Goal: Feedback & Contribution: Contribute content

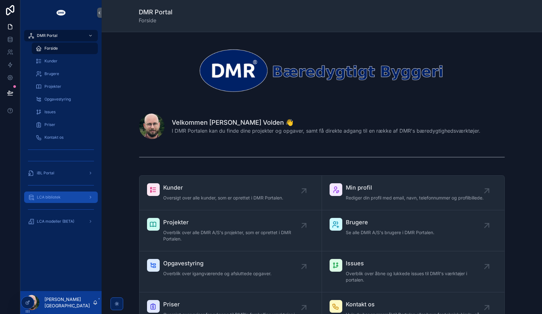
click at [60, 200] on div "LCA bibliotek" at bounding box center [61, 197] width 66 height 10
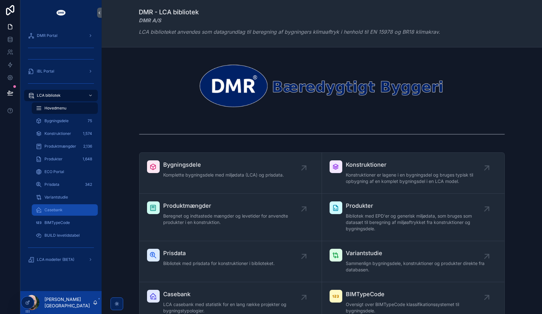
click at [59, 210] on span "Casebank" at bounding box center [53, 209] width 18 height 5
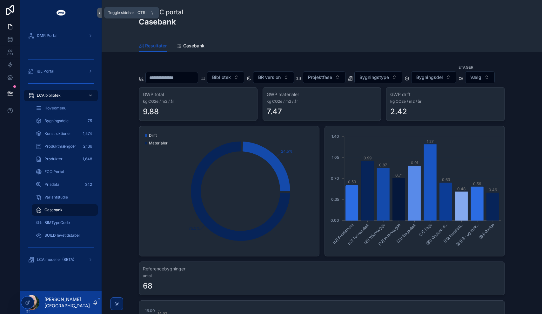
click at [99, 11] on icon "scrollable content" at bounding box center [99, 12] width 4 height 5
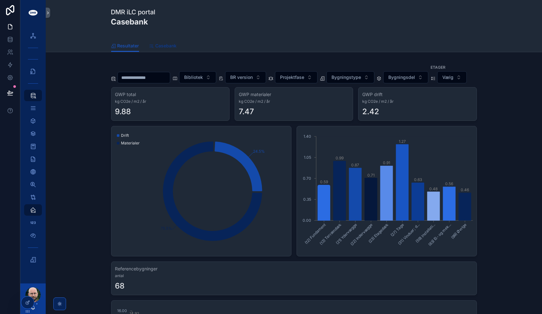
click at [162, 47] on span "Casebank" at bounding box center [166, 46] width 21 height 6
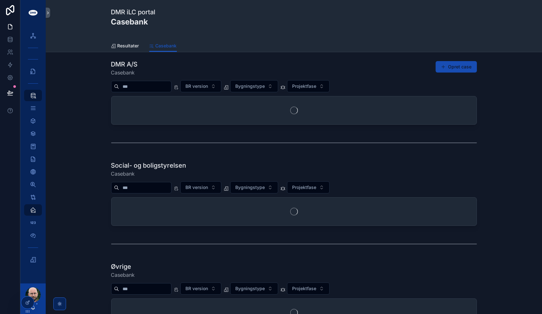
click at [466, 66] on button "Opret case" at bounding box center [456, 66] width 41 height 11
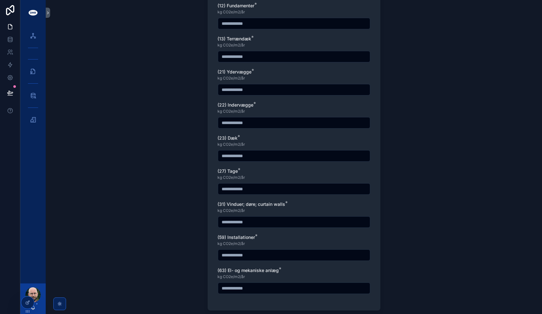
scroll to position [508, 0]
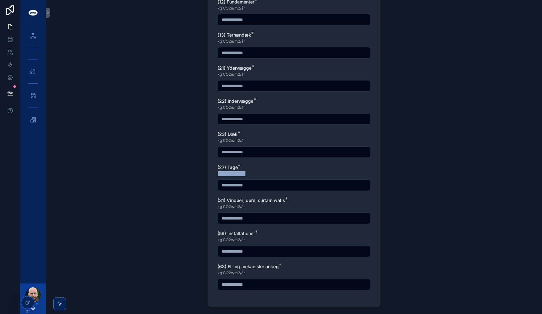
drag, startPoint x: 216, startPoint y: 172, endPoint x: 256, endPoint y: 171, distance: 39.4
click at [256, 171] on div "kg CO2e/m2/år" at bounding box center [294, 173] width 152 height 6
drag, startPoint x: 256, startPoint y: 171, endPoint x: 187, endPoint y: 167, distance: 68.4
click at [187, 167] on div "Back to Casebank + Opret case Generelt Case ejes af Kun det valgte firma kan se…" at bounding box center [294, 157] width 496 height 314
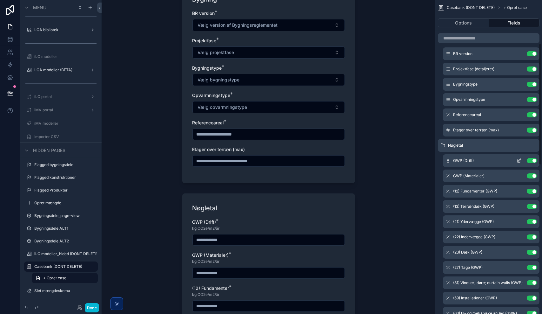
scroll to position [127, 0]
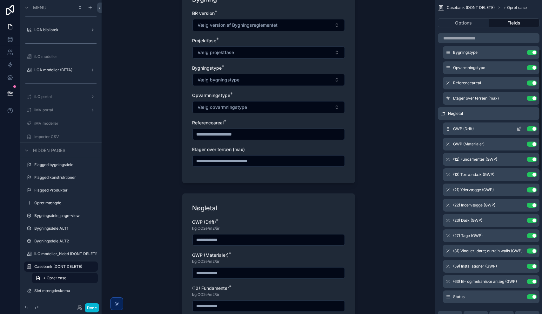
click at [519, 130] on icon "scrollable content" at bounding box center [519, 128] width 5 height 5
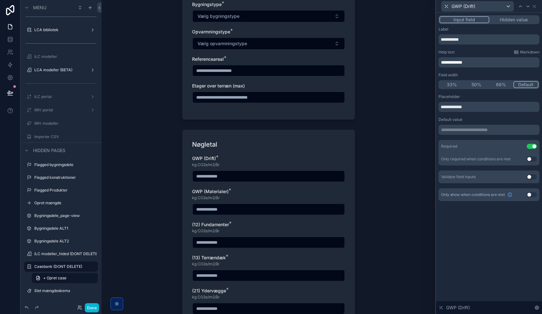
scroll to position [318, 0]
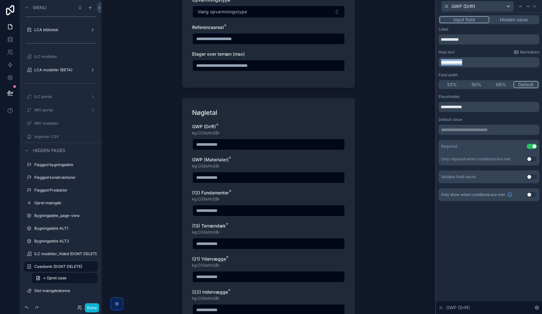
drag, startPoint x: 484, startPoint y: 62, endPoint x: 400, endPoint y: 61, distance: 84.2
click at [400, 61] on div "**********" at bounding box center [271, 157] width 542 height 314
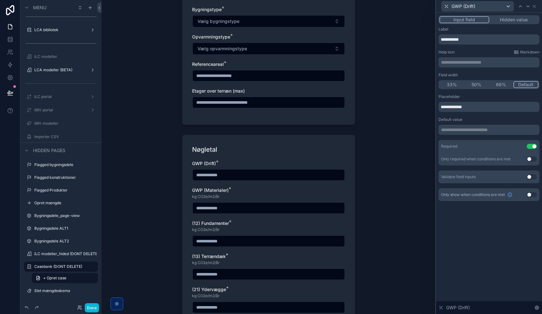
scroll to position [286, 0]
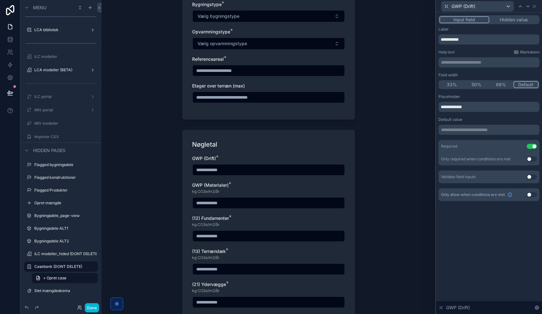
click at [241, 170] on input "scrollable content" at bounding box center [269, 169] width 152 height 9
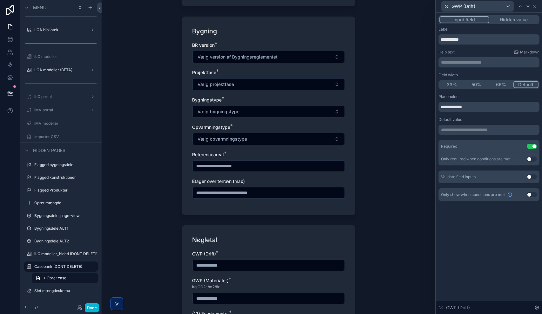
scroll to position [318, 0]
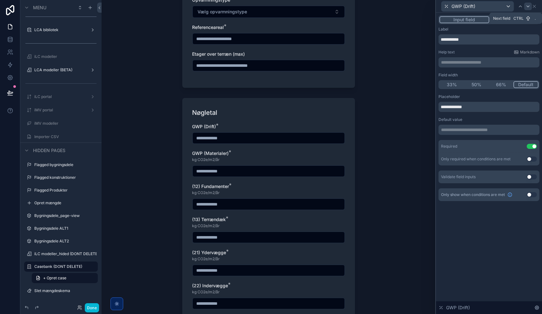
click at [529, 7] on icon at bounding box center [528, 6] width 5 height 5
click at [462, 61] on span "**********" at bounding box center [451, 62] width 21 height 4
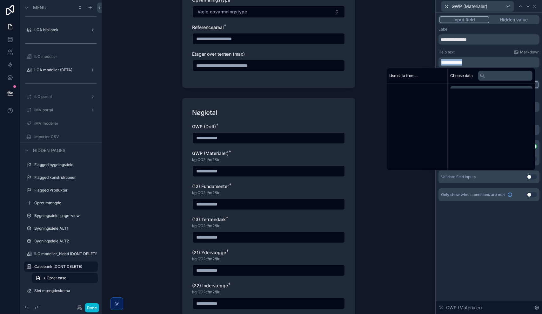
click at [462, 61] on span "**********" at bounding box center [451, 62] width 21 height 4
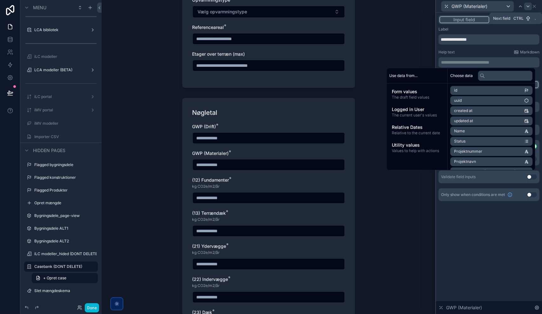
scroll to position [0, 0]
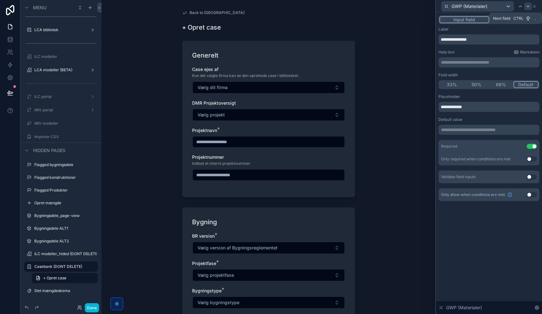
click at [529, 8] on icon at bounding box center [528, 6] width 5 height 5
click at [462, 64] on span "**********" at bounding box center [451, 62] width 21 height 4
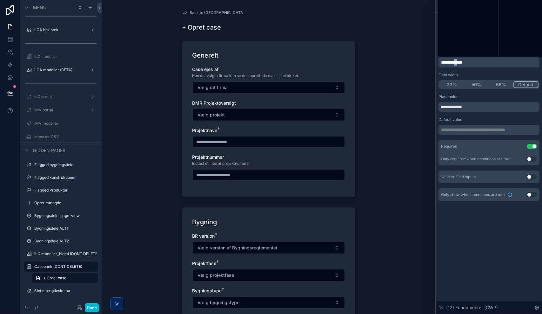
click at [462, 64] on span "**********" at bounding box center [451, 62] width 21 height 4
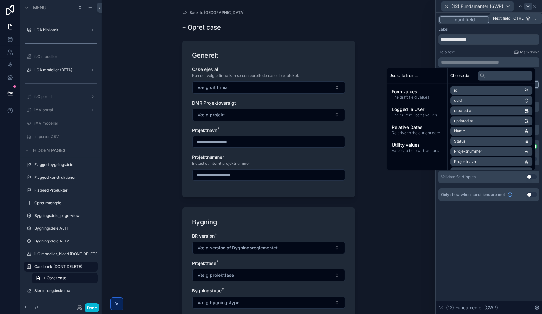
click at [529, 6] on icon at bounding box center [528, 6] width 5 height 5
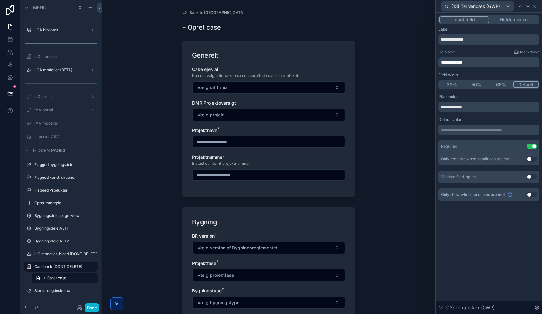
click at [462, 63] on span "**********" at bounding box center [451, 62] width 21 height 4
click at [530, 6] on icon at bounding box center [528, 6] width 5 height 5
click at [462, 63] on span "**********" at bounding box center [451, 62] width 21 height 4
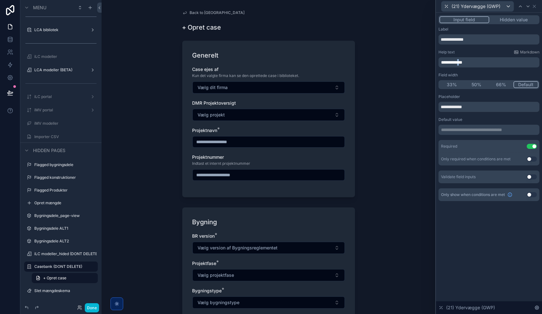
click at [462, 63] on span "**********" at bounding box center [451, 62] width 21 height 4
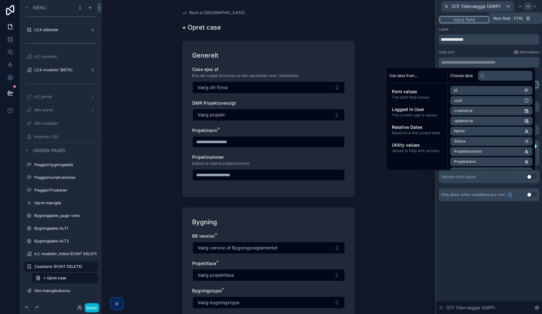
click at [529, 6] on icon at bounding box center [528, 6] width 3 height 1
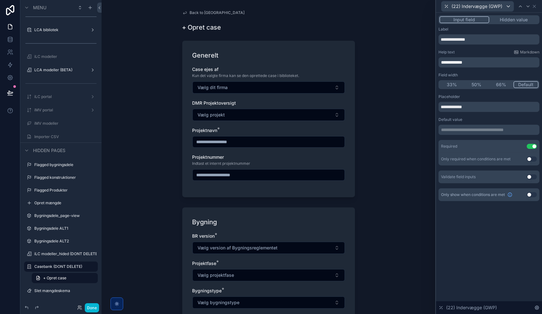
click at [462, 61] on span "**********" at bounding box center [451, 62] width 21 height 4
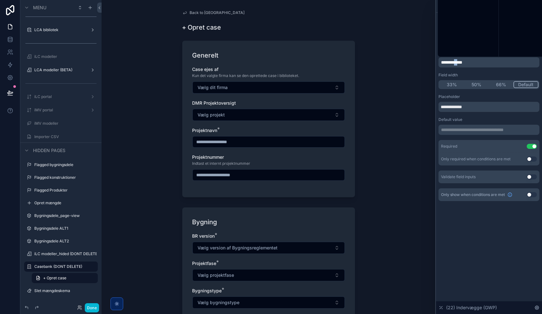
click at [462, 61] on span "**********" at bounding box center [451, 62] width 21 height 4
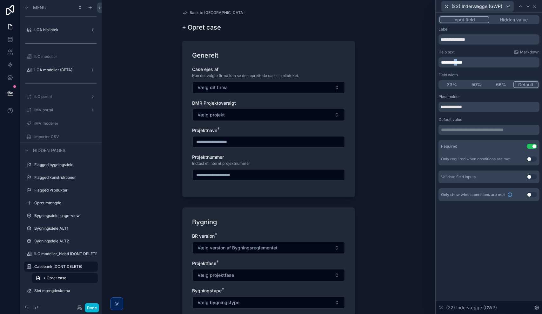
click at [462, 61] on span "**********" at bounding box center [451, 62] width 21 height 4
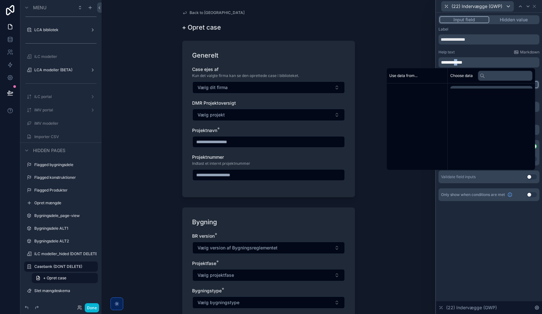
click at [462, 61] on span "**********" at bounding box center [451, 62] width 21 height 4
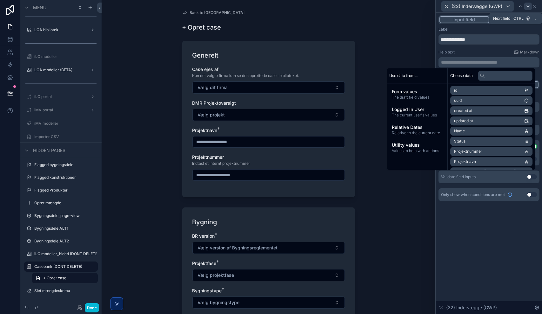
click at [530, 6] on icon at bounding box center [528, 6] width 5 height 5
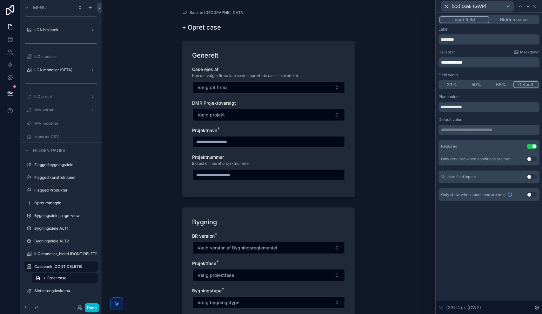
click at [460, 62] on span "**********" at bounding box center [451, 62] width 21 height 4
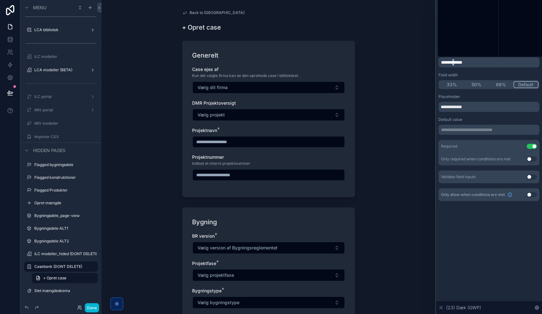
click at [460, 62] on span "**********" at bounding box center [451, 62] width 21 height 4
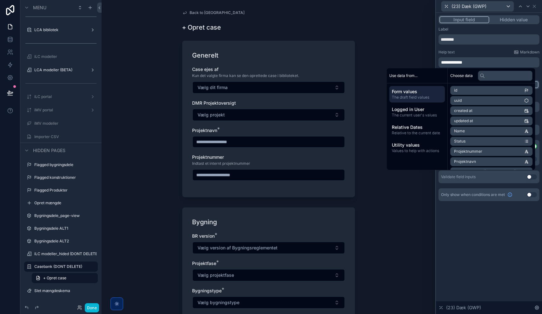
click at [462, 61] on span "**********" at bounding box center [451, 62] width 21 height 4
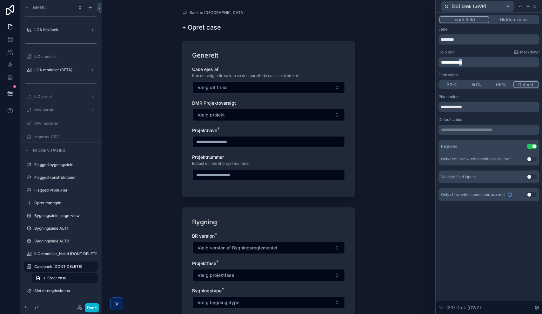
click at [462, 61] on span "**********" at bounding box center [451, 62] width 21 height 4
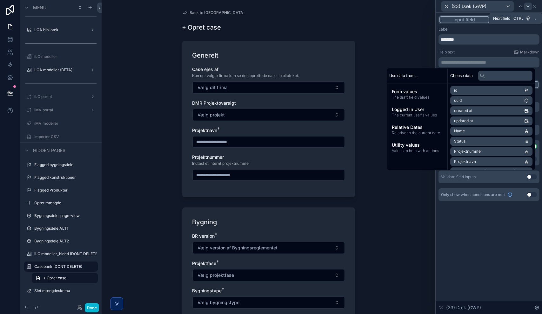
click at [528, 7] on icon at bounding box center [528, 6] width 5 height 5
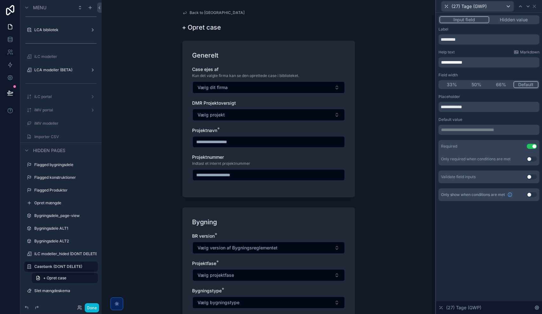
click at [460, 61] on span "**********" at bounding box center [451, 62] width 21 height 4
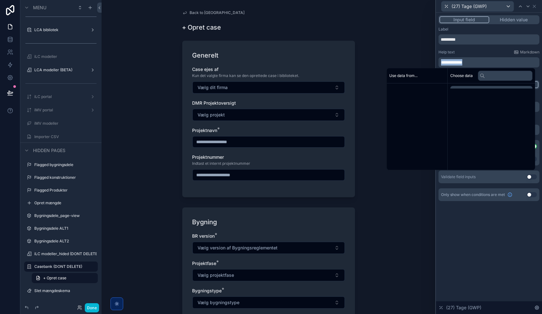
click at [460, 61] on span "**********" at bounding box center [451, 62] width 21 height 4
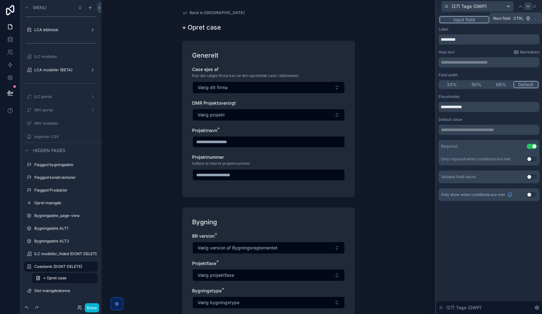
click at [528, 6] on icon at bounding box center [528, 6] width 5 height 5
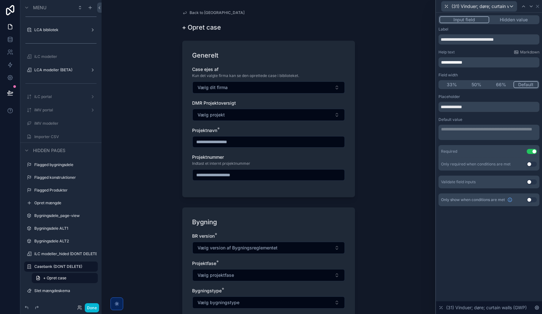
click at [462, 60] on span "**********" at bounding box center [451, 62] width 21 height 4
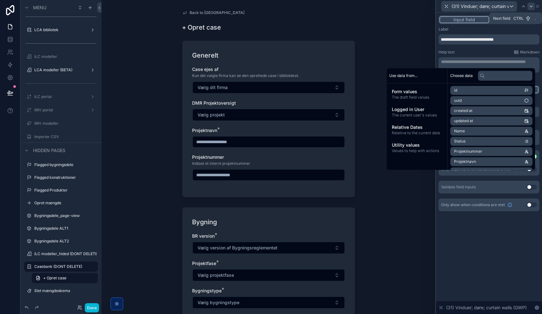
click at [531, 6] on icon at bounding box center [531, 6] width 5 height 5
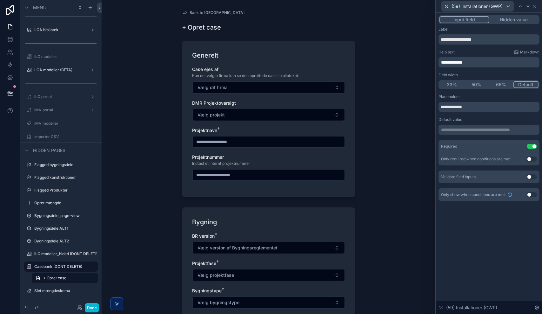
click at [462, 62] on span "**********" at bounding box center [451, 62] width 21 height 4
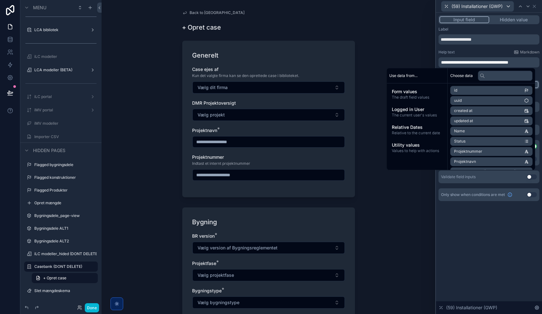
drag, startPoint x: 481, startPoint y: 241, endPoint x: 478, endPoint y: 159, distance: 82.3
click at [481, 241] on div "**********" at bounding box center [489, 163] width 106 height 301
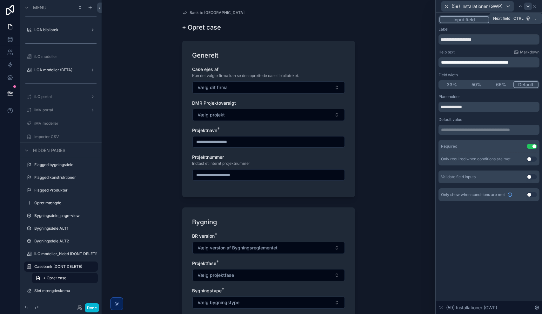
click at [529, 6] on icon at bounding box center [528, 6] width 5 height 5
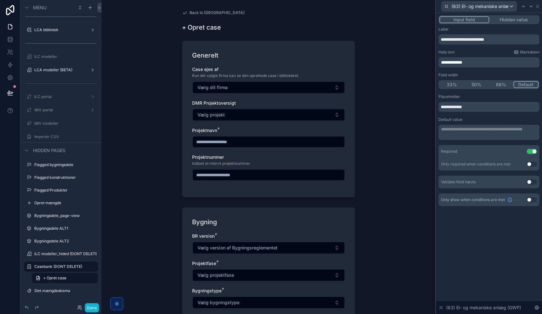
click at [462, 63] on span "**********" at bounding box center [451, 62] width 21 height 4
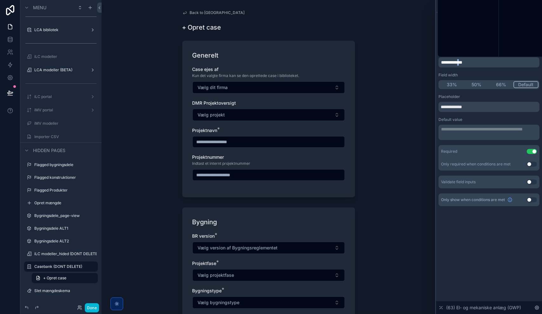
click at [462, 63] on span "**********" at bounding box center [451, 62] width 21 height 4
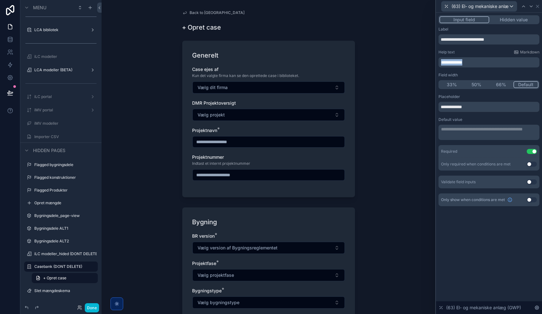
click at [462, 63] on span "**********" at bounding box center [451, 62] width 21 height 4
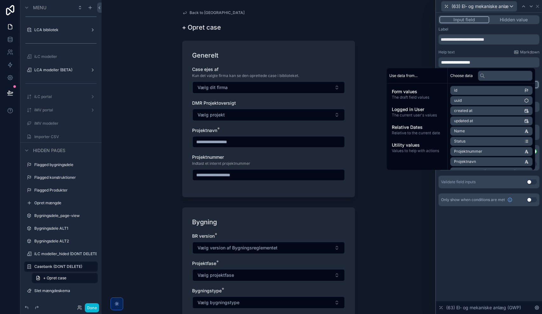
click at [477, 238] on div "**********" at bounding box center [489, 163] width 106 height 301
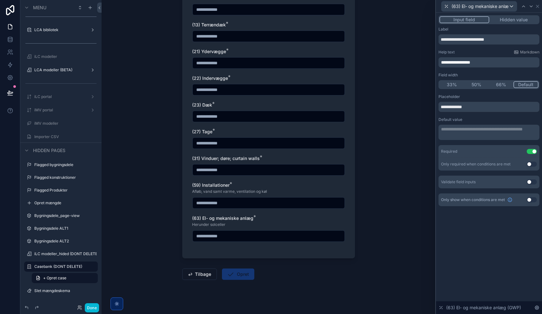
scroll to position [505, 0]
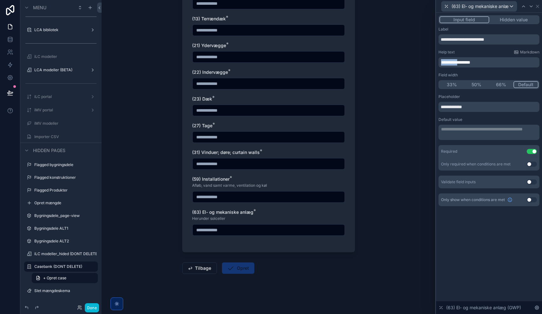
drag, startPoint x: 464, startPoint y: 61, endPoint x: 437, endPoint y: 58, distance: 27.1
click at [437, 58] on div "**********" at bounding box center [489, 117] width 106 height 208
click at [490, 62] on p "**********" at bounding box center [489, 62] width 97 height 6
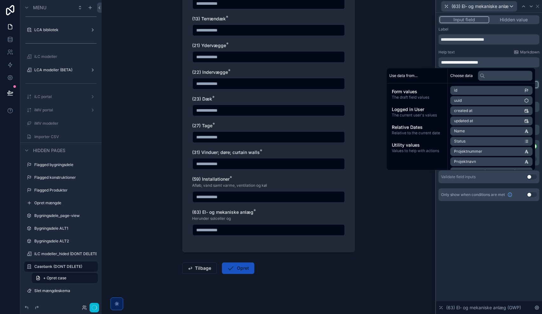
scroll to position [0, 0]
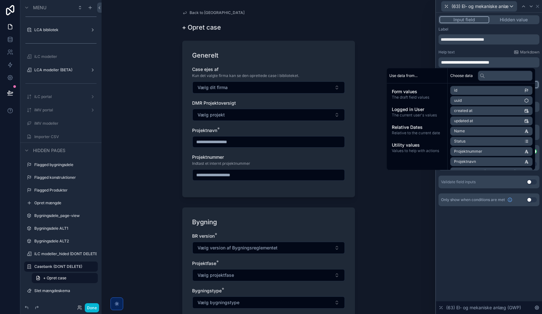
click at [488, 243] on div "**********" at bounding box center [489, 163] width 106 height 301
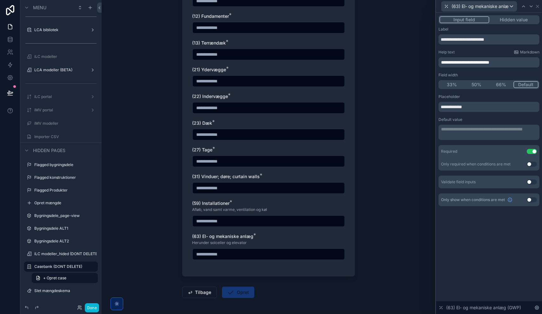
scroll to position [505, 0]
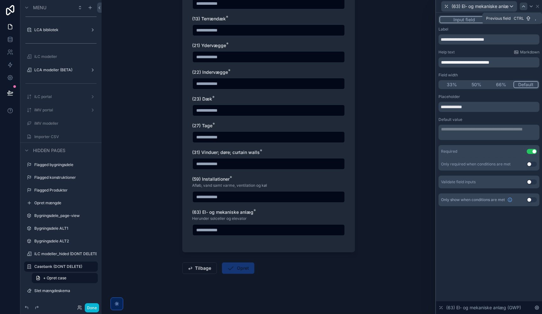
click at [523, 7] on icon at bounding box center [523, 6] width 5 height 5
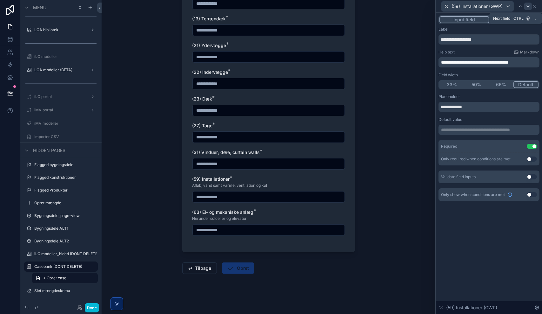
click at [528, 7] on icon at bounding box center [528, 6] width 3 height 1
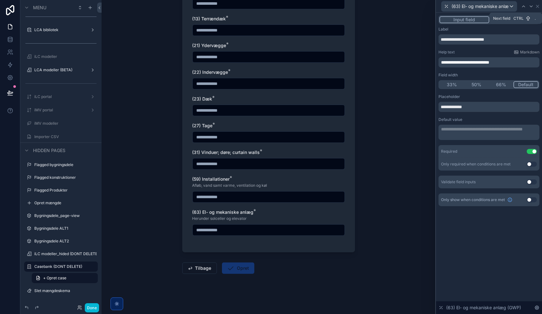
click at [528, 7] on div at bounding box center [532, 7] width 8 height 8
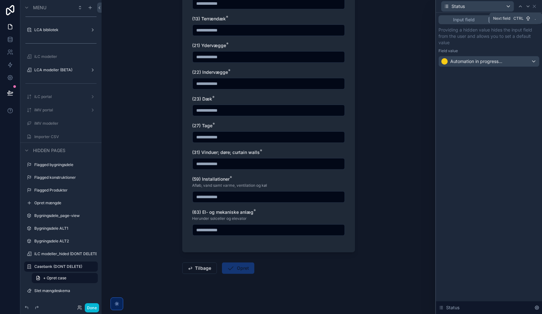
drag, startPoint x: 528, startPoint y: 7, endPoint x: 494, endPoint y: 193, distance: 189.5
click at [492, 205] on div "Input field Hidden value Providing a hidden value hides the input field from th…" at bounding box center [489, 163] width 106 height 301
click at [519, 8] on icon at bounding box center [520, 6] width 5 height 5
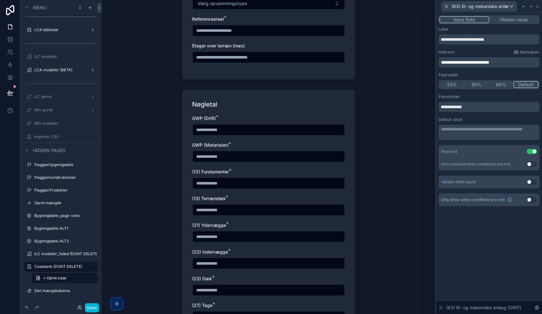
scroll to position [315, 0]
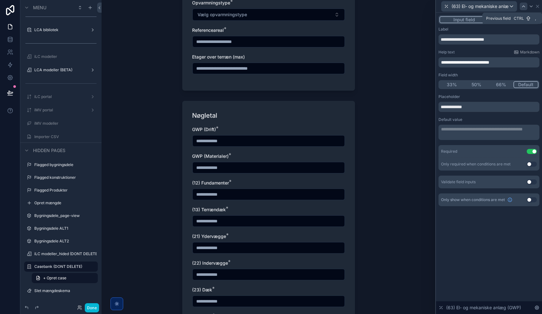
click at [523, 7] on icon at bounding box center [523, 6] width 5 height 5
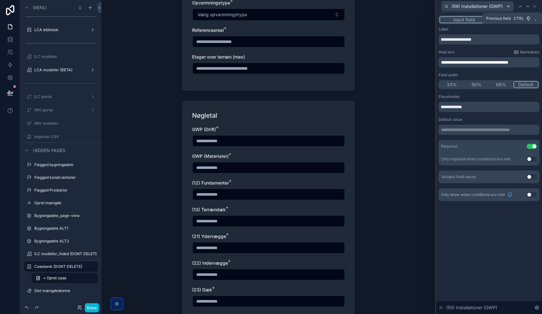
click at [523, 7] on div at bounding box center [521, 7] width 8 height 8
click at [523, 7] on div "**********" at bounding box center [271, 157] width 542 height 314
click at [523, 7] on div at bounding box center [521, 7] width 8 height 8
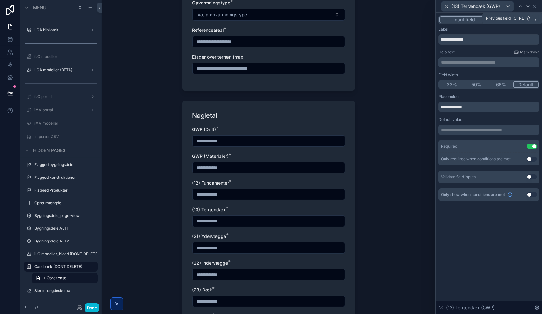
click at [523, 7] on div at bounding box center [521, 7] width 8 height 8
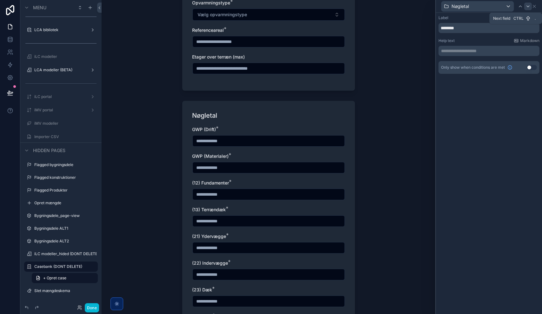
click at [529, 6] on icon at bounding box center [528, 6] width 5 height 5
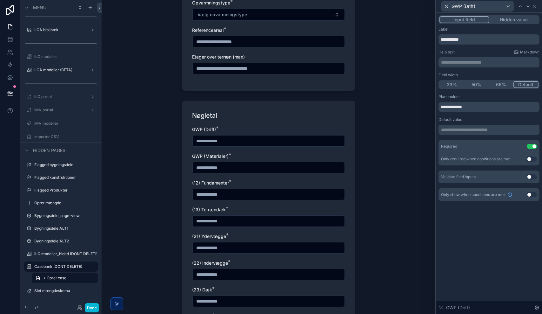
click at [529, 175] on button "Use setting" at bounding box center [532, 176] width 10 height 5
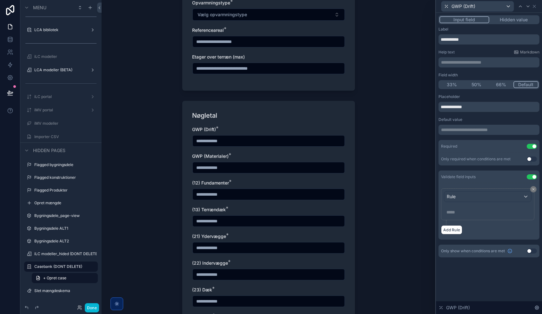
scroll to position [0, 0]
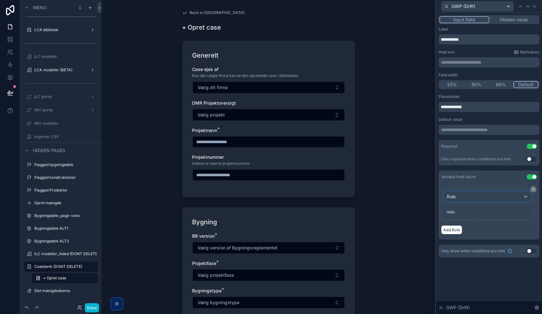
click at [480, 197] on div "Rule" at bounding box center [487, 196] width 87 height 10
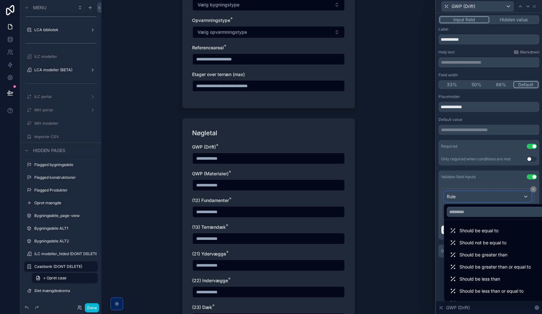
scroll to position [349, 0]
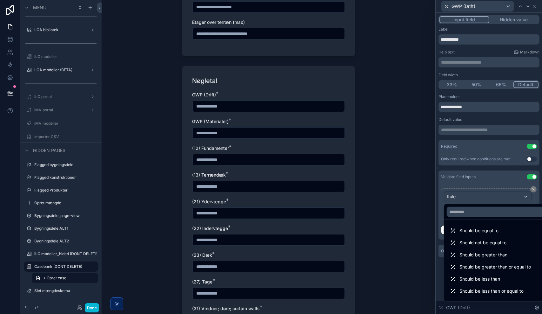
click at [228, 161] on input "scrollable content" at bounding box center [269, 159] width 152 height 9
click at [372, 150] on div "Back to Casebank + Opret case Generelt Case ejes af Kun det valgte firma kan se…" at bounding box center [269, 157] width 334 height 314
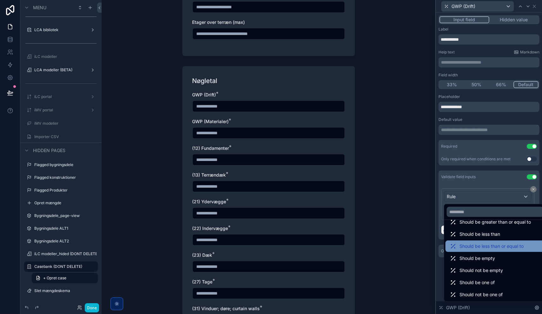
scroll to position [45, 0]
click at [479, 183] on div at bounding box center [489, 157] width 106 height 314
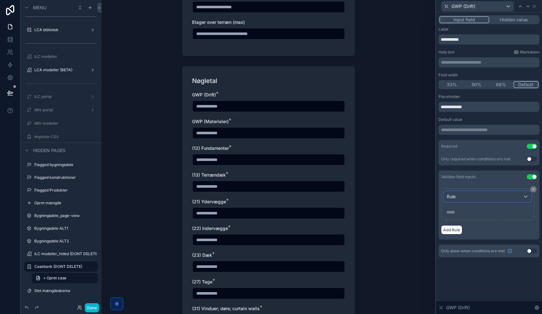
click at [479, 197] on div "Rule" at bounding box center [487, 196] width 87 height 10
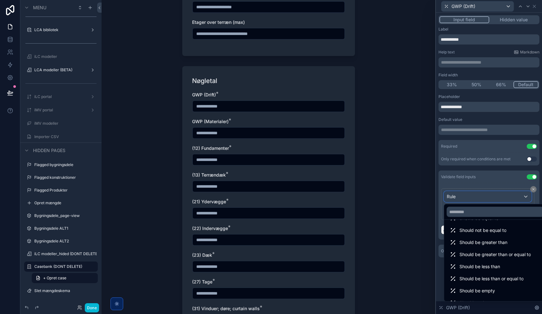
scroll to position [0, 0]
click at [478, 196] on div at bounding box center [489, 157] width 106 height 314
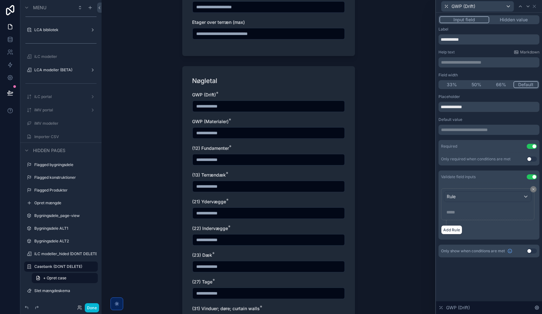
click at [234, 162] on input "scrollable content" at bounding box center [269, 159] width 152 height 9
type input "****"
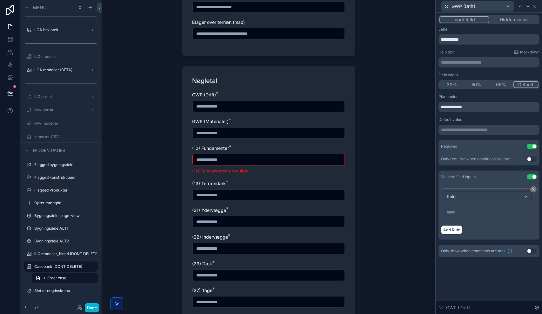
click at [533, 175] on button "Use setting" at bounding box center [532, 176] width 10 height 5
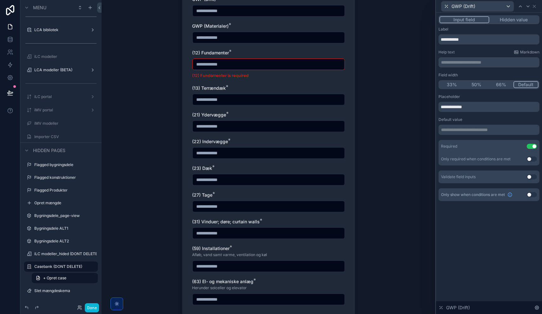
scroll to position [514, 0]
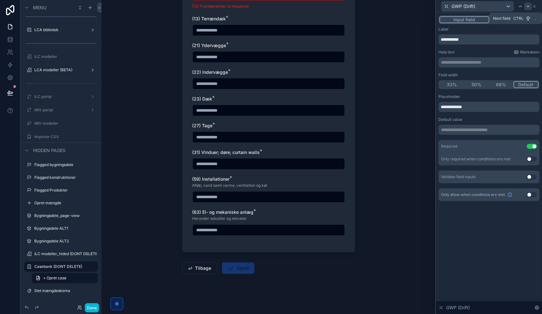
click at [529, 6] on icon at bounding box center [528, 6] width 5 height 5
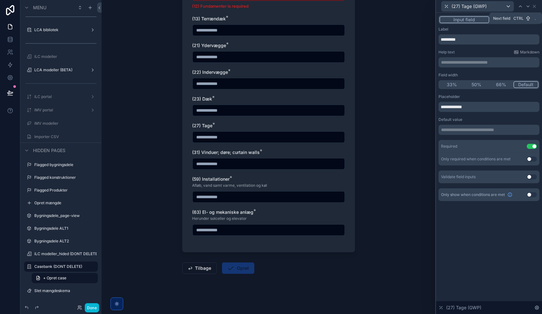
click at [529, 6] on icon at bounding box center [528, 6] width 5 height 5
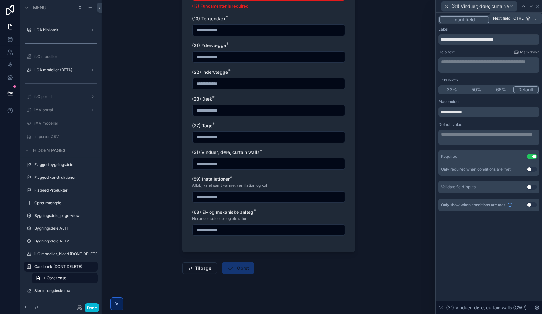
click at [529, 6] on icon at bounding box center [531, 6] width 5 height 5
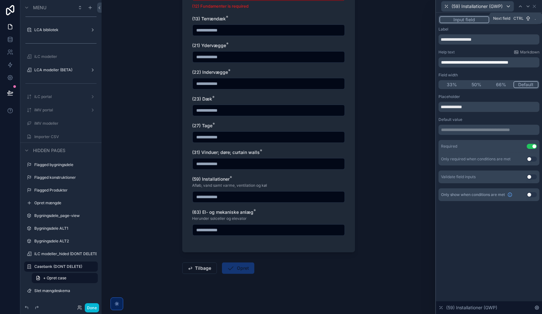
drag, startPoint x: 529, startPoint y: 6, endPoint x: 501, endPoint y: 240, distance: 235.8
click at [498, 256] on div "**********" at bounding box center [489, 163] width 106 height 301
click at [455, 62] on span "**********" at bounding box center [474, 62] width 67 height 4
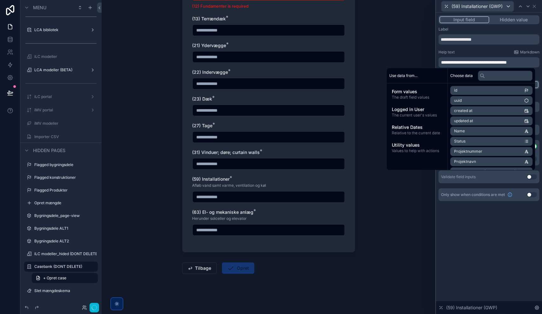
scroll to position [0, 0]
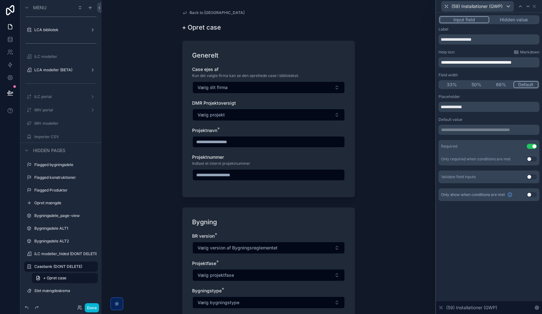
click at [486, 224] on div "**********" at bounding box center [489, 163] width 106 height 301
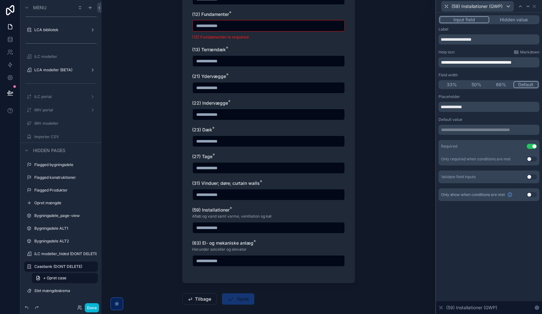
scroll to position [482, 0]
click at [462, 62] on span "**********" at bounding box center [476, 62] width 71 height 4
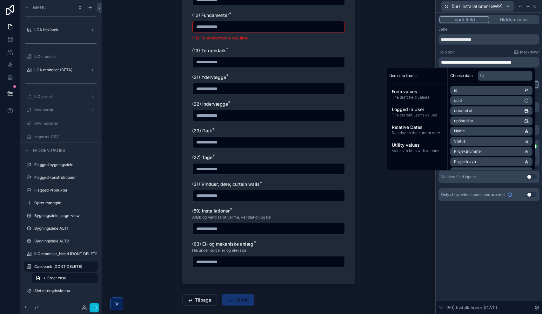
scroll to position [0, 0]
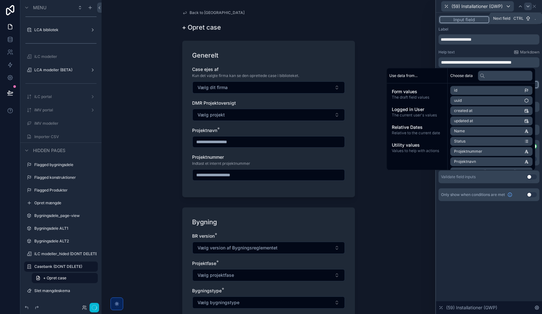
click at [530, 6] on icon at bounding box center [528, 6] width 5 height 5
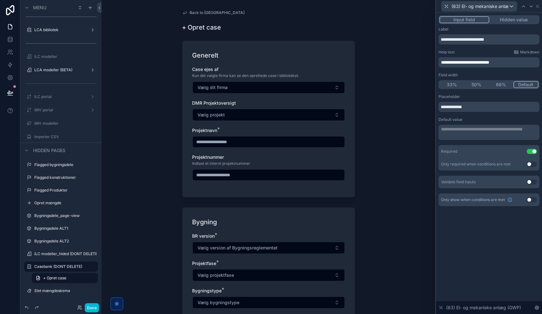
click at [463, 61] on span "**********" at bounding box center [465, 62] width 48 height 4
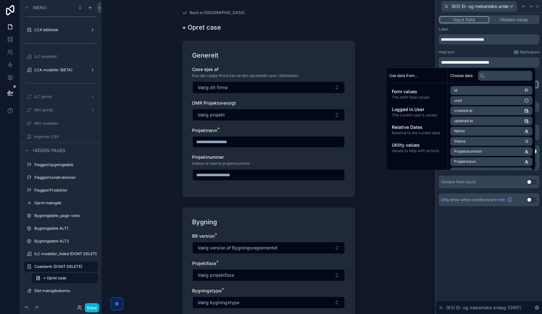
click at [499, 279] on div "**********" at bounding box center [489, 163] width 106 height 301
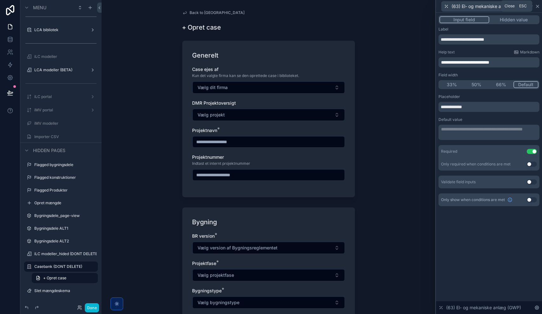
click at [537, 5] on icon at bounding box center [537, 6] width 3 height 3
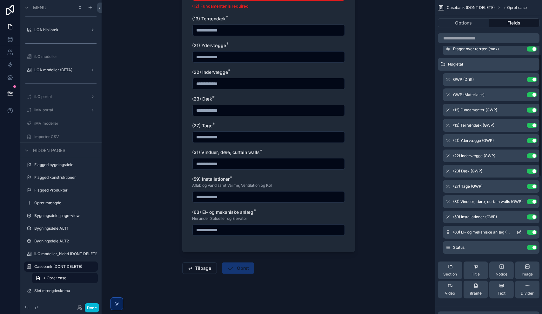
scroll to position [191, 0]
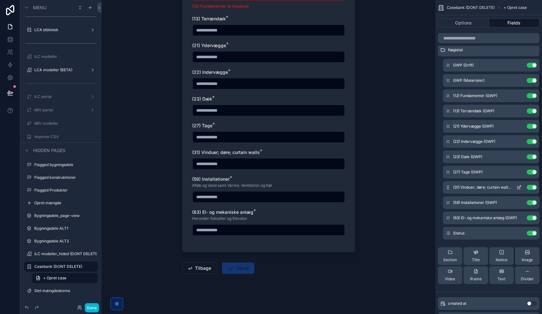
click at [518, 186] on icon "scrollable content" at bounding box center [519, 187] width 3 height 3
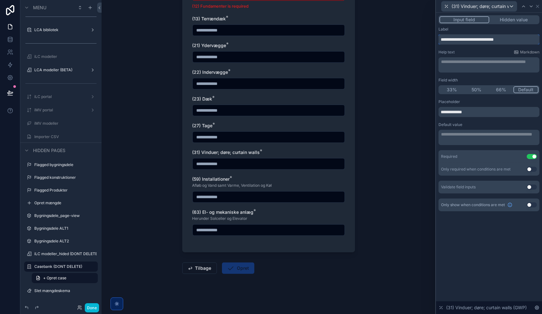
click at [468, 39] on input "**********" at bounding box center [489, 39] width 101 height 10
type input "**********"
click at [378, 214] on div "Back to Casebank + Opret case Generelt Case ejes af Kun det valgte firma kan se…" at bounding box center [269, 157] width 334 height 314
click at [537, 6] on icon at bounding box center [537, 6] width 3 height 3
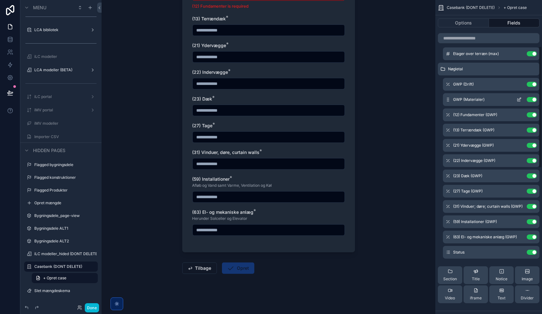
scroll to position [95, 0]
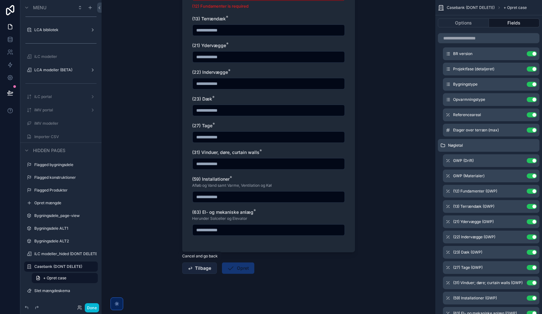
click at [195, 268] on button "Tilbage" at bounding box center [199, 267] width 35 height 11
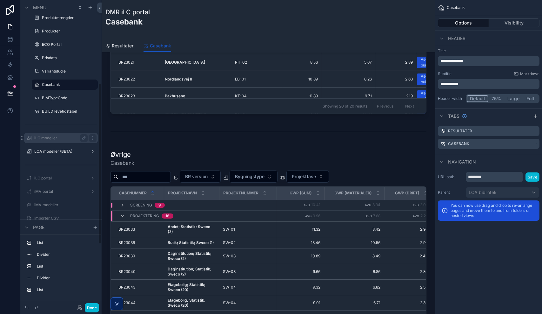
scroll to position [159, 0]
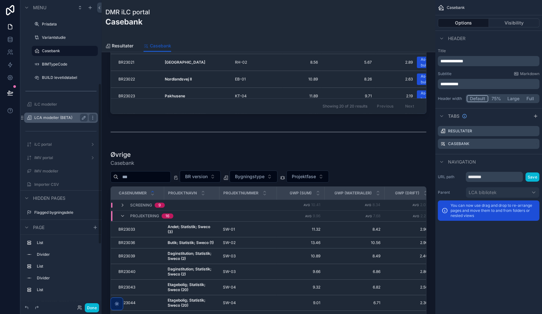
click at [60, 119] on label "LCA modeller (BETA)" at bounding box center [59, 117] width 51 height 5
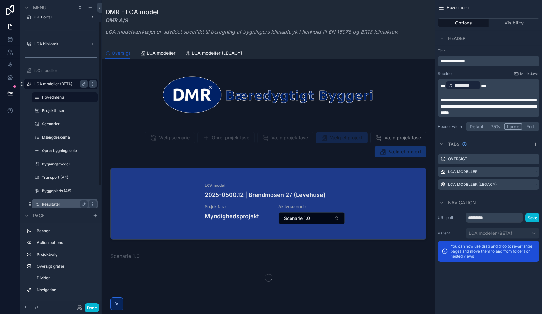
scroll to position [39, 0]
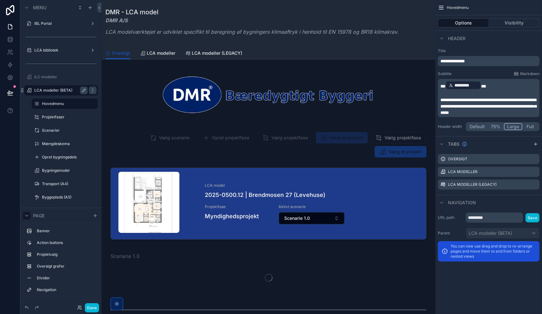
click at [27, 216] on icon "scrollable content" at bounding box center [26, 215] width 5 height 5
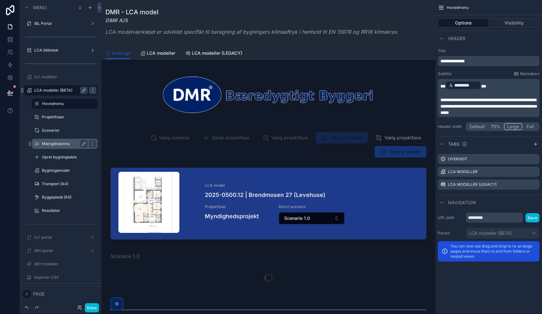
click at [56, 145] on label "Mængdeskema" at bounding box center [63, 143] width 43 height 5
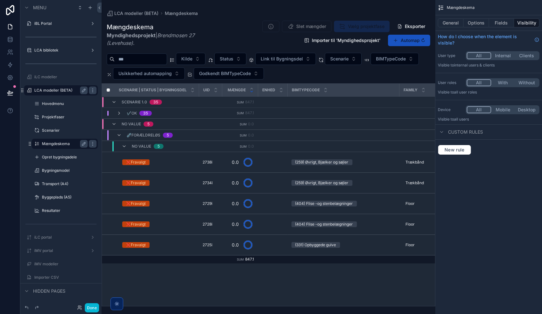
click at [274, 175] on div "scrollable content" at bounding box center [269, 157] width 334 height 314
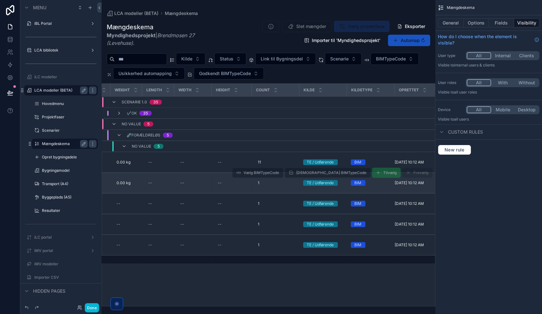
scroll to position [0, 604]
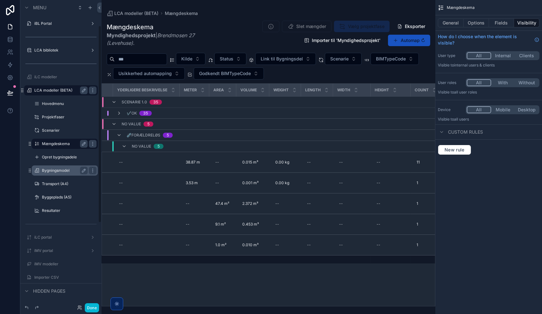
click at [53, 168] on label "Bygningsmodel" at bounding box center [63, 170] width 43 height 5
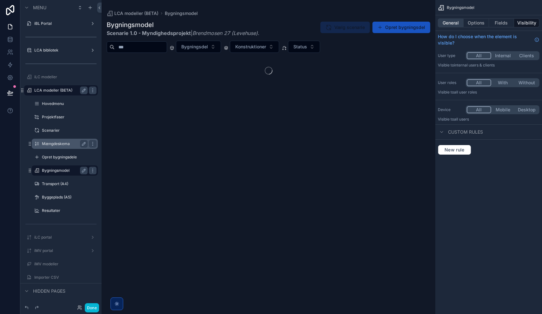
click at [451, 25] on button "General" at bounding box center [451, 22] width 26 height 9
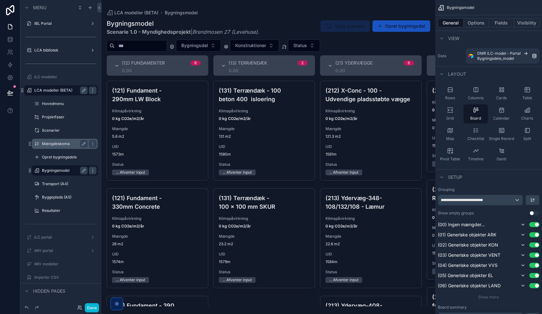
click at [267, 140] on div "scrollable content" at bounding box center [269, 157] width 334 height 314
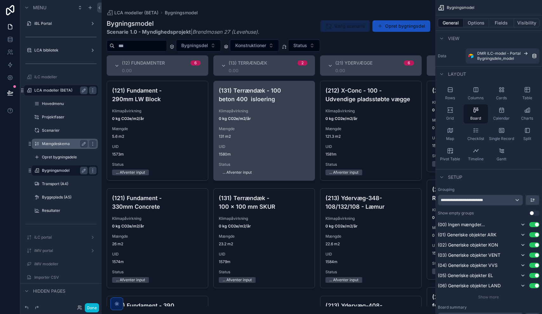
click at [271, 135] on span "131 m2" at bounding box center [264, 136] width 91 height 5
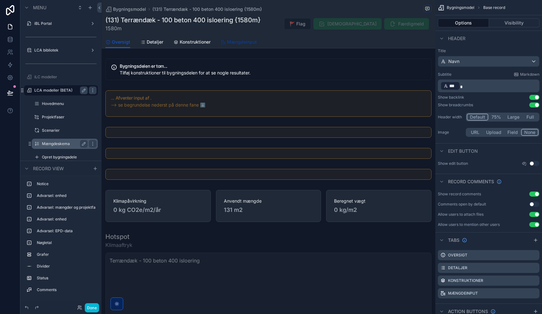
click at [242, 43] on span "Mængdeinput" at bounding box center [242, 42] width 30 height 6
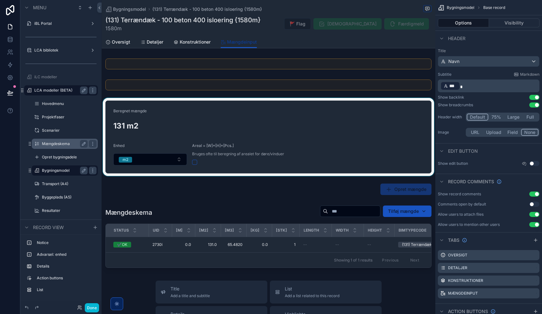
scroll to position [64, 0]
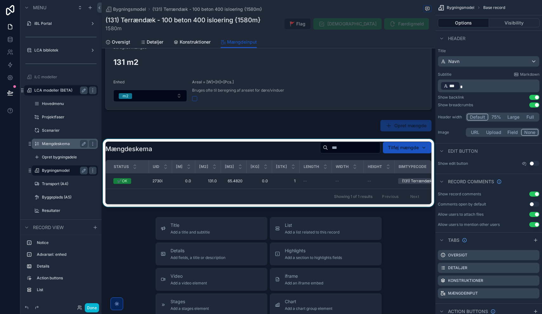
click at [254, 193] on div "Showing 1 of 1 results Previous Next" at bounding box center [269, 195] width 326 height 15
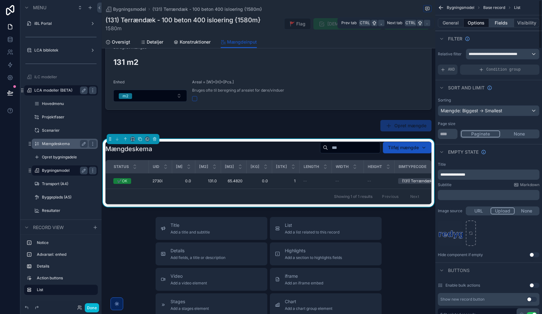
click at [504, 24] on button "Fields" at bounding box center [501, 22] width 25 height 9
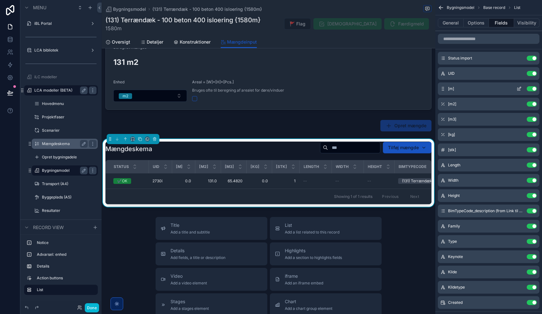
click at [518, 88] on icon "scrollable content" at bounding box center [519, 88] width 5 height 5
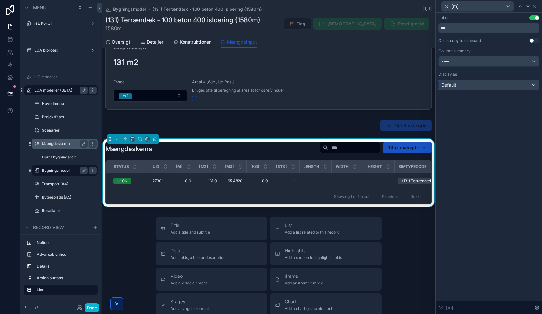
click at [518, 86] on div "Default" at bounding box center [489, 85] width 100 height 10
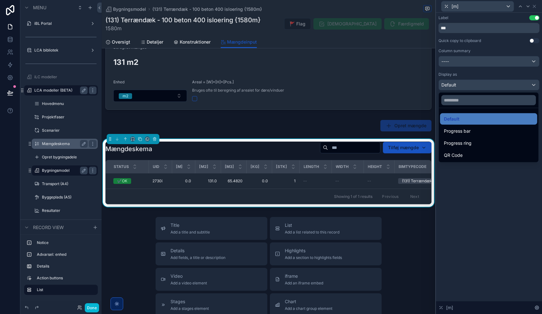
click at [514, 84] on div at bounding box center [489, 157] width 106 height 314
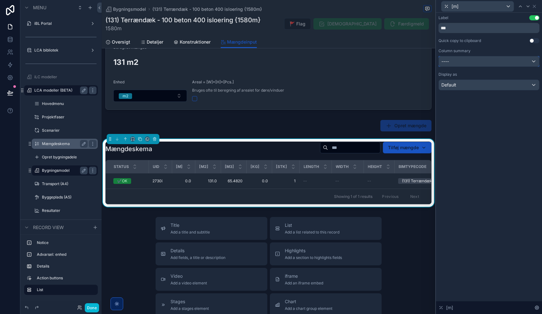
click at [486, 60] on div "----" at bounding box center [489, 61] width 100 height 10
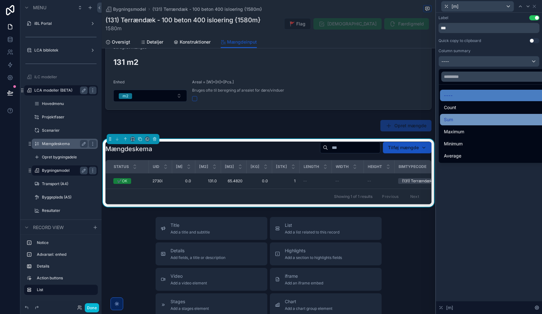
click at [465, 118] on div "Sum" at bounding box center [496, 120] width 105 height 8
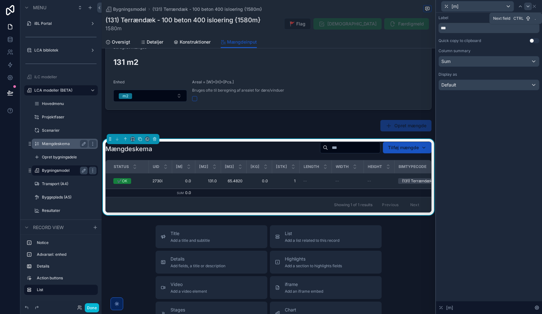
click at [528, 6] on icon at bounding box center [528, 6] width 3 height 1
click at [462, 62] on div "----" at bounding box center [489, 61] width 100 height 10
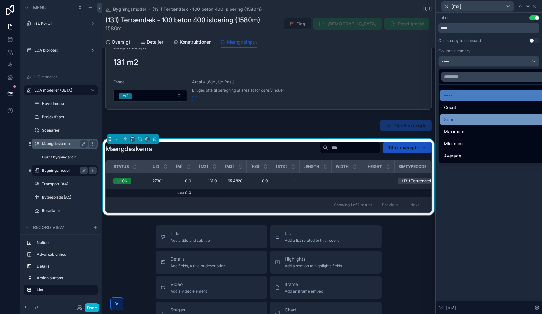
click at [460, 118] on div "Sum" at bounding box center [496, 120] width 105 height 8
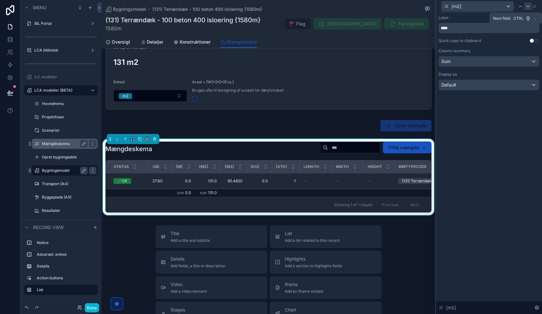
click at [528, 6] on icon at bounding box center [528, 6] width 3 height 1
click at [469, 64] on div "----" at bounding box center [489, 61] width 100 height 10
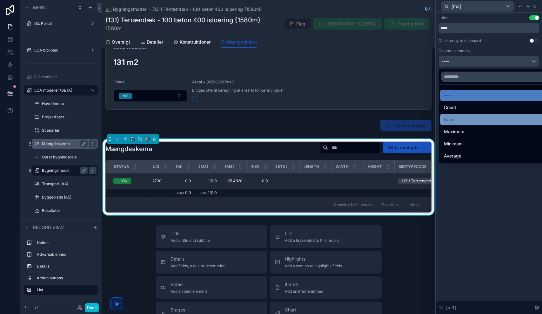
click at [467, 119] on div "Sum" at bounding box center [496, 120] width 105 height 8
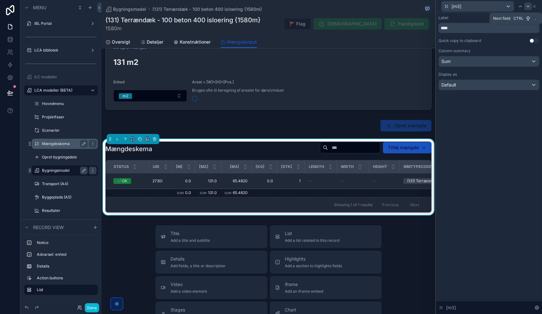
click at [528, 5] on icon at bounding box center [528, 6] width 5 height 5
click at [460, 64] on div "----" at bounding box center [489, 61] width 100 height 10
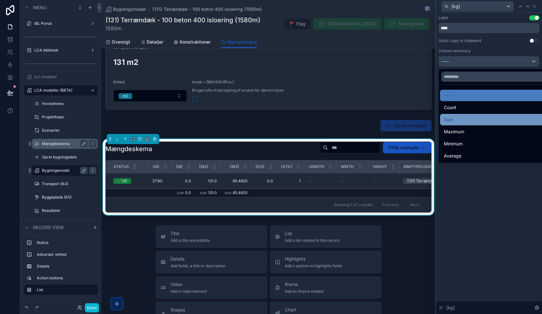
click at [461, 122] on div "Sum" at bounding box center [496, 120] width 105 height 8
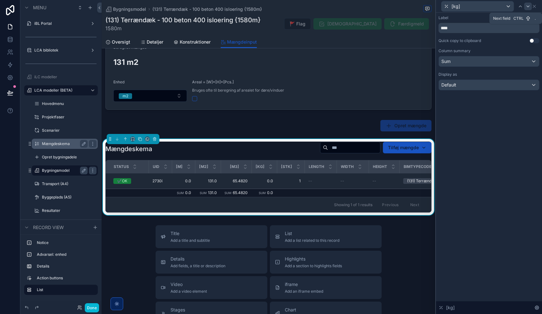
click at [529, 6] on icon at bounding box center [528, 6] width 3 height 1
click at [461, 61] on div "----" at bounding box center [489, 61] width 100 height 10
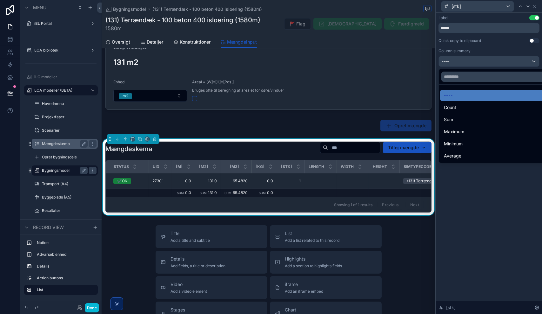
click at [464, 120] on div "Sum" at bounding box center [496, 120] width 105 height 8
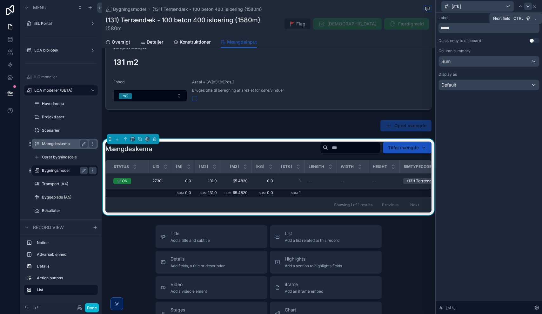
click at [531, 6] on div at bounding box center [528, 7] width 8 height 8
click at [459, 64] on div "Default" at bounding box center [489, 61] width 100 height 10
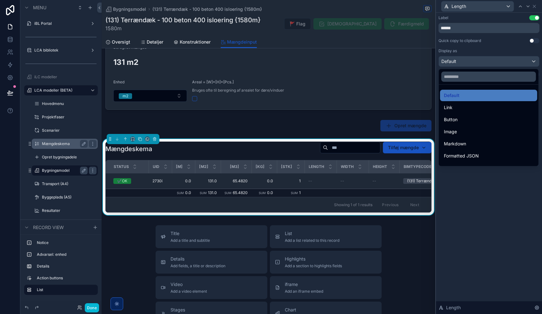
click at [529, 5] on div at bounding box center [489, 157] width 106 height 314
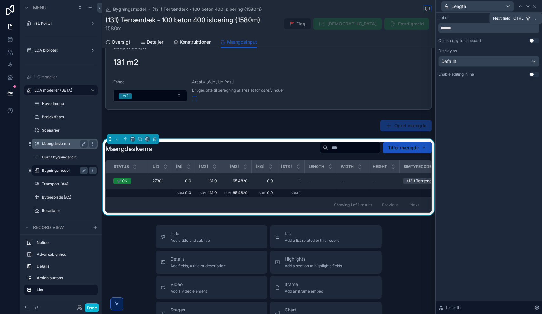
click at [529, 5] on icon at bounding box center [528, 6] width 5 height 5
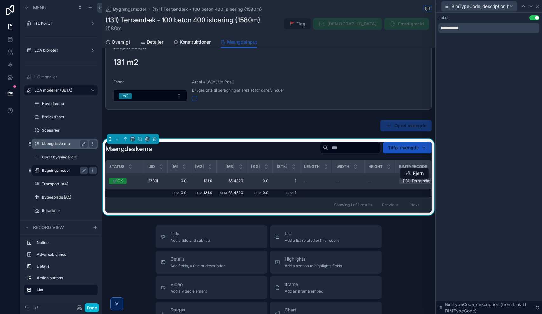
scroll to position [0, 0]
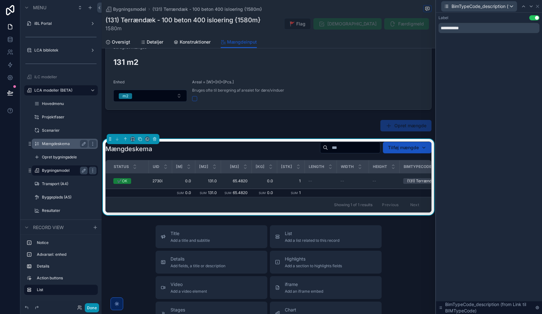
click at [91, 307] on button "Done" at bounding box center [92, 307] width 14 height 9
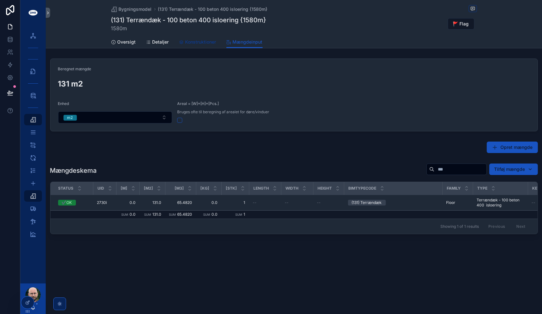
click at [199, 44] on span "Konstruktioner" at bounding box center [201, 42] width 31 height 6
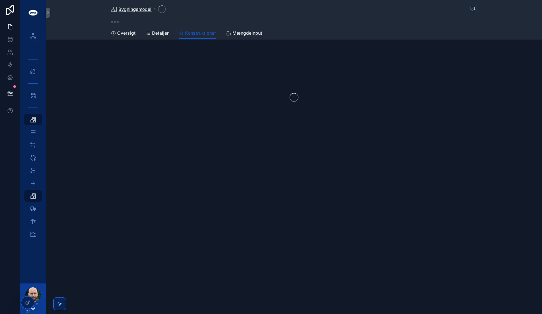
click at [138, 10] on span "Bygningsmodel" at bounding box center [135, 9] width 33 height 6
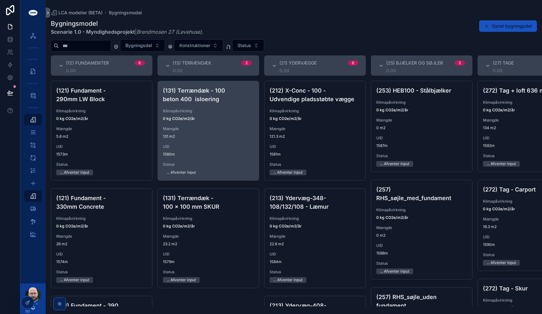
click at [214, 117] on span "0 kg CO2e/m2/år" at bounding box center [208, 118] width 91 height 5
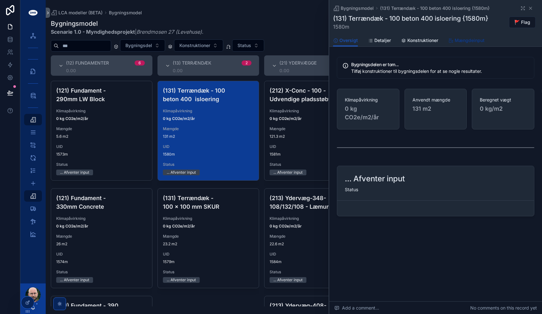
click at [460, 38] on span "Mængdeinput" at bounding box center [470, 40] width 30 height 6
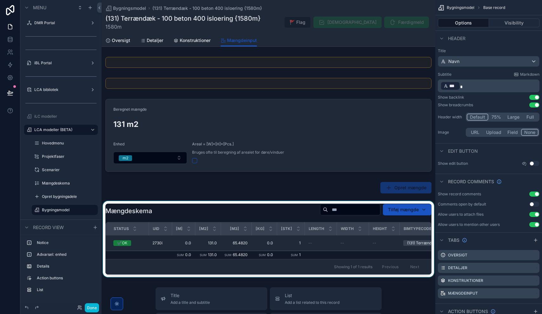
click at [345, 265] on span "Showing 1 of 1 results" at bounding box center [353, 266] width 38 height 5
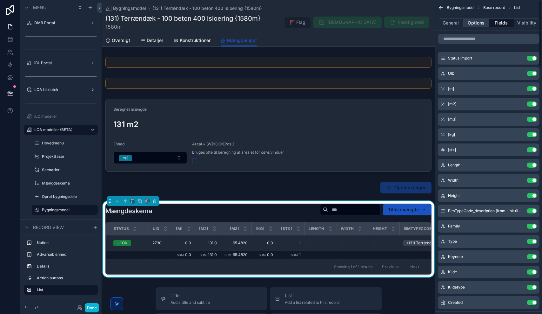
click at [476, 23] on button "Options" at bounding box center [476, 22] width 25 height 9
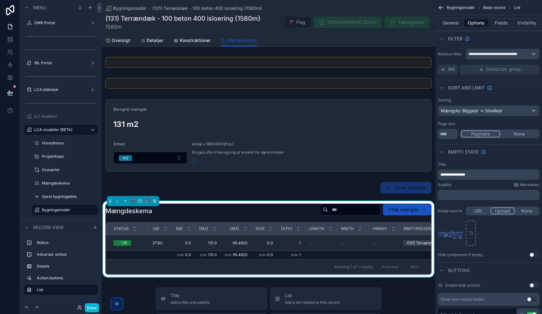
click at [517, 132] on button "None" at bounding box center [519, 133] width 38 height 7
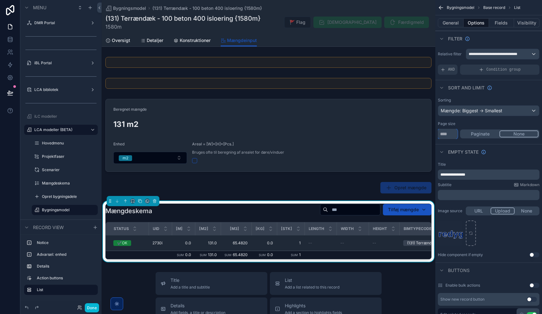
click at [449, 134] on input "**" at bounding box center [448, 134] width 20 height 10
type input "***"
click at [93, 310] on button "Done" at bounding box center [92, 307] width 14 height 9
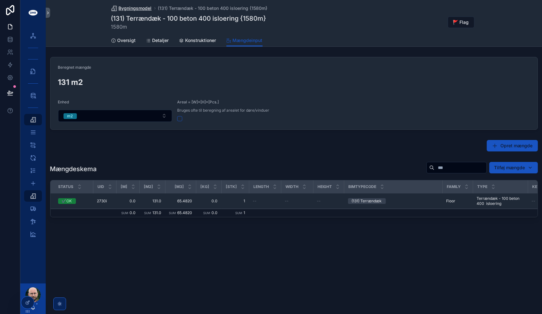
click at [136, 8] on span "Bygningsmodel" at bounding box center [135, 8] width 33 height 6
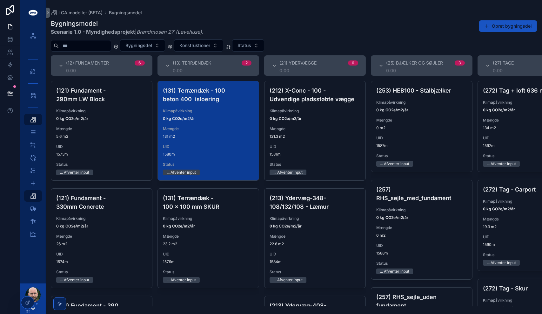
click at [208, 143] on div "(131) Terrændæk - 100 beton 400 isloering Klimapåvirkning 0 kg CO2e/m2/år Mængd…" at bounding box center [208, 130] width 101 height 99
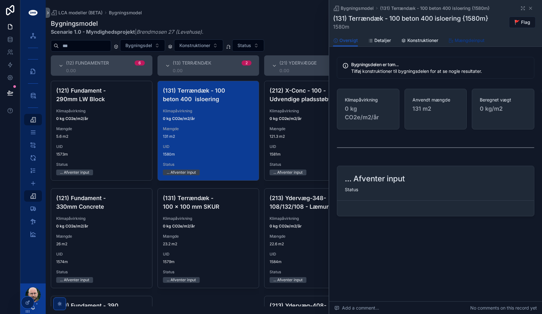
click at [461, 38] on span "Mængdeinput" at bounding box center [470, 40] width 30 height 6
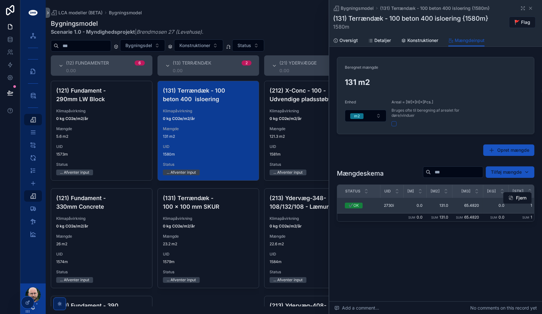
click at [469, 205] on span "65.4820" at bounding box center [467, 205] width 23 height 5
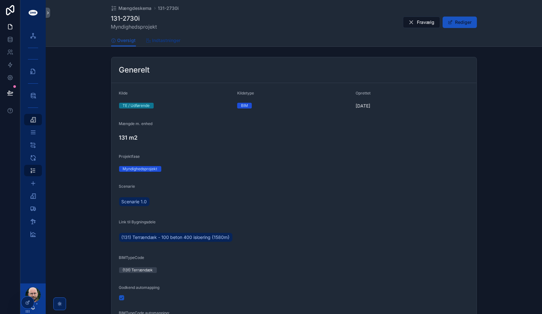
click at [170, 36] on link "Indtastninger" at bounding box center [163, 41] width 35 height 13
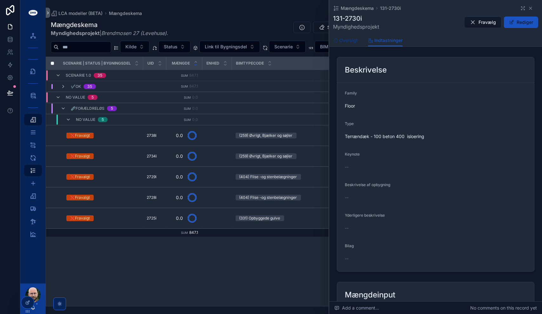
click at [351, 39] on span "Oversigt" at bounding box center [349, 40] width 18 height 6
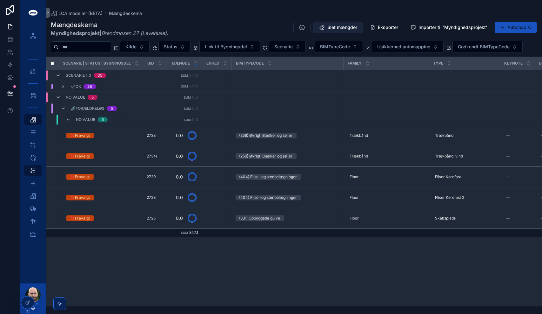
click at [345, 27] on span "Slet mængder" at bounding box center [342, 27] width 30 height 6
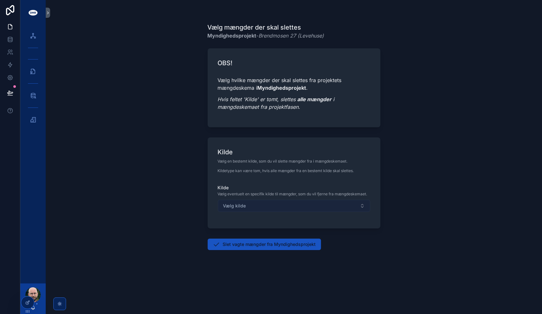
click at [279, 206] on button "Vælg kilde" at bounding box center [294, 205] width 152 height 12
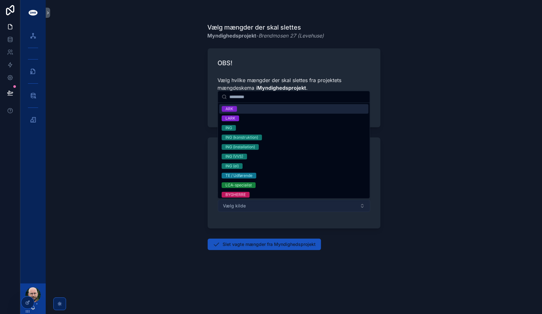
click at [279, 206] on button "Vælg kilde" at bounding box center [294, 205] width 152 height 12
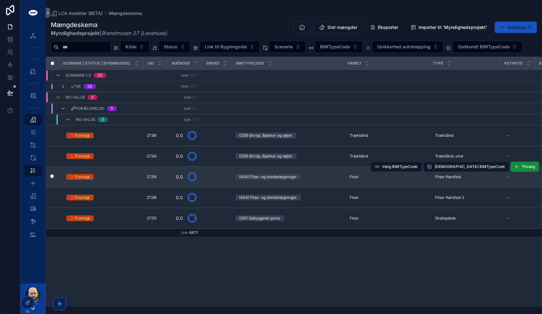
drag, startPoint x: 306, startPoint y: 174, endPoint x: 305, endPoint y: 171, distance: 3.3
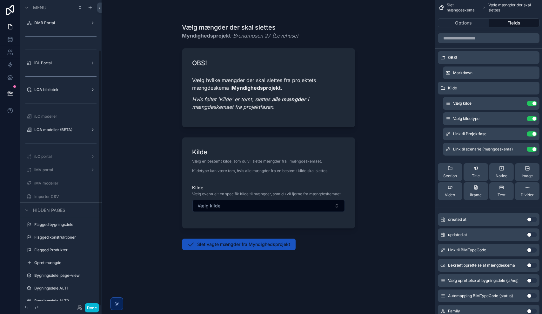
scroll to position [60, 0]
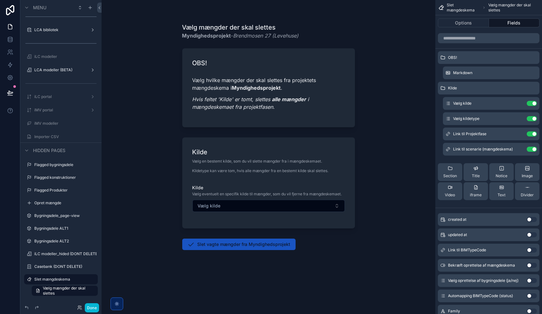
click at [321, 241] on form "OBS! Vælg hvilke mængder der skal slettes fra projektets mængdeskema i Myndighe…" at bounding box center [268, 167] width 173 height 246
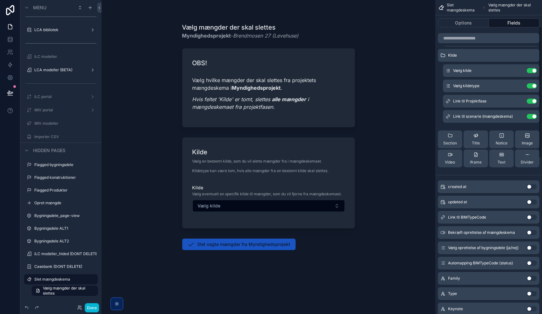
scroll to position [0, 0]
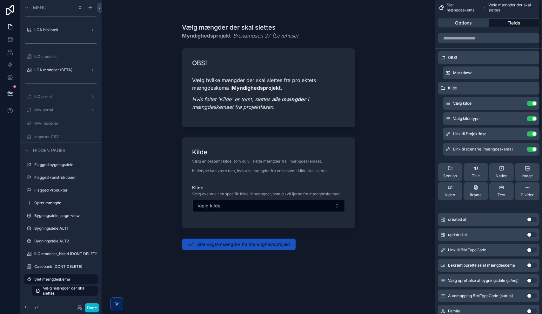
click at [463, 25] on button "Options" at bounding box center [463, 22] width 51 height 9
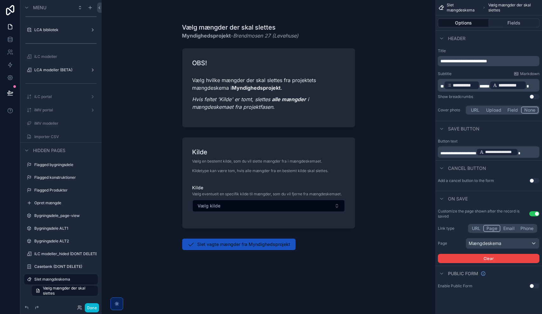
click at [533, 180] on button "Use setting" at bounding box center [535, 180] width 10 height 5
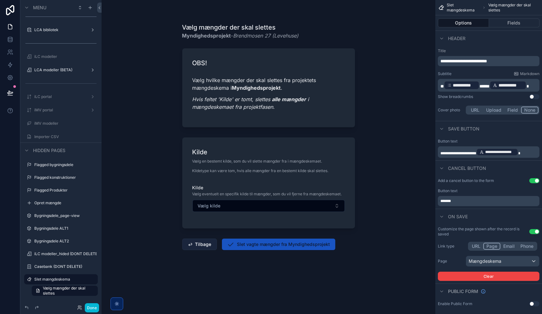
click at [201, 245] on button "Tilbage" at bounding box center [199, 243] width 35 height 11
click at [535, 180] on button "Use setting" at bounding box center [535, 180] width 10 height 5
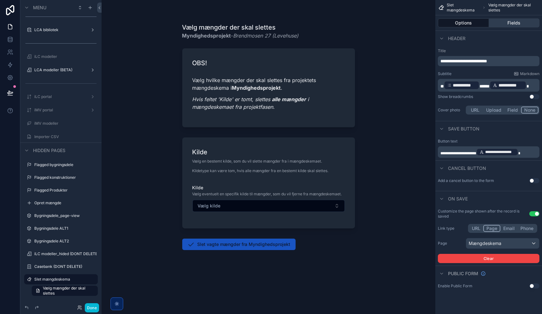
click at [511, 21] on button "Fields" at bounding box center [514, 22] width 51 height 9
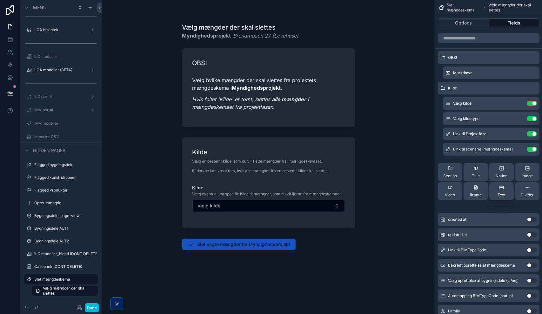
click at [502, 191] on div "Text" at bounding box center [502, 191] width 8 height 13
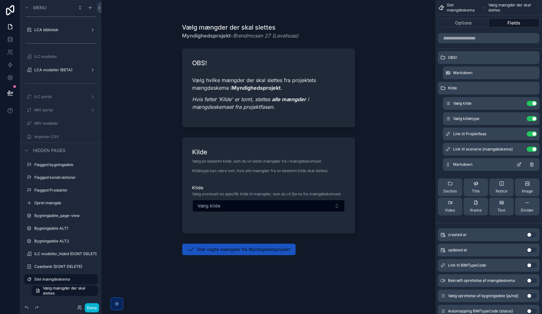
click at [520, 163] on icon "scrollable content" at bounding box center [519, 164] width 5 height 5
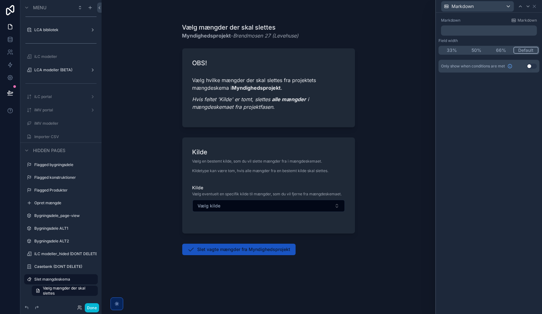
click at [466, 32] on p "﻿" at bounding box center [490, 30] width 92 height 6
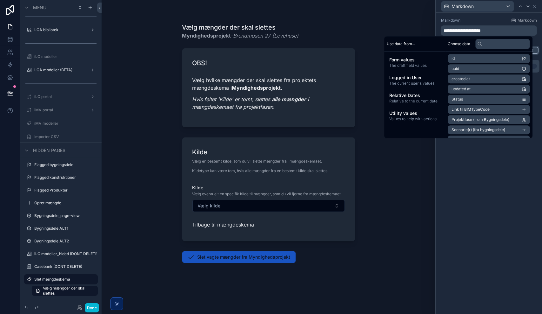
click at [477, 175] on div "**********" at bounding box center [489, 163] width 106 height 301
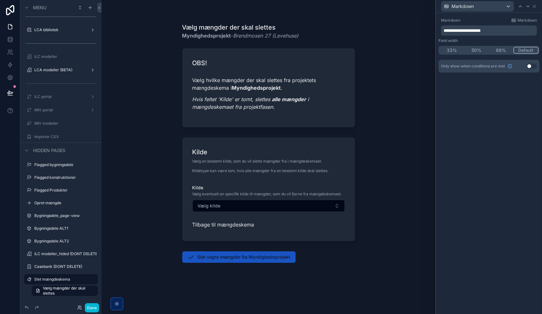
click at [444, 29] on span "**********" at bounding box center [462, 30] width 37 height 4
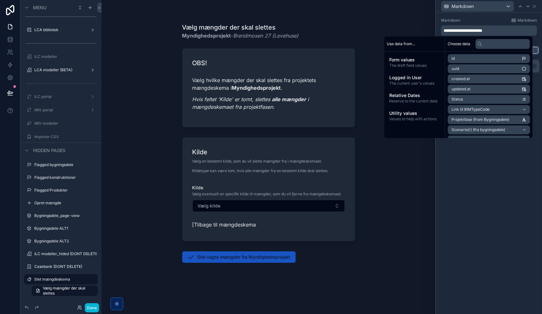
click at [514, 30] on p "**********" at bounding box center [490, 30] width 92 height 6
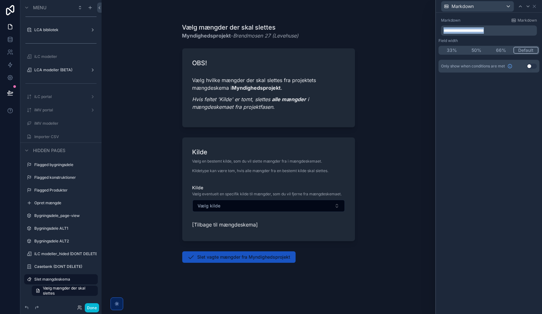
drag, startPoint x: 514, startPoint y: 29, endPoint x: 436, endPoint y: 28, distance: 77.8
click at [436, 28] on div "**********" at bounding box center [489, 50] width 106 height 75
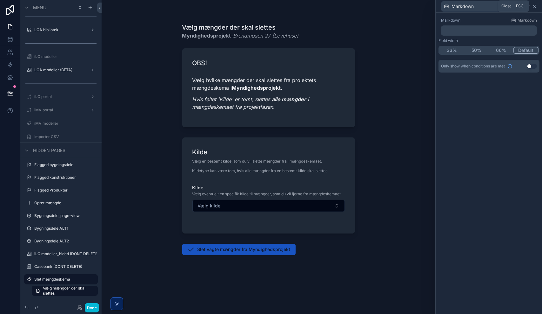
click at [535, 6] on icon at bounding box center [534, 6] width 3 height 3
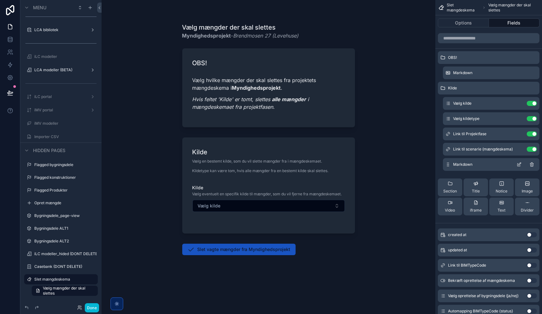
click at [532, 163] on icon "scrollable content" at bounding box center [532, 164] width 5 height 5
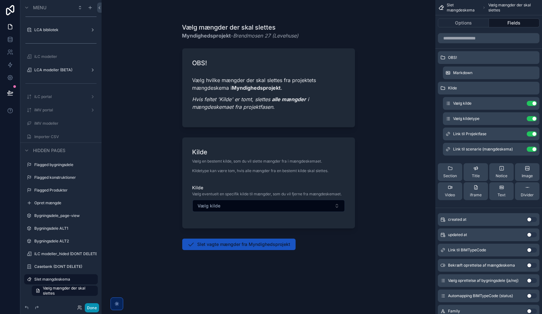
click at [95, 306] on button "Done" at bounding box center [92, 307] width 14 height 9
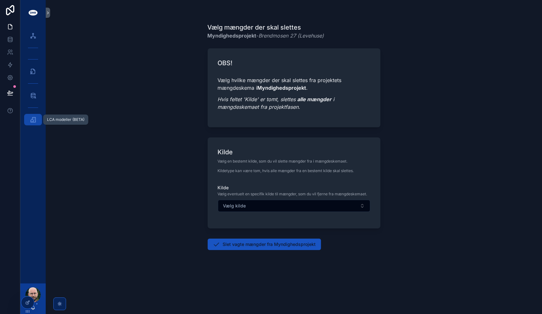
click at [32, 121] on icon "scrollable content" at bounding box center [33, 119] width 6 height 6
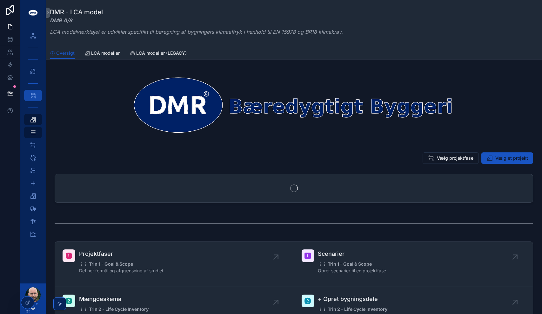
click at [35, 93] on icon "scrollable content" at bounding box center [33, 95] width 6 height 6
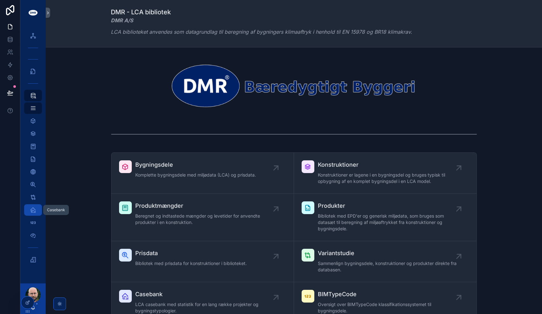
click at [31, 213] on span "scrollable content" at bounding box center [33, 209] width 6 height 6
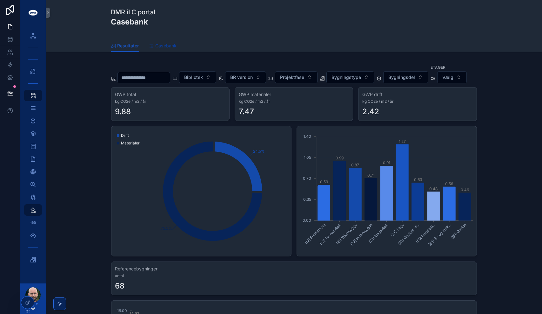
click at [161, 48] on span "Casebank" at bounding box center [166, 46] width 21 height 6
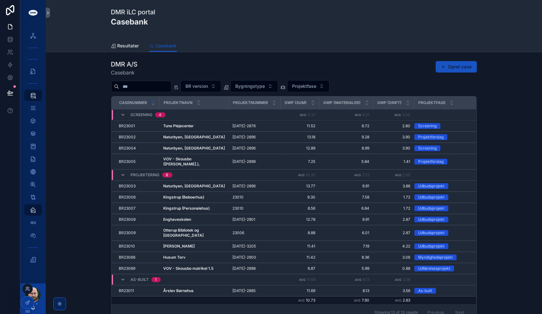
click at [28, 289] on icon at bounding box center [27, 289] width 3 height 1
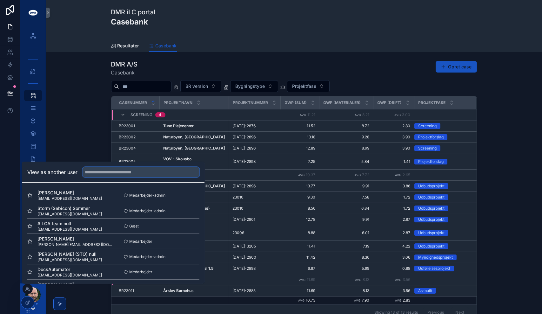
click at [117, 172] on input "text" at bounding box center [141, 172] width 117 height 10
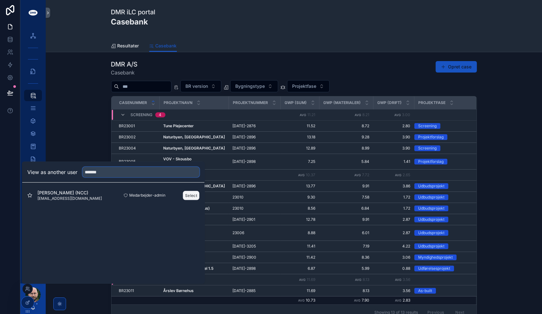
type input "*******"
click at [193, 195] on button "Select" at bounding box center [191, 194] width 17 height 9
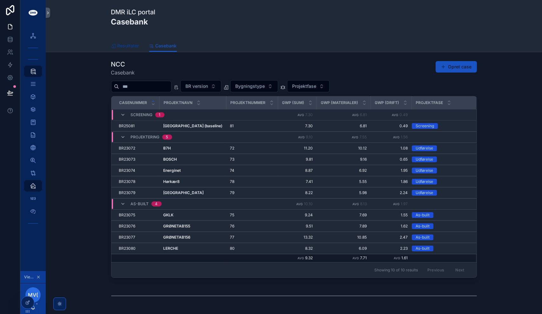
click at [125, 47] on span "Resultater" at bounding box center [129, 46] width 22 height 6
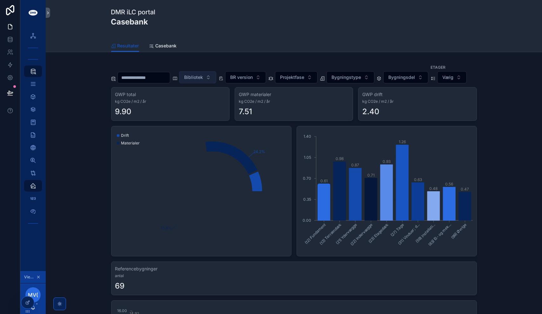
click at [203, 74] on span "Bibliotek" at bounding box center [194, 77] width 19 height 6
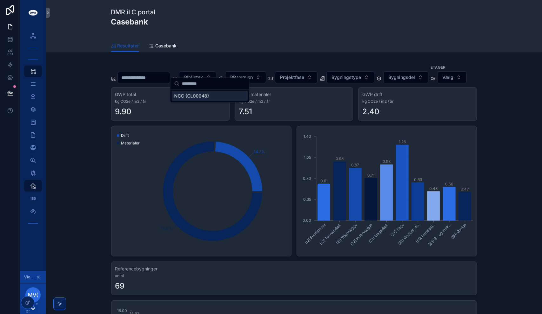
click at [202, 96] on span "NCC {CL00048}" at bounding box center [191, 96] width 35 height 6
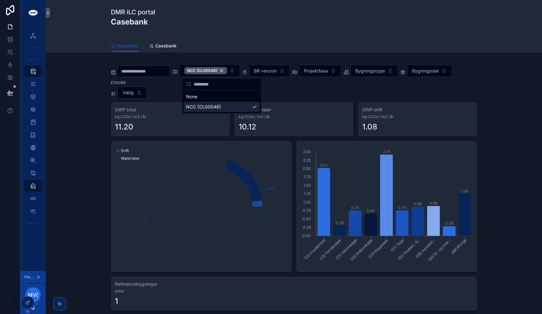
click at [74, 131] on div "NCC {CL00048} BR version Projektfase Bygningstype Bygningsdel Etager Vælg GWP t…" at bounding box center [294, 252] width 486 height 391
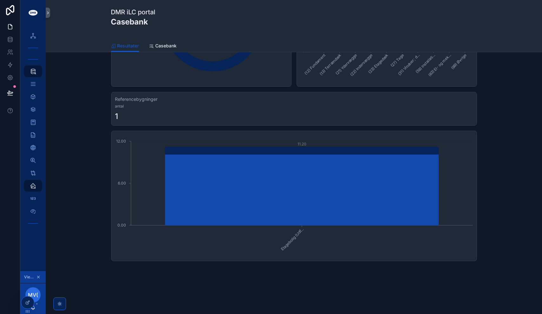
scroll to position [26, 0]
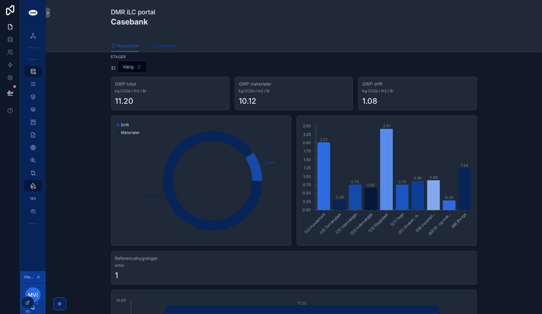
click at [163, 44] on span "Casebank" at bounding box center [166, 46] width 21 height 6
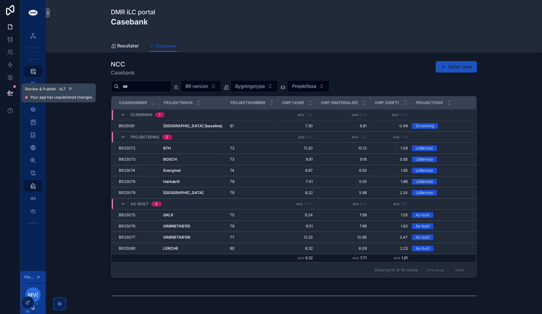
click at [12, 91] on icon at bounding box center [10, 93] width 6 height 6
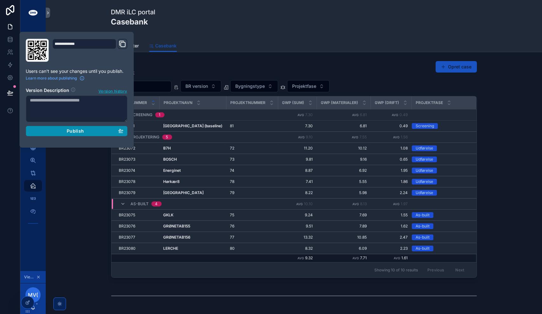
click at [80, 131] on span "Publish" at bounding box center [75, 131] width 17 height 6
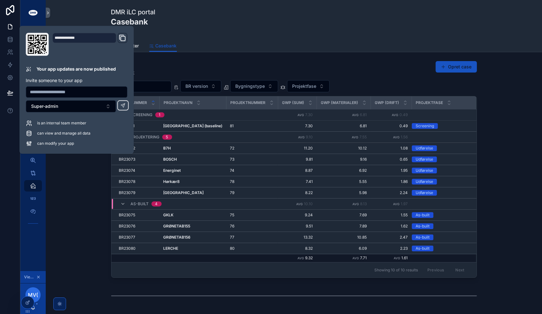
click at [84, 208] on div "NCC Casebank Opret case BR version Bygningstype Projektfase Casenummer Projektn…" at bounding box center [294, 168] width 486 height 223
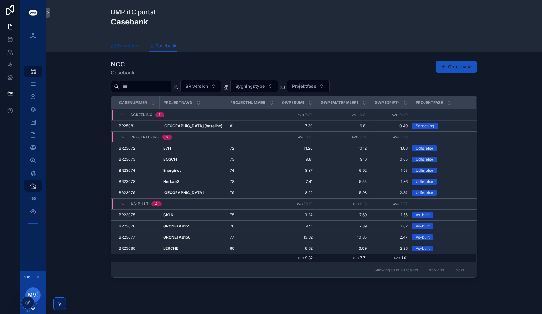
click at [124, 46] on span "Resultater" at bounding box center [129, 46] width 22 height 6
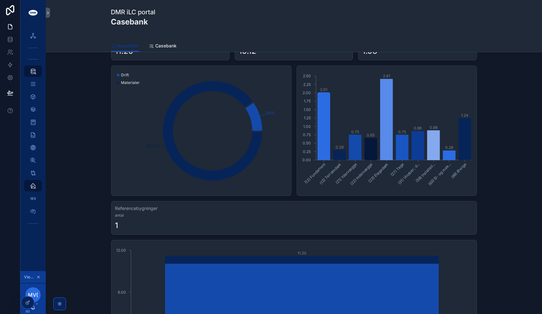
scroll to position [64, 0]
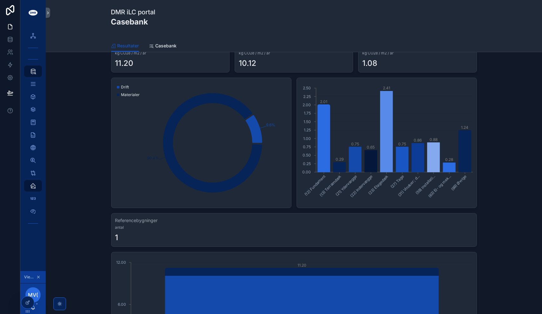
click at [58, 167] on div "NCC {CL00048} BR version Projektfase Bygningstype Bygningsdel Etager Vælg GWP t…" at bounding box center [294, 189] width 486 height 391
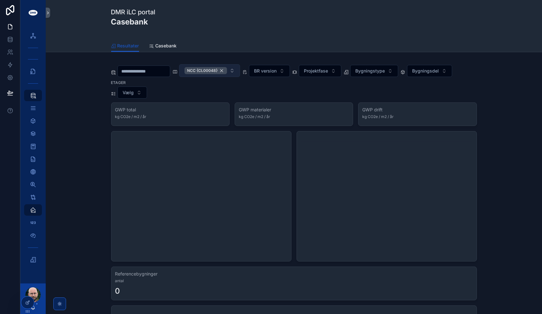
click at [218, 70] on span "NCC {CL00048}" at bounding box center [202, 70] width 30 height 5
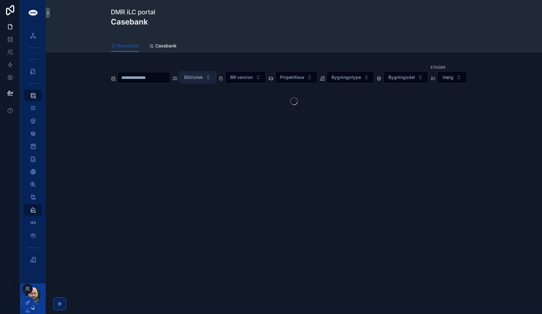
click at [27, 289] on icon at bounding box center [27, 288] width 5 height 5
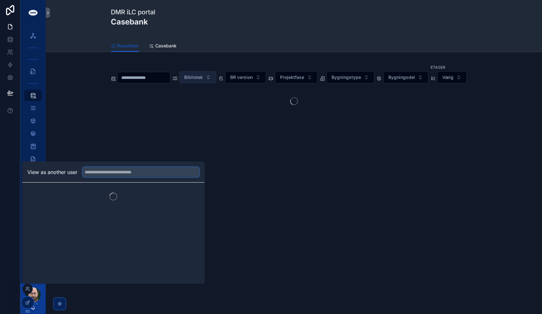
click at [118, 172] on input "text" at bounding box center [141, 172] width 117 height 10
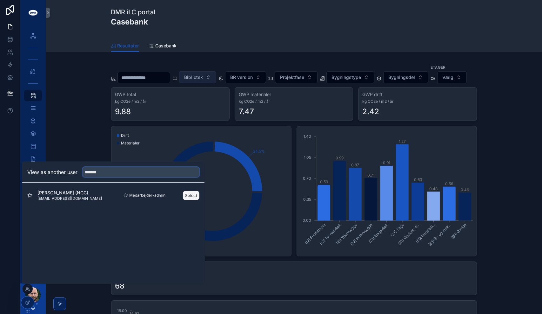
type input "*******"
click at [192, 194] on button "Select" at bounding box center [191, 194] width 17 height 9
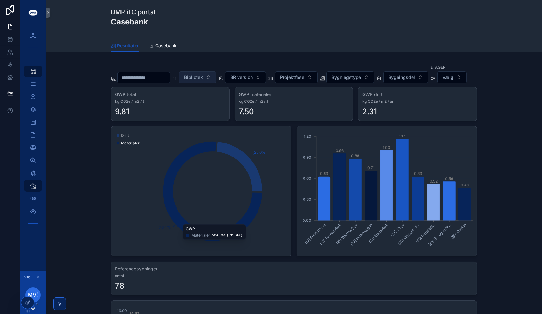
click at [203, 74] on span "Bibliotek" at bounding box center [194, 77] width 19 height 6
click at [199, 96] on span "NCC {CL00048}" at bounding box center [191, 96] width 35 height 6
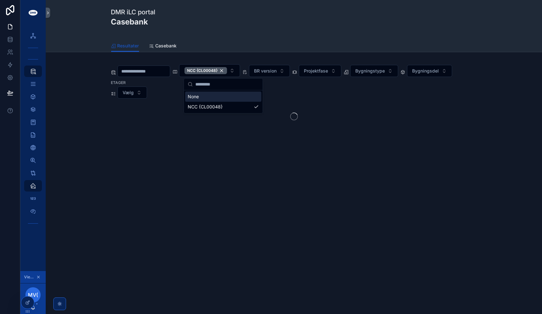
click at [85, 118] on div "NCC {CL00048} BR version Projektfase Bygningstype Bygningsdel Etager Vælg" at bounding box center [294, 95] width 486 height 76
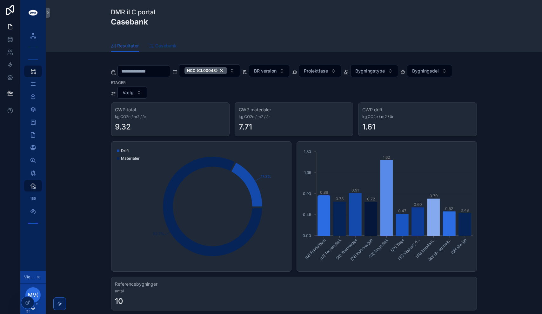
click at [163, 45] on span "Casebank" at bounding box center [166, 46] width 21 height 6
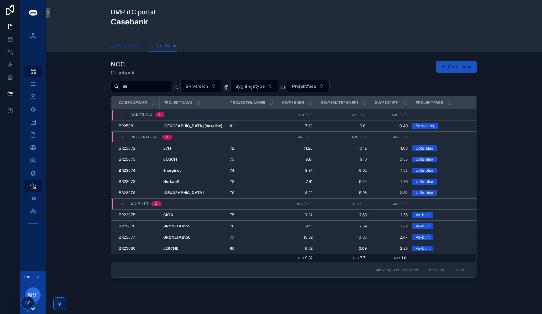
click at [126, 48] on span "Resultater" at bounding box center [129, 46] width 22 height 6
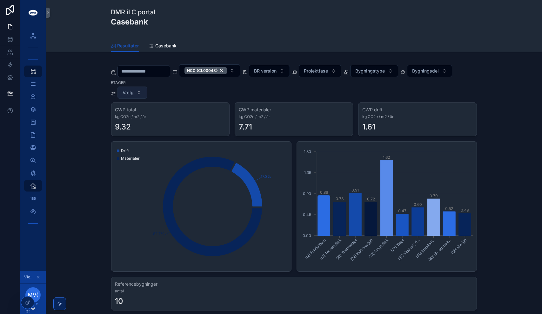
click at [126, 91] on span "Vælg" at bounding box center [128, 92] width 11 height 6
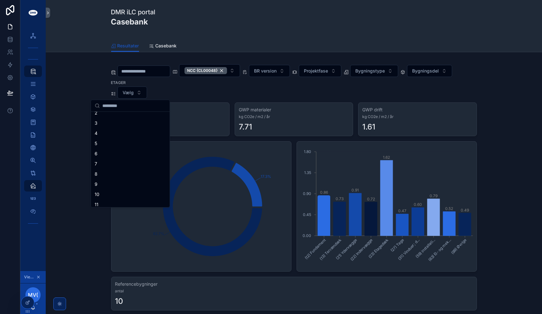
scroll to position [47, 0]
click at [123, 163] on div "10" at bounding box center [130, 162] width 76 height 10
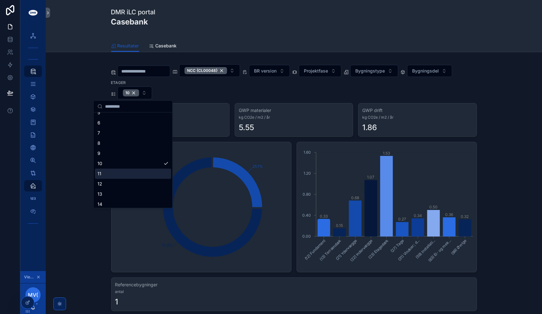
click at [119, 176] on div "11" at bounding box center [133, 173] width 76 height 10
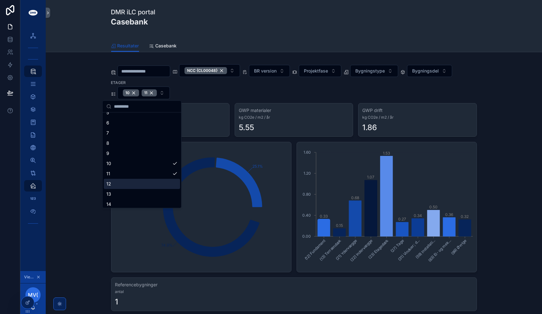
click at [77, 182] on div "NCC {CL00048} BR version Projektfase Bygningstype Bygningsdel Etager 10 11 GWP …" at bounding box center [294, 252] width 486 height 391
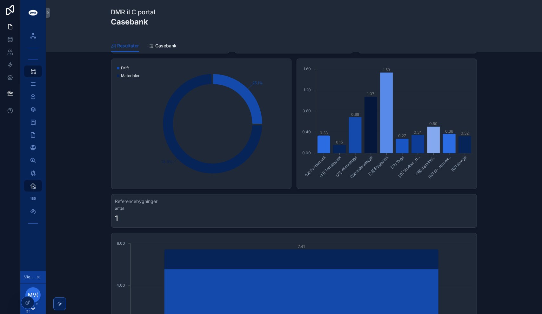
scroll to position [127, 0]
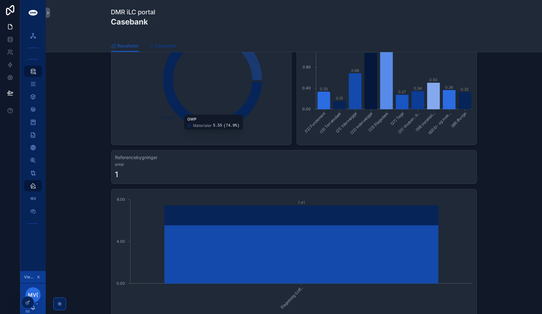
click at [163, 45] on span "Casebank" at bounding box center [166, 46] width 21 height 6
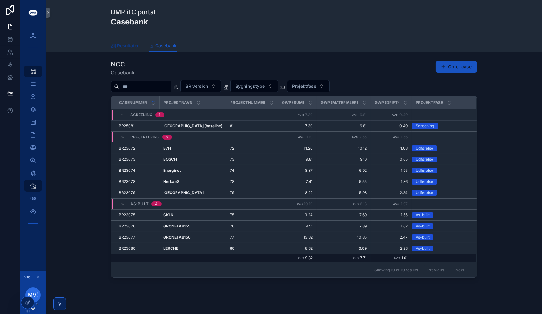
click at [129, 42] on link "Resultater" at bounding box center [125, 46] width 28 height 13
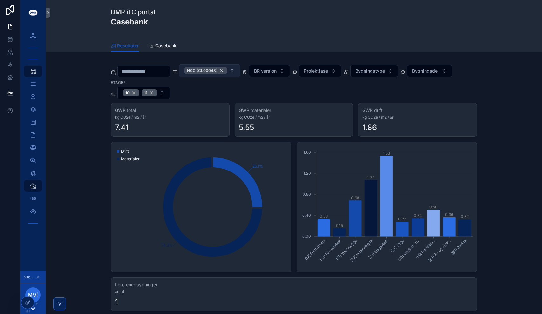
click at [227, 71] on div "NCC {CL00048}" at bounding box center [206, 70] width 43 height 7
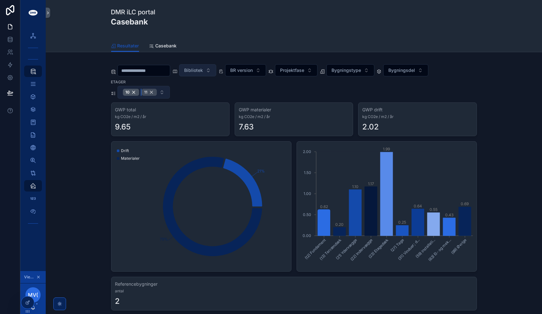
click at [150, 91] on div "11" at bounding box center [149, 92] width 15 height 7
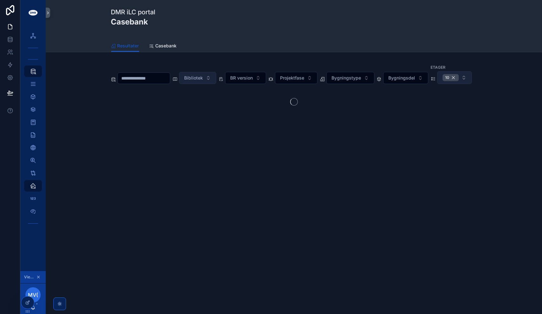
click at [443, 81] on div "10" at bounding box center [451, 77] width 16 height 7
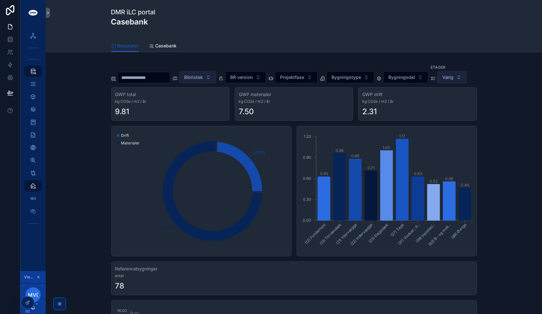
click at [38, 276] on icon "scrollable content" at bounding box center [38, 276] width 4 height 4
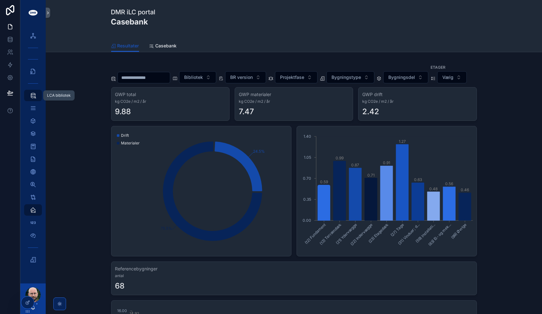
click at [33, 93] on icon "scrollable content" at bounding box center [33, 95] width 6 height 6
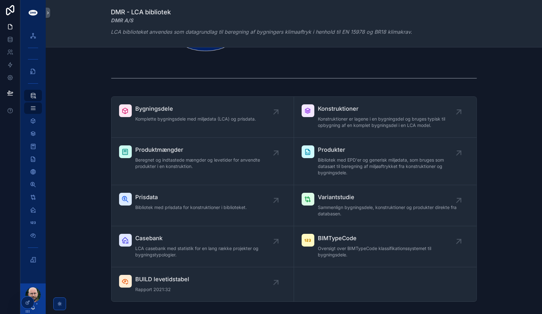
scroll to position [64, 0]
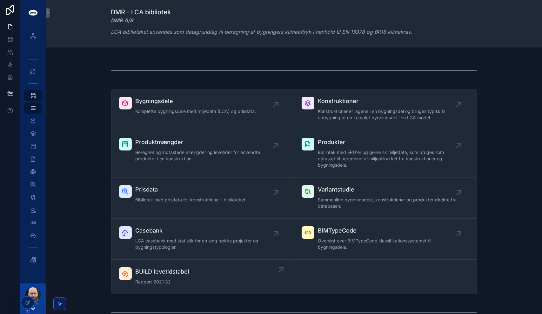
click at [167, 271] on span "BUILD levetidstabel" at bounding box center [163, 271] width 54 height 9
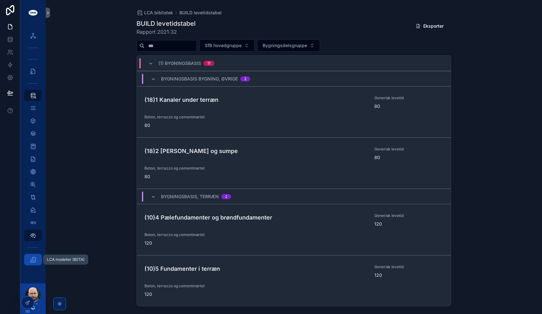
click at [33, 262] on icon "scrollable content" at bounding box center [33, 259] width 6 height 6
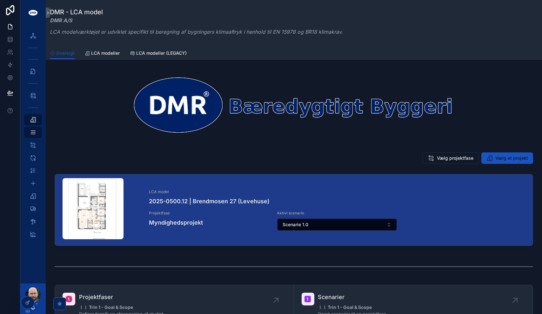
click at [273, 127] on img "scrollable content" at bounding box center [294, 105] width 479 height 60
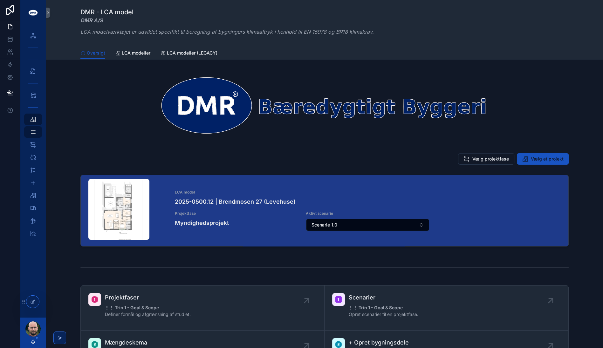
scroll to position [71, 0]
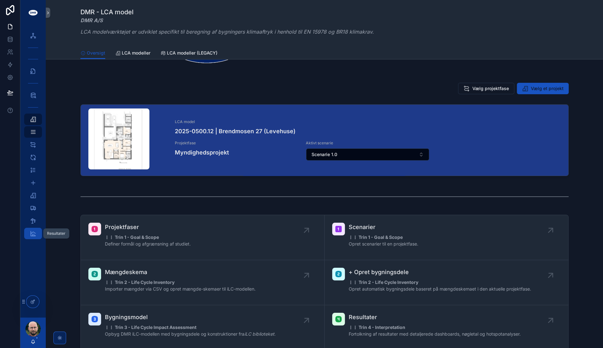
click at [32, 237] on span "scrollable content" at bounding box center [33, 234] width 6 height 6
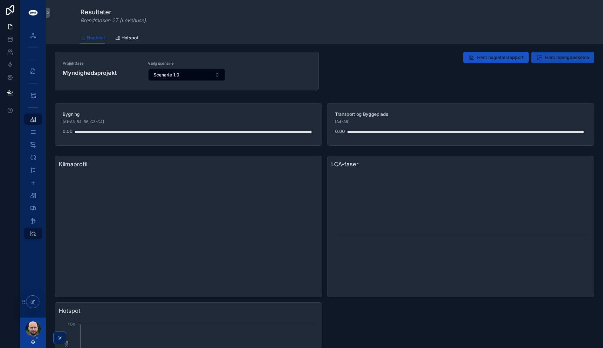
click at [542, 57] on span "Hent mængdeskema" at bounding box center [567, 57] width 44 height 6
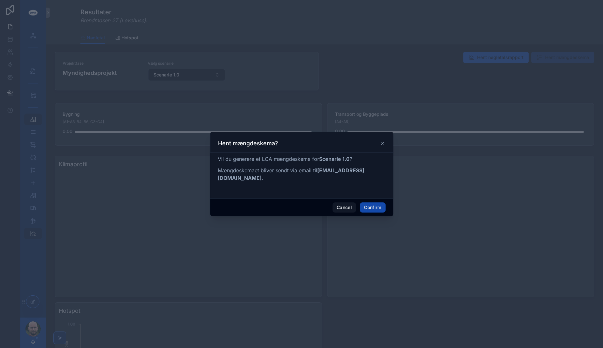
click at [373, 205] on button "Confirm" at bounding box center [372, 208] width 25 height 10
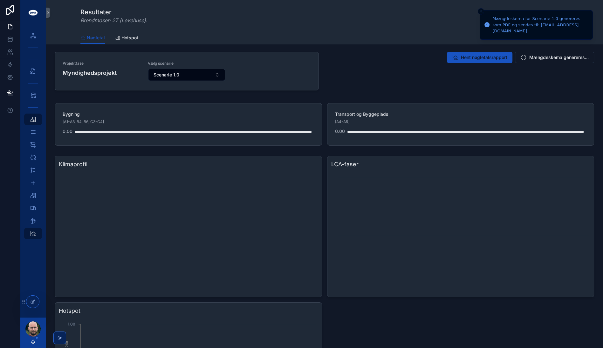
click at [93, 22] on em "Brendmosen 27 (Levehuse)" at bounding box center [112, 20] width 65 height 6
copy em "Brendmosen"
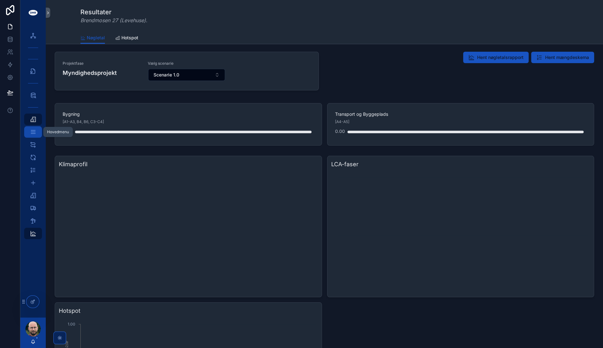
click at [35, 133] on icon "scrollable content" at bounding box center [33, 132] width 7 height 6
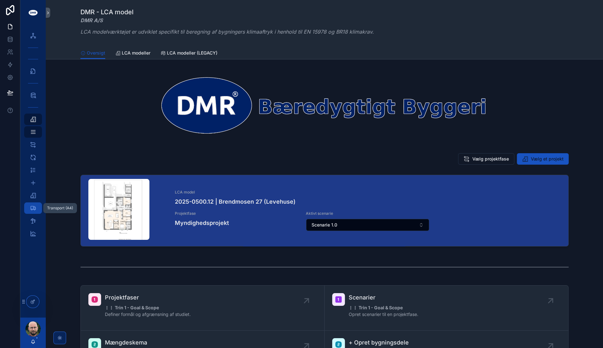
click at [32, 209] on icon "scrollable content" at bounding box center [33, 208] width 6 height 6
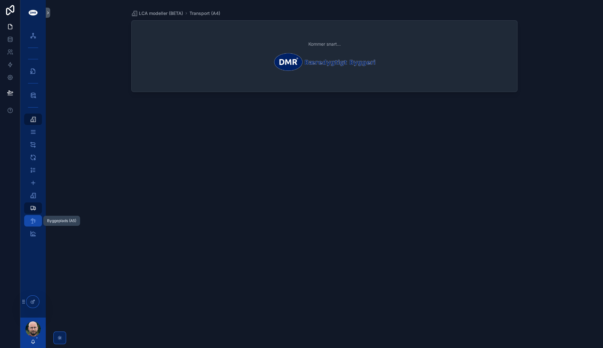
click at [34, 219] on icon "scrollable content" at bounding box center [33, 221] width 6 height 6
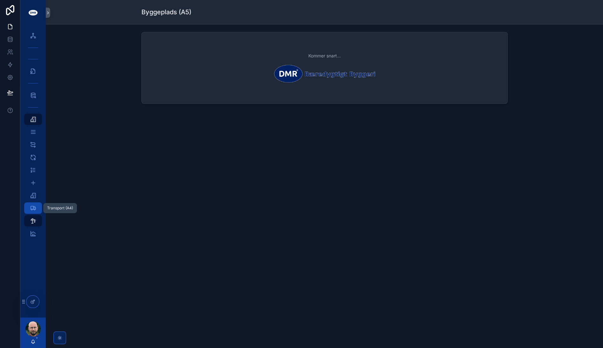
click at [34, 208] on icon "scrollable content" at bounding box center [33, 208] width 6 height 6
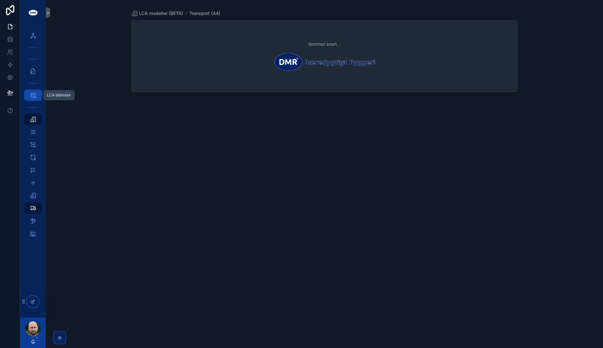
click at [35, 92] on div "LCA bibliotek" at bounding box center [33, 95] width 10 height 10
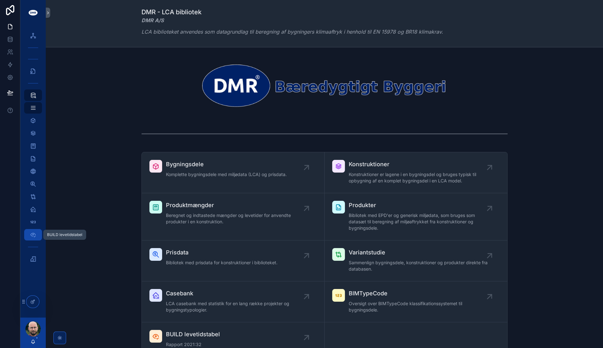
click at [35, 236] on icon "scrollable content" at bounding box center [33, 235] width 6 height 6
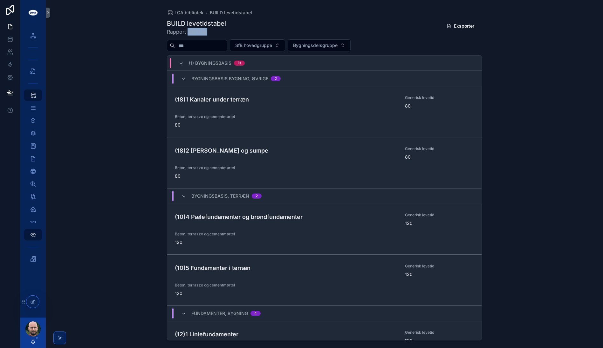
drag, startPoint x: 186, startPoint y: 32, endPoint x: 224, endPoint y: 33, distance: 37.2
click at [224, 33] on span "Rapport 2021:32" at bounding box center [196, 32] width 59 height 8
click at [122, 206] on div "LCA bibliotek BUILD levetidstabel BUILD levetidstabel Rapport 2021:32 Eksporter…" at bounding box center [324, 174] width 557 height 348
click at [104, 179] on div "LCA bibliotek BUILD levetidstabel BUILD levetidstabel Rapport 2021:32 Eksporter…" at bounding box center [324, 174] width 557 height 348
click at [34, 258] on icon "scrollable content" at bounding box center [33, 259] width 6 height 6
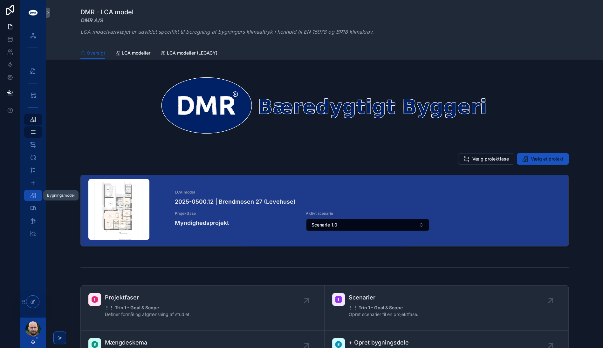
click at [32, 195] on icon "scrollable content" at bounding box center [33, 195] width 6 height 6
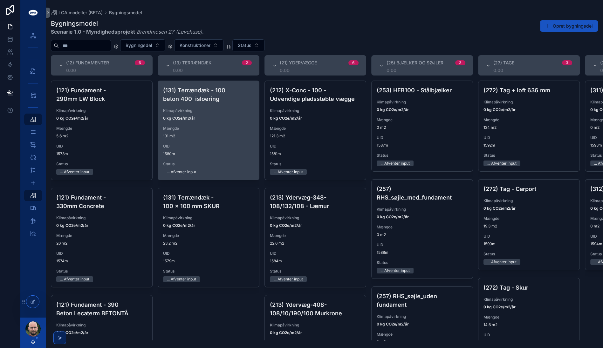
click at [219, 119] on span "0 kg CO2e/m2/år" at bounding box center [208, 118] width 91 height 5
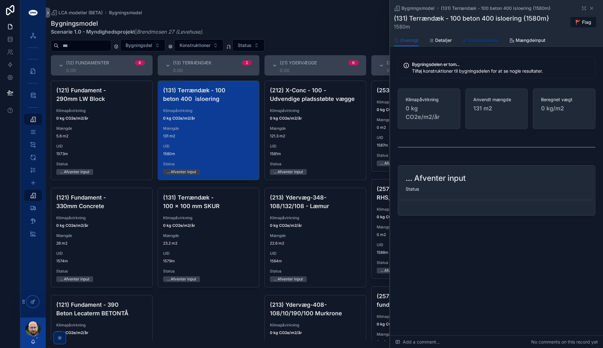
click at [487, 42] on span "Konstruktioner" at bounding box center [483, 40] width 31 height 6
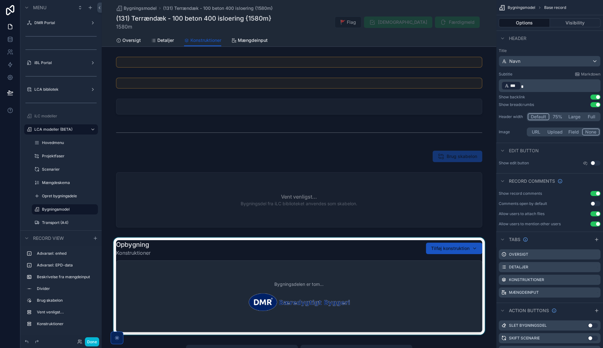
scroll to position [71, 0]
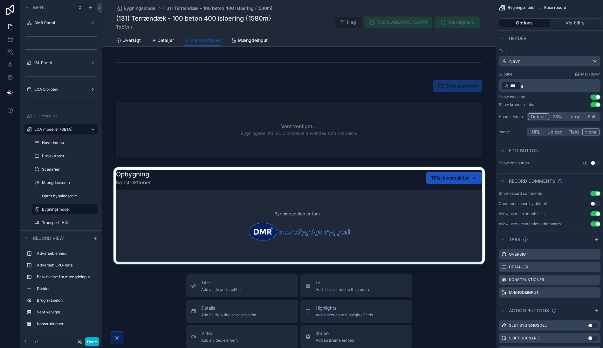
click at [380, 182] on div "scrollable content" at bounding box center [299, 215] width 394 height 97
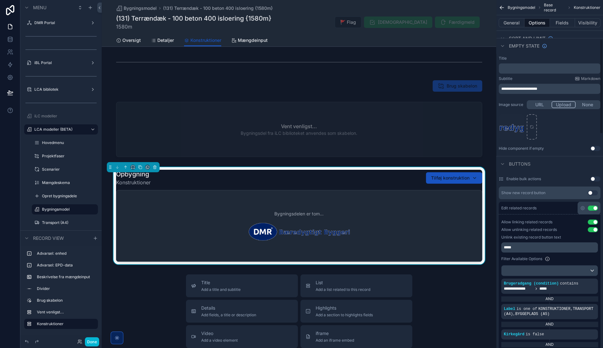
scroll to position [176, 0]
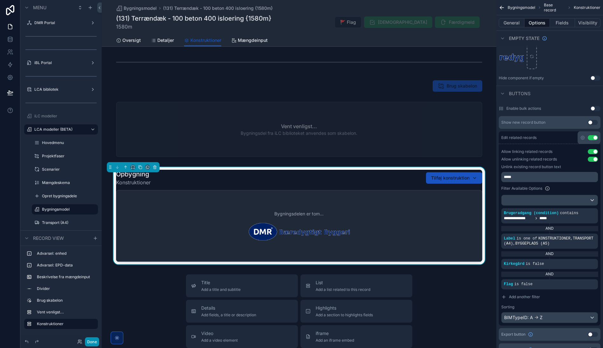
click at [93, 313] on button "Done" at bounding box center [92, 342] width 14 height 9
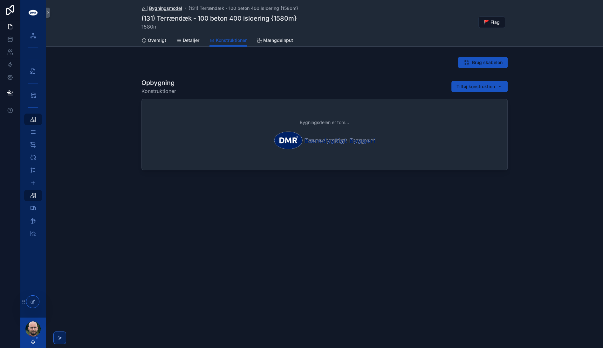
click at [176, 10] on span "Bygningsmodel" at bounding box center [165, 8] width 33 height 6
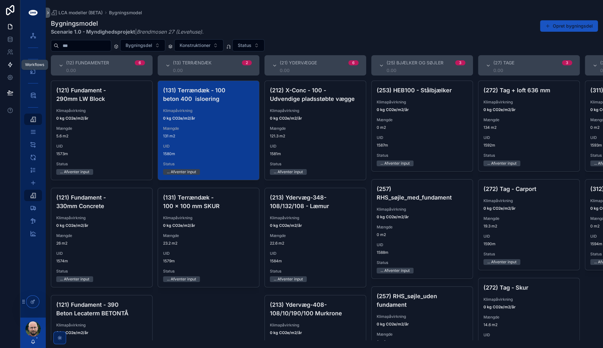
click at [10, 67] on icon at bounding box center [10, 65] width 4 height 5
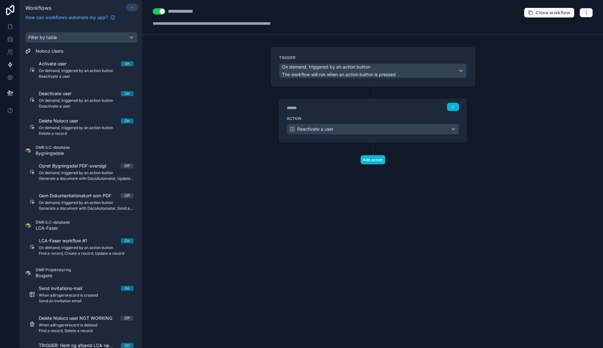
click at [132, 6] on icon at bounding box center [131, 7] width 5 height 5
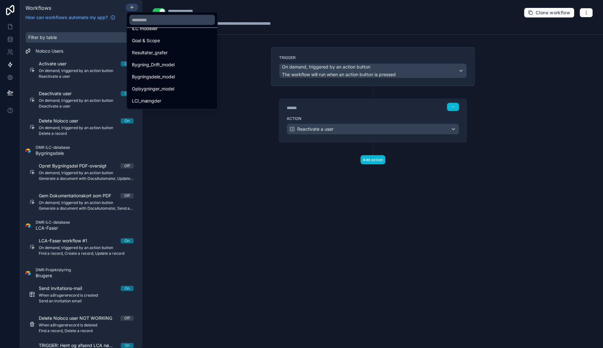
scroll to position [521, 0]
click at [178, 88] on div "Bygningsdele_model" at bounding box center [172, 89] width 80 height 8
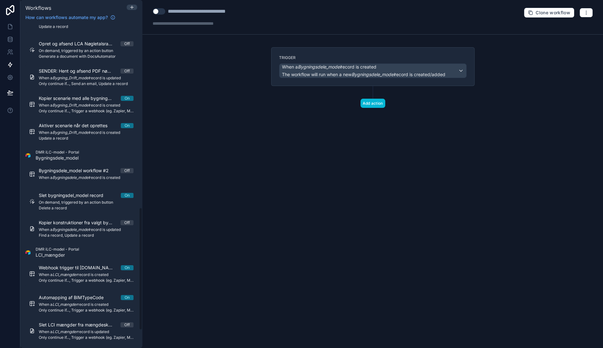
scroll to position [530, 0]
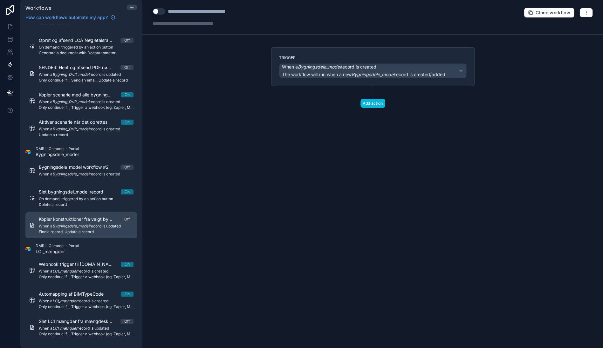
click at [88, 226] on em "Bygningsdele_model" at bounding box center [70, 226] width 37 height 5
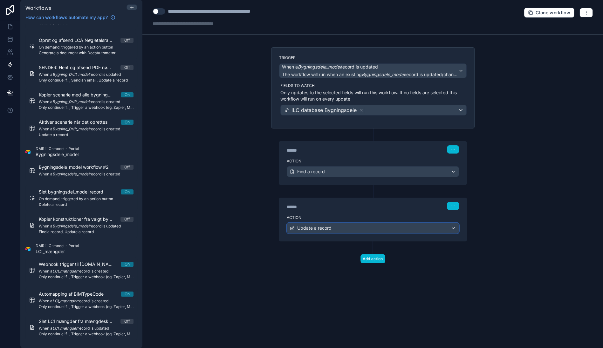
click at [368, 231] on div "Update a record" at bounding box center [373, 228] width 172 height 10
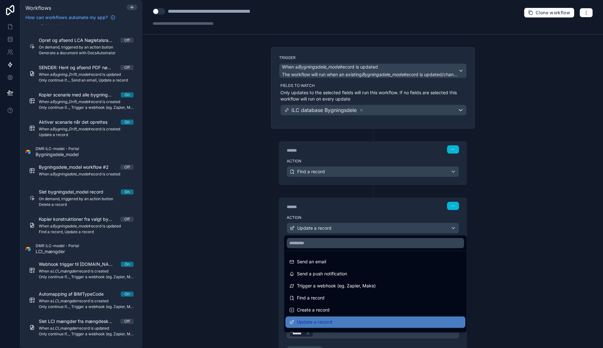
click at [368, 231] on div at bounding box center [301, 174] width 603 height 348
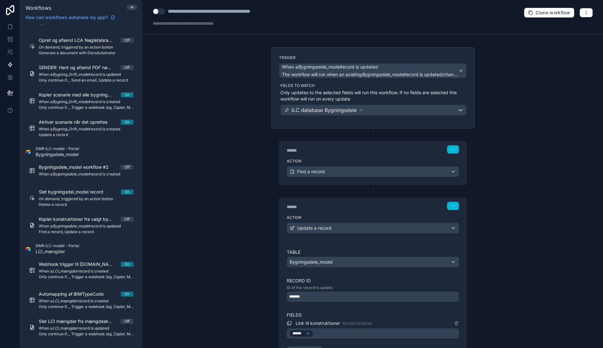
scroll to position [71, 0]
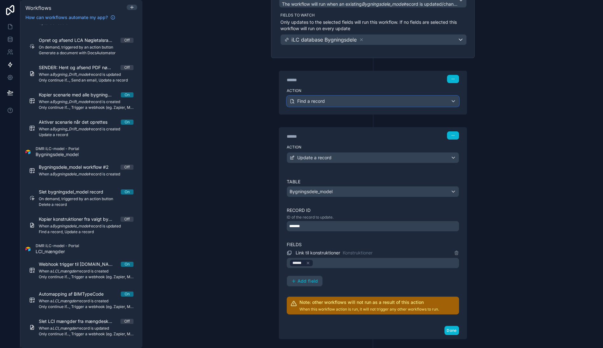
click at [359, 96] on div "Find a record" at bounding box center [373, 101] width 172 height 10
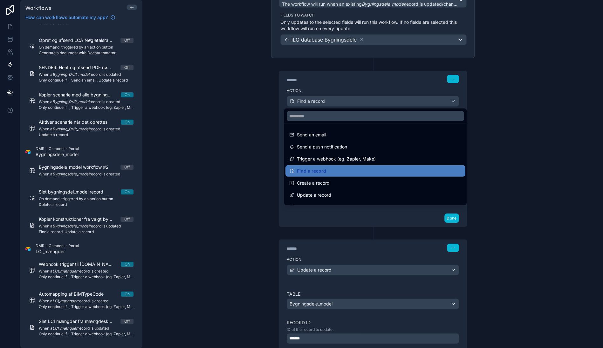
click at [359, 99] on div at bounding box center [301, 174] width 603 height 348
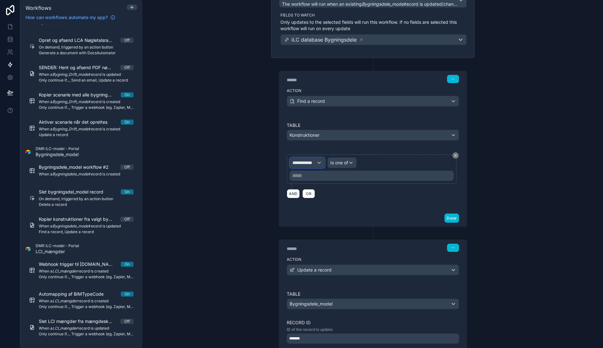
click at [307, 163] on span "**********" at bounding box center [304, 163] width 24 height 6
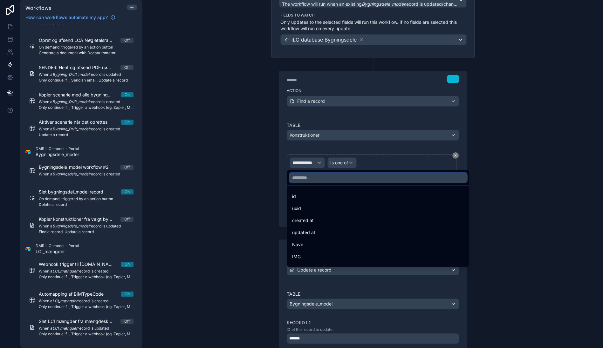
click at [314, 176] on input "text" at bounding box center [377, 178] width 177 height 10
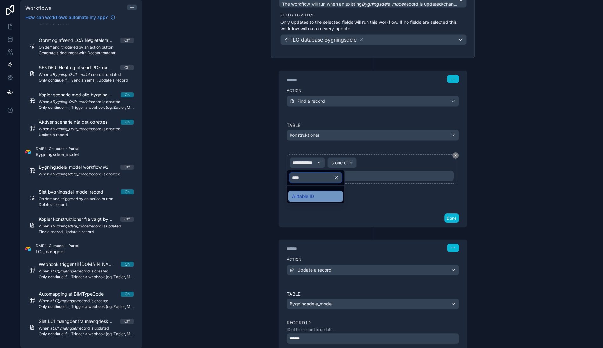
type input "****"
click at [312, 198] on span "Airtable ID" at bounding box center [303, 197] width 22 height 8
click at [365, 162] on div "IN" at bounding box center [363, 163] width 16 height 10
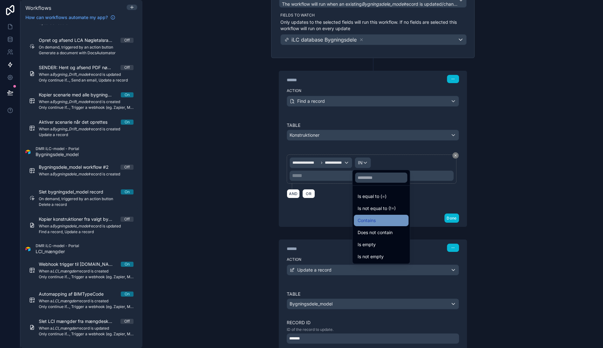
click at [385, 224] on div "Contains" at bounding box center [380, 221] width 47 height 8
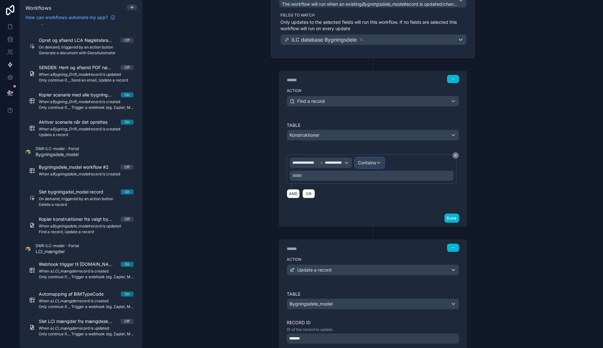
click at [364, 161] on span "Contains" at bounding box center [366, 163] width 18 height 6
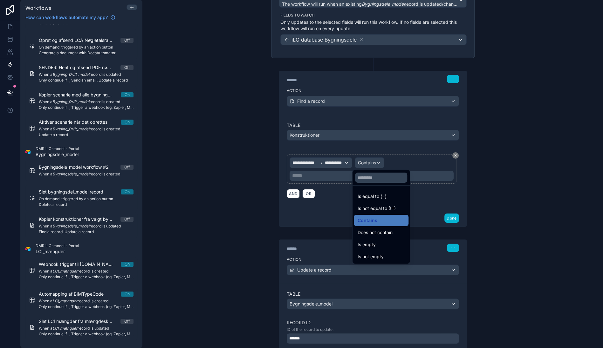
click at [364, 161] on div at bounding box center [301, 174] width 603 height 348
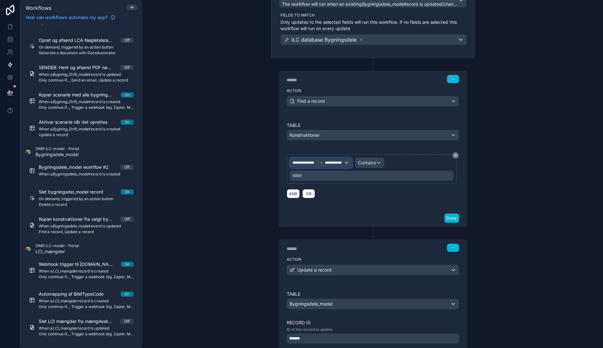
click at [325, 163] on span "**********" at bounding box center [334, 162] width 19 height 5
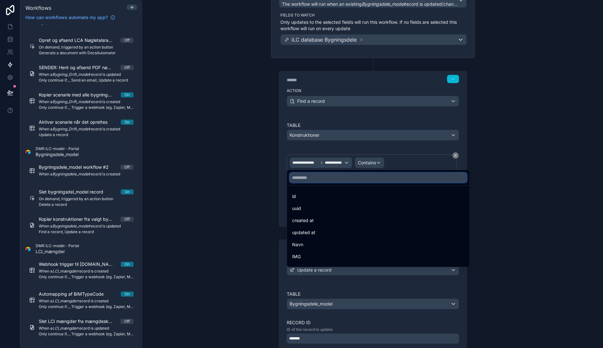
click at [323, 177] on input "text" at bounding box center [377, 178] width 177 height 10
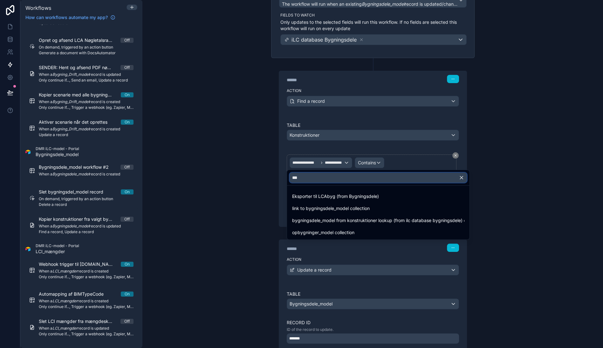
type input "***"
click at [245, 185] on div at bounding box center [301, 174] width 603 height 348
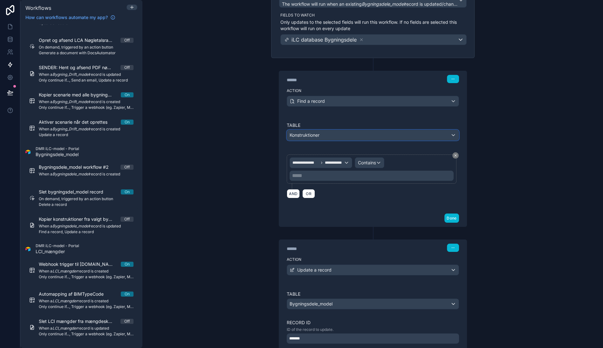
click at [348, 135] on div "Konstruktioner" at bounding box center [373, 135] width 172 height 10
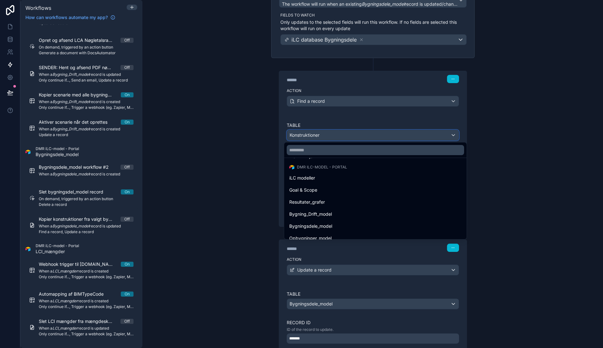
scroll to position [592, 0]
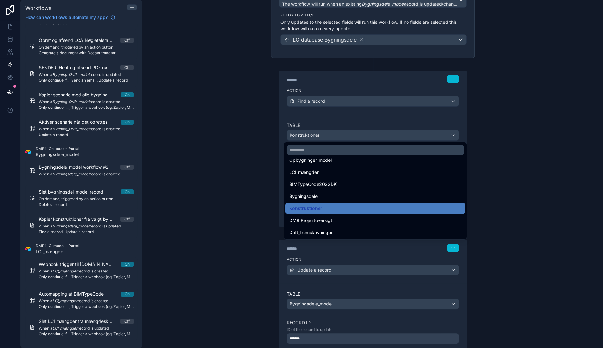
click at [229, 168] on div at bounding box center [301, 174] width 603 height 348
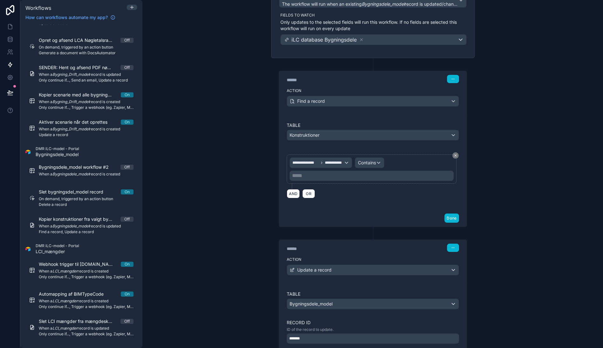
click at [303, 176] on p "***** ﻿" at bounding box center [372, 176] width 160 height 8
click at [195, 162] on div "**********" at bounding box center [372, 174] width 460 height 348
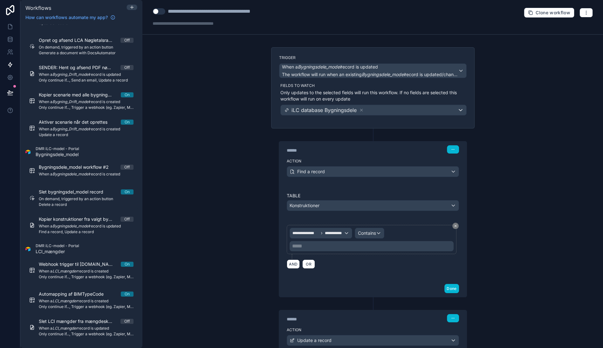
click at [351, 248] on p "***** ﻿" at bounding box center [372, 247] width 160 height 8
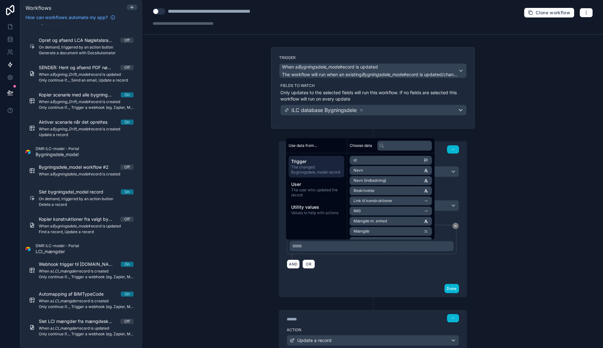
click at [246, 226] on div "**********" at bounding box center [372, 174] width 460 height 348
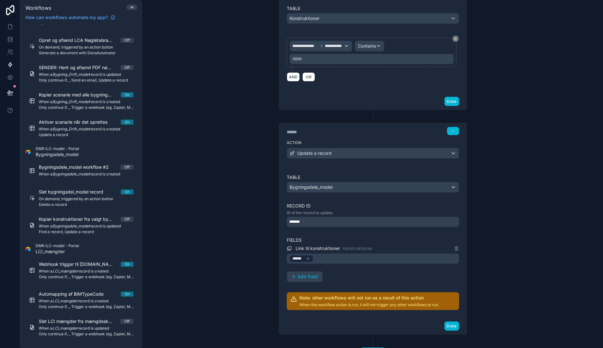
scroll to position [110, 0]
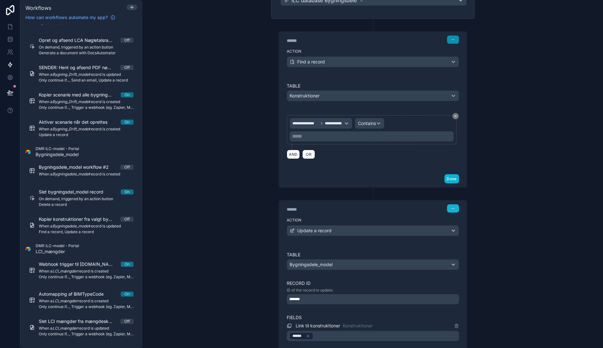
click at [451, 37] on button "button" at bounding box center [453, 40] width 12 height 8
click at [253, 70] on div "**********" at bounding box center [372, 174] width 460 height 348
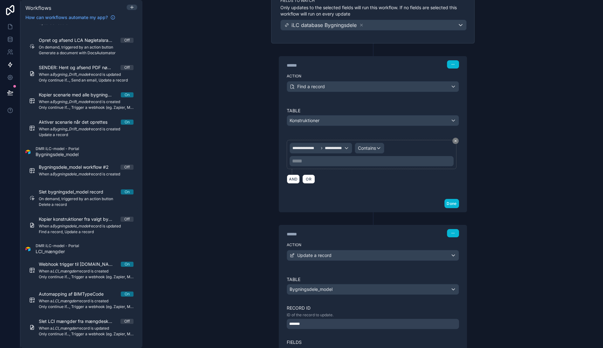
scroll to position [75, 0]
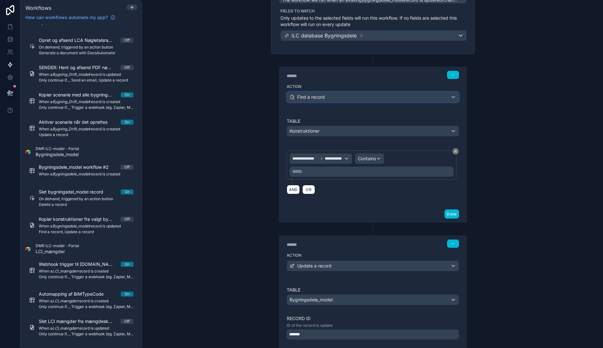
click at [329, 100] on div "Find a record" at bounding box center [373, 97] width 172 height 10
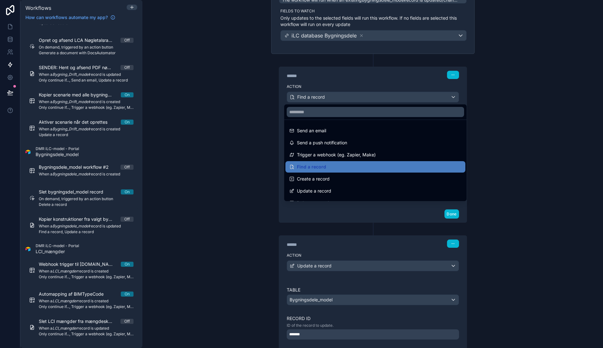
click at [329, 99] on div at bounding box center [301, 174] width 603 height 348
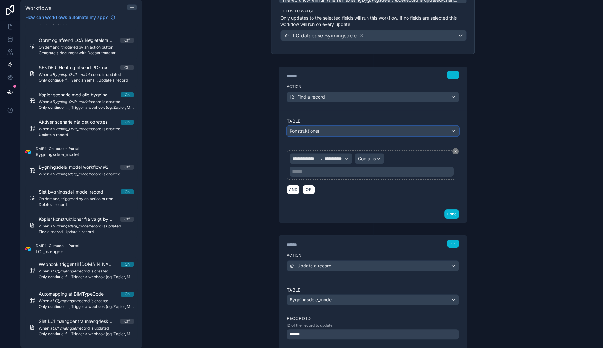
click at [318, 132] on div "Konstruktioner" at bounding box center [373, 131] width 172 height 10
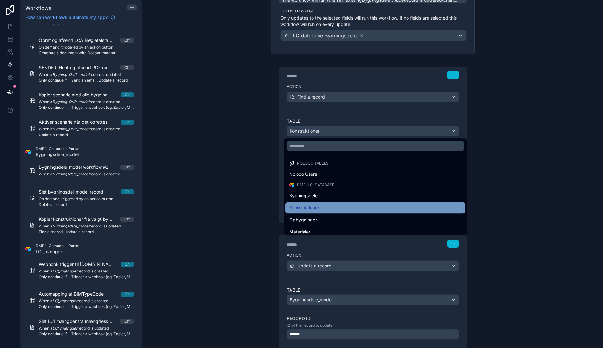
click at [310, 209] on span "Konstruktioner" at bounding box center [304, 208] width 30 height 8
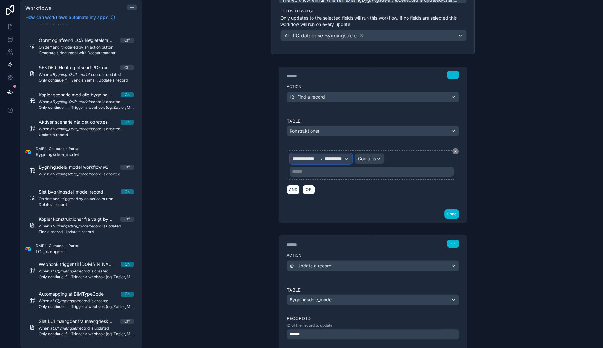
click at [333, 158] on span "**********" at bounding box center [334, 158] width 19 height 5
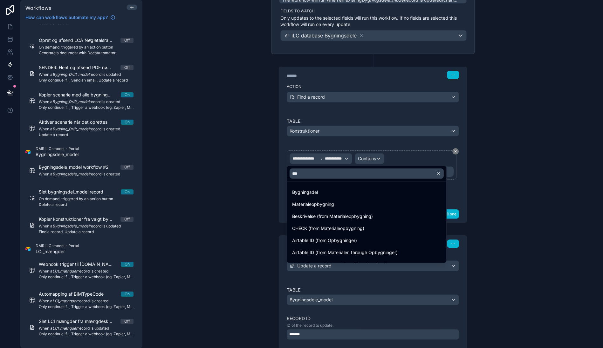
click at [333, 158] on div at bounding box center [301, 174] width 603 height 348
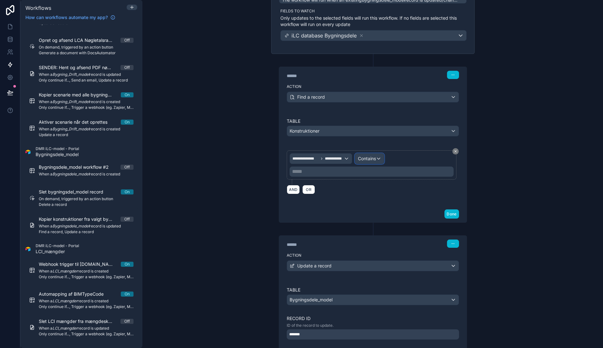
click at [363, 159] on span "Contains" at bounding box center [366, 159] width 18 height 6
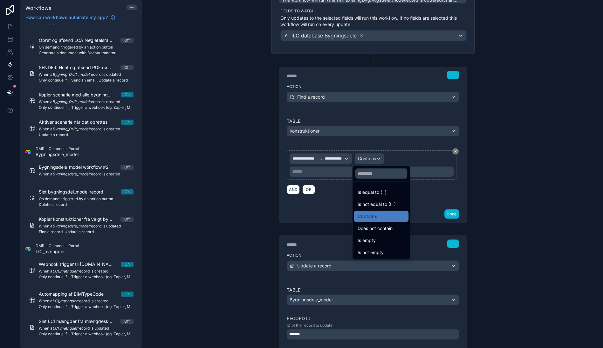
click at [369, 160] on div at bounding box center [301, 174] width 603 height 348
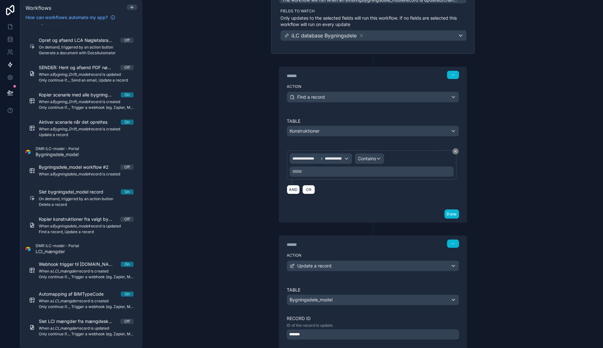
click at [319, 168] on p "***** ﻿" at bounding box center [372, 172] width 160 height 8
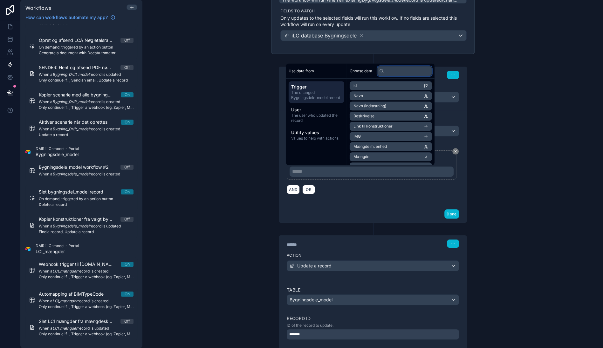
click at [409, 71] on input "text" at bounding box center [404, 71] width 55 height 10
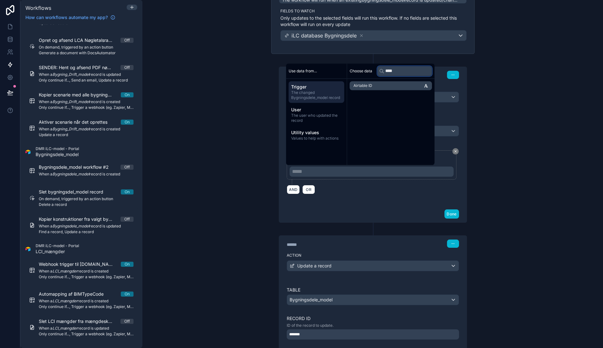
type input "****"
click at [405, 87] on li "Airtable ID" at bounding box center [390, 85] width 82 height 9
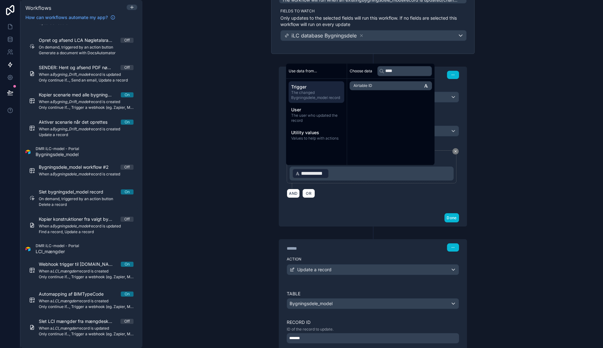
click at [241, 182] on div "**********" at bounding box center [372, 174] width 460 height 348
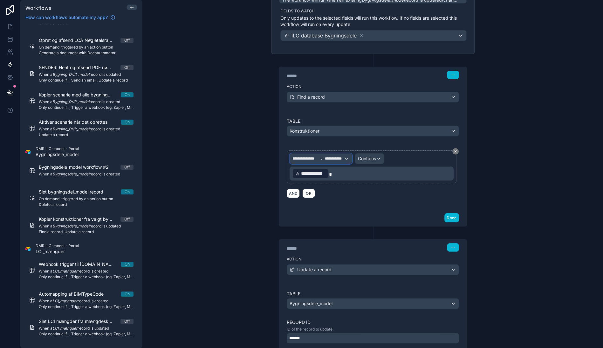
click at [316, 164] on div "**********" at bounding box center [321, 159] width 62 height 10
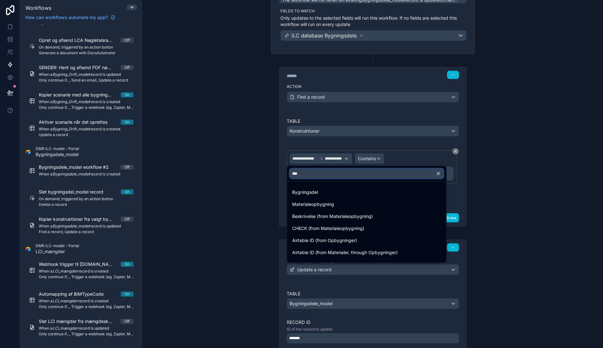
click at [315, 173] on input "***" at bounding box center [366, 174] width 154 height 10
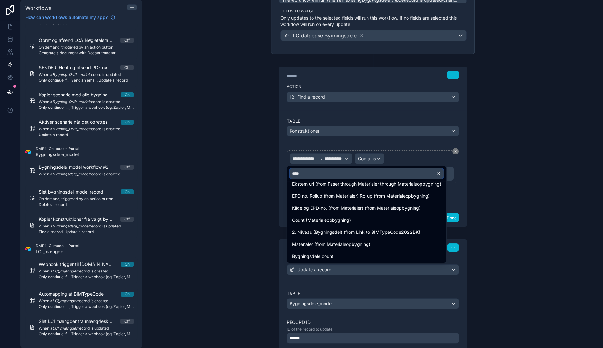
scroll to position [141, 0]
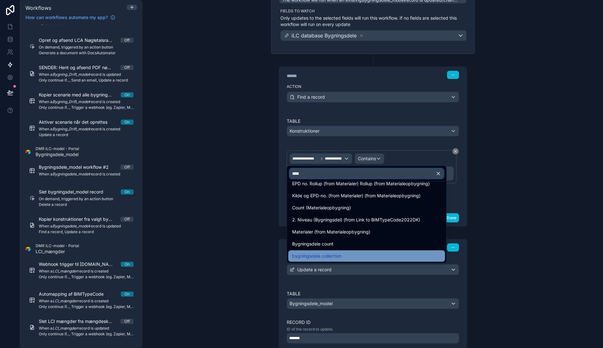
type input "****"
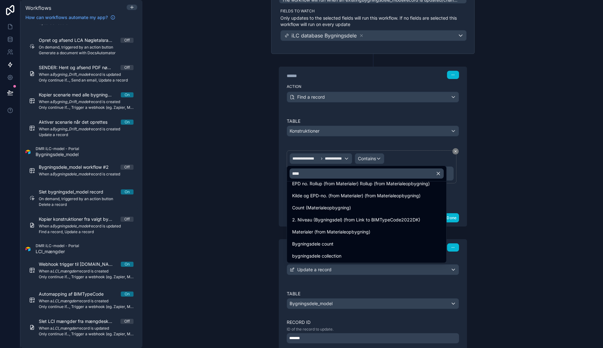
click at [322, 257] on span "bygningsdele collection" at bounding box center [316, 257] width 49 height 8
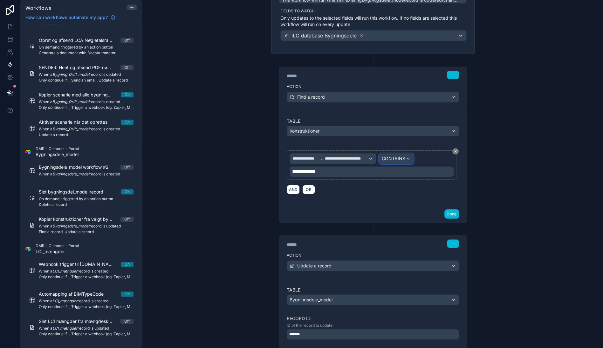
click at [396, 154] on div "CONTAINS" at bounding box center [396, 159] width 34 height 10
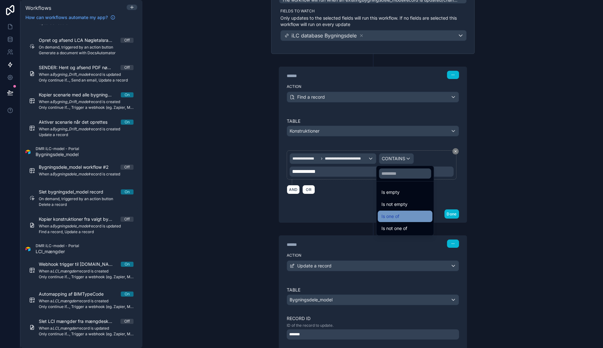
click at [392, 214] on span "Is one of" at bounding box center [390, 217] width 18 height 8
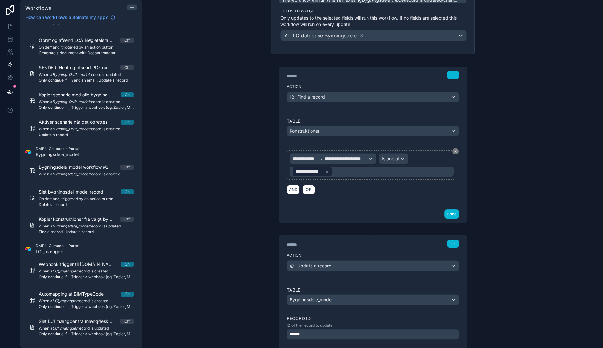
click at [326, 171] on icon at bounding box center [327, 172] width 2 height 2
click at [327, 172] on div "Value" at bounding box center [371, 172] width 164 height 10
click at [323, 172] on div "Value" at bounding box center [371, 172] width 164 height 10
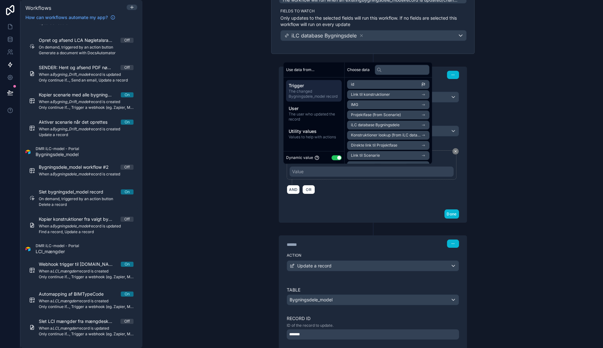
click at [386, 85] on li "id" at bounding box center [388, 84] width 82 height 9
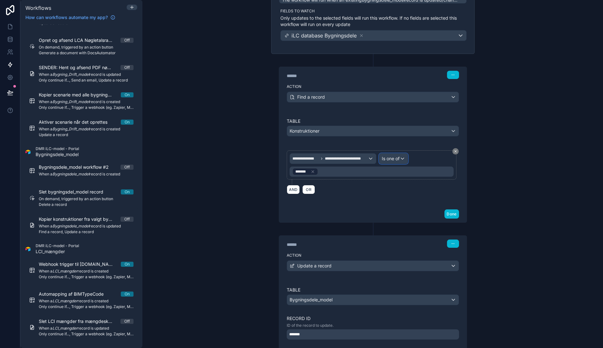
click at [393, 158] on span "Is one of" at bounding box center [390, 159] width 18 height 6
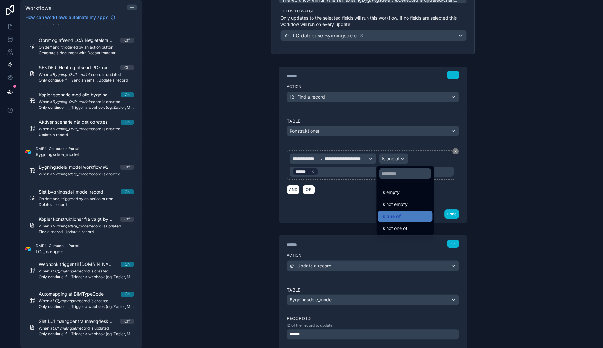
click at [394, 158] on div at bounding box center [301, 174] width 603 height 348
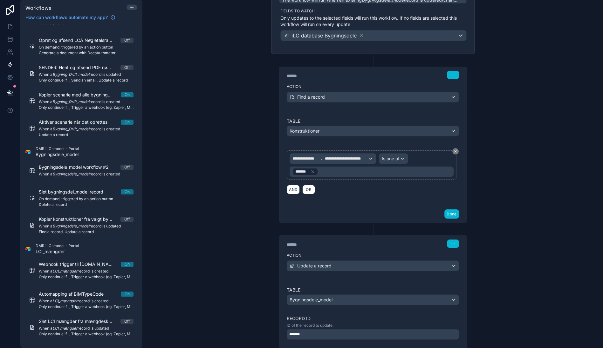
click at [230, 170] on div "**********" at bounding box center [372, 174] width 460 height 348
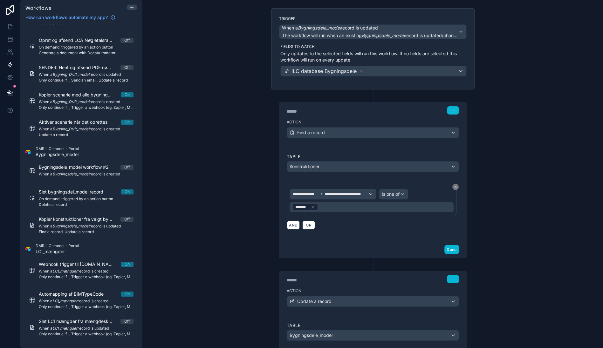
scroll to position [0, 0]
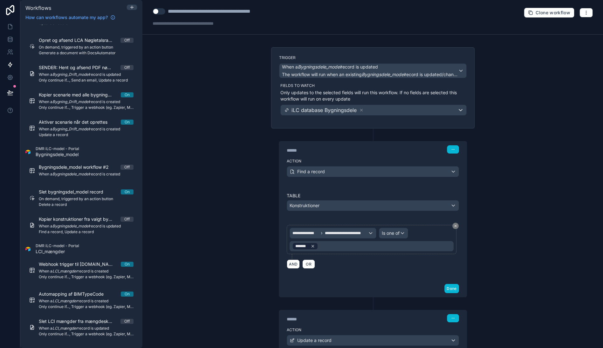
click at [311, 246] on icon at bounding box center [312, 246] width 4 height 4
click at [313, 247] on div "Value" at bounding box center [371, 246] width 164 height 10
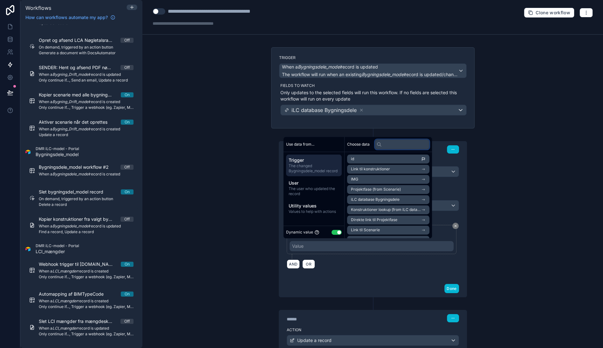
click at [398, 146] on input "text" at bounding box center [401, 144] width 55 height 10
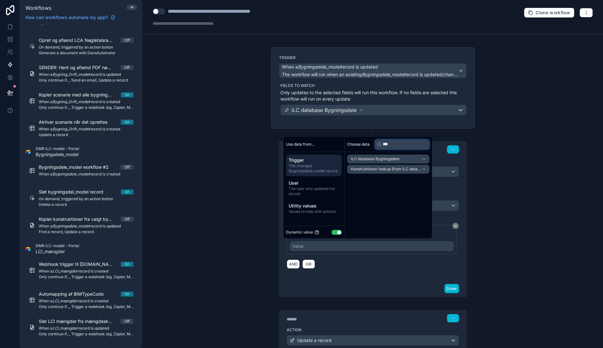
type input "***"
click at [380, 159] on span "iLC database Bygningsdele" at bounding box center [375, 159] width 49 height 5
click at [403, 145] on input "***" at bounding box center [401, 144] width 55 height 10
click at [386, 169] on li "id" at bounding box center [388, 170] width 82 height 9
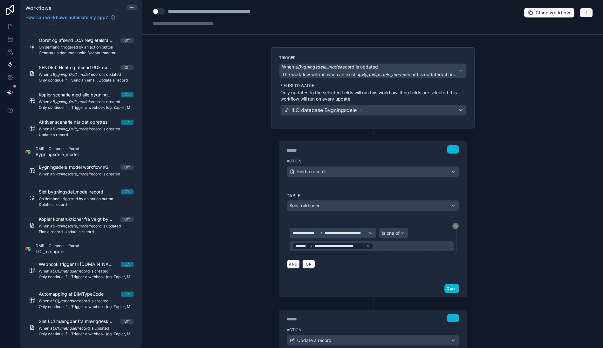
click at [206, 240] on div "**********" at bounding box center [372, 174] width 460 height 348
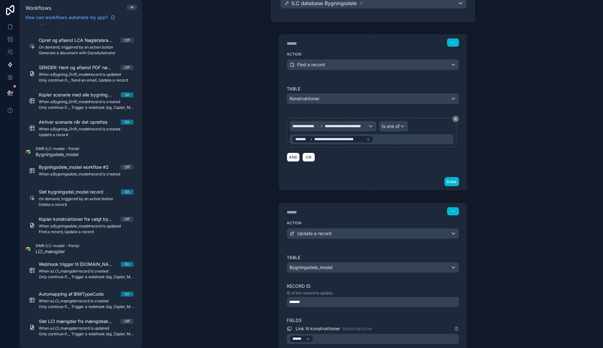
scroll to position [176, 0]
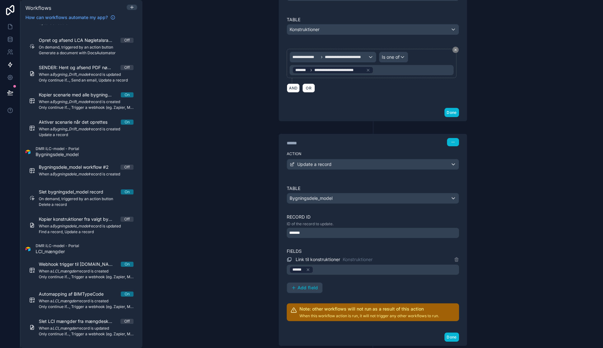
click at [348, 232] on div "*******" at bounding box center [373, 233] width 172 height 10
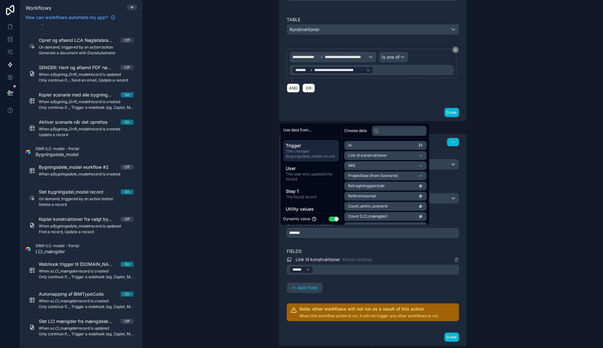
click at [378, 154] on span "Link til konstruktioner" at bounding box center [367, 155] width 39 height 5
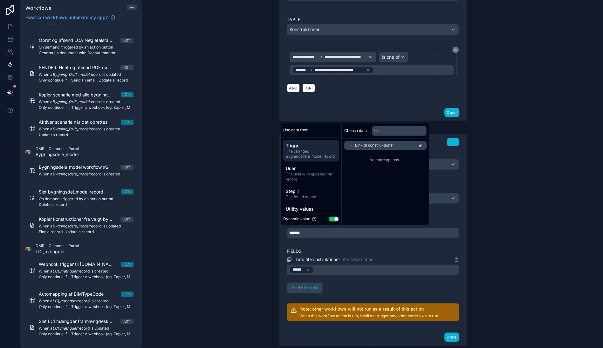
click at [216, 207] on div "**********" at bounding box center [372, 174] width 460 height 348
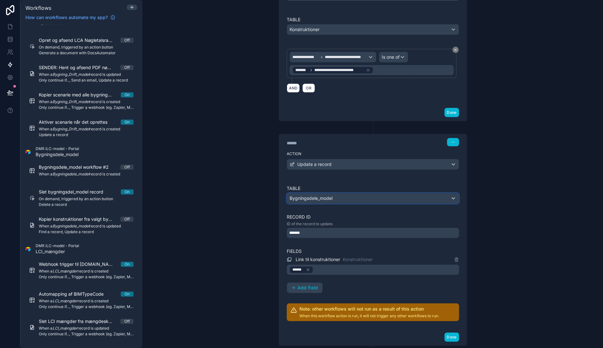
click at [326, 196] on span "Bygningsdele_model" at bounding box center [310, 198] width 43 height 6
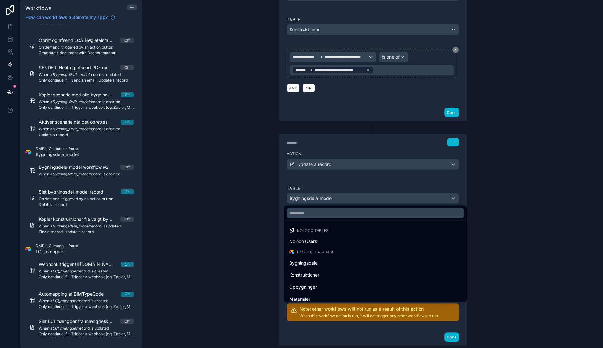
click at [331, 197] on div at bounding box center [301, 174] width 603 height 348
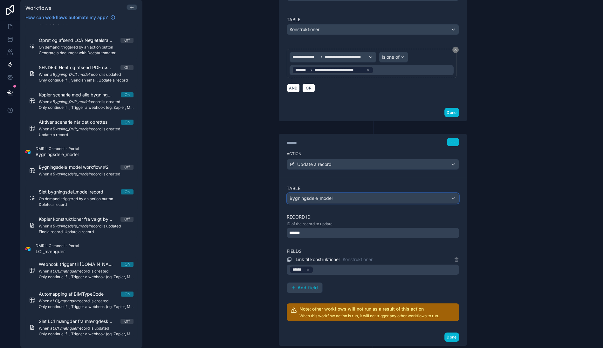
click at [325, 198] on span "Bygningsdele_model" at bounding box center [310, 198] width 43 height 6
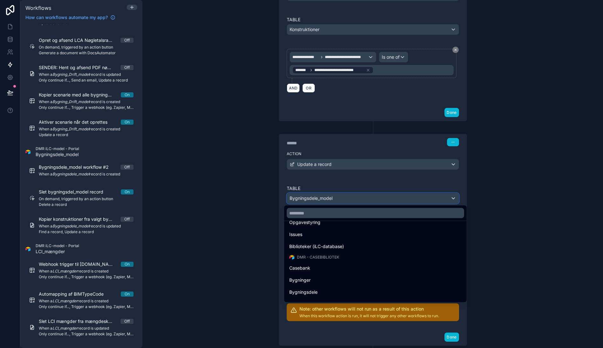
scroll to position [318, 0]
click at [225, 215] on div at bounding box center [301, 174] width 603 height 348
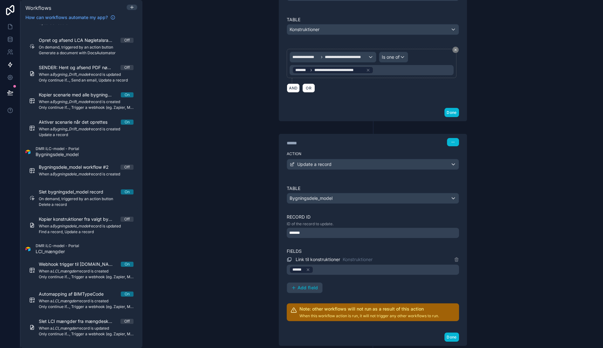
click at [311, 233] on div "*******" at bounding box center [373, 233] width 172 height 10
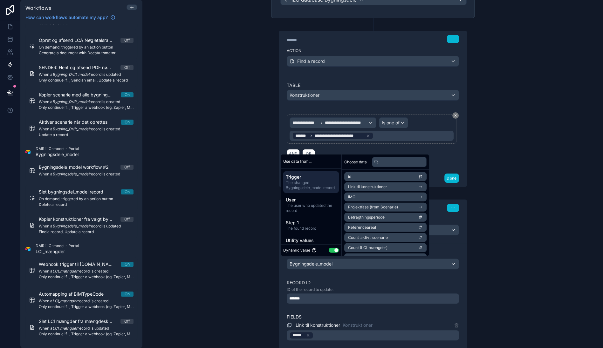
scroll to position [176, 0]
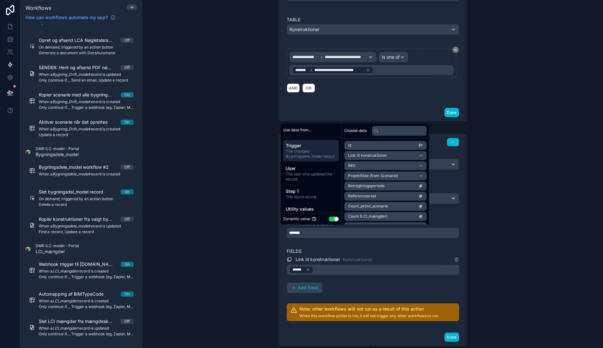
click at [222, 239] on div "**********" at bounding box center [372, 174] width 460 height 348
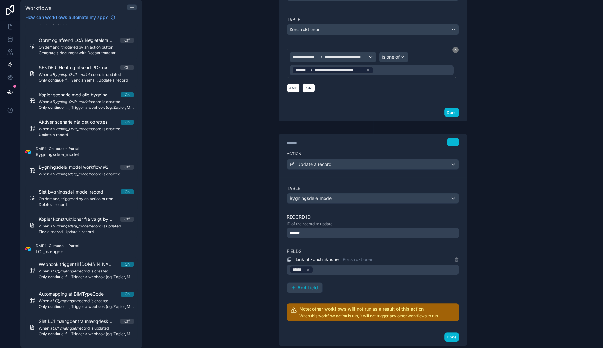
click at [306, 270] on icon at bounding box center [308, 270] width 4 height 4
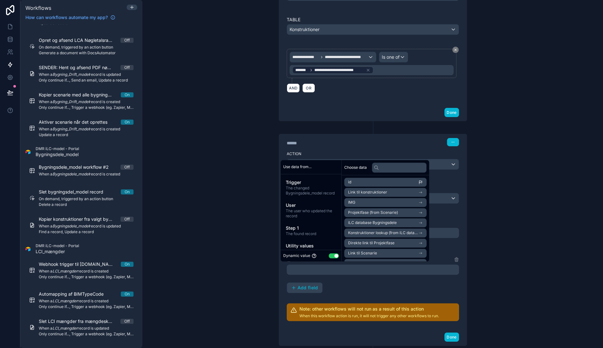
click at [238, 272] on div "**********" at bounding box center [372, 174] width 460 height 348
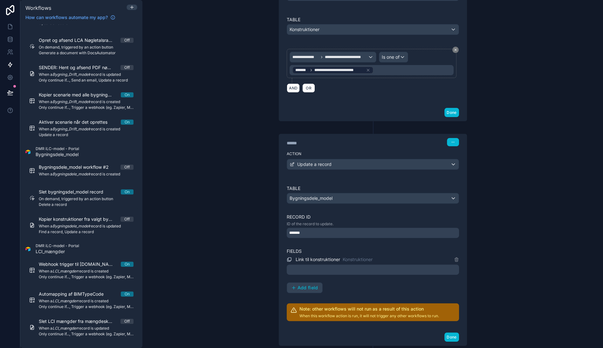
click at [302, 267] on div at bounding box center [373, 270] width 172 height 10
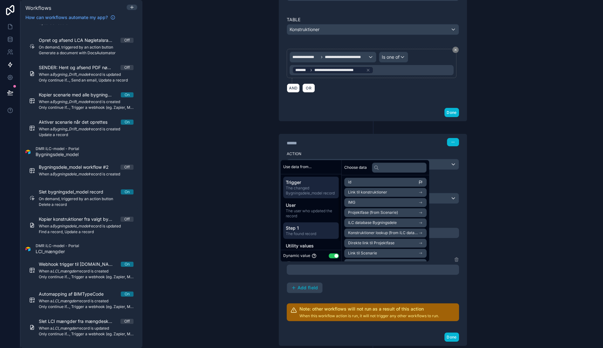
click at [303, 235] on span "The found record" at bounding box center [311, 234] width 51 height 5
click at [373, 183] on li "id" at bounding box center [385, 182] width 82 height 9
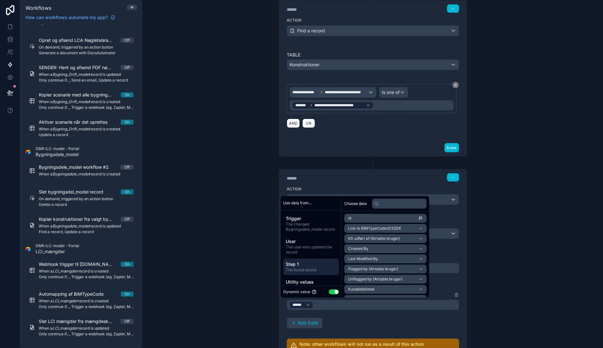
scroll to position [106, 0]
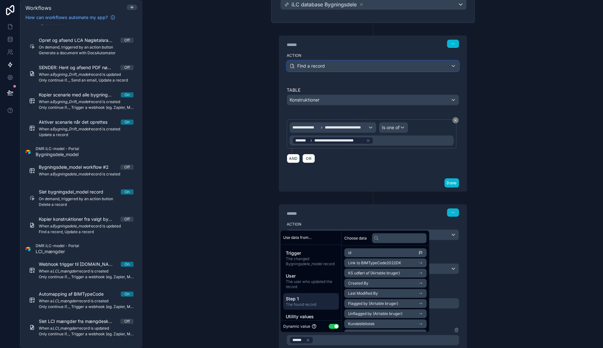
click at [318, 62] on div "Find a record" at bounding box center [373, 66] width 172 height 10
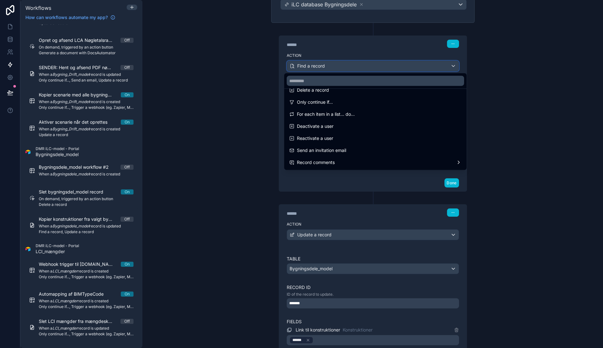
scroll to position [47, 0]
click at [209, 165] on div at bounding box center [301, 174] width 603 height 348
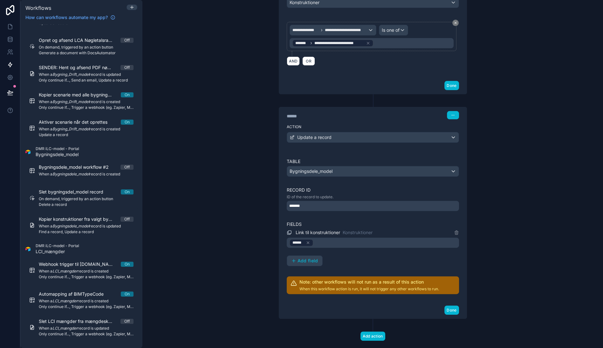
scroll to position [216, 0]
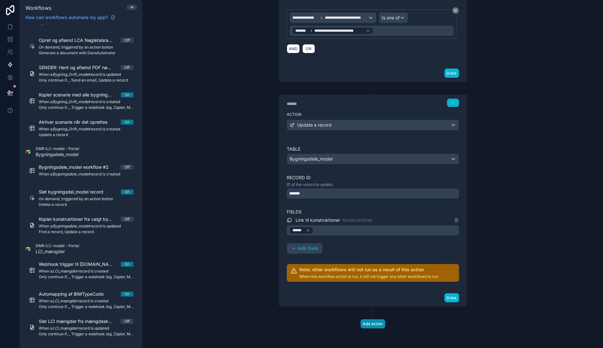
click at [367, 313] on button "Add action" at bounding box center [372, 324] width 25 height 9
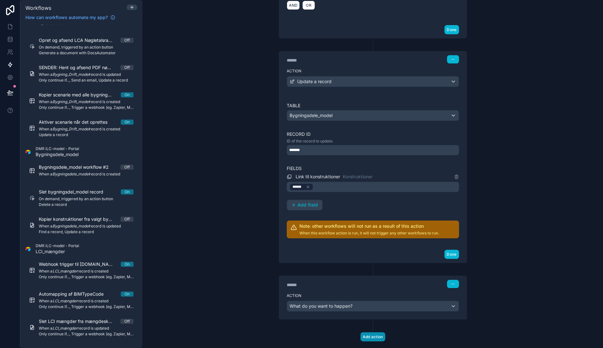
scroll to position [272, 0]
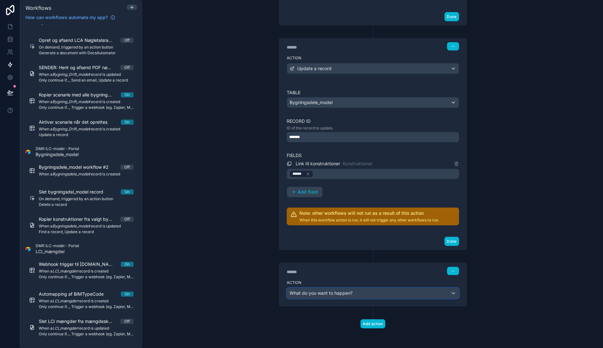
click at [329, 293] on span "What do you want to happen?" at bounding box center [320, 293] width 63 height 5
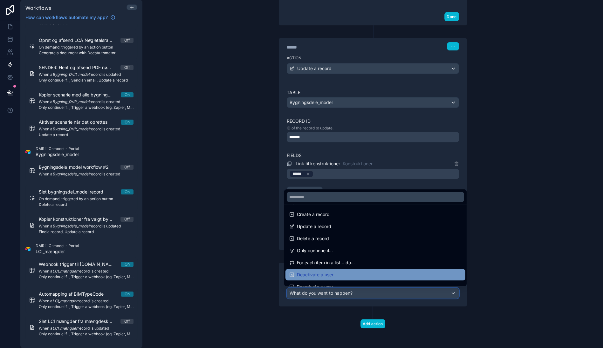
scroll to position [71, 0]
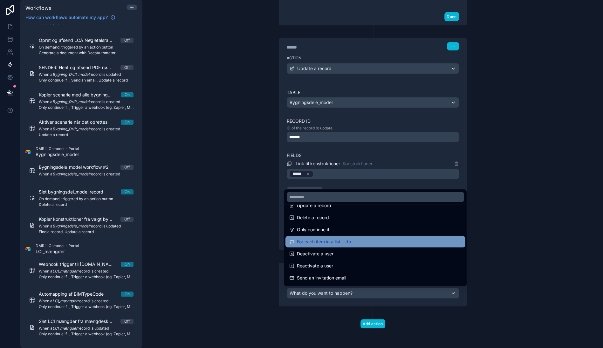
click at [343, 245] on span "For each item in a list... do..." at bounding box center [326, 242] width 58 height 8
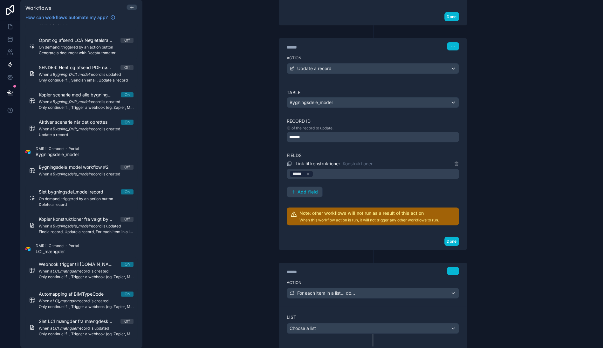
scroll to position [346, 0]
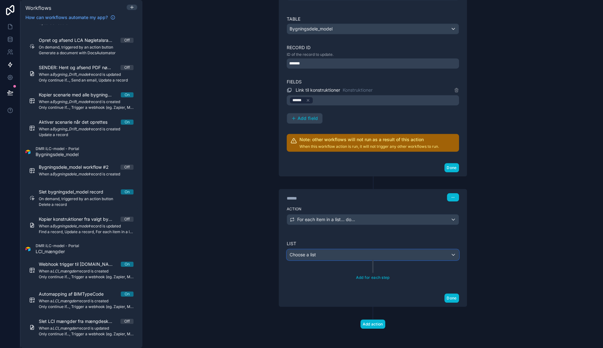
click at [325, 253] on div "Choose a list" at bounding box center [373, 255] width 172 height 10
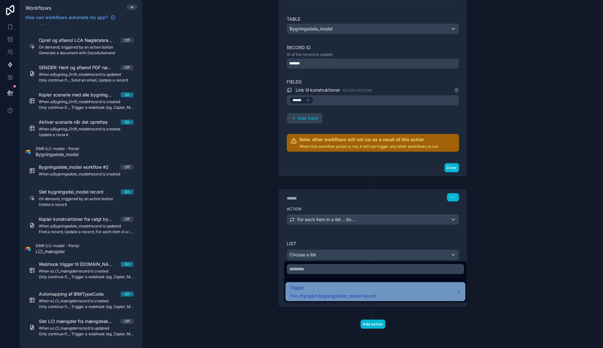
click at [347, 293] on div "Trigger The changed Bygningsdele_model record" at bounding box center [332, 291] width 87 height 15
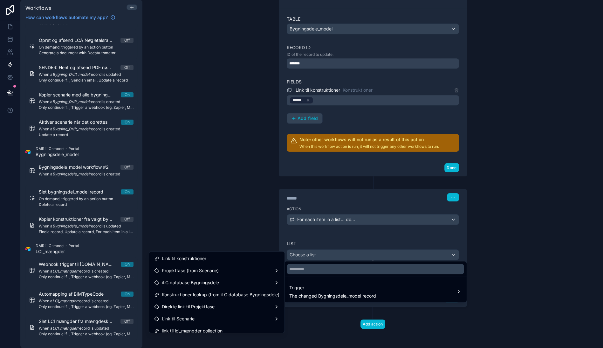
click at [223, 193] on div at bounding box center [301, 174] width 603 height 348
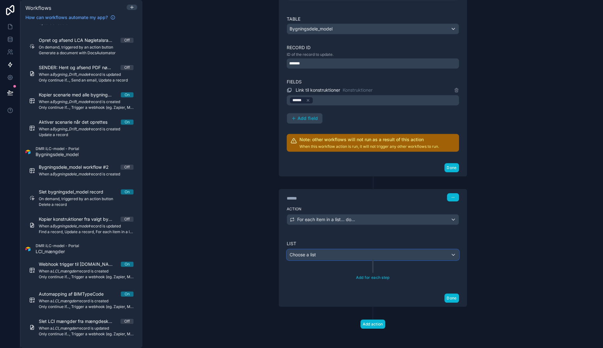
click at [367, 254] on div "Choose a list" at bounding box center [373, 255] width 172 height 10
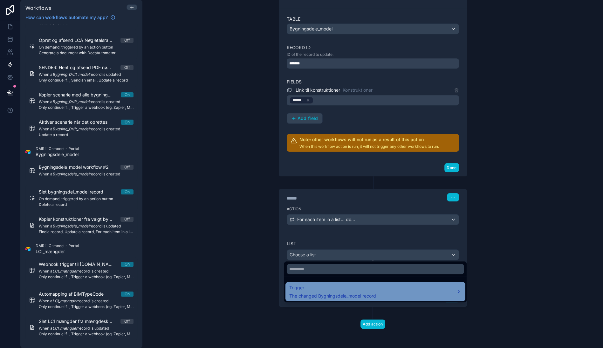
click at [320, 290] on span "Trigger" at bounding box center [332, 288] width 87 height 8
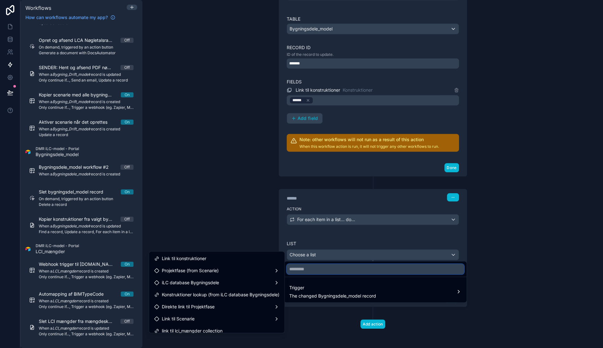
click at [328, 267] on input "text" at bounding box center [375, 269] width 177 height 10
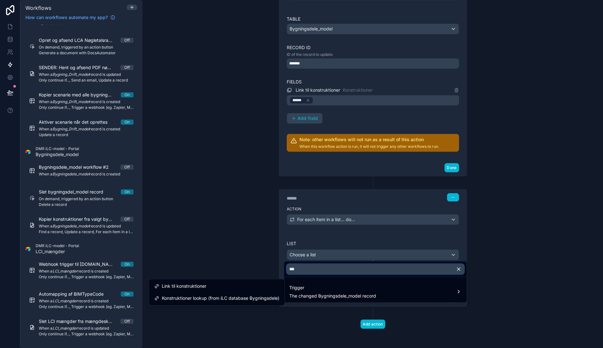
click at [307, 269] on input "***" at bounding box center [375, 269] width 177 height 10
type input "***"
click at [218, 150] on div at bounding box center [301, 174] width 603 height 348
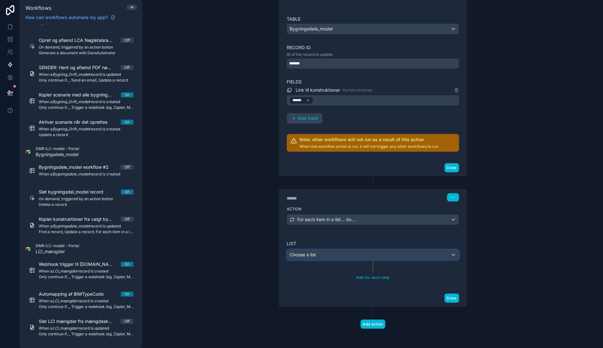
click at [320, 253] on div "Choose a list" at bounding box center [373, 255] width 172 height 10
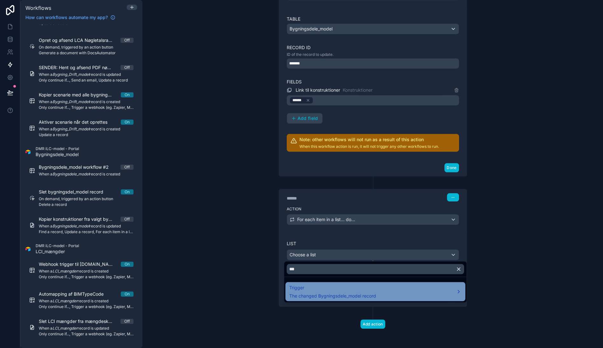
click at [322, 290] on span "Trigger" at bounding box center [332, 288] width 87 height 8
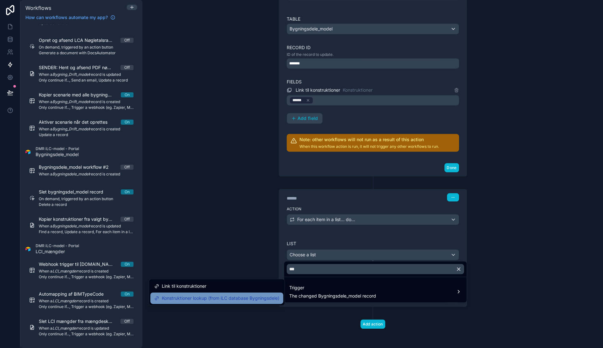
click at [264, 300] on span "Konstruktioner lookup (from iLC database Bygningsdele)" at bounding box center [221, 299] width 118 height 8
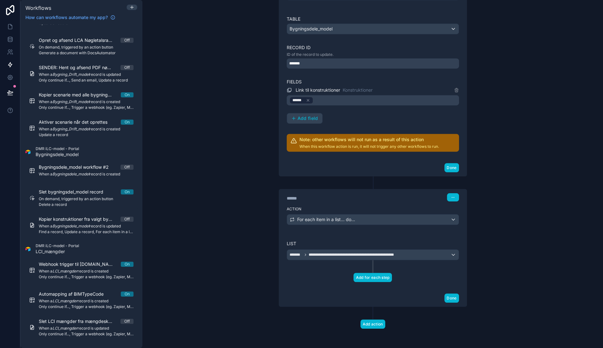
click at [372, 276] on button "Add for each step" at bounding box center [372, 277] width 38 height 9
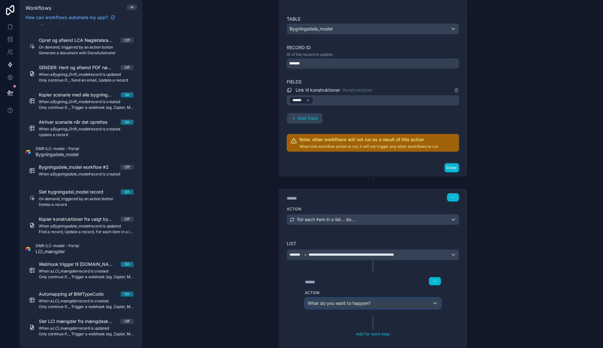
click at [356, 302] on span "What do you want to happen?" at bounding box center [338, 303] width 63 height 5
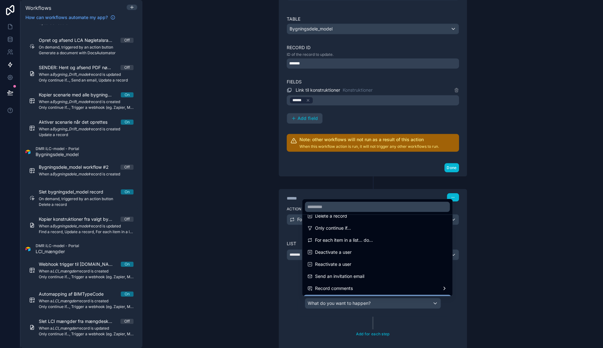
scroll to position [47, 0]
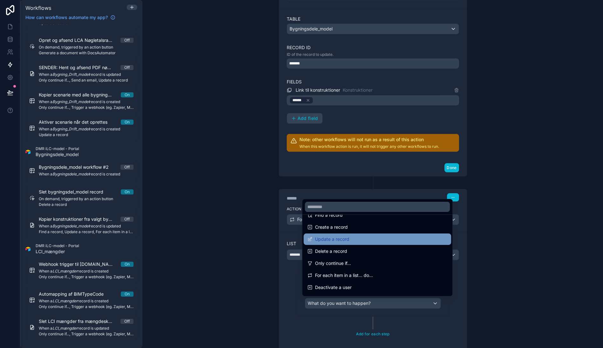
click at [350, 241] on div "Update a record" at bounding box center [377, 240] width 140 height 8
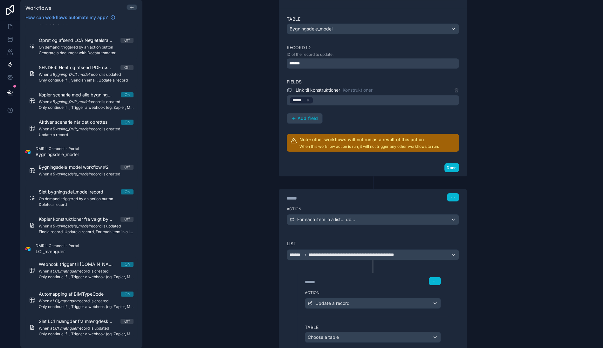
scroll to position [503, 0]
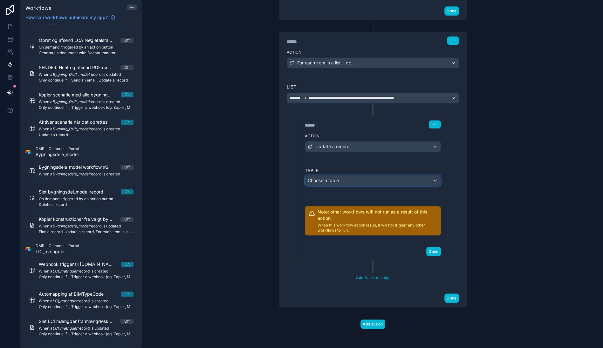
click at [341, 177] on div "Choose a table" at bounding box center [372, 181] width 135 height 10
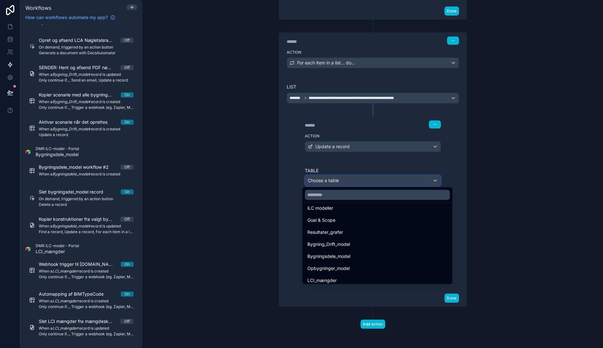
scroll to position [521, 0]
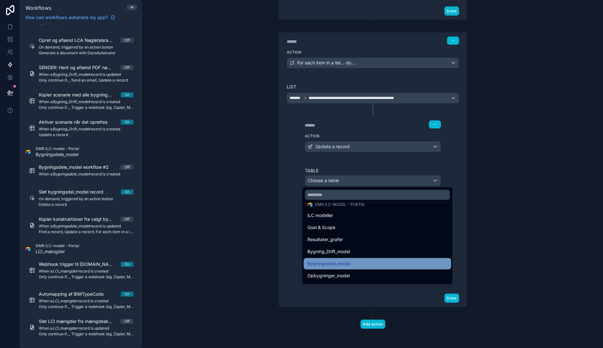
click at [337, 262] on span "Bygningsdele_model" at bounding box center [328, 264] width 43 height 8
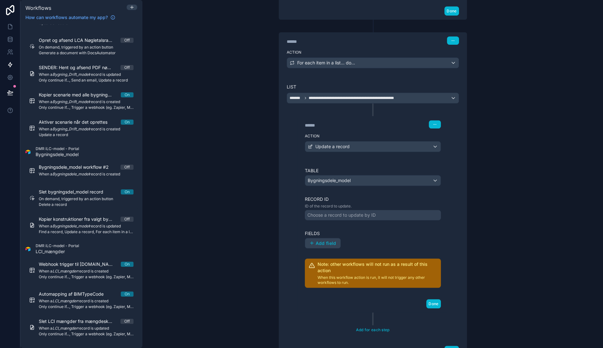
click at [342, 216] on div "Choose a record to update by ID" at bounding box center [341, 215] width 68 height 6
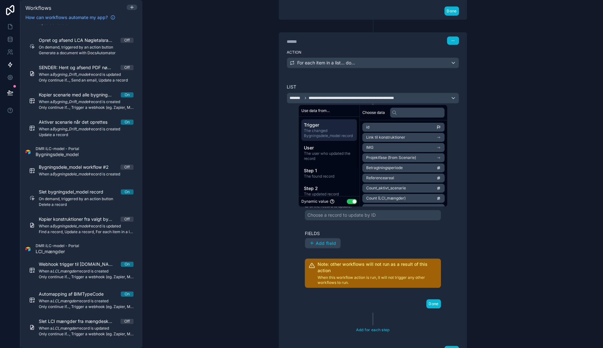
click at [381, 127] on li "id" at bounding box center [403, 127] width 82 height 9
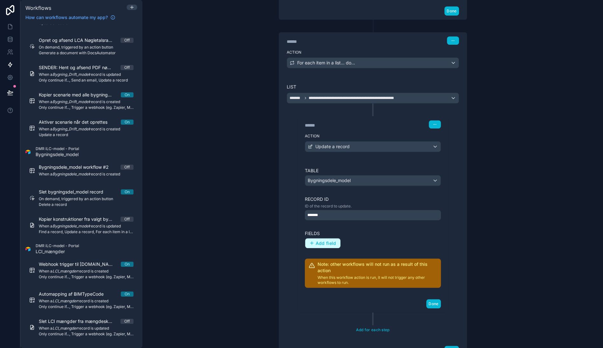
click at [320, 244] on span "Add field" at bounding box center [325, 244] width 21 height 6
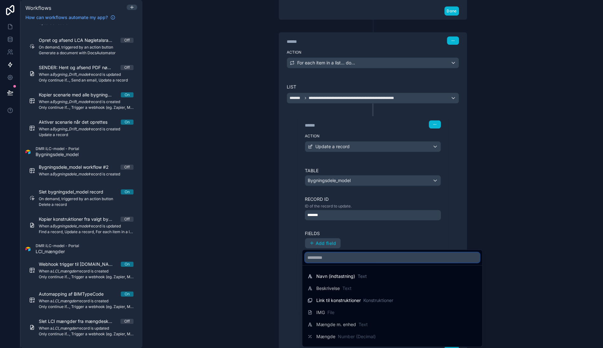
click at [324, 256] on input "text" at bounding box center [392, 258] width 175 height 10
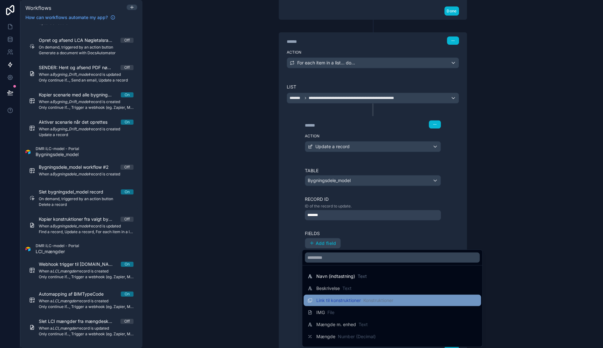
click at [348, 299] on span "Link til konstruktioner" at bounding box center [338, 301] width 44 height 6
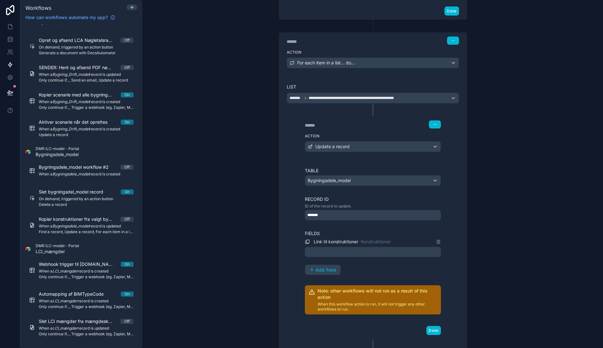
click at [347, 254] on div at bounding box center [373, 252] width 136 height 10
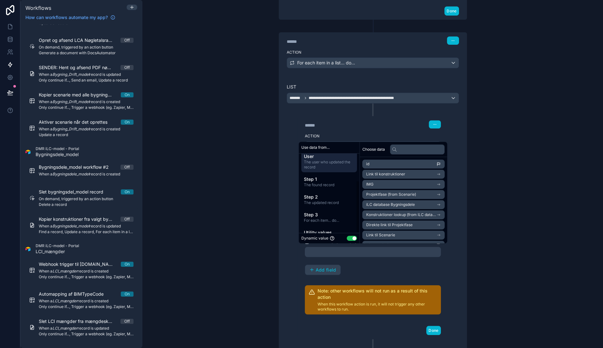
scroll to position [41, 0]
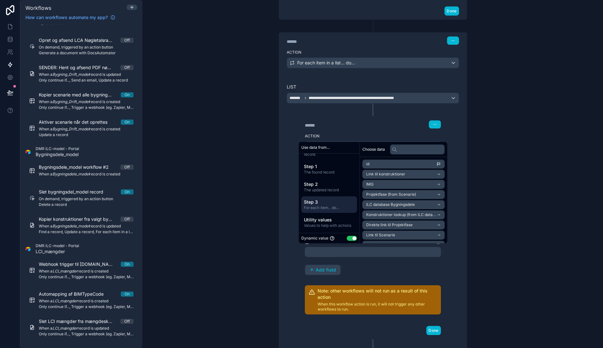
click at [325, 204] on span "Step 3" at bounding box center [329, 202] width 51 height 6
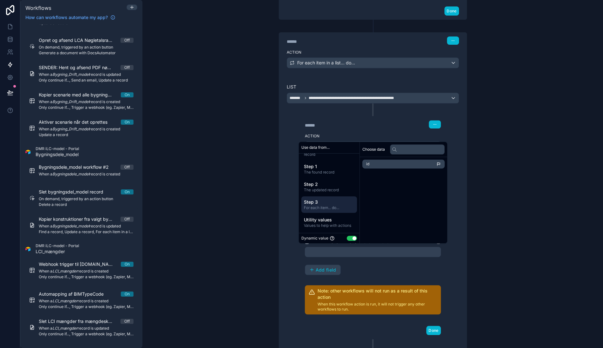
click at [389, 163] on li "id" at bounding box center [403, 164] width 82 height 9
click at [350, 254] on div "******" at bounding box center [373, 252] width 136 height 10
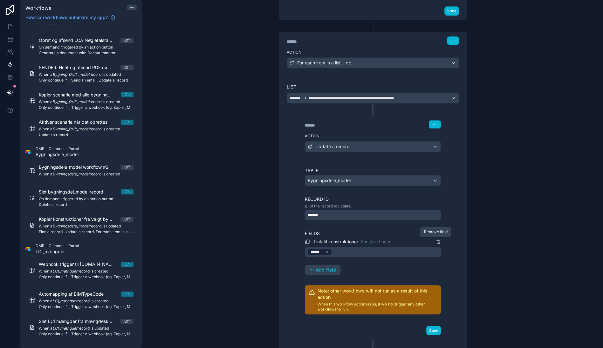
click at [436, 241] on icon at bounding box center [437, 242] width 3 height 3
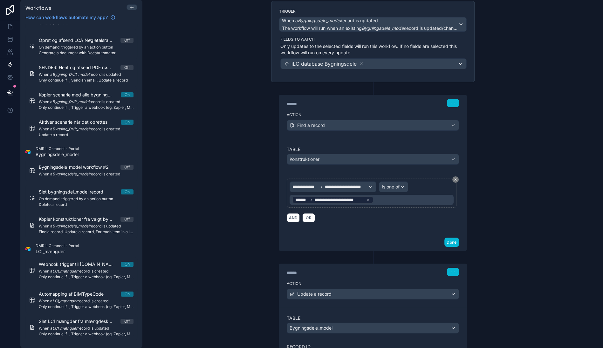
scroll to position [44, 0]
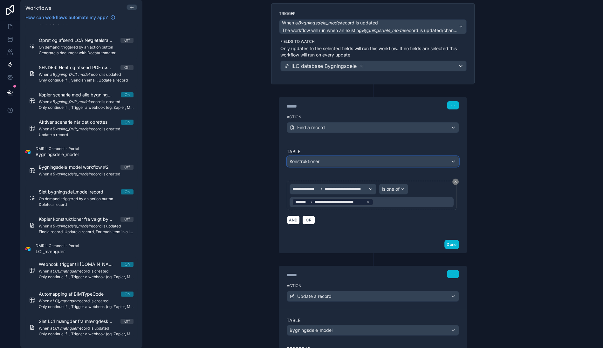
click at [339, 162] on div "Konstruktioner" at bounding box center [373, 162] width 172 height 10
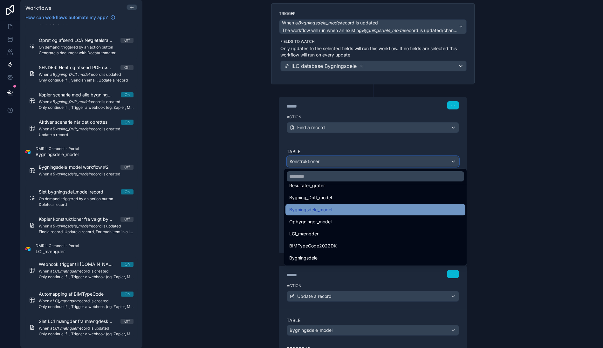
scroll to position [592, 0]
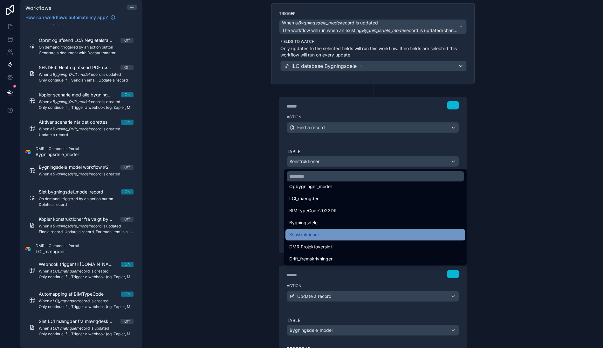
click at [344, 234] on div "Konstruktioner" at bounding box center [375, 235] width 172 height 8
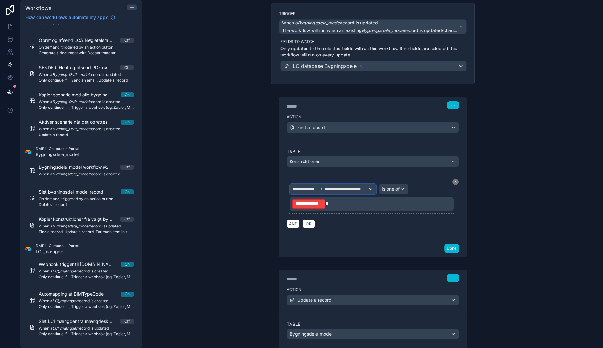
click at [351, 189] on span "**********" at bounding box center [346, 189] width 43 height 5
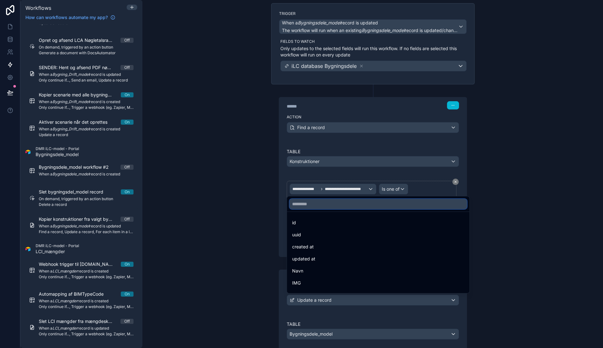
click at [339, 205] on input "text" at bounding box center [377, 204] width 177 height 10
click at [322, 162] on div at bounding box center [301, 174] width 603 height 348
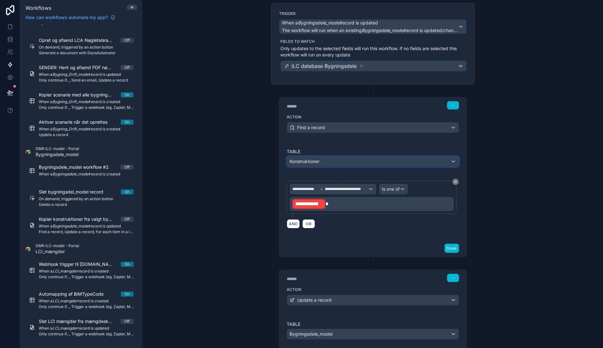
click at [322, 162] on div "Konstruktioner" at bounding box center [373, 162] width 172 height 10
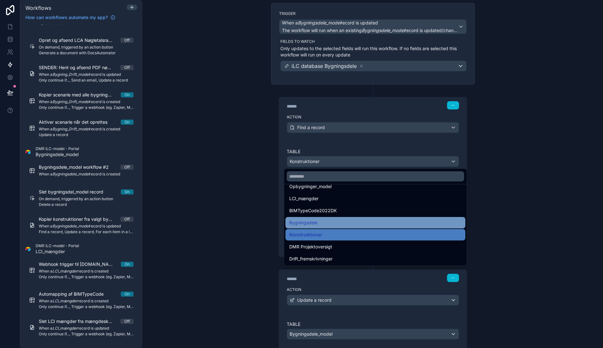
click at [339, 223] on div "Bygningsdele" at bounding box center [375, 223] width 172 height 8
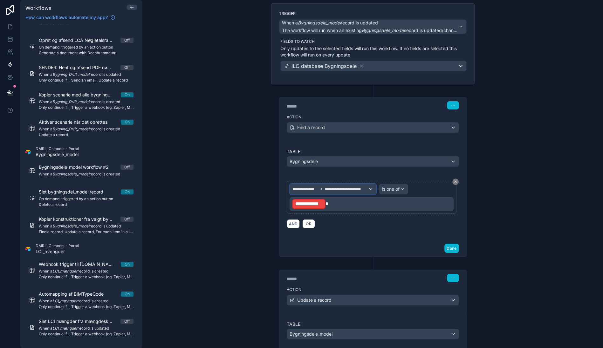
click at [348, 191] on span "**********" at bounding box center [346, 189] width 43 height 5
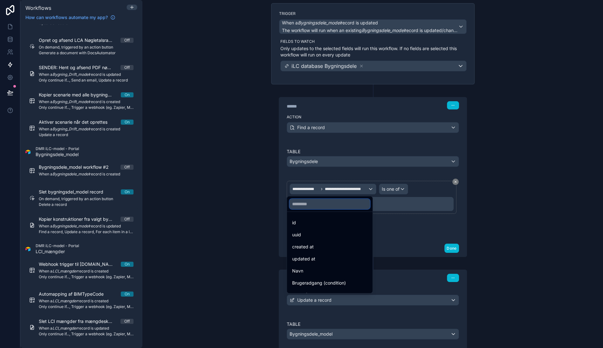
click at [330, 207] on input "text" at bounding box center [329, 204] width 80 height 10
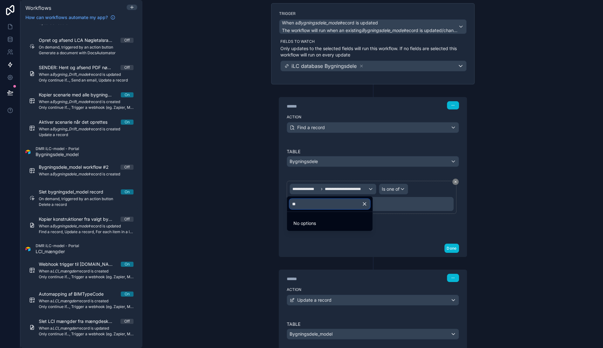
type input "*"
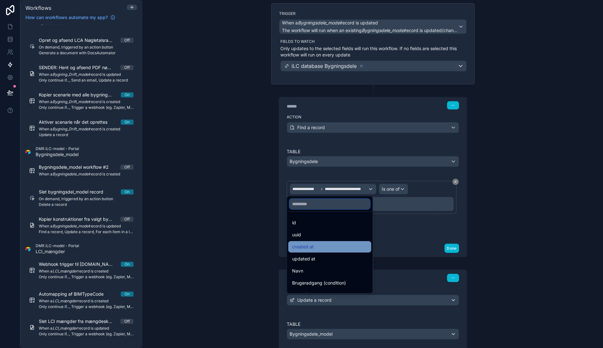
scroll to position [33, 0]
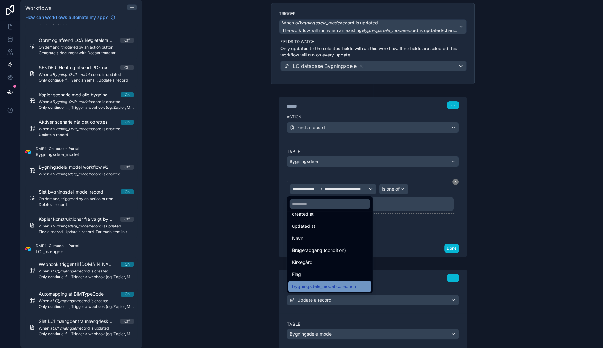
click at [336, 286] on span "bygningsdele_model collection" at bounding box center [324, 287] width 64 height 8
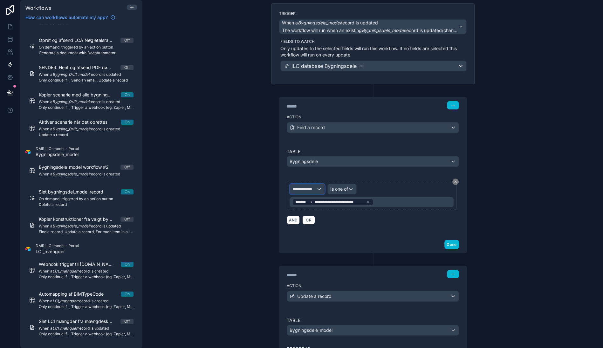
click at [299, 190] on span "**********" at bounding box center [304, 189] width 24 height 6
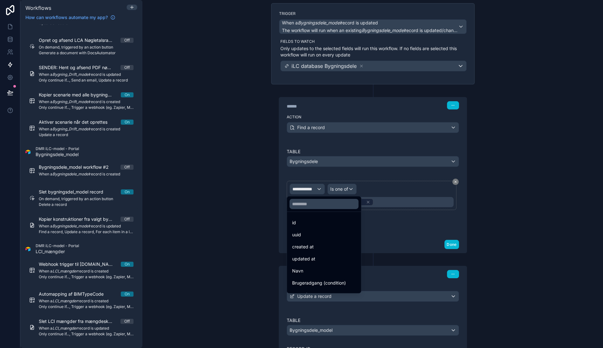
click at [300, 190] on div at bounding box center [301, 174] width 603 height 348
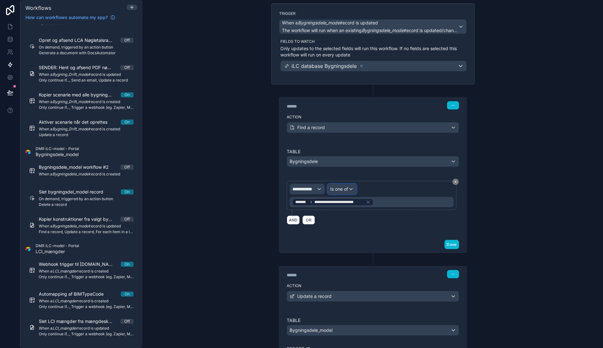
click at [344, 188] on span "Is one of" at bounding box center [339, 189] width 18 height 6
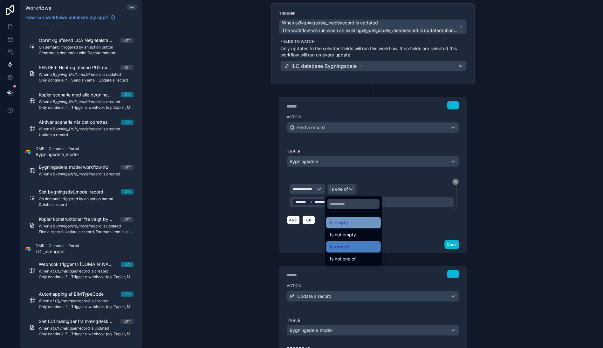
click at [345, 218] on div "Is empty" at bounding box center [353, 222] width 55 height 11
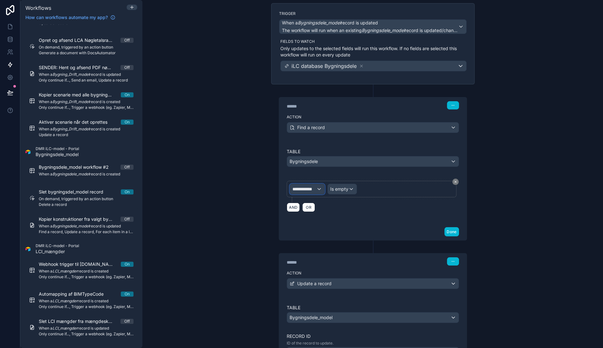
click at [311, 186] on span "**********" at bounding box center [304, 189] width 24 height 6
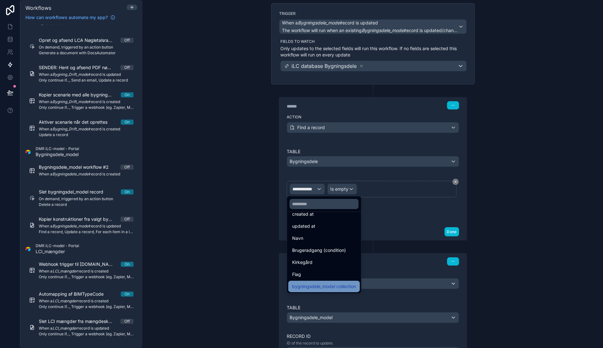
click at [328, 284] on span "bygningsdele_model collection" at bounding box center [324, 287] width 64 height 8
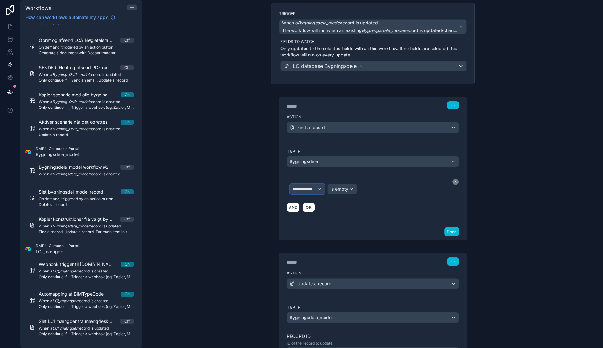
click at [314, 190] on div "**********" at bounding box center [307, 189] width 35 height 10
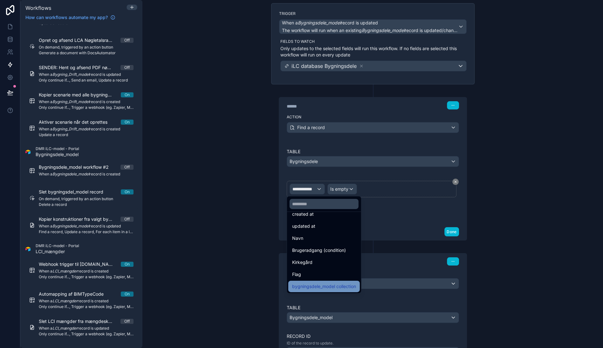
click at [316, 287] on span "bygningsdele_model collection" at bounding box center [324, 287] width 64 height 8
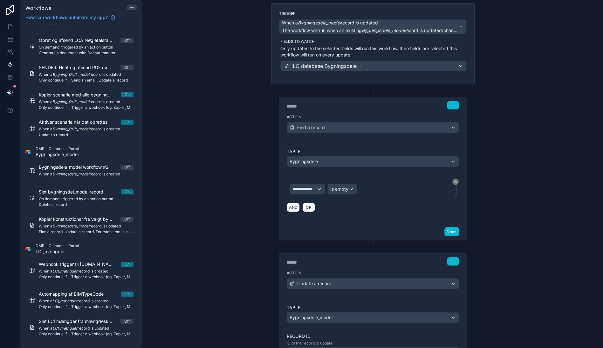
scroll to position [9, 0]
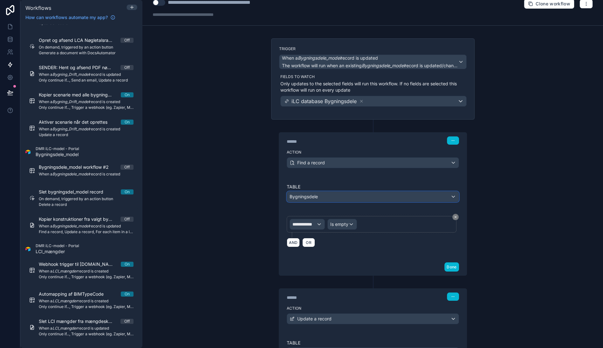
click at [361, 197] on div "Bygningsdele" at bounding box center [373, 197] width 172 height 10
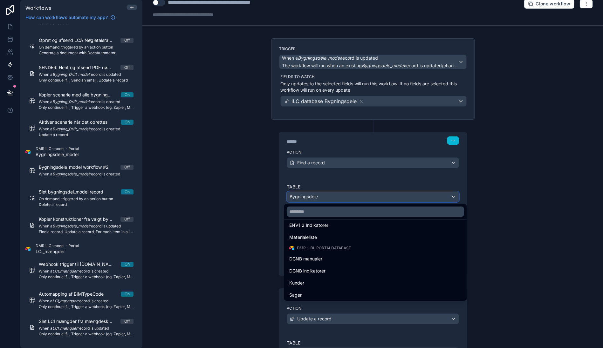
scroll to position [592, 0]
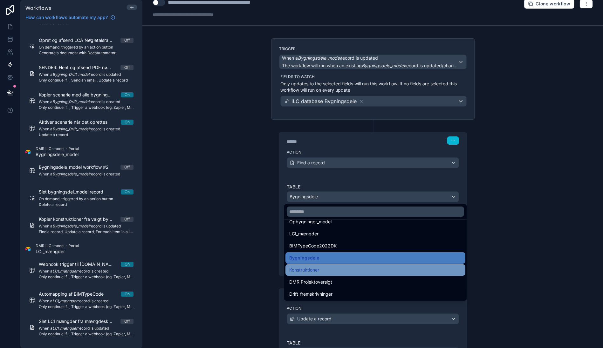
click at [315, 270] on span "Konstruktioner" at bounding box center [304, 270] width 30 height 8
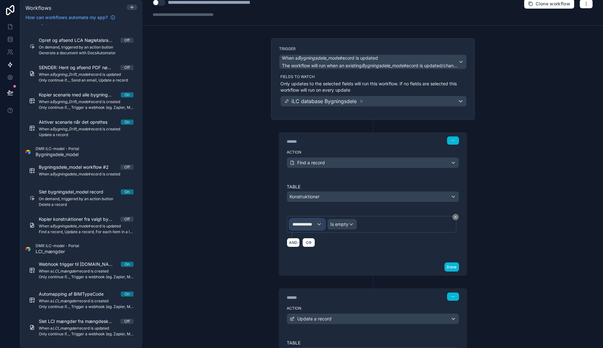
click at [312, 225] on span "**********" at bounding box center [304, 224] width 24 height 6
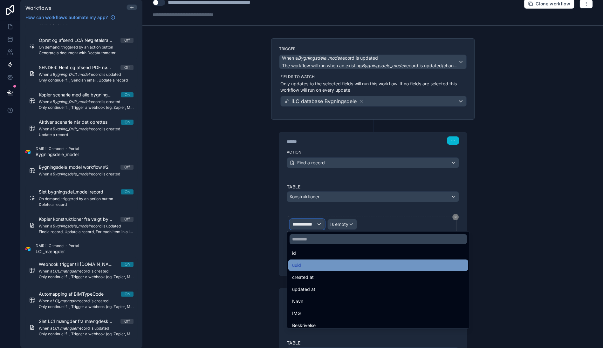
scroll to position [0, 0]
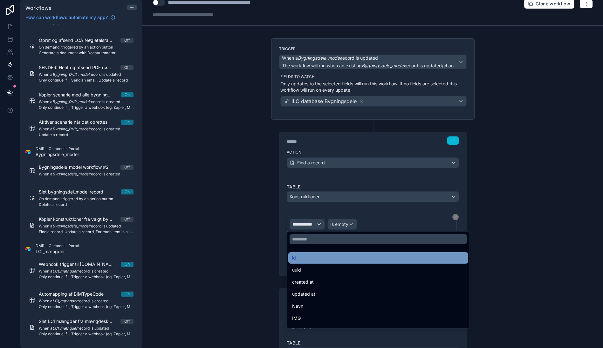
click at [308, 256] on div "id" at bounding box center [378, 258] width 172 height 8
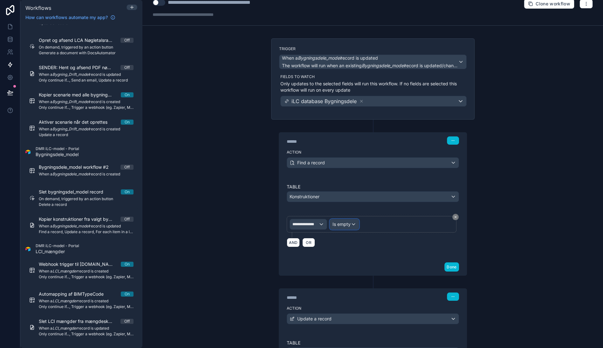
click at [347, 226] on span "Is empty" at bounding box center [341, 224] width 18 height 6
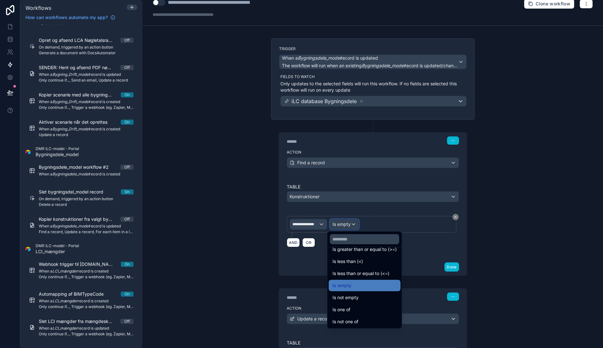
scroll to position [45, 0]
click at [363, 308] on div "Is one of" at bounding box center [364, 310] width 64 height 8
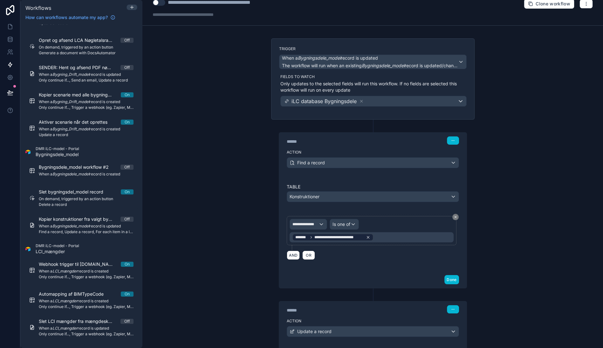
click at [367, 237] on icon at bounding box center [368, 238] width 2 height 2
click at [306, 237] on div "Value" at bounding box center [371, 238] width 164 height 10
click at [228, 222] on div "**********" at bounding box center [372, 174] width 460 height 348
click at [310, 226] on span "**********" at bounding box center [305, 224] width 26 height 5
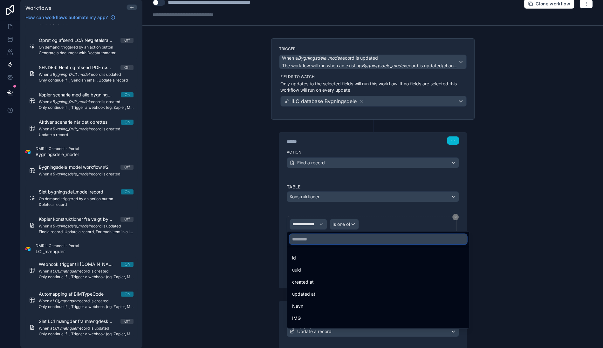
click at [313, 242] on input "text" at bounding box center [377, 239] width 177 height 10
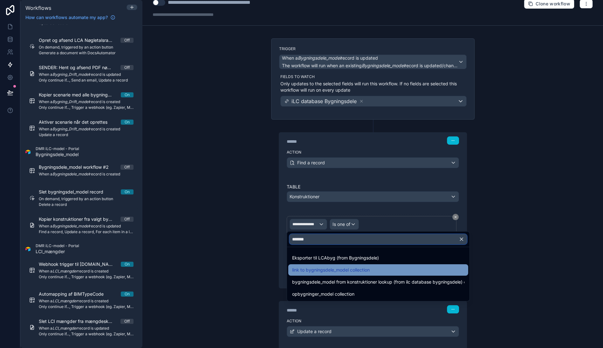
type input "*******"
click at [346, 272] on span "link to bygningsdele_model collection" at bounding box center [331, 270] width 78 height 8
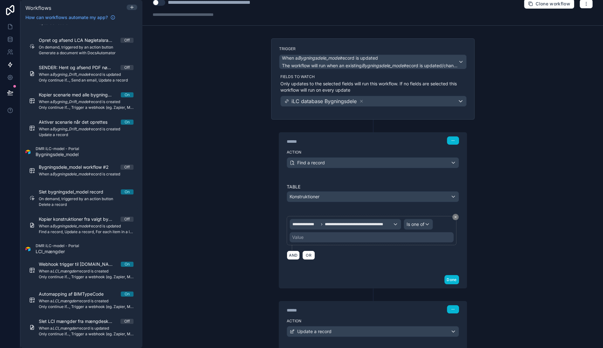
click at [325, 238] on div "Value" at bounding box center [371, 238] width 164 height 10
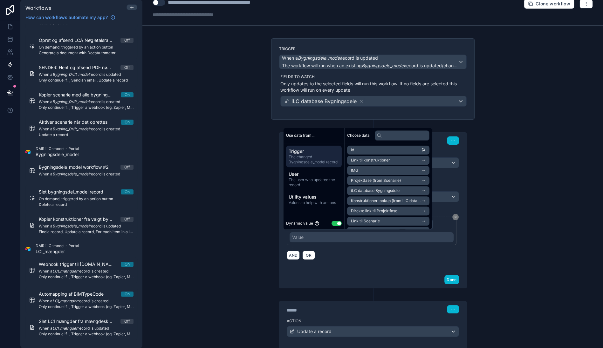
click at [377, 160] on span "Link til konstruktioner" at bounding box center [370, 160] width 39 height 5
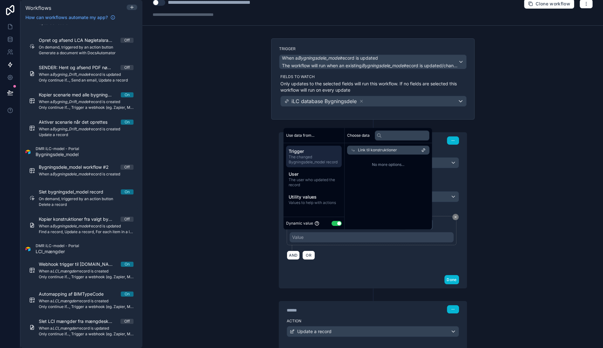
click at [364, 151] on span "Link til konstruktioner" at bounding box center [377, 150] width 39 height 5
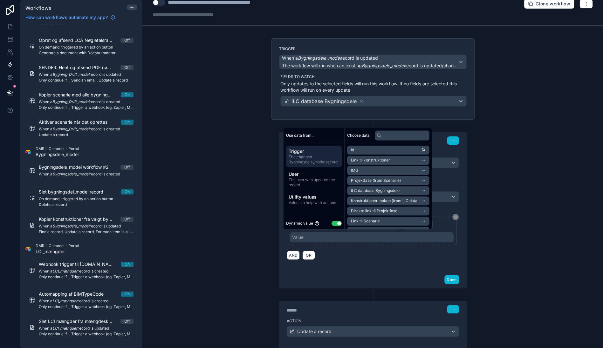
click at [379, 152] on li "id" at bounding box center [388, 150] width 82 height 9
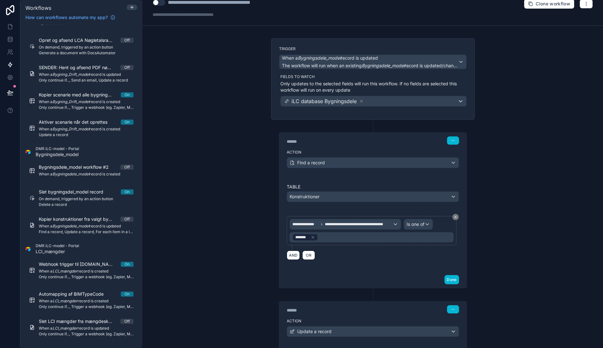
click at [227, 229] on div "**********" at bounding box center [372, 174] width 460 height 348
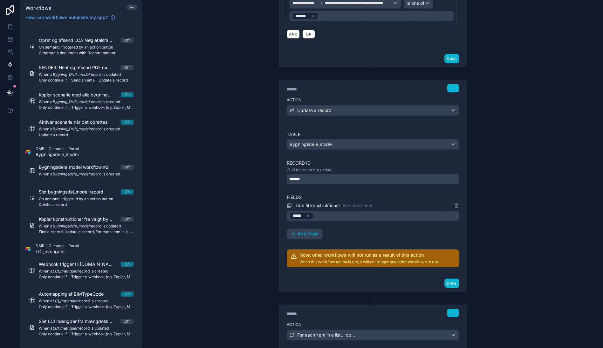
scroll to position [327, 0]
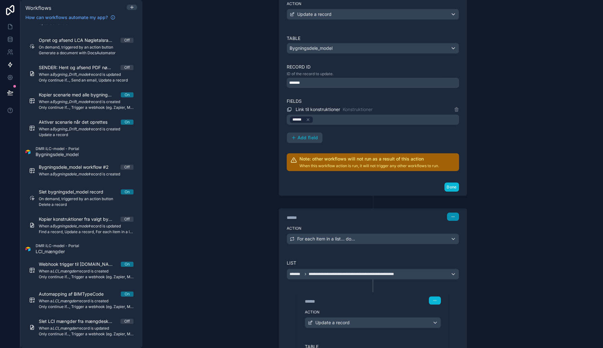
click at [451, 215] on icon "button" at bounding box center [453, 217] width 4 height 4
click at [462, 240] on span "Delete" at bounding box center [462, 240] width 12 height 5
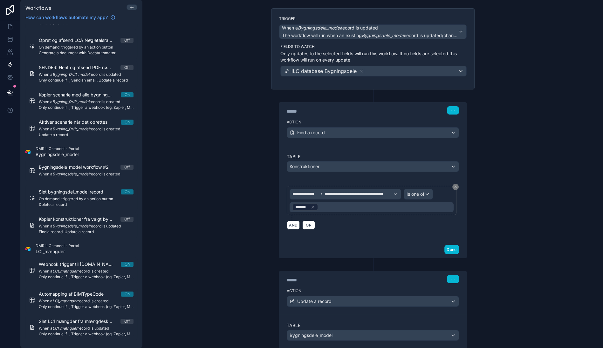
scroll to position [0, 0]
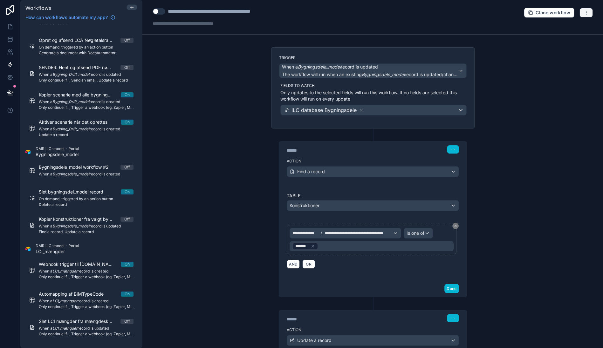
click at [542, 11] on button "button" at bounding box center [585, 13] width 13 height 10
click at [542, 25] on span "Test workflow" at bounding box center [563, 27] width 30 height 5
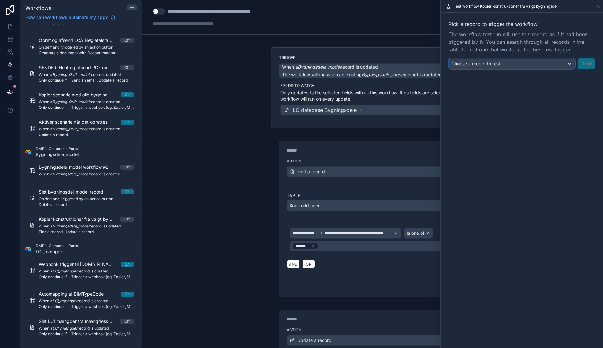
click at [490, 66] on span "Choose a record to test" at bounding box center [475, 63] width 49 height 5
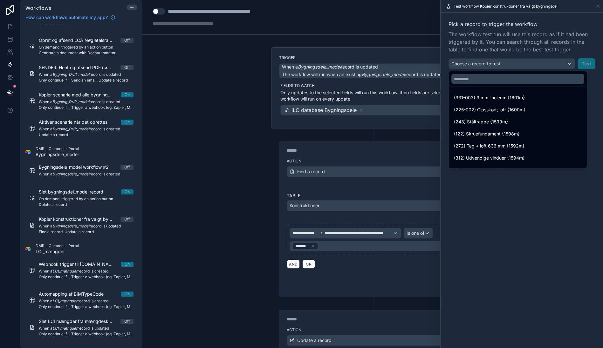
click at [491, 66] on div at bounding box center [522, 174] width 162 height 348
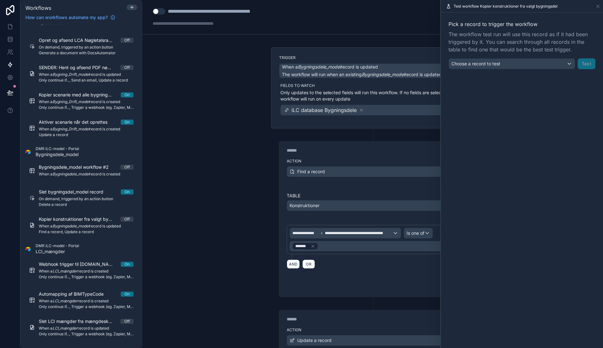
click at [229, 84] on div "**********" at bounding box center [372, 174] width 460 height 348
click at [542, 4] on icon at bounding box center [597, 6] width 5 height 5
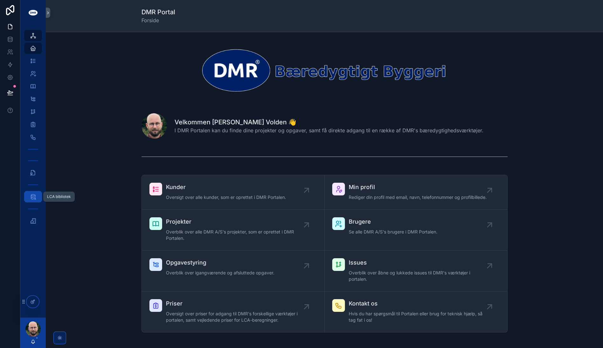
click at [36, 197] on icon "scrollable content" at bounding box center [33, 197] width 6 height 6
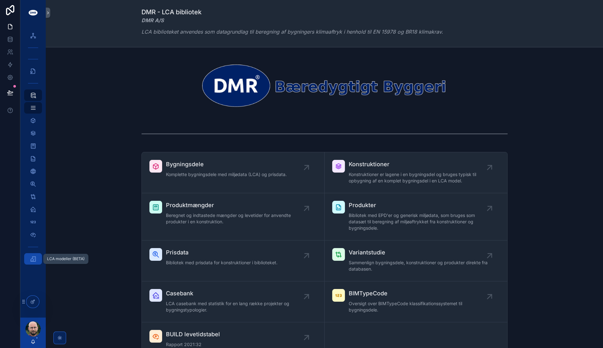
click at [35, 257] on icon "scrollable content" at bounding box center [33, 259] width 6 height 6
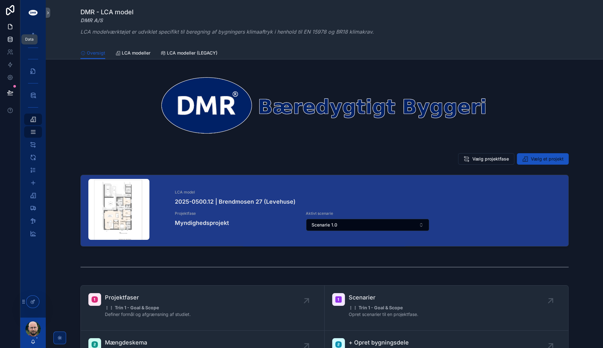
click at [13, 38] on icon at bounding box center [10, 39] width 6 height 6
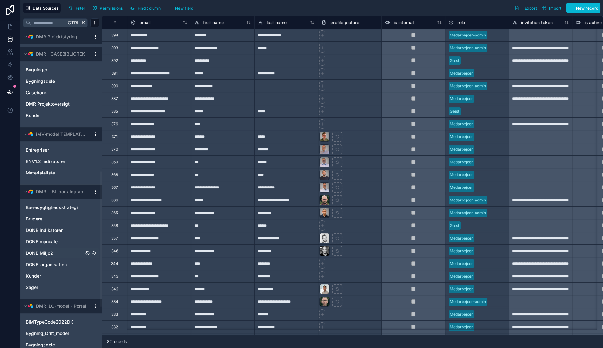
scroll to position [429, 0]
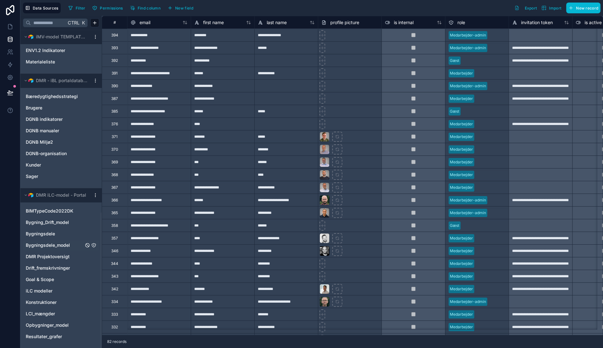
click at [59, 247] on span "Bygningsdele_model" at bounding box center [48, 245] width 44 height 6
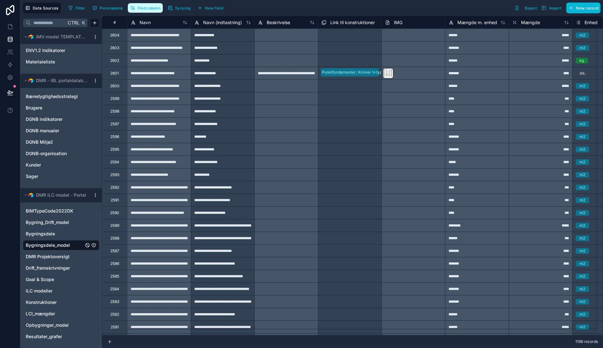
click at [150, 9] on span "Find column" at bounding box center [149, 8] width 23 height 5
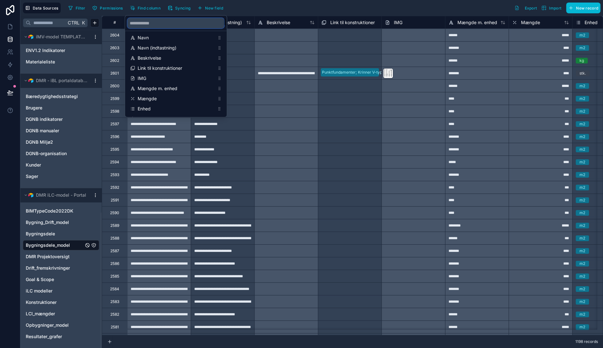
click at [157, 21] on input "scrollable content" at bounding box center [175, 23] width 97 height 10
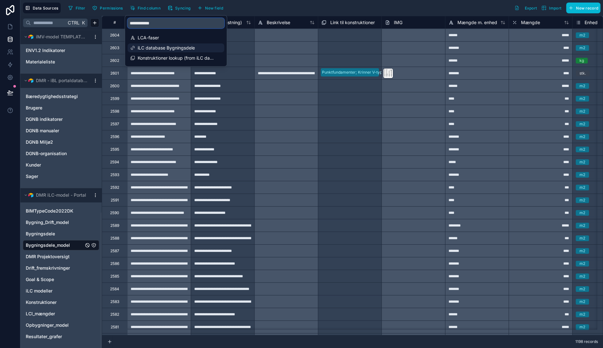
type input "**********"
click at [167, 46] on span "iLC database Bygningsdele" at bounding box center [176, 48] width 77 height 6
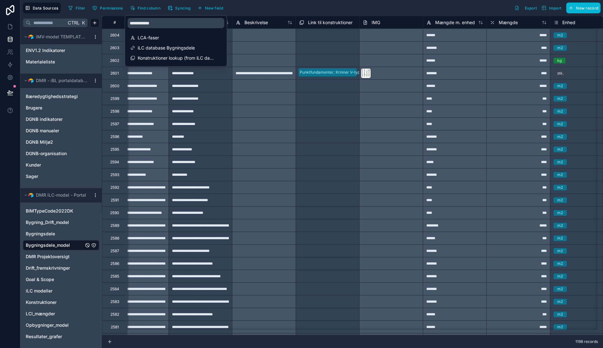
scroll to position [0, 5082]
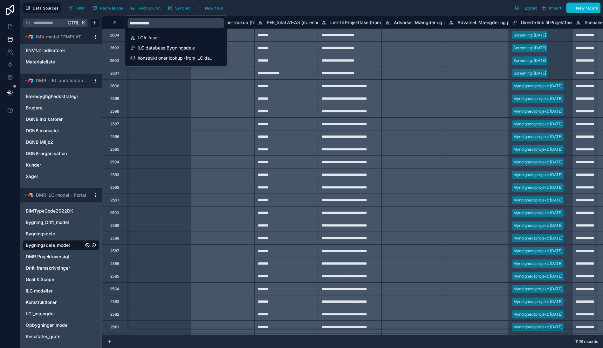
click at [303, 7] on div "Filter Permissions Find column Syncing New field Export Import New record" at bounding box center [333, 8] width 534 height 11
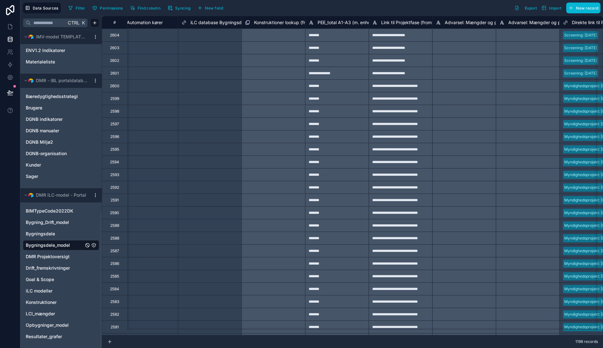
scroll to position [0, 5011]
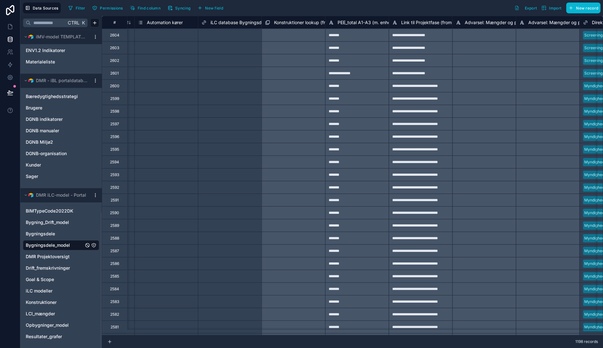
click at [219, 20] on span "iLC database Bygningsdele" at bounding box center [238, 22] width 57 height 6
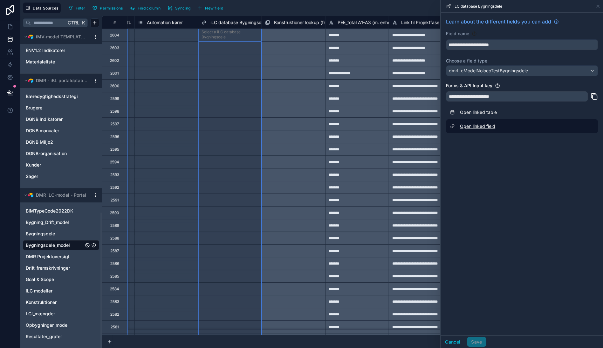
click at [473, 126] on link "Open linked field" at bounding box center [522, 126] width 152 height 14
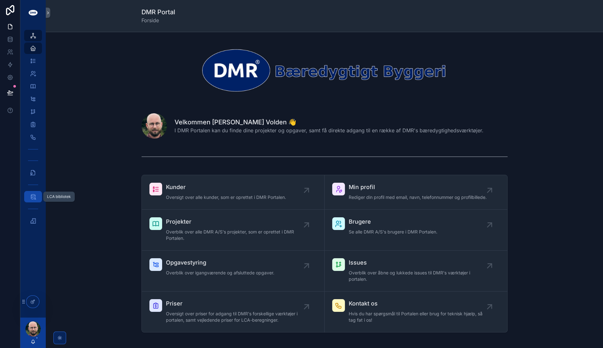
click at [33, 199] on icon "scrollable content" at bounding box center [33, 197] width 6 height 6
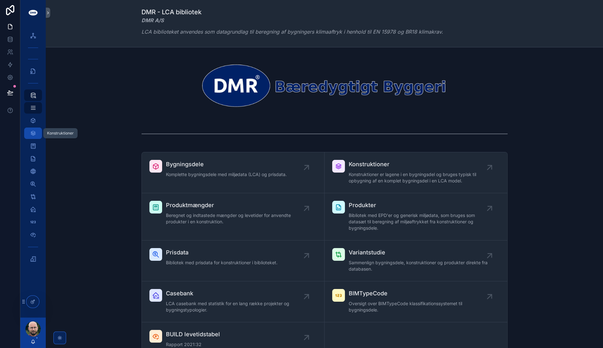
click at [37, 132] on div "Konstruktioner" at bounding box center [33, 133] width 10 height 10
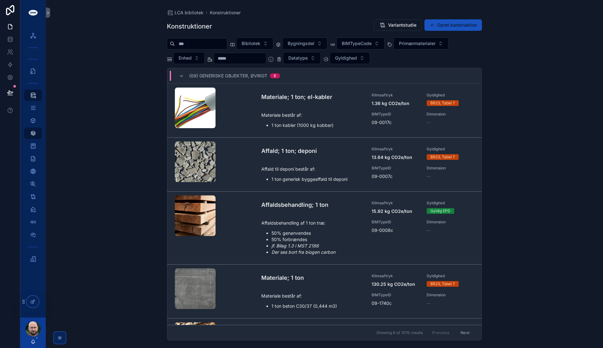
click at [213, 45] on input "scrollable content" at bounding box center [201, 43] width 52 height 9
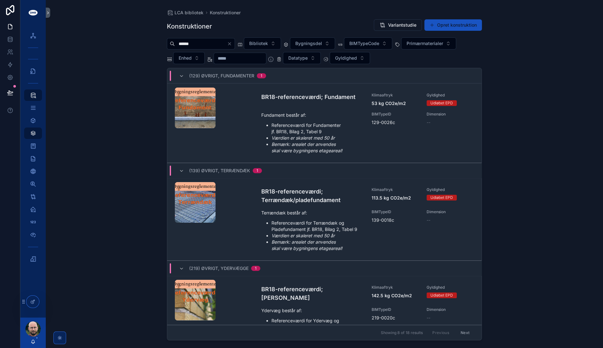
type input "******"
click at [128, 104] on div "LCA bibliotek Konstruktioner Konstruktioner Variantstudie Opret konstruktion **…" at bounding box center [324, 174] width 557 height 348
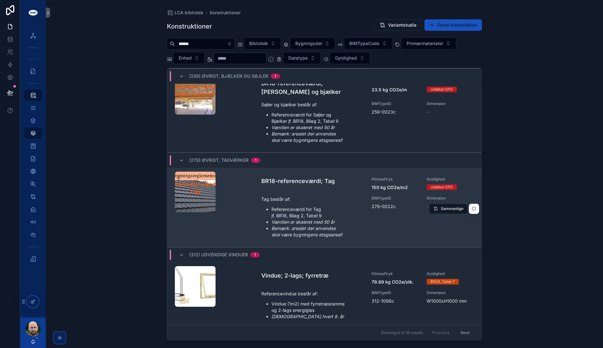
scroll to position [497, 0]
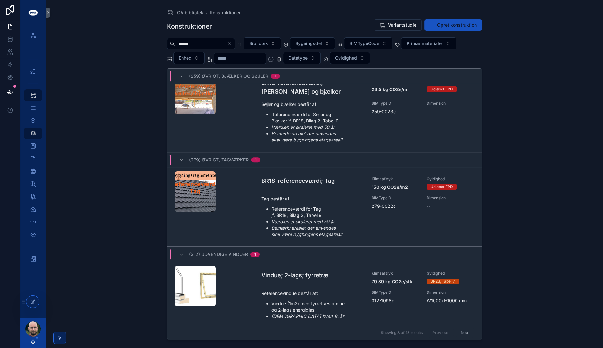
click at [464, 334] on button "Next" at bounding box center [465, 333] width 18 height 10
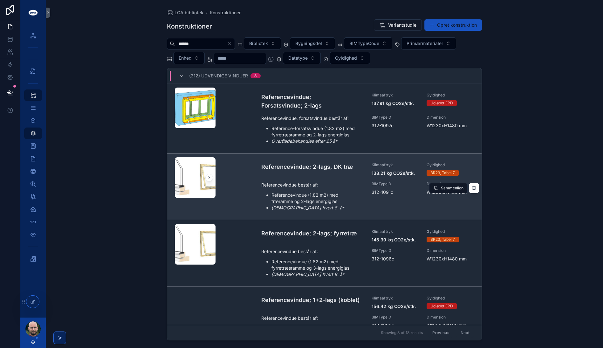
scroll to position [288, 0]
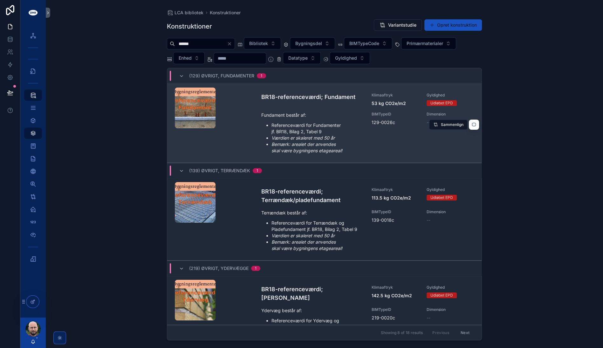
click at [314, 107] on div "BR18-referenceværdi; Fundament Klimaaftryk 53 kg CO2e/m2 Gyldighed Udløbet EPD …" at bounding box center [367, 123] width 213 height 61
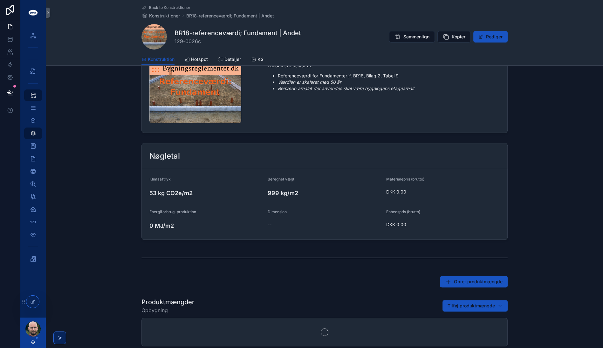
scroll to position [178, 0]
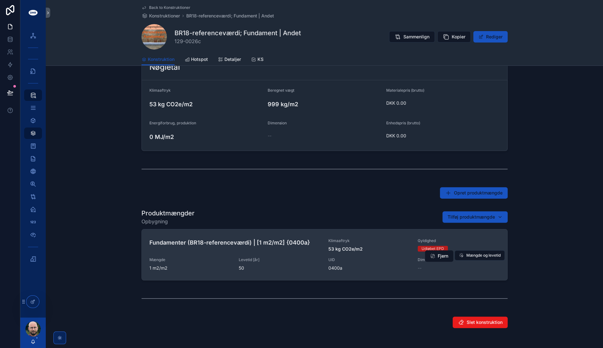
click at [377, 251] on span "53 kg CO2e/m2" at bounding box center [369, 249] width 82 height 6
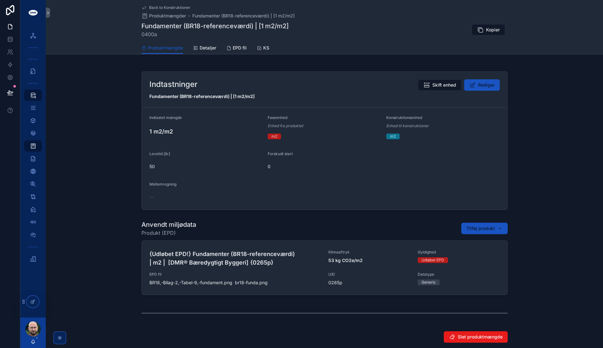
scroll to position [163, 0]
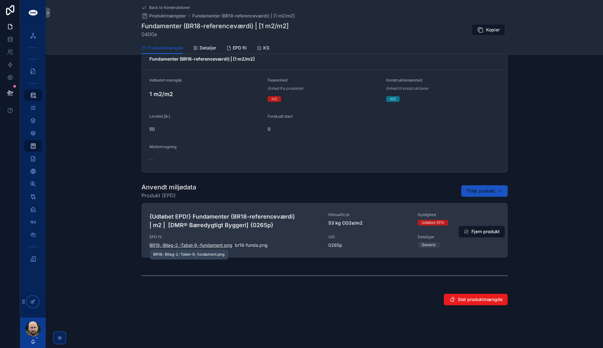
click at [192, 244] on span "BR18,-Bilag-2,-Tabel-9,-fundament" at bounding box center [185, 245] width 73 height 6
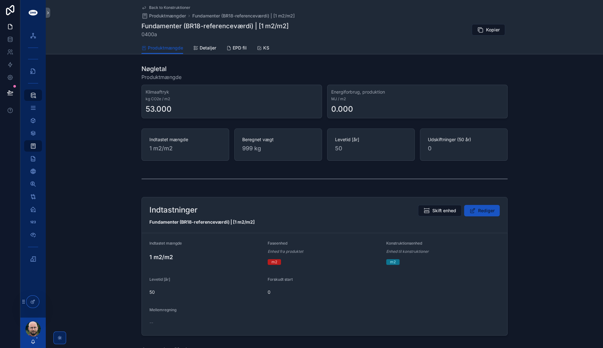
click at [174, 9] on span "Back to Konstruktioner" at bounding box center [169, 7] width 41 height 5
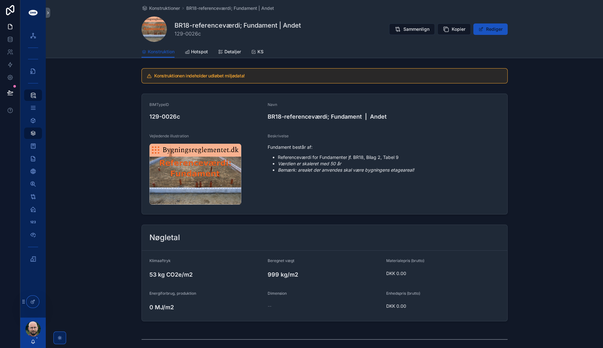
click at [110, 150] on div "BIMTypeID 129-0026c Navn BR18-referenceværdi; Fundament | Andet Vejledende illu…" at bounding box center [324, 154] width 557 height 126
drag, startPoint x: 362, startPoint y: 170, endPoint x: 414, endPoint y: 171, distance: 51.5
click at [414, 171] on li "Bemærk: arealet der anvendes skal være bygningens etageareal!" at bounding box center [388, 170] width 221 height 6
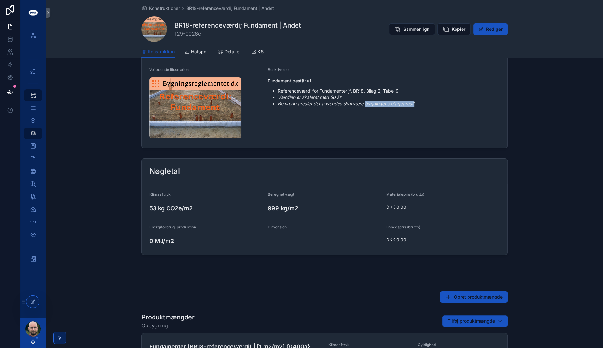
scroll to position [141, 0]
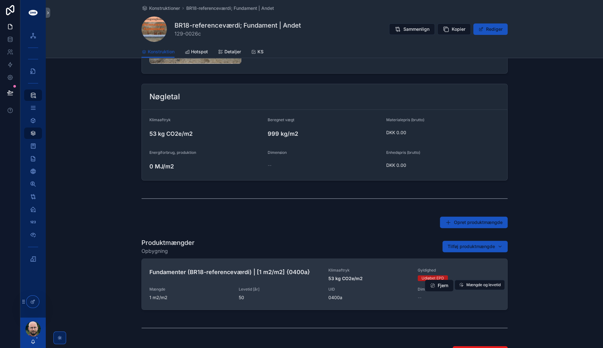
click at [262, 278] on div "Fundamenter (BR18-referenceværdi) | [1 m2/m2] {0400a}" at bounding box center [234, 275] width 171 height 14
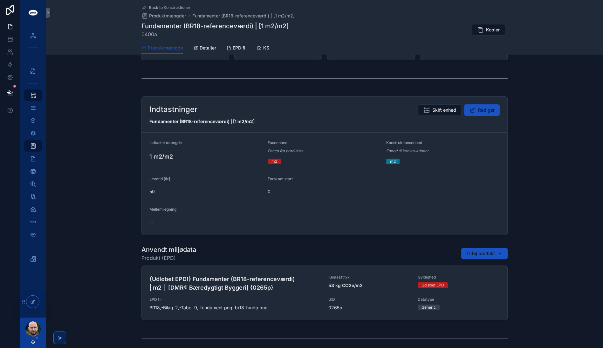
scroll to position [163, 0]
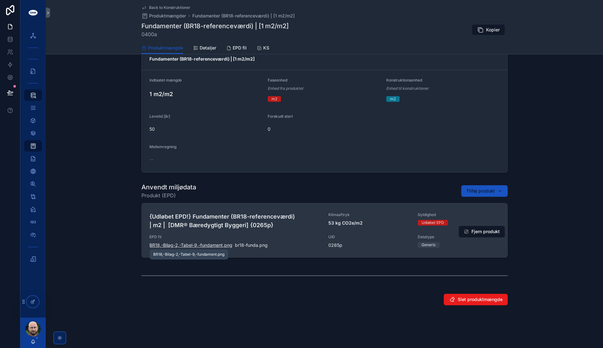
click at [183, 245] on span "BR18,-Bilag-2,-Tabel-9,-fundament" at bounding box center [185, 245] width 73 height 6
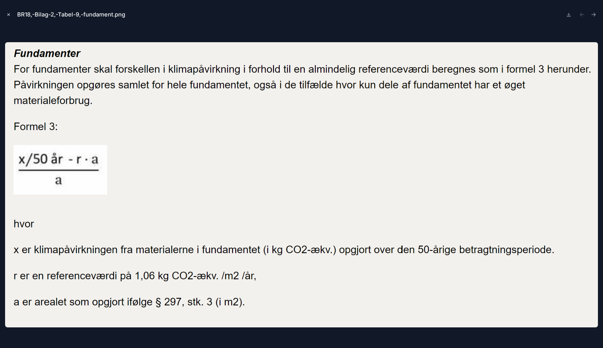
click at [8, 13] on icon "Close modal" at bounding box center [8, 14] width 4 height 4
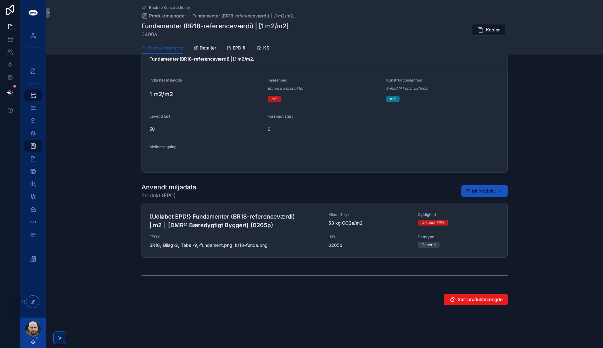
click at [112, 112] on div "Indtastninger Skift enhed Rediger Fundamenter (BR18-referenceværdi) | [1 m2/m2]…" at bounding box center [324, 103] width 557 height 144
click at [222, 26] on h1 "Fundamenter (BR18-referenceværdi) | [1 m2/m2]" at bounding box center [214, 26] width 147 height 9
copy h1 "referenceværdi"
click at [128, 67] on div "Indtastninger Skift enhed Rediger Fundamenter (BR18-referenceværdi) | [1 m2/m2]…" at bounding box center [324, 103] width 557 height 144
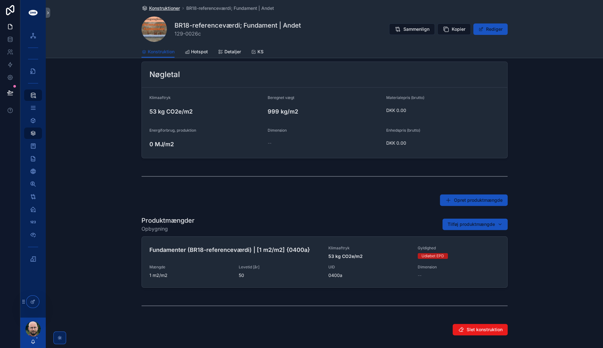
click at [170, 8] on span "Konstruktioner" at bounding box center [164, 8] width 31 height 6
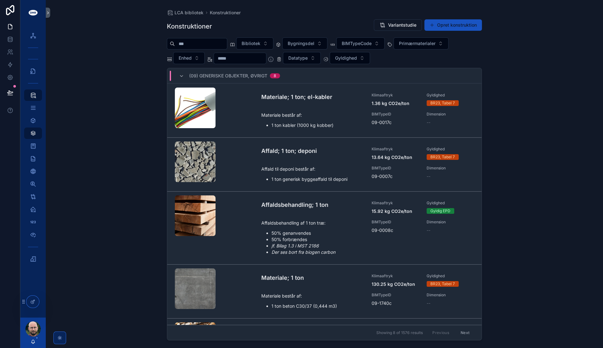
click at [187, 40] on input "scrollable content" at bounding box center [201, 43] width 52 height 9
paste input "**********"
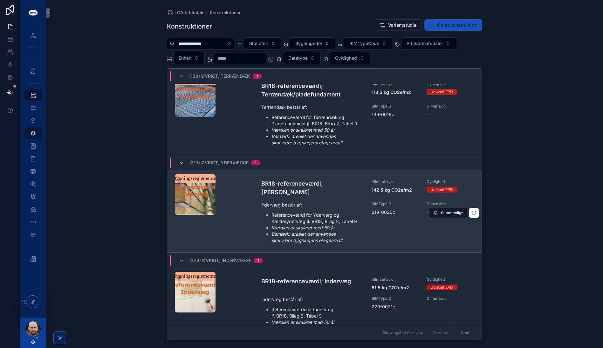
scroll to position [71, 0]
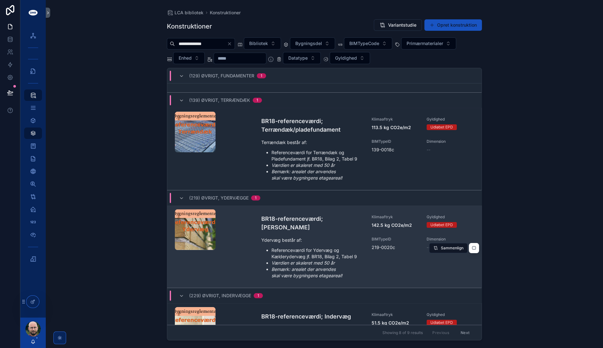
type input "**********"
click at [304, 247] on li "Referenceværdi for Ydervæg og Kælderydervæg jf. BR18, Bilag 2, Tabel 9" at bounding box center [317, 253] width 92 height 13
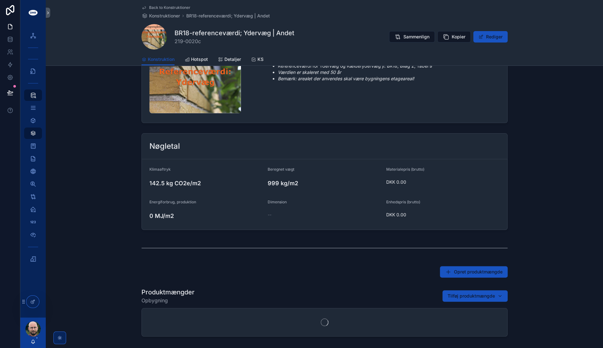
scroll to position [178, 0]
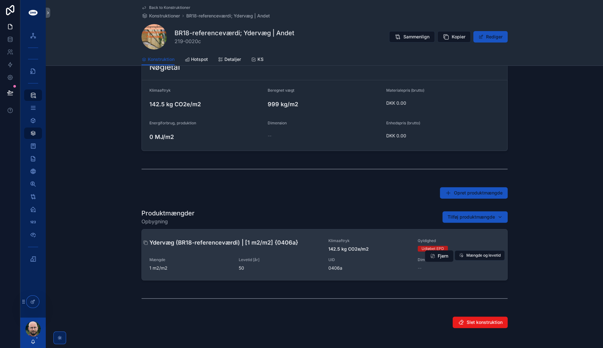
click at [232, 242] on h4 "Ydervæg (BR18-referenceværdi) | [1 m2/m2] {0406a}" at bounding box center [234, 243] width 171 height 9
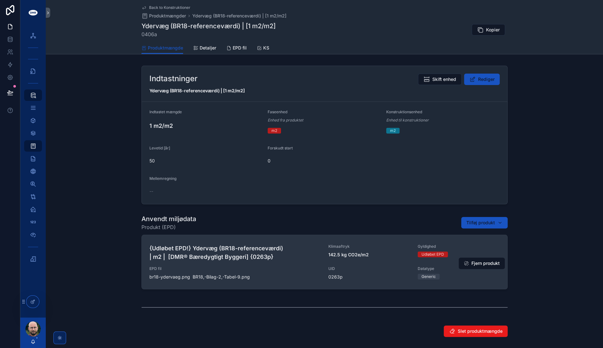
scroll to position [137, 0]
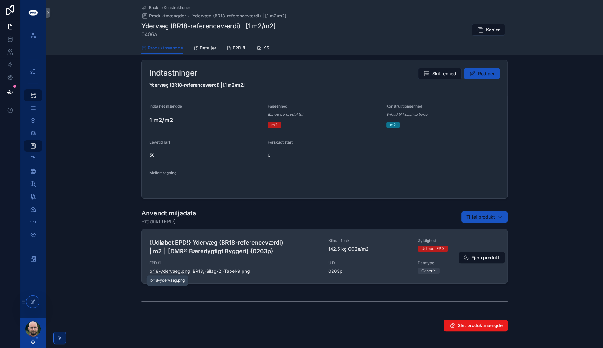
click at [175, 272] on span "br18-ydervaeg" at bounding box center [164, 271] width 31 height 6
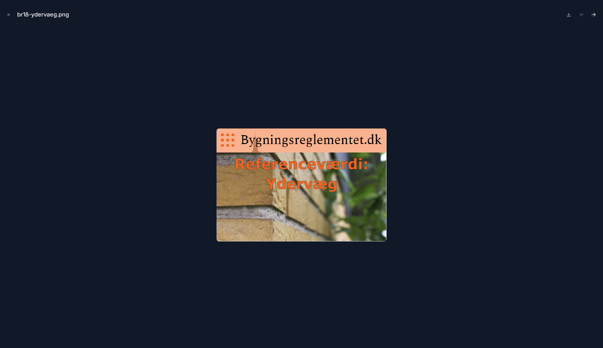
click at [595, 14] on icon "Next file" at bounding box center [594, 14] width 2 height 2
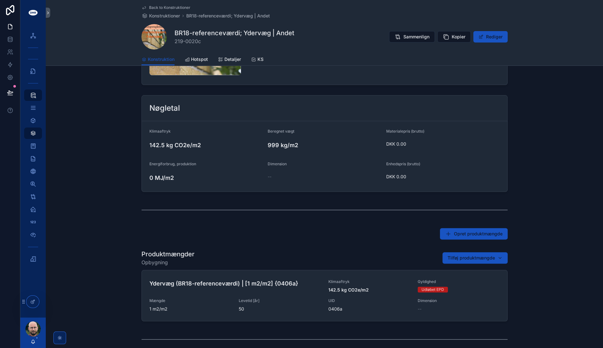
drag, startPoint x: 248, startPoint y: 241, endPoint x: 251, endPoint y: 257, distance: 15.9
click at [248, 241] on div "Opret produktmængde" at bounding box center [324, 234] width 557 height 17
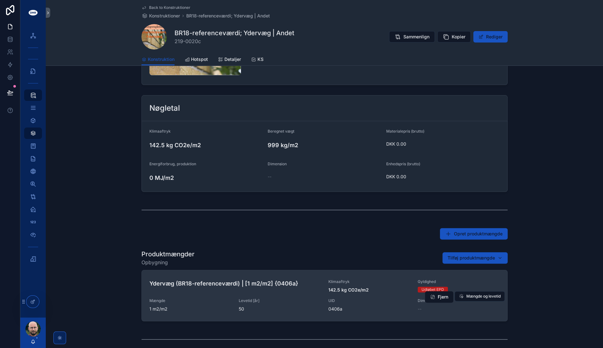
click at [249, 294] on div "Ydervæg (BR18-referenceværdi) | [1 m2/m2] {0406a} Klimaaftryk 142.5 kg CO2e/m2 …" at bounding box center [324, 296] width 350 height 33
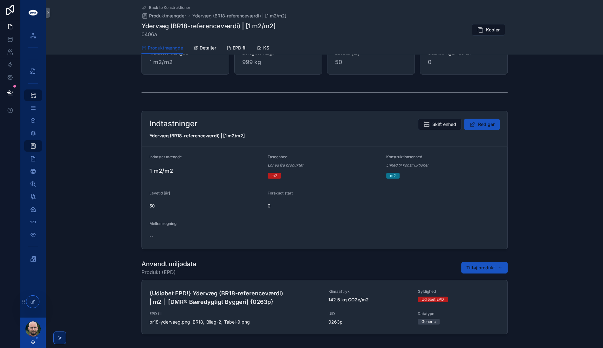
scroll to position [163, 0]
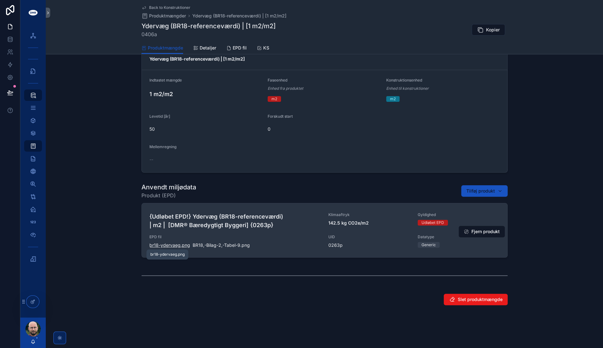
click at [175, 246] on span "br18-ydervaeg" at bounding box center [164, 245] width 31 height 6
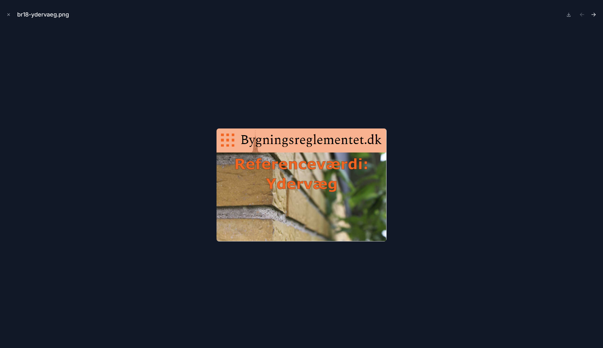
click at [595, 12] on icon "Next file" at bounding box center [593, 14] width 6 height 6
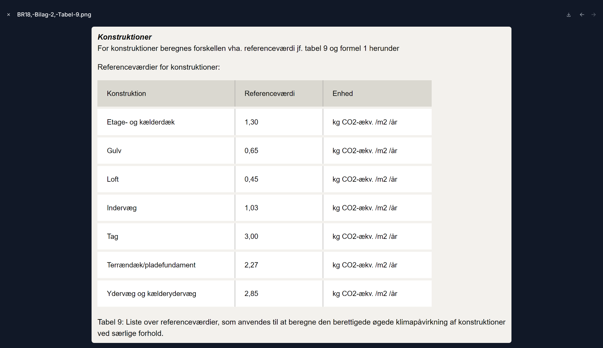
click at [6, 15] on icon "Close modal" at bounding box center [8, 14] width 4 height 4
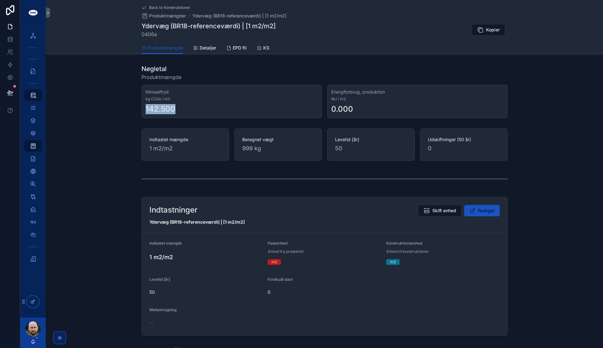
drag, startPoint x: 143, startPoint y: 107, endPoint x: 174, endPoint y: 105, distance: 31.8
click at [174, 105] on div "Klimaaftryk kg CO2e / m2 142.500" at bounding box center [231, 102] width 180 height 34
drag, startPoint x: 174, startPoint y: 105, endPoint x: 117, endPoint y: 170, distance: 86.2
click at [117, 170] on div "scrollable content" at bounding box center [324, 179] width 557 height 21
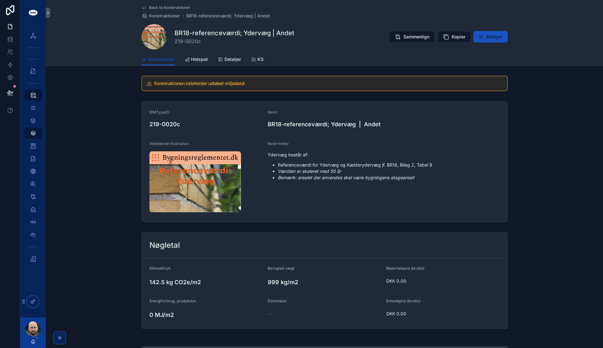
click at [398, 177] on em "Bemærk: arealet der anvendes skal være bygningens etageareal!" at bounding box center [346, 177] width 136 height 5
click at [394, 181] on div "Ydervæg består af: Referenceværdi for Ydervæg og Kælderydervæg jf. BR18, Bilag …" at bounding box center [383, 166] width 232 height 33
click at [395, 178] on em "Bemærk: arealet der anvendes skal være bygningens etageareal!" at bounding box center [346, 177] width 136 height 5
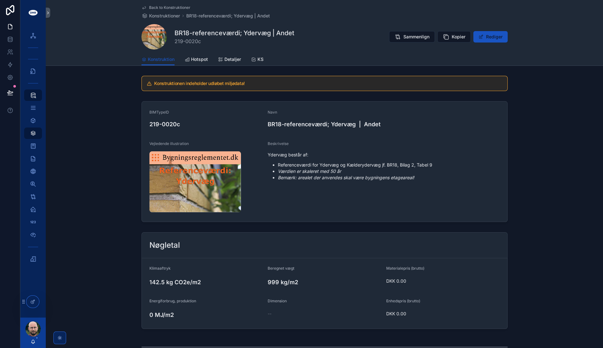
click at [311, 190] on div "Beskrivelse Ydervæg består af: Referenceværdi for Ydervæg og Kælderydervæg jf. …" at bounding box center [383, 178] width 232 height 74
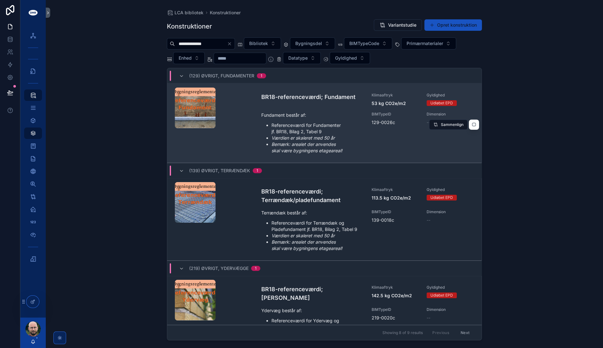
click at [267, 119] on div "Fundament består af: Referenceværdi for Fundamenter jf. BR18, Bilag 2, Tabel 9 …" at bounding box center [312, 133] width 103 height 42
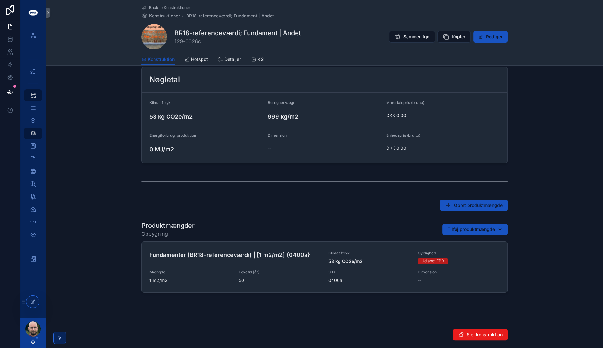
scroll to position [201, 0]
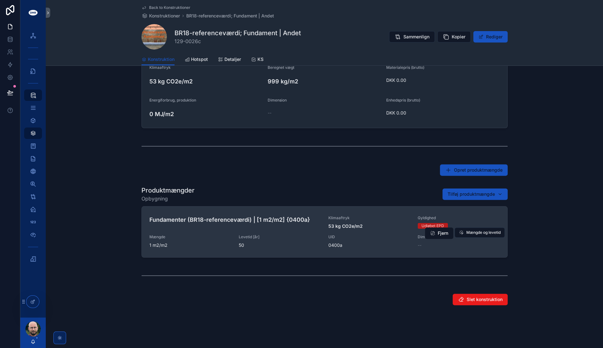
click at [281, 231] on div "Fundamenter (BR18-referenceværdi) | [1 m2/m2] {0400a} Klimaaftryk 53 kg CO2e/m2…" at bounding box center [324, 232] width 350 height 33
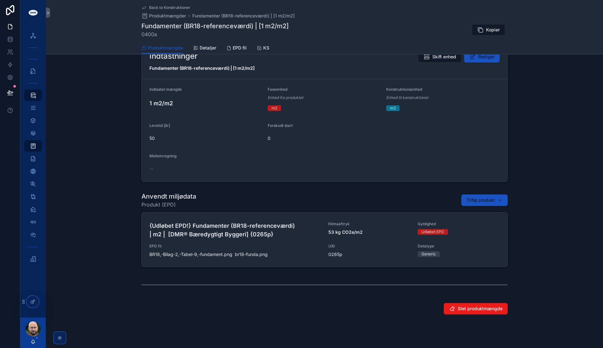
scroll to position [163, 0]
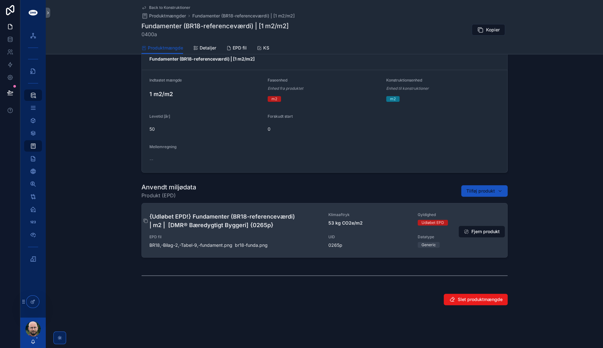
click at [314, 222] on h4 "{Udløbet EPD!} Fundamenter (BR18-referenceværdi) | m2 | [DMR® Bæredygtigt Bygge…" at bounding box center [234, 221] width 171 height 17
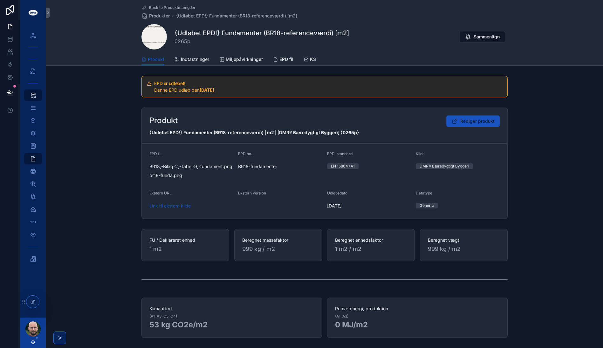
click at [99, 140] on div "Produkt Rediger produkt {Udløbet EPD!} Fundamenter (BR18-referenceværdi) | m2 |…" at bounding box center [324, 163] width 557 height 117
click at [166, 7] on span "Back to Produktmængder" at bounding box center [172, 7] width 46 height 5
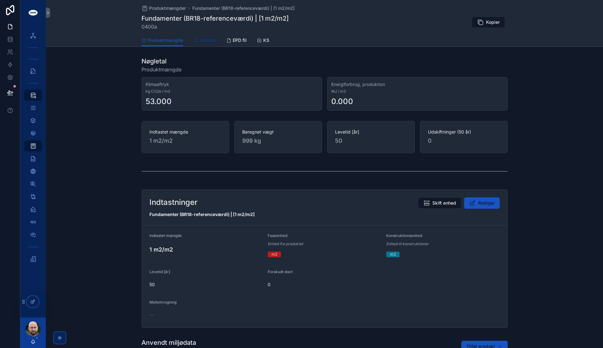
click at [204, 40] on span "Detaljer" at bounding box center [207, 40] width 17 height 6
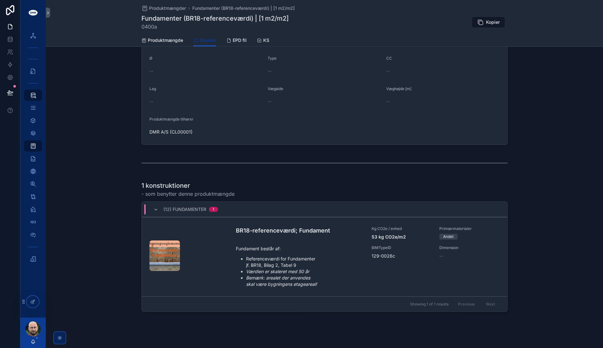
scroll to position [73, 0]
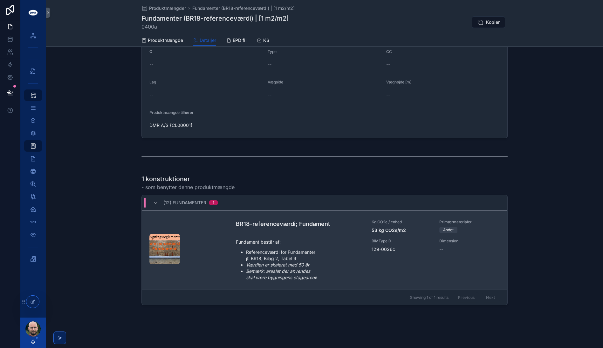
click at [299, 241] on p "Fundament består af:" at bounding box center [300, 242] width 128 height 7
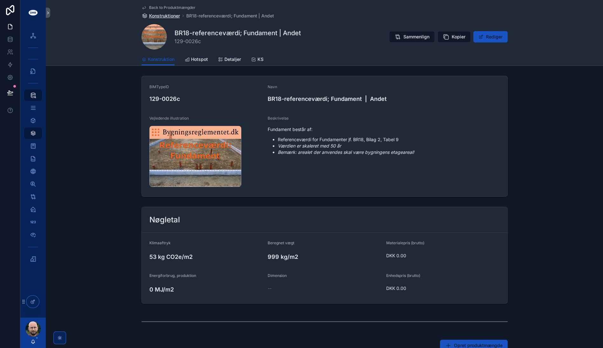
click at [163, 14] on span "Konstruktioner" at bounding box center [164, 16] width 31 height 6
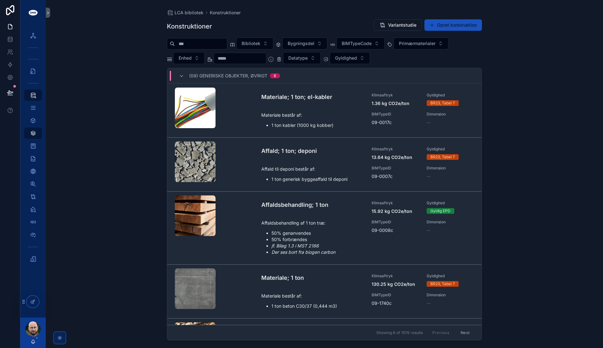
click at [189, 42] on input "scrollable content" at bounding box center [201, 43] width 52 height 9
paste input "**********"
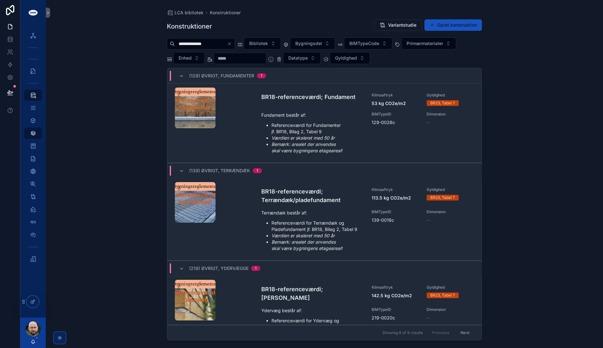
type input "**********"
click at [131, 105] on div "**********" at bounding box center [324, 174] width 557 height 348
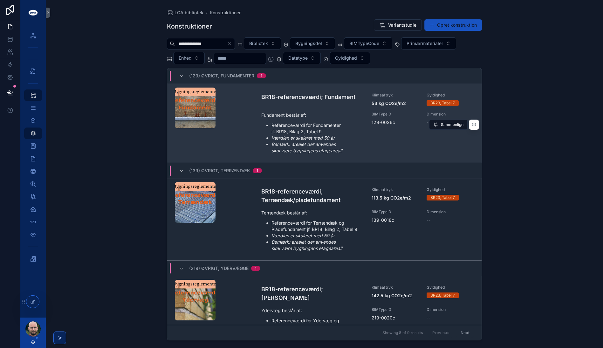
click at [341, 135] on li "Værdien er skaleret med 50 år" at bounding box center [317, 138] width 92 height 6
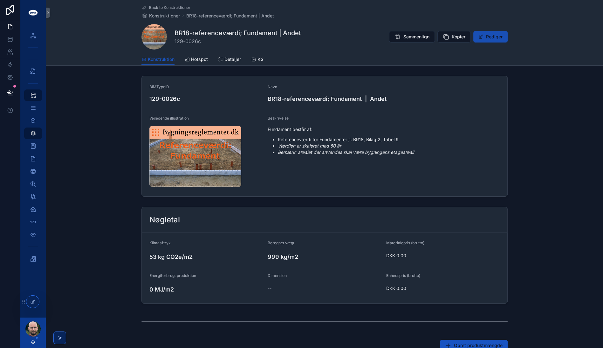
click at [493, 37] on button "Rediger" at bounding box center [490, 36] width 34 height 11
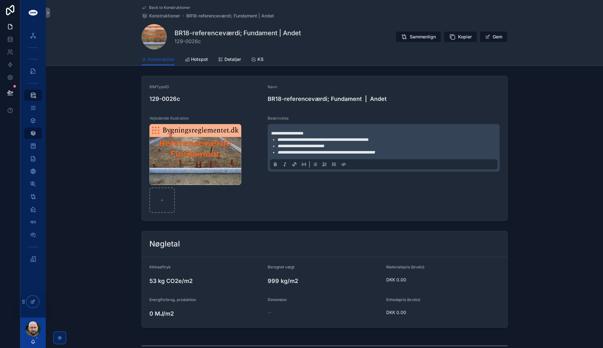
click at [375, 152] on em "**********" at bounding box center [326, 152] width 98 height 4
click at [381, 152] on em "**********" at bounding box center [329, 152] width 104 height 4
copy em "**********"
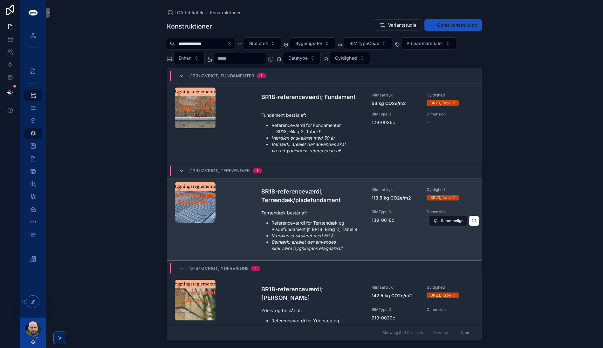
click at [328, 208] on div "BR18-referenceværdi; Terrændæk/pladefundament Klimaaftryk 113.5 kg CO2e/m2 Gyld…" at bounding box center [367, 219] width 213 height 64
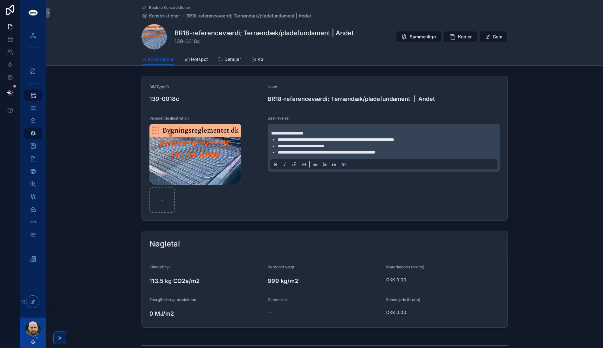
click at [375, 152] on em "**********" at bounding box center [326, 152] width 98 height 4
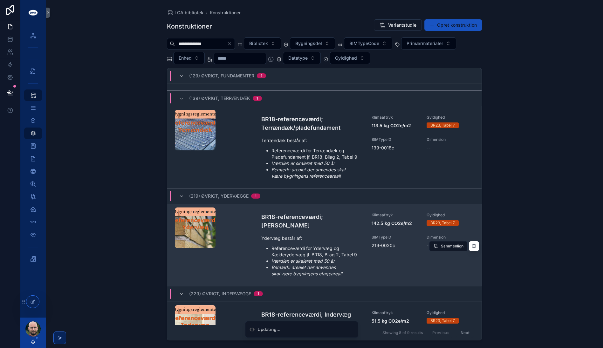
scroll to position [71, 0]
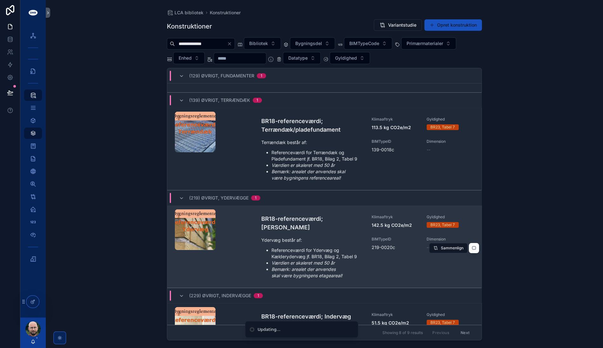
click at [334, 239] on p "Ydervæg består af:" at bounding box center [312, 240] width 103 height 7
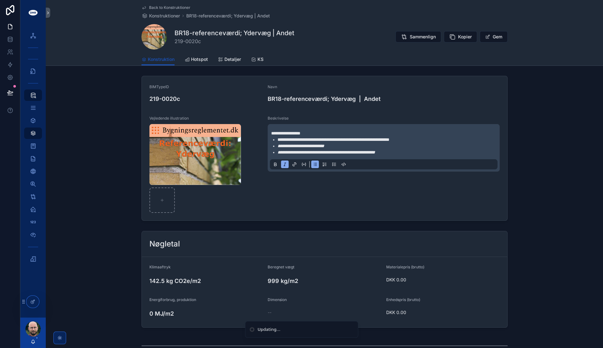
click at [375, 152] on em "**********" at bounding box center [326, 152] width 98 height 4
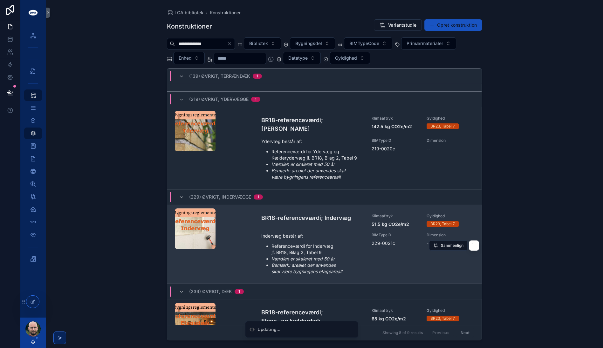
scroll to position [176, 0]
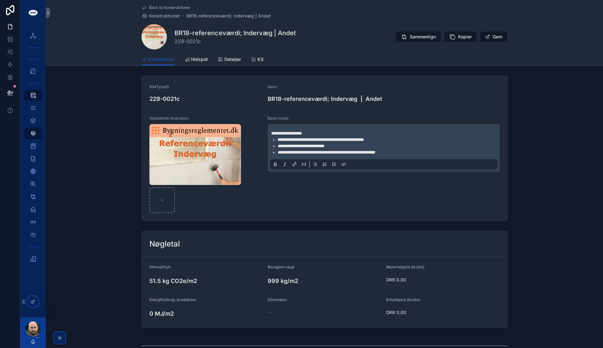
click at [375, 152] on em "**********" at bounding box center [326, 152] width 98 height 4
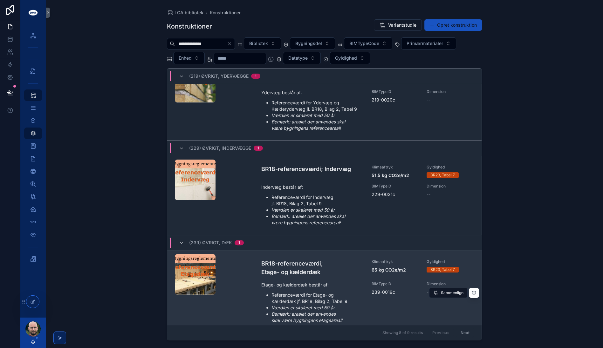
scroll to position [254, 0]
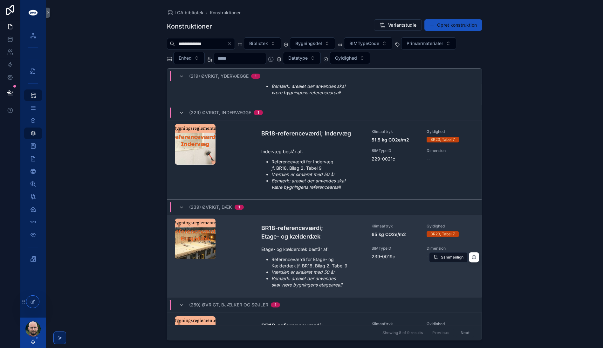
click at [343, 260] on li "Referenceværdi for Etage- og Kælderdæk jf. BR18, Bilag 2, Tabel 9" at bounding box center [317, 263] width 92 height 13
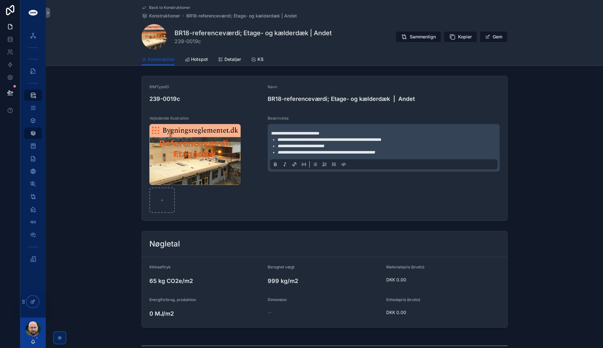
click at [375, 150] on em "**********" at bounding box center [326, 152] width 98 height 4
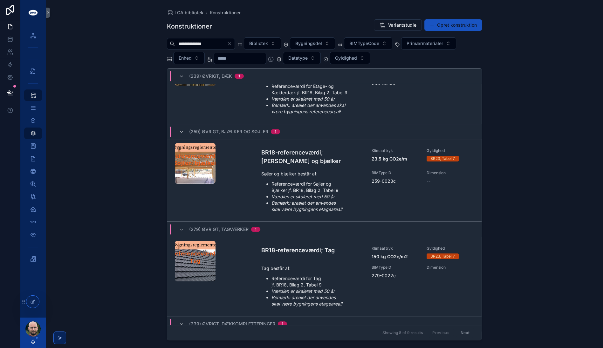
scroll to position [396, 0]
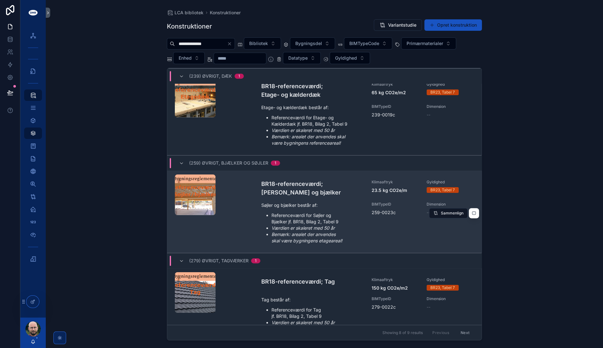
click at [321, 213] on li "Referenceværdi for Søjler og Bjælker jf. BR18, Bilag 2, Tabel 9" at bounding box center [317, 219] width 92 height 13
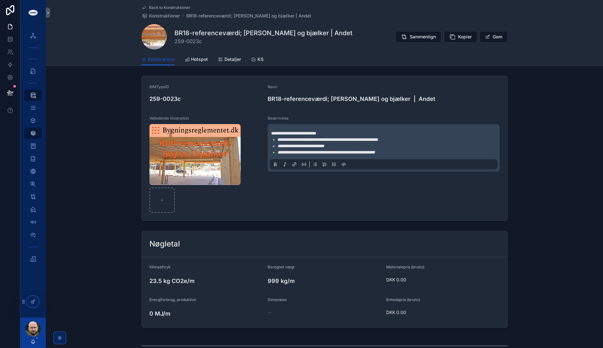
click at [375, 151] on em "**********" at bounding box center [326, 152] width 98 height 4
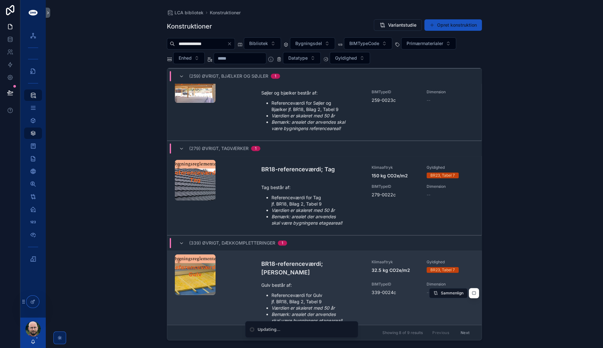
scroll to position [509, 0]
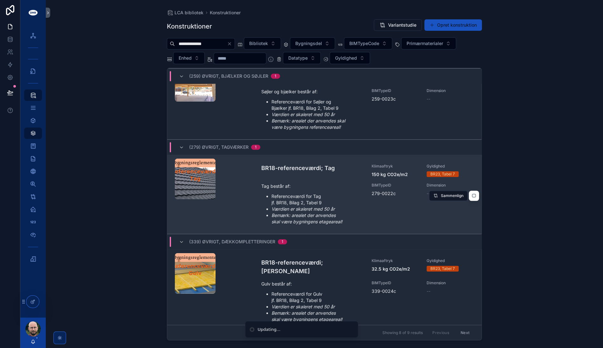
click at [334, 213] on em "Bemærk: arealet der anvendes skal være bygningens etageareal!" at bounding box center [306, 219] width 71 height 12
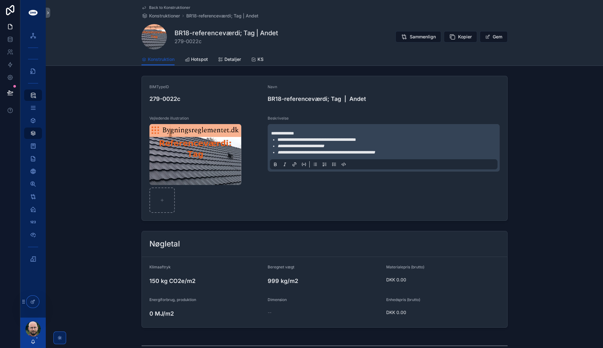
click at [375, 152] on em "**********" at bounding box center [326, 152] width 98 height 4
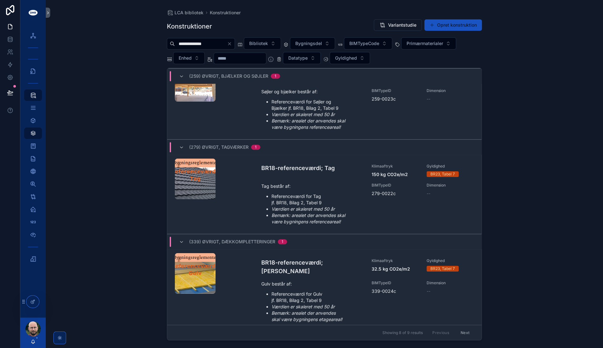
scroll to position [494, 0]
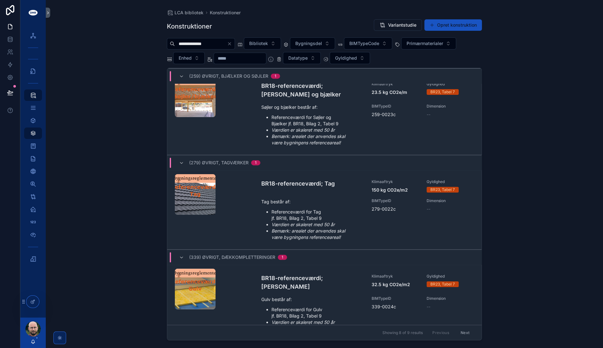
click at [340, 297] on div "Gulv består af: Referenceværdi for Gulv jf. BR18, Bilag 2, Tabel 9 Værdien er s…" at bounding box center [312, 317] width 103 height 42
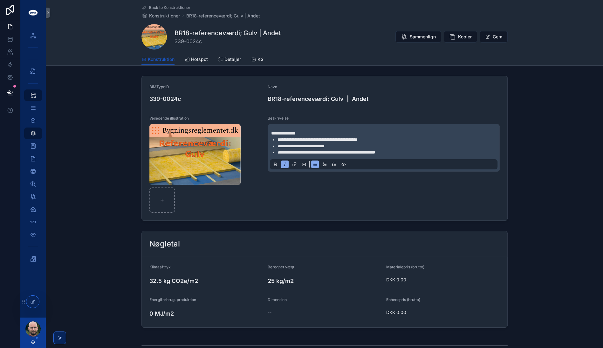
click at [375, 152] on em "**********" at bounding box center [326, 152] width 98 height 4
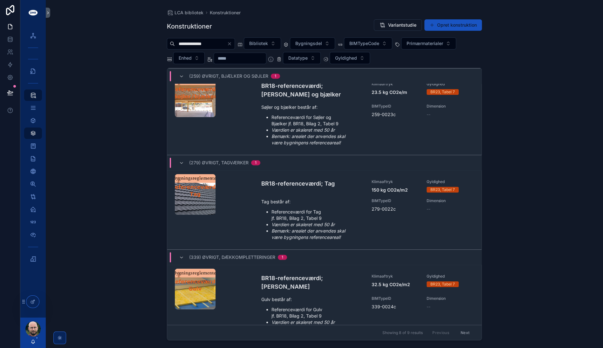
scroll to position [509, 0]
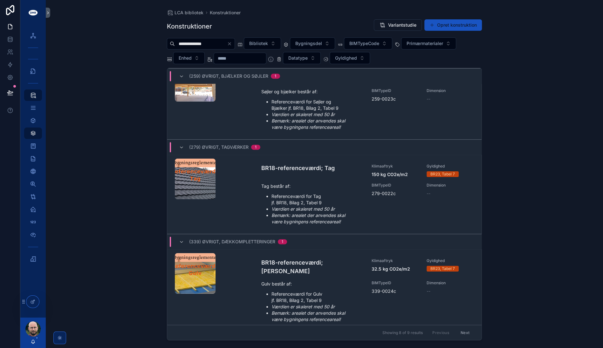
click at [461, 334] on button "Next" at bounding box center [465, 333] width 18 height 10
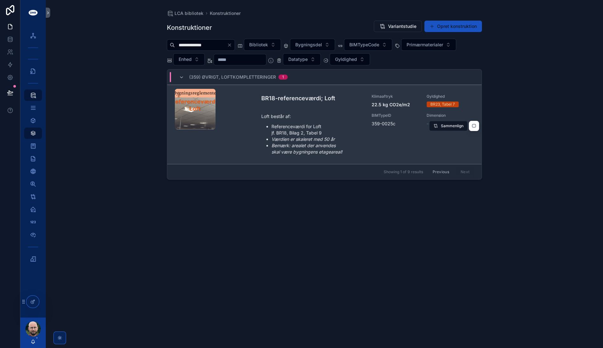
click at [349, 126] on li "Referenceværdi for Loft jf. BR18, Bilag 2, Tabel 9" at bounding box center [317, 130] width 92 height 13
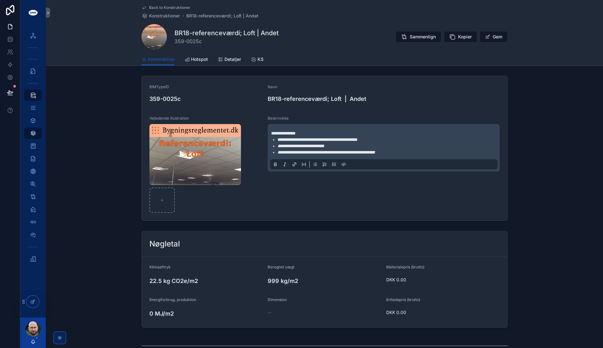
click at [375, 153] on em "**********" at bounding box center [326, 152] width 98 height 4
click at [492, 37] on button "Gem" at bounding box center [493, 36] width 28 height 11
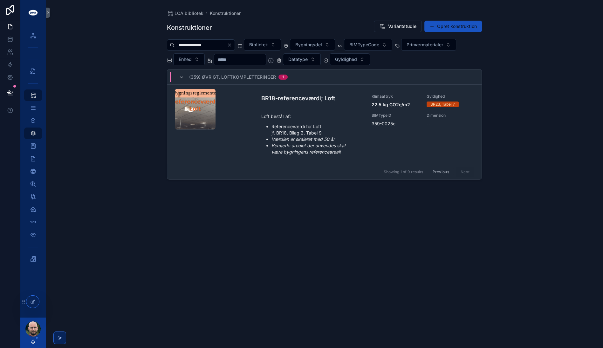
click at [437, 172] on button "Previous" at bounding box center [440, 172] width 25 height 10
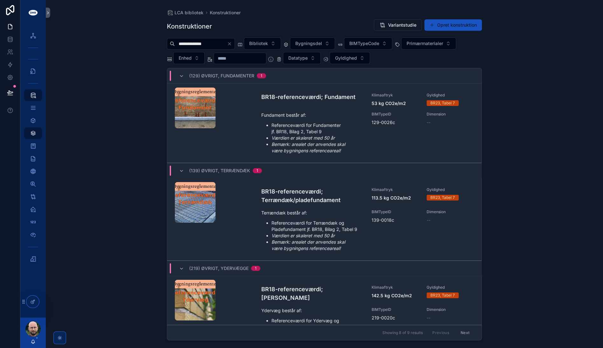
click at [232, 44] on icon "Clear" at bounding box center [229, 43] width 5 height 5
click at [32, 120] on icon "scrollable content" at bounding box center [33, 121] width 6 height 6
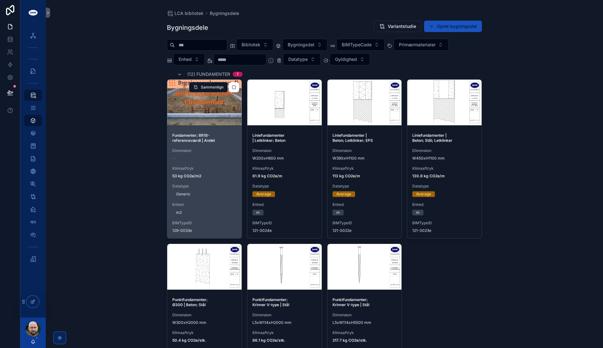
click at [210, 145] on div "Fundamenter; BR18-referenceværdi | Andet Dimension -- Klimaaftryk 53 kg CO2e/m2…" at bounding box center [204, 183] width 74 height 111
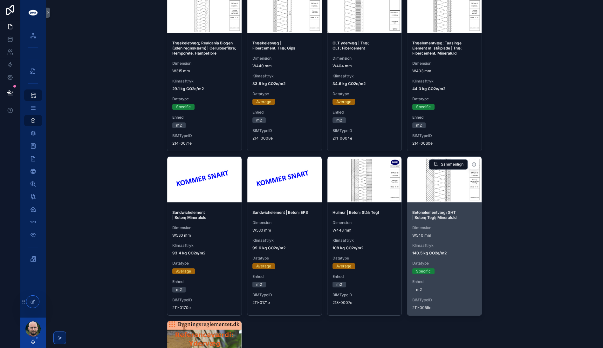
scroll to position [953, 0]
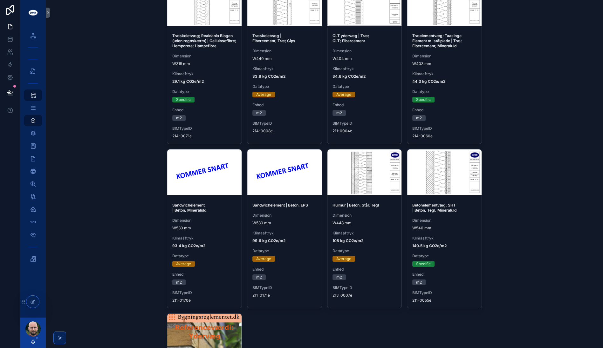
click at [523, 220] on div "LCA bibliotek Bygningsdele Bygningsdele Variantstudie Opret bygningsdel Bibliot…" at bounding box center [324, 174] width 557 height 348
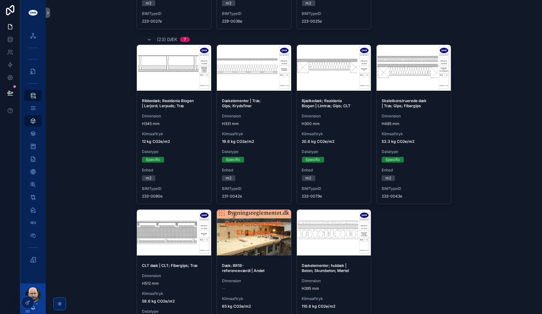
scroll to position [1906, 0]
click at [488, 192] on div "LCA bibliotek Bygningsdele Bygningsdele Variantstudie Opret bygningsdel Bibliot…" at bounding box center [294, 157] width 496 height 314
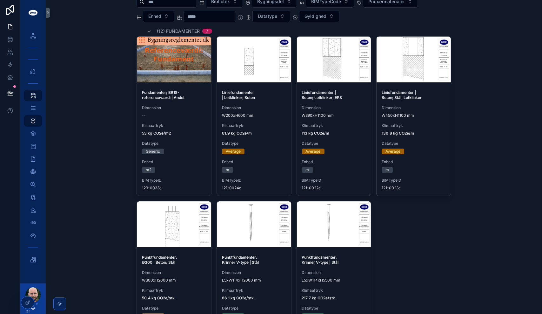
scroll to position [0, 0]
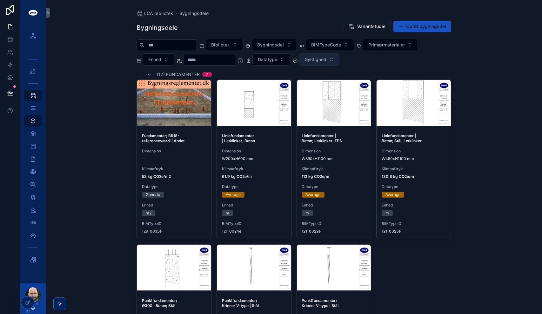
click at [327, 57] on span "Gyldighed" at bounding box center [316, 59] width 22 height 6
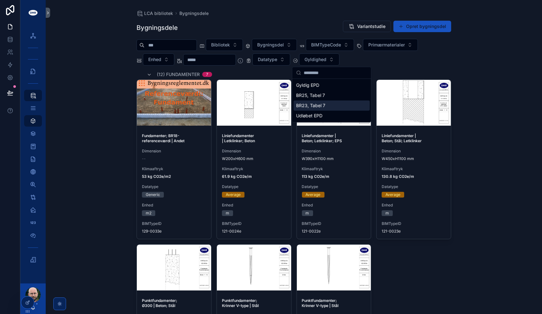
click at [317, 107] on div "BR23, Tabel 7" at bounding box center [332, 105] width 76 height 10
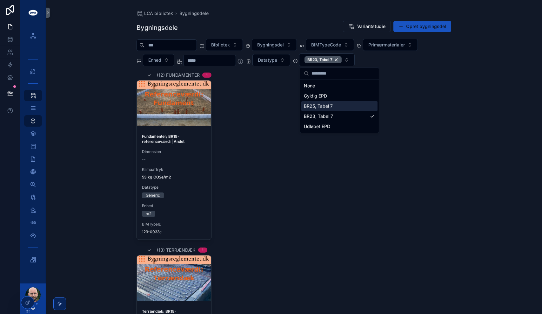
click at [493, 65] on div "LCA bibliotek Bygningsdele Bygningsdele Variantstudie Opret bygningsdel Bibliot…" at bounding box center [294, 157] width 496 height 314
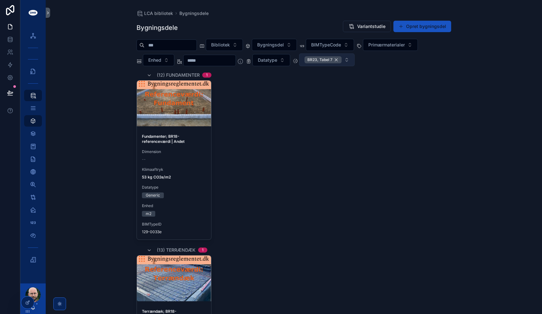
click at [342, 57] on div "BR23, Tabel 7" at bounding box center [323, 59] width 37 height 7
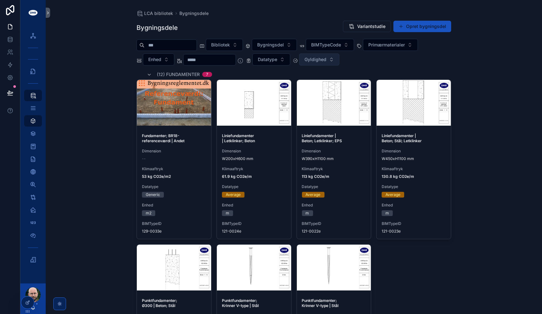
click at [479, 72] on div "LCA bibliotek Bygningsdele Bygningsdele Variantstudie Opret bygningsdel Bibliot…" at bounding box center [294, 157] width 496 height 314
click at [461, 125] on div "LCA bibliotek Bygningsdele Bygningsdele Variantstudie Opret bygningsdel Bibliot…" at bounding box center [294, 157] width 496 height 314
click at [34, 264] on div "LCA modeller (BETA)" at bounding box center [33, 259] width 10 height 10
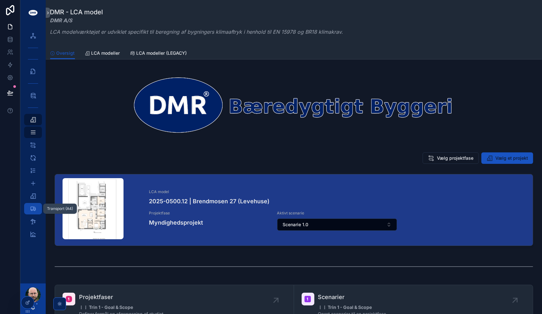
click at [34, 209] on icon "scrollable content" at bounding box center [33, 208] width 6 height 6
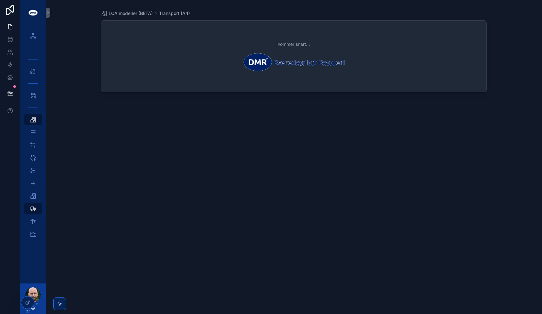
click at [168, 155] on div "Kommer snart..." at bounding box center [294, 161] width 386 height 289
click at [32, 171] on icon "scrollable content" at bounding box center [33, 170] width 6 height 6
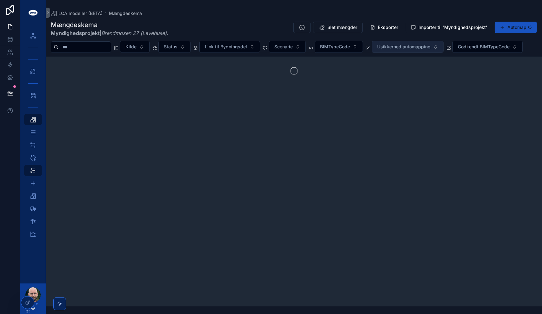
click at [429, 48] on span "Usikkerhed automapping" at bounding box center [403, 47] width 53 height 6
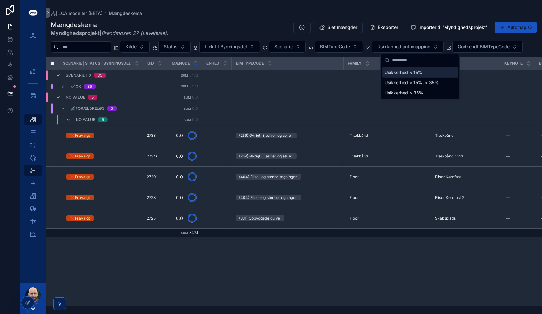
click at [262, 20] on div "Mængdeskema Myndighedsprojekt | Brendmosen 27 (Levehuse) . Slet mængder Eksport…" at bounding box center [294, 28] width 486 height 17
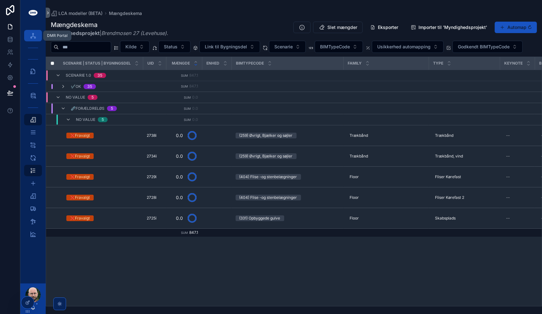
click at [37, 33] on div "DMR Portal" at bounding box center [33, 35] width 10 height 10
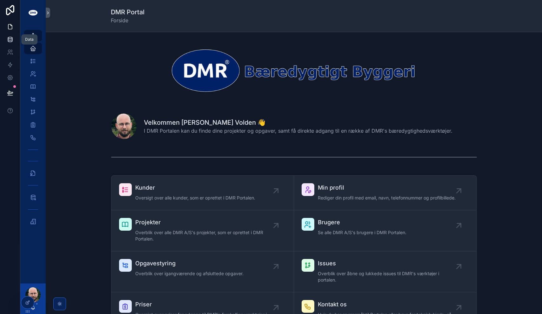
click at [11, 36] on icon at bounding box center [10, 39] width 6 height 6
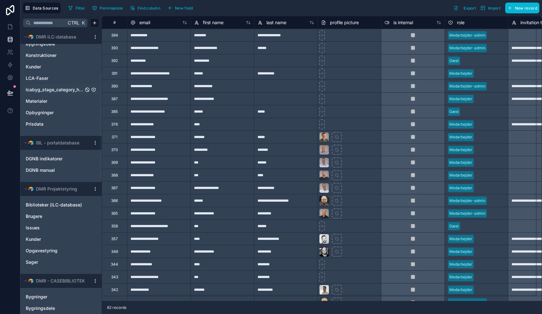
scroll to position [127, 0]
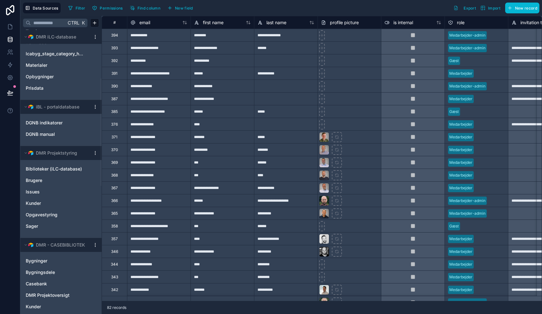
click at [95, 154] on html "Data Sources Filter Permissions Find column New field Export Import New record …" at bounding box center [271, 157] width 542 height 314
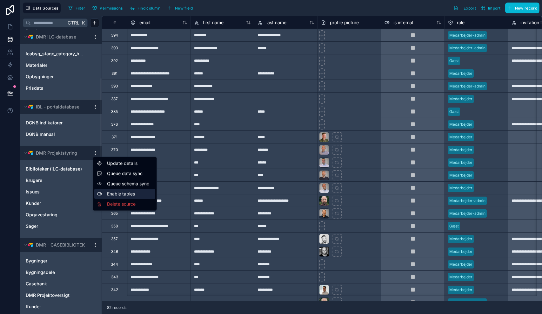
click at [128, 194] on div "Enable tables" at bounding box center [124, 193] width 61 height 10
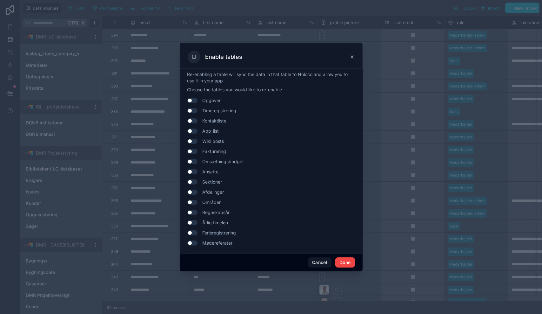
click at [213, 141] on span "Wiki posts" at bounding box center [214, 141] width 22 height 6
click at [197, 140] on button "Use setting" at bounding box center [192, 140] width 10 height 5
click at [348, 262] on button "Done" at bounding box center [344, 262] width 19 height 10
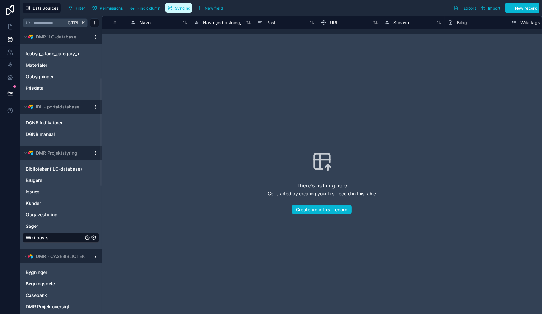
click at [179, 8] on span "Syncing" at bounding box center [182, 8] width 15 height 5
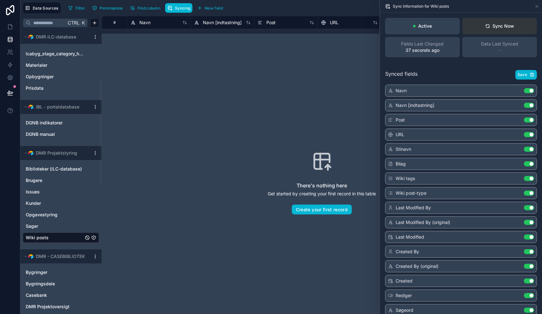
click at [498, 26] on div "Sync Now" at bounding box center [499, 26] width 29 height 6
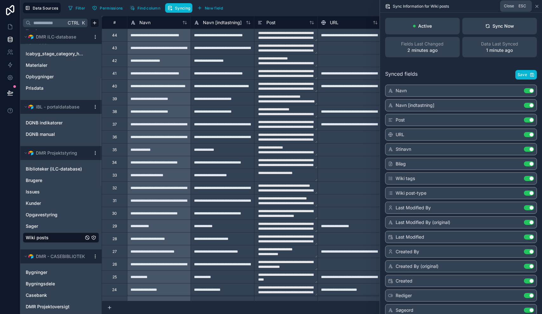
click at [538, 5] on icon at bounding box center [537, 6] width 5 height 5
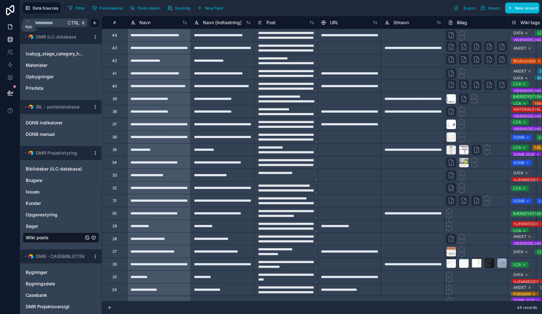
click at [12, 25] on icon at bounding box center [10, 27] width 6 height 6
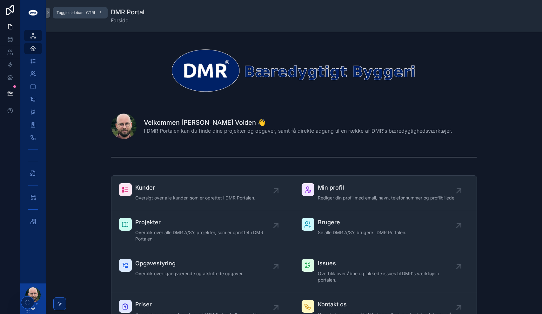
click at [49, 11] on icon "scrollable content" at bounding box center [48, 12] width 4 height 5
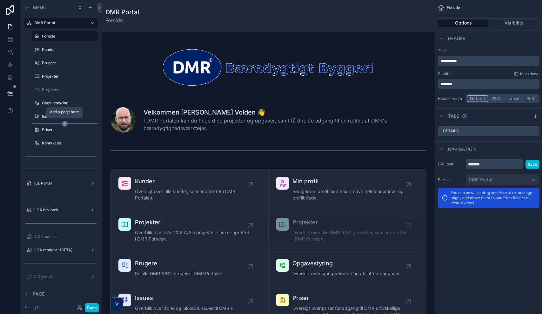
click at [66, 123] on icon "scrollable content" at bounding box center [65, 124] width 6 height 6
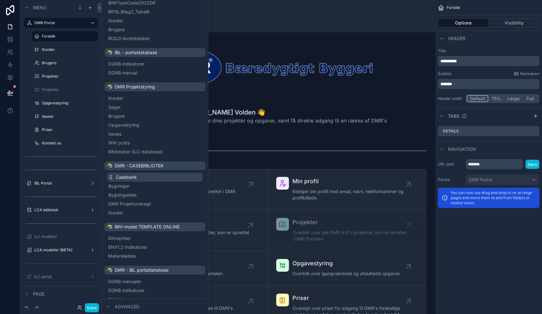
scroll to position [127, 0]
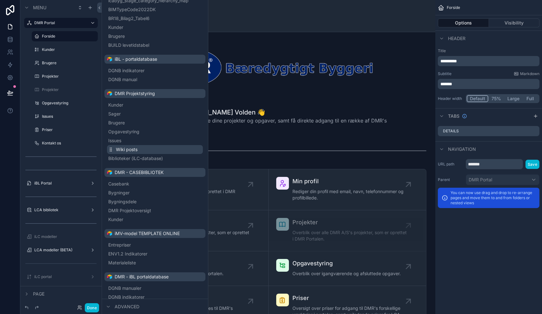
click at [120, 149] on span "Wiki posts" at bounding box center [127, 149] width 22 height 6
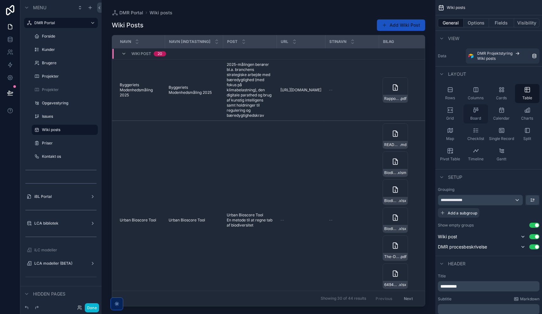
click at [474, 114] on div "Board" at bounding box center [476, 113] width 24 height 19
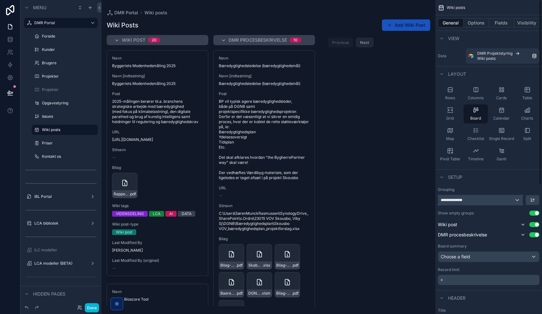
click at [476, 199] on div "**********" at bounding box center [480, 200] width 84 height 10
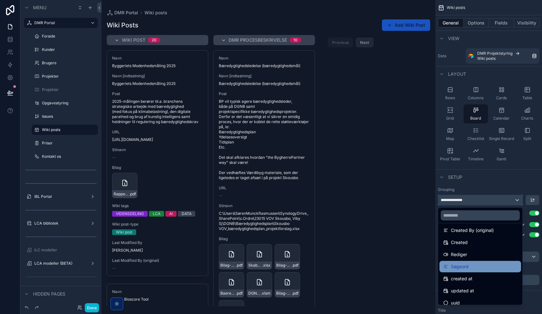
scroll to position [178, 0]
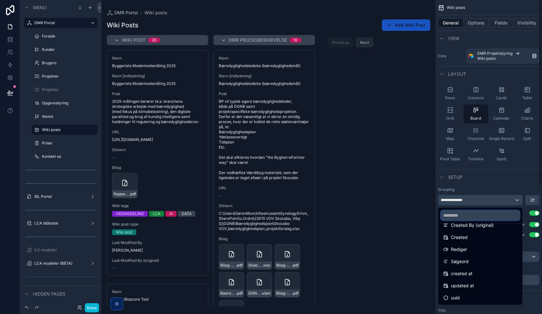
click at [458, 214] on input "text" at bounding box center [480, 215] width 79 height 10
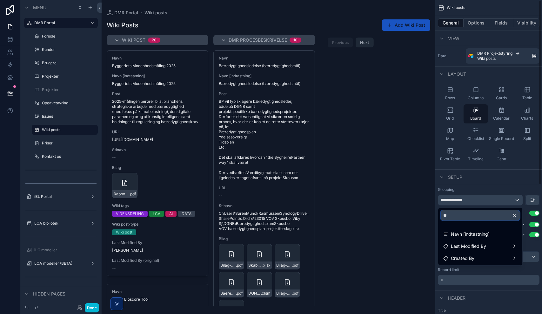
scroll to position [0, 0]
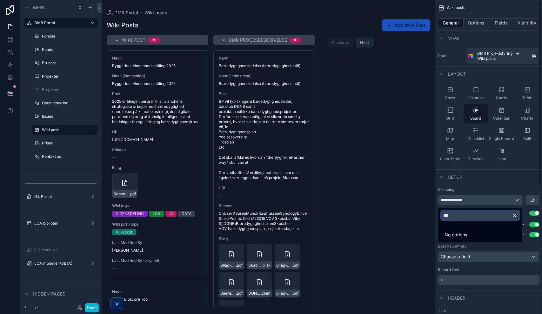
type input "***"
click at [492, 183] on div "scrollable content" at bounding box center [271, 157] width 542 height 314
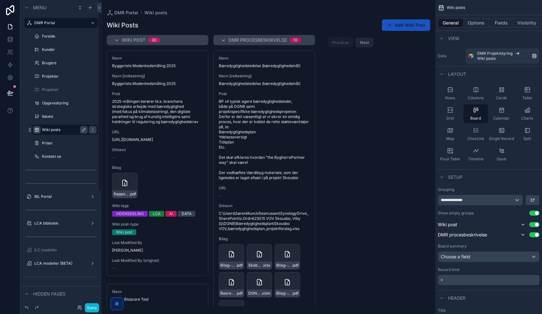
click at [37, 131] on icon "scrollable content" at bounding box center [36, 129] width 5 height 5
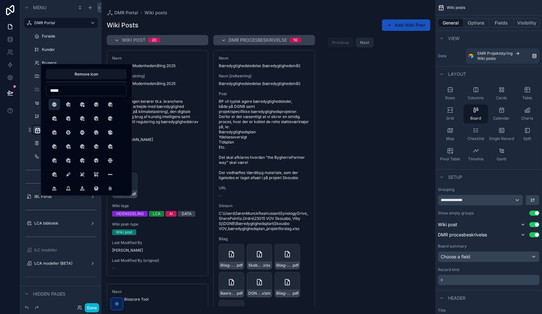
type input "*****"
click at [53, 103] on button "World" at bounding box center [54, 103] width 11 height 11
click at [361, 135] on div "scrollable content" at bounding box center [269, 157] width 334 height 314
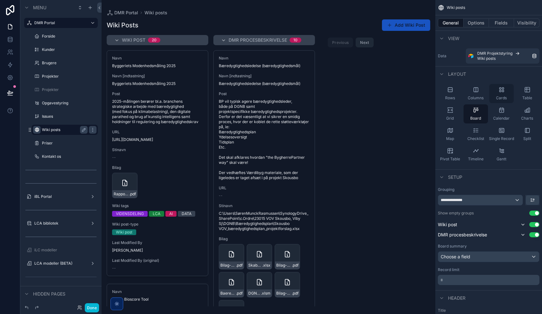
click at [501, 94] on div "Cards" at bounding box center [501, 93] width 24 height 19
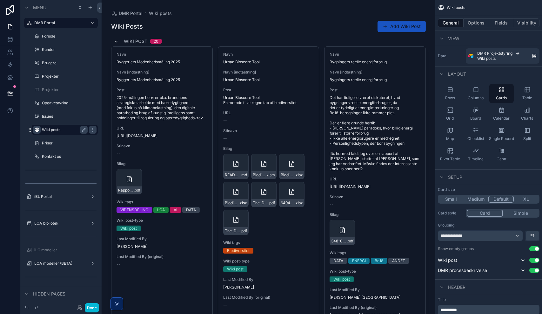
click at [476, 199] on button "Medium" at bounding box center [476, 198] width 25 height 7
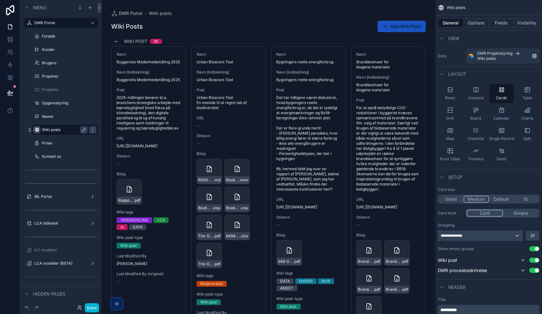
click at [515, 234] on div "**********" at bounding box center [480, 235] width 84 height 10
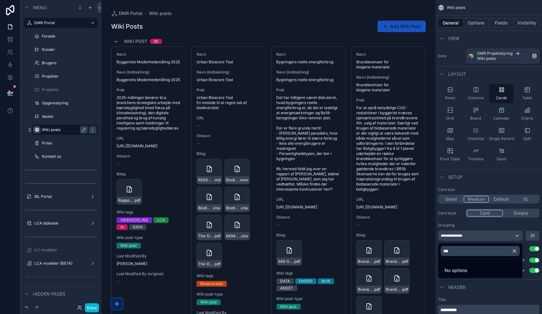
click at [515, 250] on icon "button" at bounding box center [514, 250] width 3 height 3
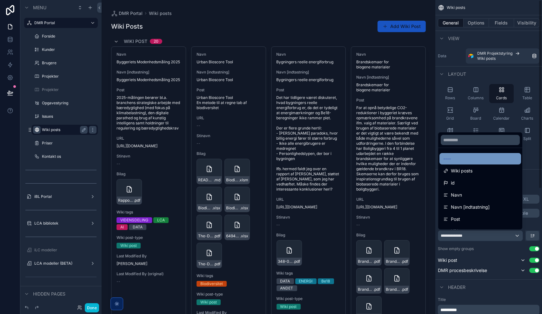
click at [452, 158] on div "----" at bounding box center [480, 159] width 74 height 8
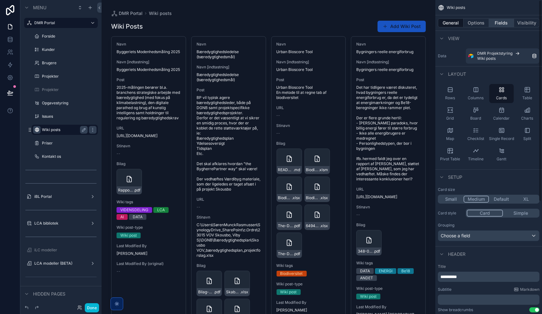
click at [506, 22] on button "Fields" at bounding box center [501, 22] width 25 height 9
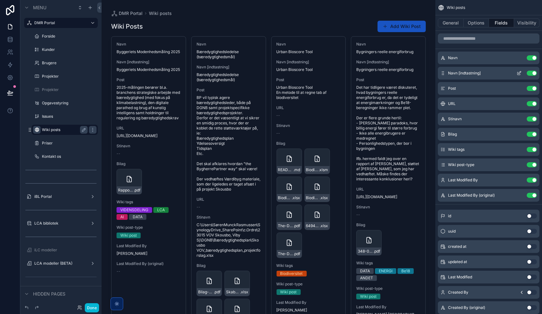
click at [533, 73] on button "Use setting" at bounding box center [532, 73] width 10 height 5
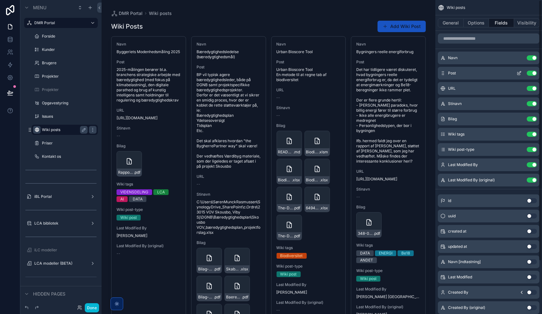
click at [533, 73] on button "Use setting" at bounding box center [532, 73] width 10 height 5
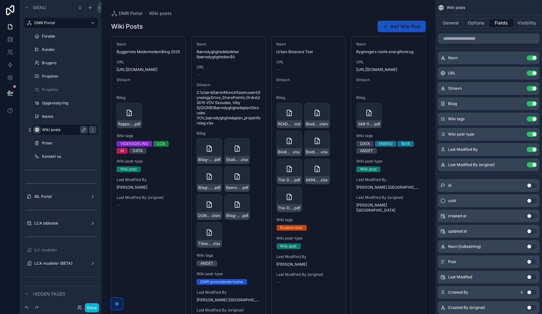
click at [533, 73] on button "Use setting" at bounding box center [532, 73] width 10 height 5
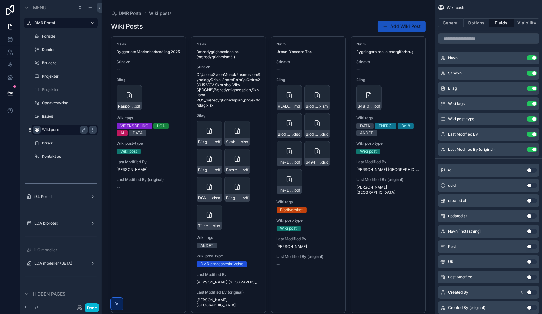
click at [533, 73] on button "Use setting" at bounding box center [532, 73] width 10 height 5
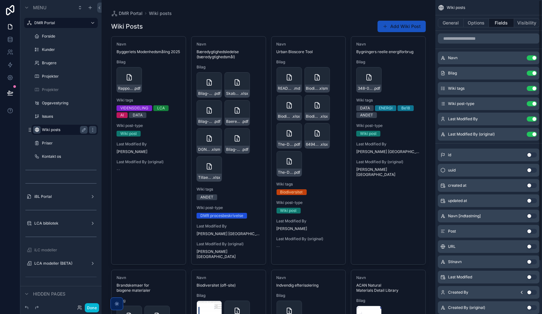
click at [533, 73] on button "Use setting" at bounding box center [532, 73] width 10 height 5
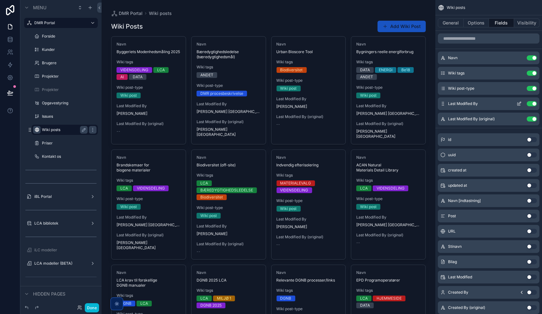
click at [534, 103] on button "Use setting" at bounding box center [532, 103] width 10 height 5
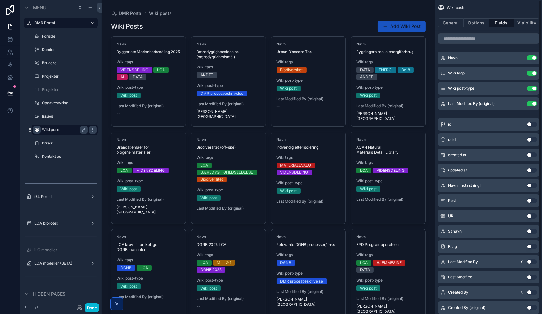
click at [534, 103] on button "Use setting" at bounding box center [532, 103] width 10 height 5
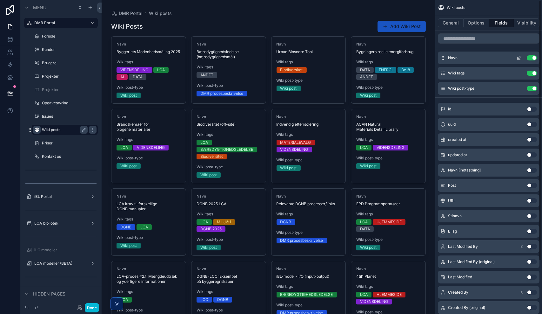
click at [518, 58] on icon "scrollable content" at bounding box center [519, 58] width 3 height 3
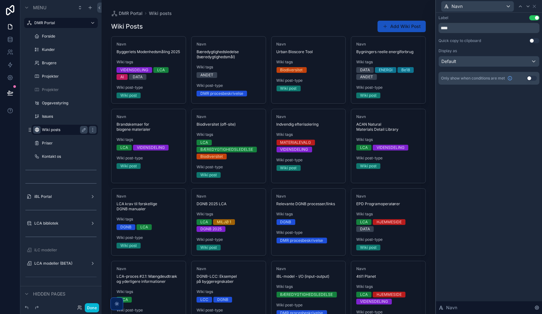
click at [535, 17] on button "Use setting" at bounding box center [535, 17] width 10 height 5
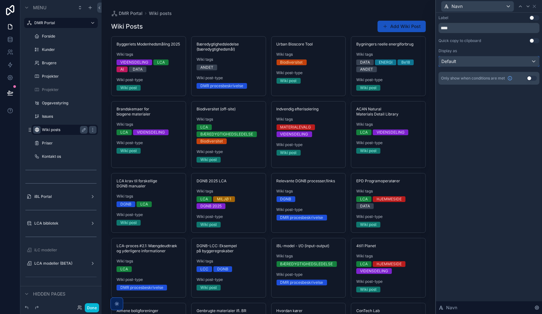
click at [458, 62] on div "Default" at bounding box center [489, 61] width 100 height 10
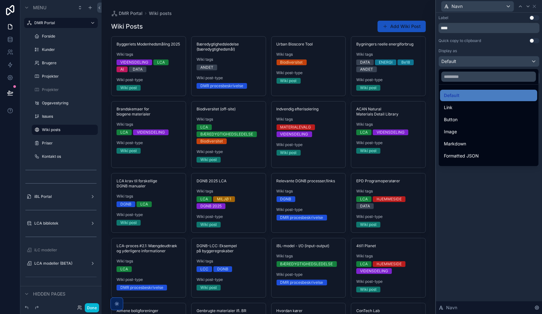
click at [466, 210] on div at bounding box center [489, 157] width 106 height 314
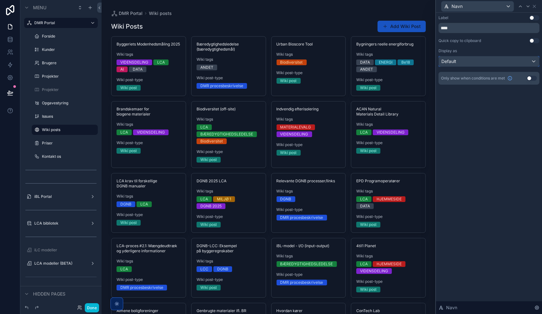
click at [456, 65] on div "Default" at bounding box center [489, 61] width 100 height 10
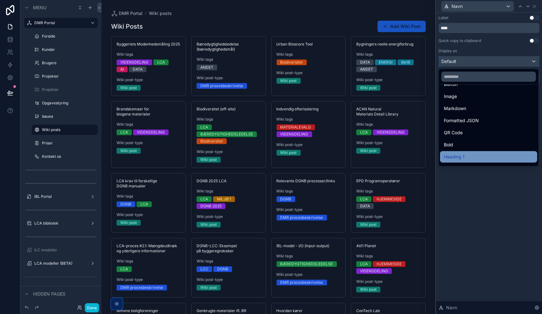
scroll to position [69, 0]
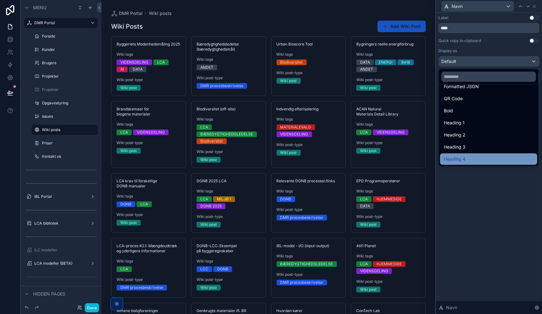
click at [469, 158] on div "Heading 4" at bounding box center [489, 159] width 90 height 8
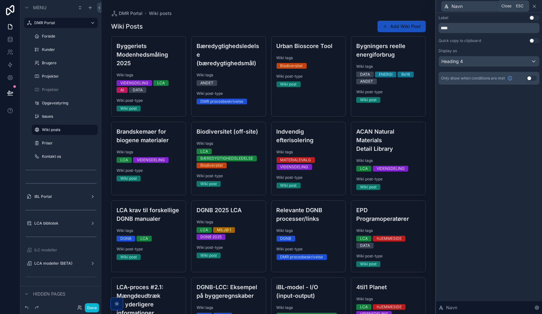
click at [533, 8] on icon at bounding box center [534, 6] width 5 height 5
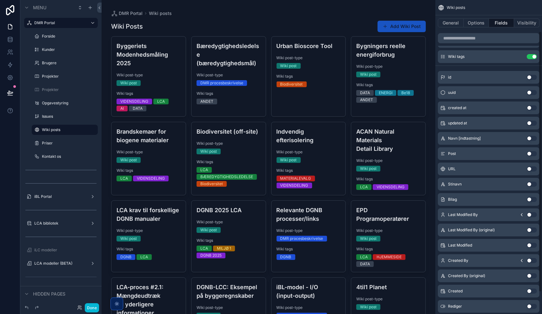
scroll to position [63, 0]
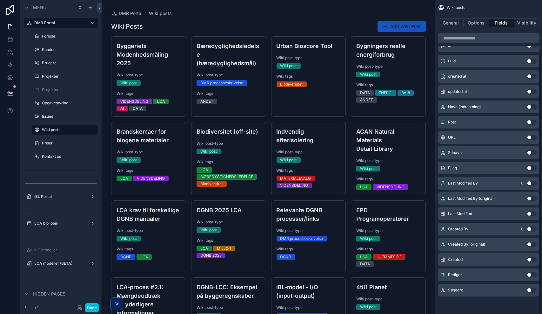
click at [531, 290] on button "Use setting" at bounding box center [532, 289] width 10 height 5
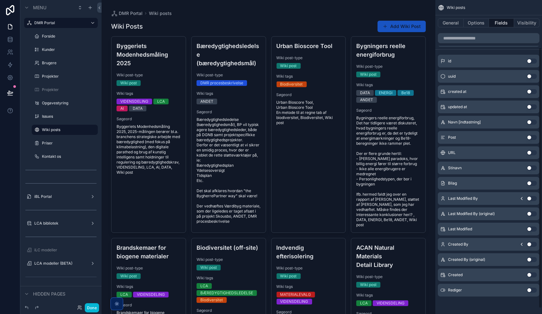
scroll to position [0, 0]
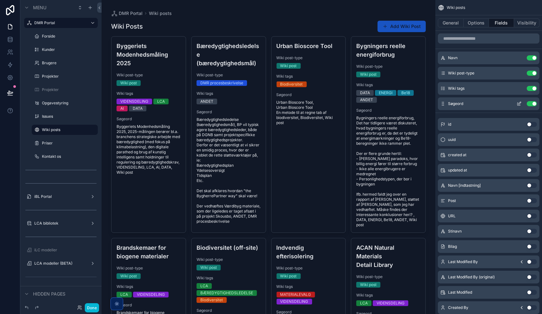
click at [521, 103] on icon "scrollable content" at bounding box center [520, 102] width 1 height 1
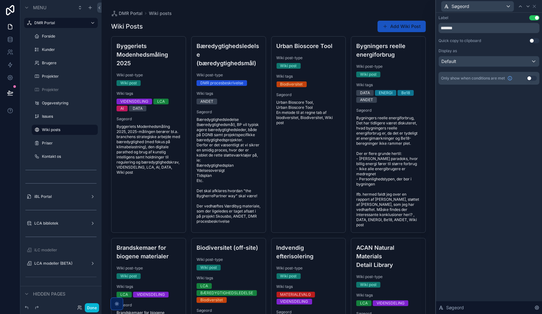
click at [531, 79] on button "Use setting" at bounding box center [532, 78] width 10 height 5
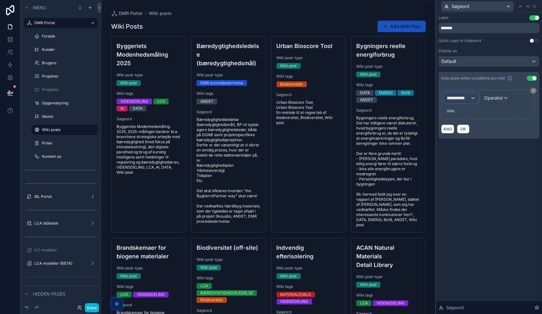
click at [463, 100] on span "**********" at bounding box center [459, 98] width 24 height 6
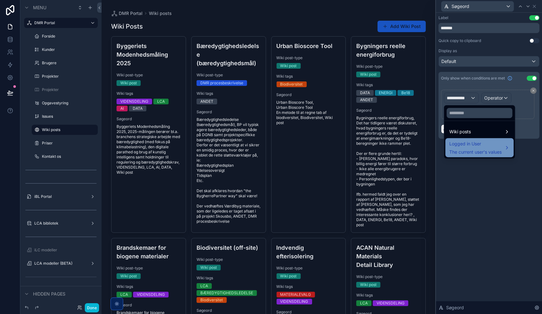
click at [467, 144] on span "Logged in User" at bounding box center [475, 144] width 52 height 8
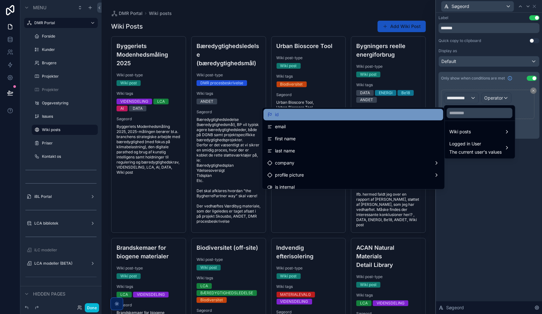
click at [356, 117] on div "id" at bounding box center [353, 115] width 172 height 8
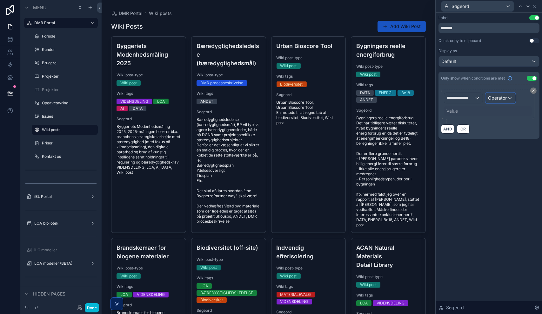
click at [497, 99] on span "Operator" at bounding box center [498, 97] width 19 height 5
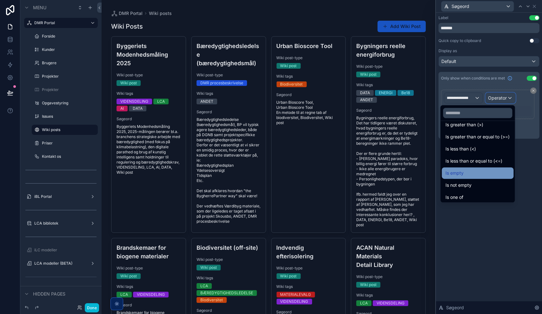
scroll to position [45, 0]
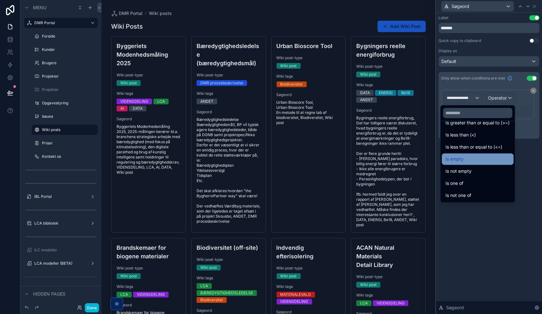
click at [458, 162] on span "Is empty" at bounding box center [455, 159] width 18 height 8
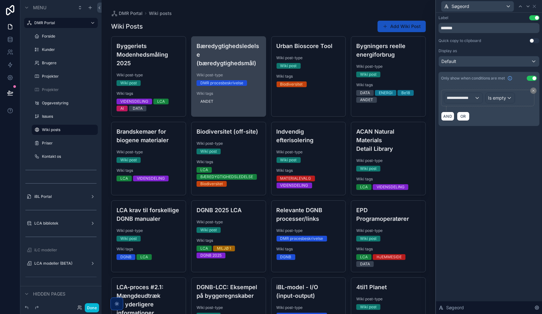
click at [236, 104] on div "ANDET" at bounding box center [229, 101] width 64 height 6
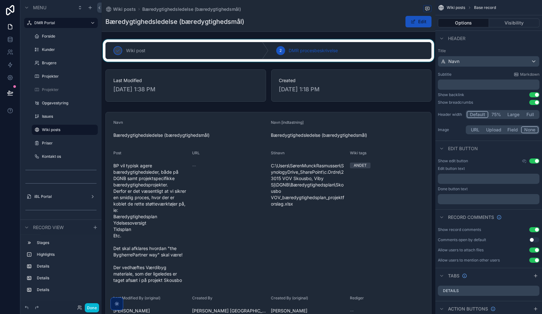
click at [250, 51] on div "scrollable content" at bounding box center [269, 50] width 334 height 22
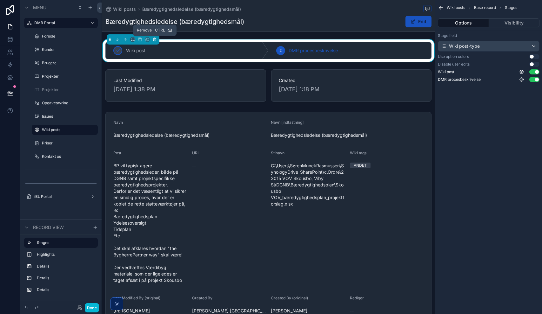
click at [154, 40] on icon "scrollable content" at bounding box center [154, 39] width 0 height 1
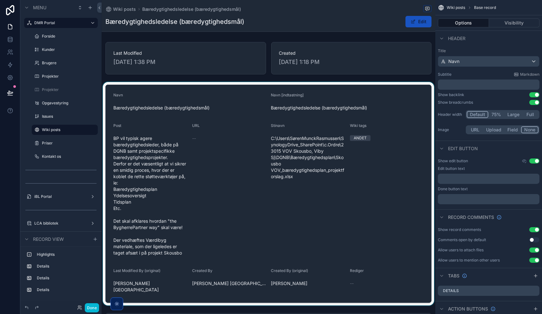
click at [178, 147] on div "scrollable content" at bounding box center [269, 193] width 334 height 223
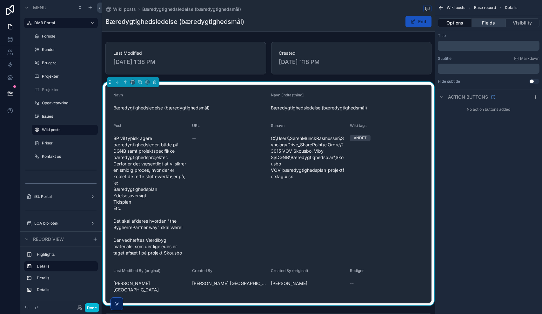
click at [487, 24] on button "Fields" at bounding box center [489, 22] width 34 height 9
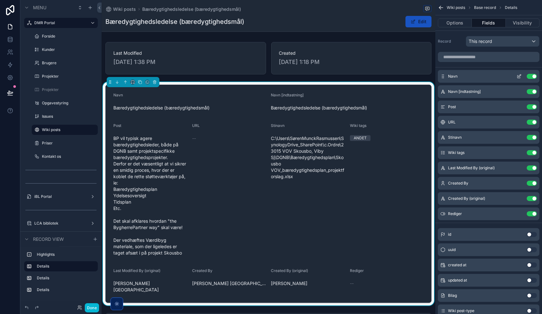
click at [534, 78] on button "Use setting" at bounding box center [532, 76] width 10 height 5
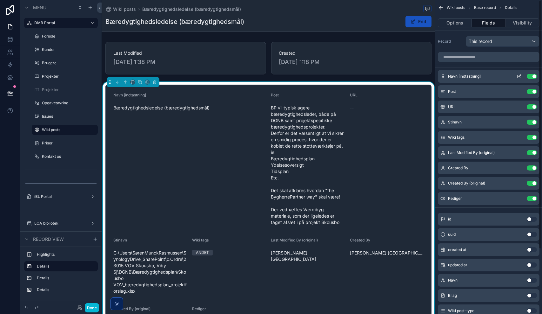
click at [516, 77] on button "scrollable content" at bounding box center [519, 76] width 10 height 5
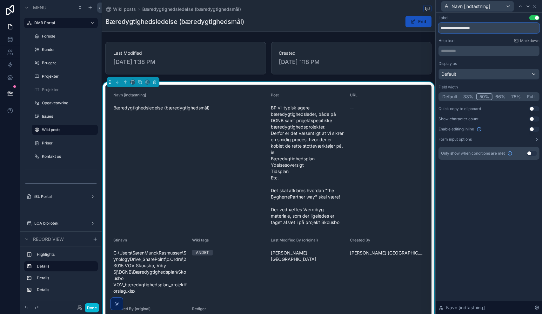
drag, startPoint x: 453, startPoint y: 28, endPoint x: 492, endPoint y: 26, distance: 39.5
click at [492, 26] on input "**********" at bounding box center [489, 28] width 101 height 10
type input "****"
click at [532, 95] on button "Full" at bounding box center [531, 96] width 15 height 7
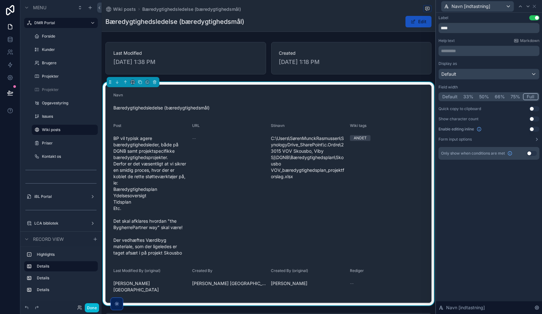
click at [477, 197] on div "Label Use setting **** Help text Markdown ********* ﻿ Display as Default Field …" at bounding box center [489, 163] width 106 height 301
click at [529, 5] on icon at bounding box center [528, 6] width 5 height 5
click at [531, 97] on button "Full" at bounding box center [531, 96] width 15 height 7
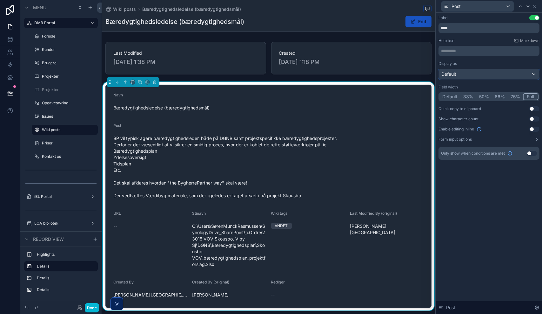
click at [464, 69] on div "Default" at bounding box center [489, 74] width 100 height 10
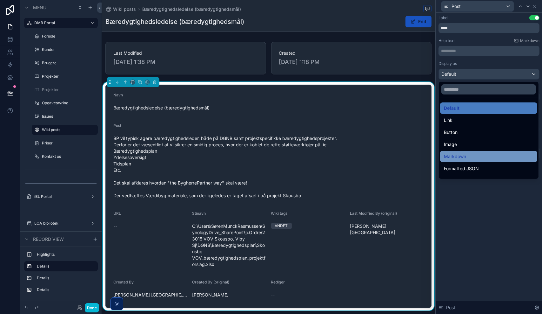
click at [475, 155] on div "Markdown" at bounding box center [489, 156] width 90 height 8
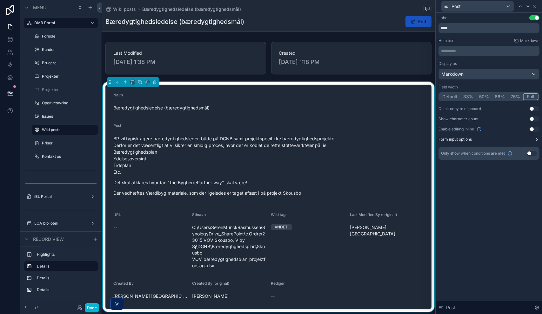
click at [462, 138] on label "Form input options" at bounding box center [455, 139] width 33 height 5
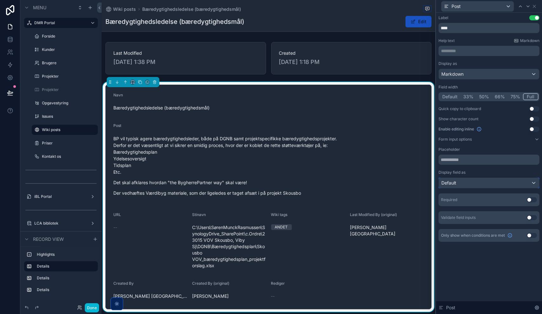
click at [464, 180] on div "Default" at bounding box center [489, 183] width 100 height 10
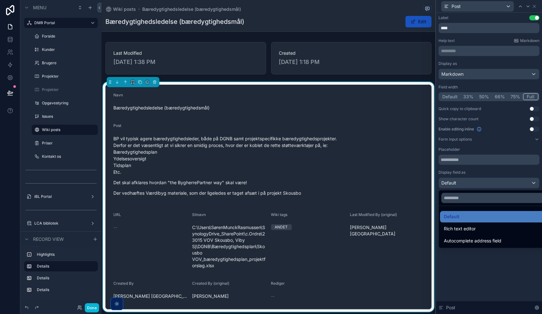
click at [466, 227] on span "Rich text editor" at bounding box center [460, 229] width 32 height 8
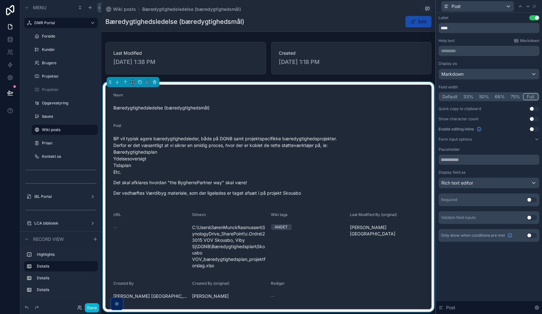
click at [413, 23] on button "Edit" at bounding box center [419, 21] width 26 height 11
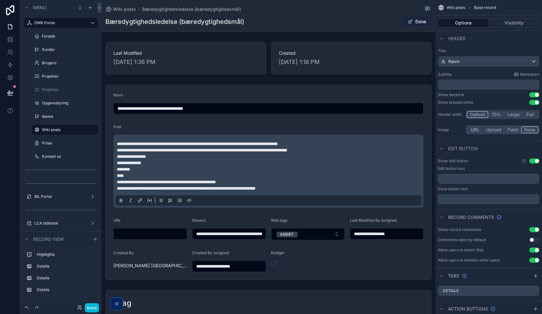
click at [414, 23] on button "Done" at bounding box center [416, 21] width 29 height 11
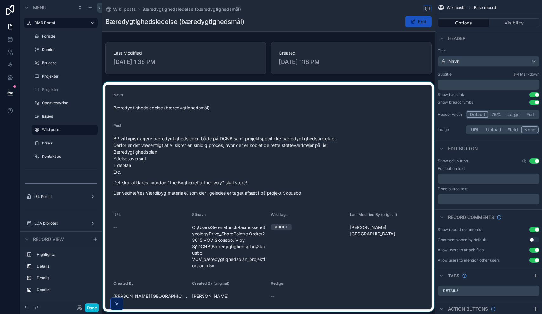
click at [219, 197] on div "scrollable content" at bounding box center [269, 196] width 334 height 229
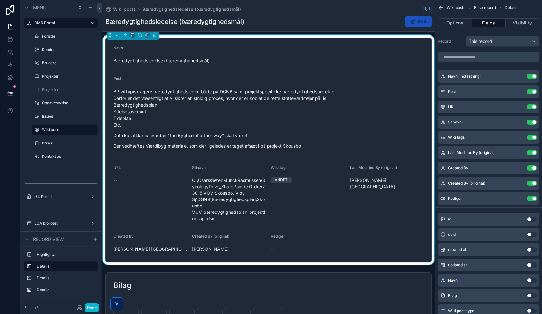
scroll to position [64, 0]
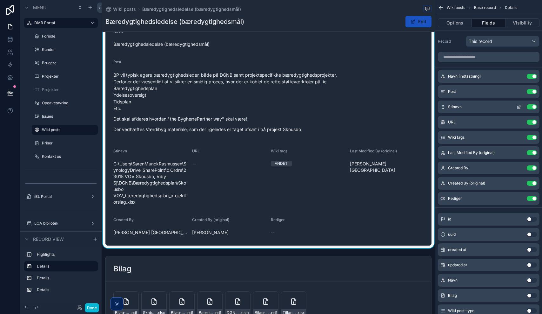
click at [520, 106] on icon "scrollable content" at bounding box center [519, 106] width 5 height 5
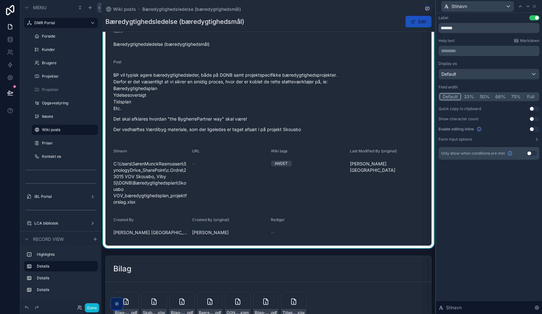
click at [530, 96] on button "Full" at bounding box center [531, 96] width 15 height 7
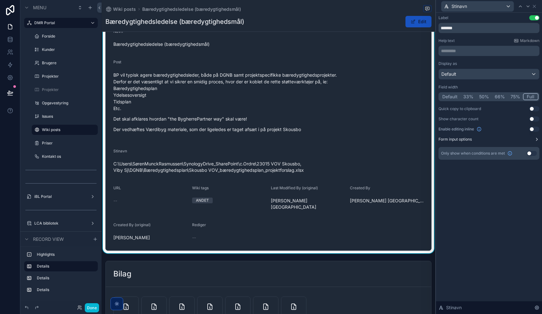
click at [464, 138] on label "Form input options" at bounding box center [455, 139] width 33 height 5
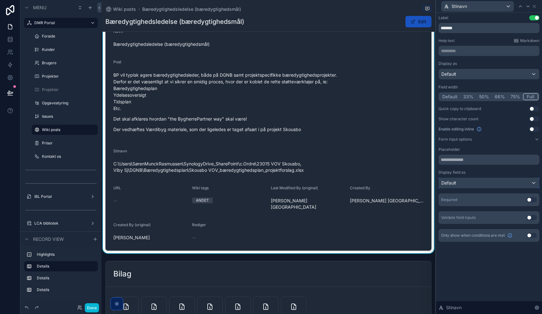
click at [459, 184] on div "Default" at bounding box center [489, 183] width 100 height 10
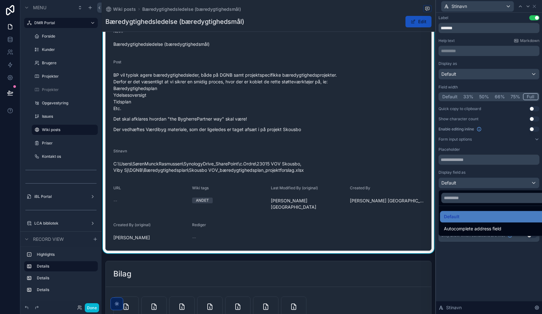
click at [459, 184] on div at bounding box center [489, 157] width 106 height 314
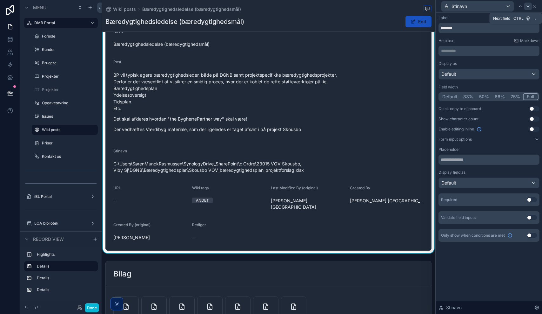
click at [528, 8] on icon at bounding box center [528, 6] width 5 height 5
click at [529, 98] on button "Full" at bounding box center [531, 96] width 15 height 7
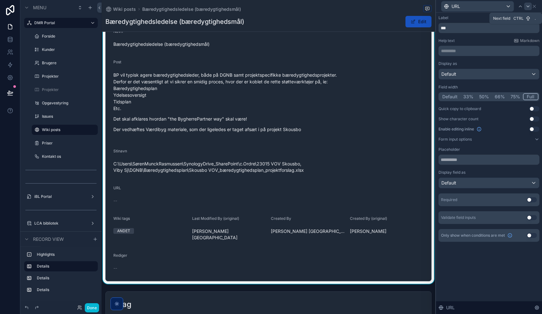
click at [529, 7] on icon at bounding box center [528, 6] width 5 height 5
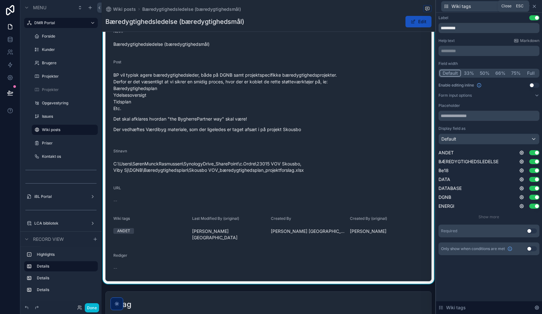
click at [535, 6] on icon at bounding box center [534, 6] width 5 height 5
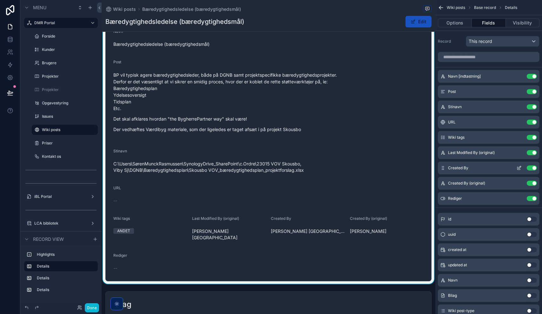
click at [533, 167] on button "Use setting" at bounding box center [532, 167] width 10 height 5
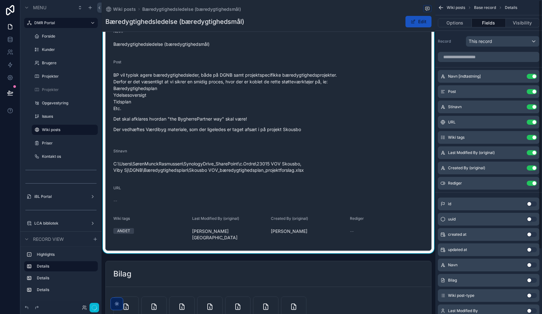
click at [533, 167] on button "Use setting" at bounding box center [532, 167] width 10 height 5
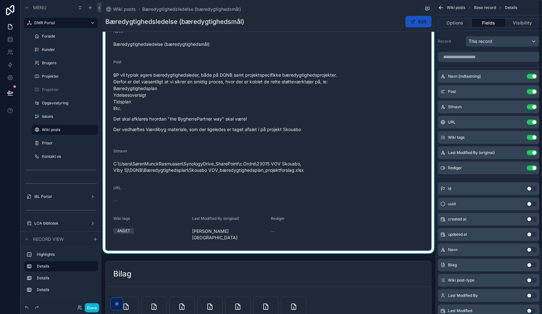
click at [533, 167] on button "Use setting" at bounding box center [532, 167] width 10 height 5
click at [532, 153] on button "Use setting" at bounding box center [532, 152] width 10 height 5
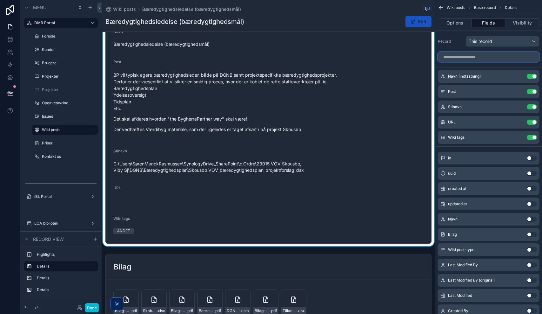
click at [477, 58] on input "scrollable content" at bounding box center [489, 57] width 102 height 10
click at [532, 248] on button "Use setting" at bounding box center [532, 249] width 10 height 5
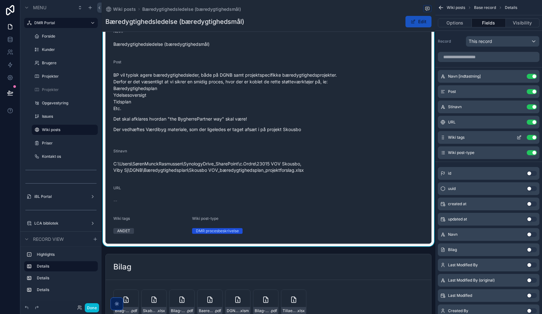
click at [521, 138] on icon "scrollable content" at bounding box center [519, 137] width 5 height 5
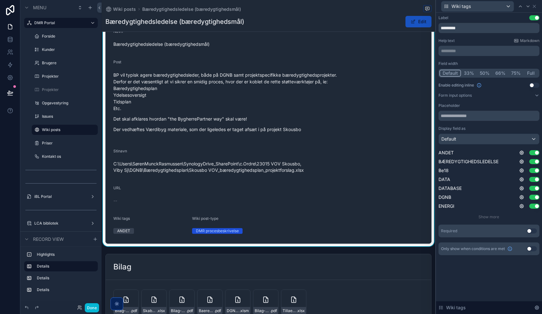
click at [483, 74] on button "50%" at bounding box center [485, 73] width 16 height 7
click at [458, 133] on div "Display field as Default" at bounding box center [489, 135] width 101 height 18
click at [458, 137] on div "Default" at bounding box center [489, 139] width 100 height 10
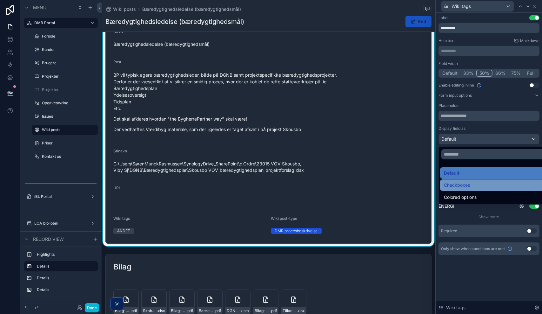
click at [464, 186] on span "Checkboxes" at bounding box center [457, 185] width 26 height 8
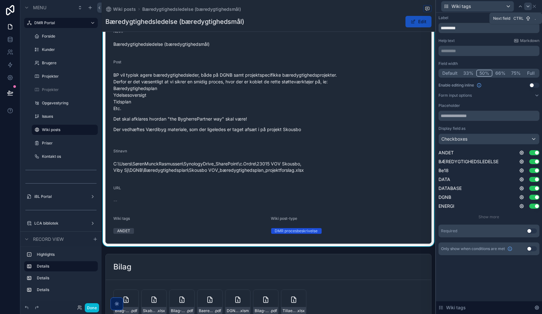
click at [529, 5] on icon at bounding box center [528, 6] width 5 height 5
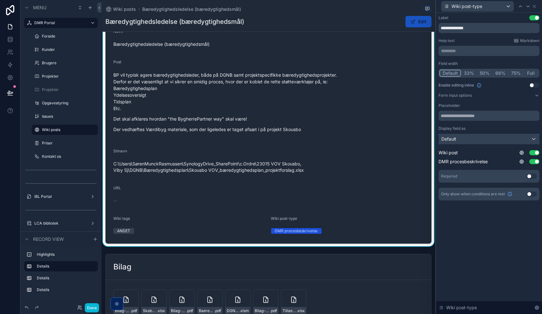
click at [461, 137] on div "Default" at bounding box center [489, 139] width 100 height 10
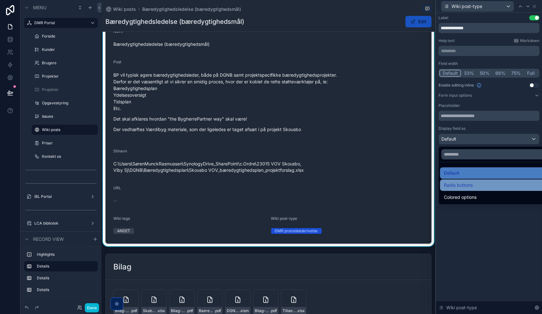
click at [463, 184] on span "Radio buttons" at bounding box center [458, 185] width 29 height 8
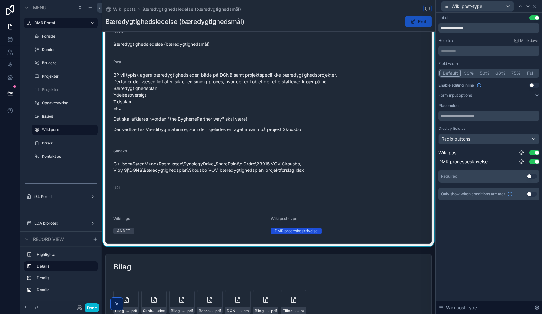
click at [484, 72] on button "50%" at bounding box center [485, 73] width 16 height 7
click at [421, 23] on button "Edit" at bounding box center [419, 21] width 26 height 11
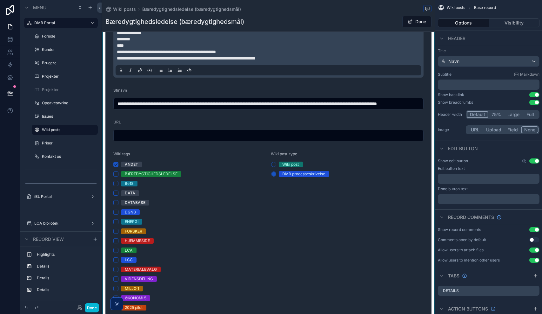
scroll to position [127, 0]
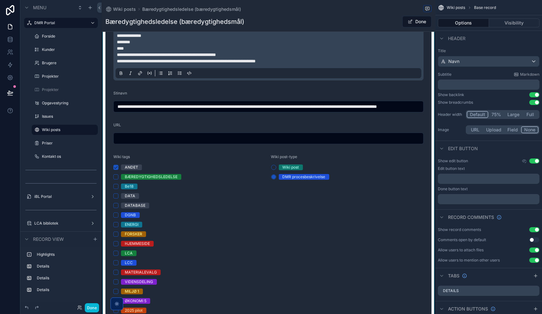
click at [205, 213] on div "scrollable content" at bounding box center [269, 163] width 334 height 416
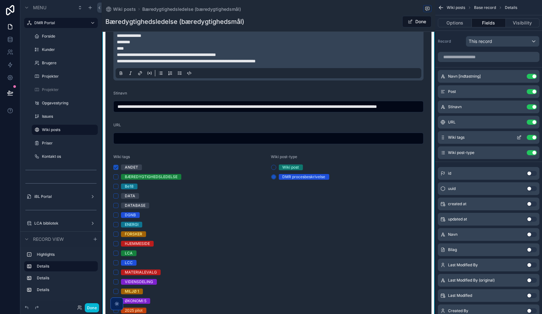
click at [518, 137] on icon "scrollable content" at bounding box center [519, 137] width 5 height 5
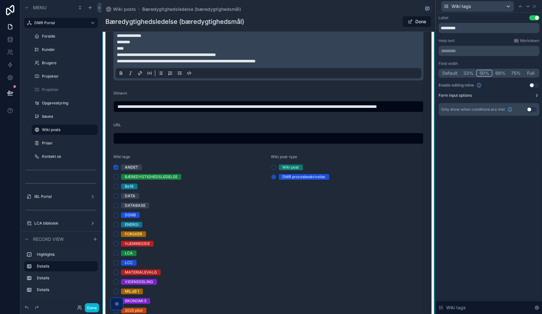
click at [456, 95] on label "Form input options" at bounding box center [455, 95] width 33 height 5
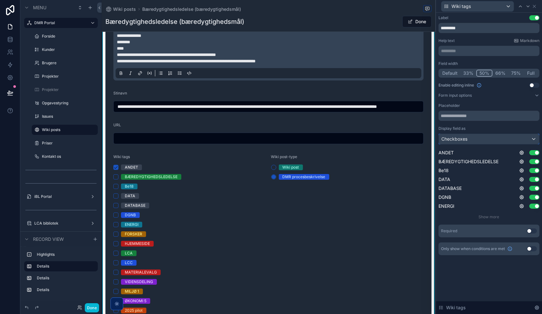
click at [466, 136] on span "Checkboxes" at bounding box center [455, 139] width 26 height 6
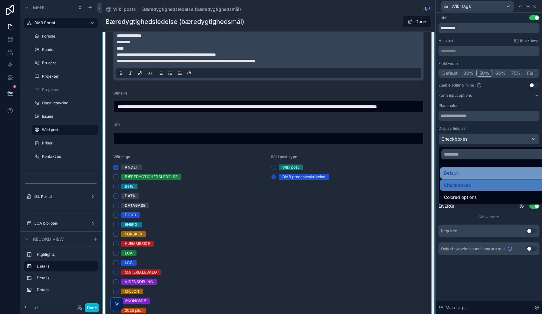
click at [459, 171] on span "Default" at bounding box center [451, 173] width 15 height 8
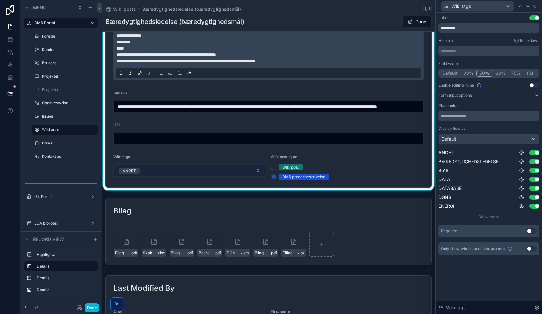
click at [234, 167] on button "ANDET" at bounding box center [189, 170] width 153 height 12
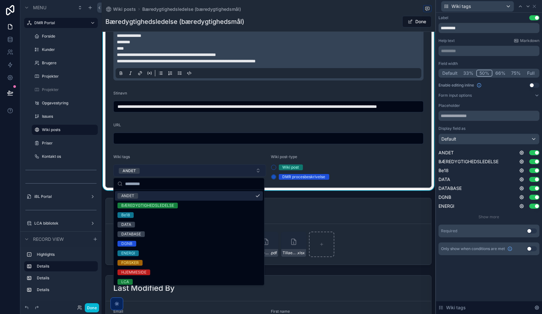
click at [234, 168] on button "ANDET" at bounding box center [189, 170] width 153 height 12
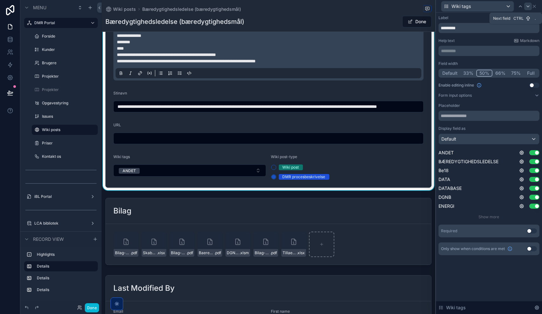
click at [529, 7] on icon at bounding box center [528, 6] width 5 height 5
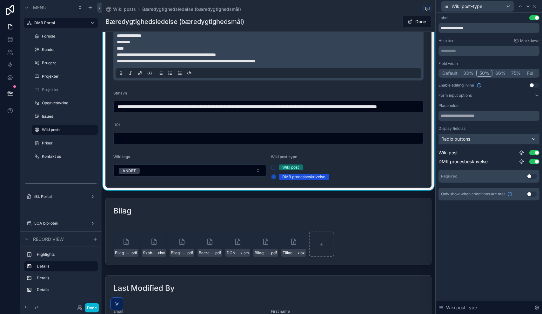
click at [471, 141] on div "Radio buttons" at bounding box center [489, 139] width 100 height 10
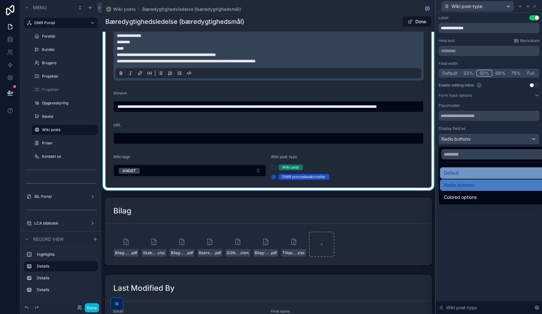
click at [465, 172] on div "Default" at bounding box center [496, 173] width 105 height 8
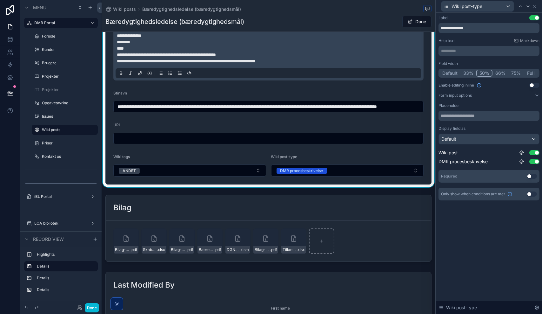
click at [470, 229] on div "**********" at bounding box center [489, 163] width 106 height 301
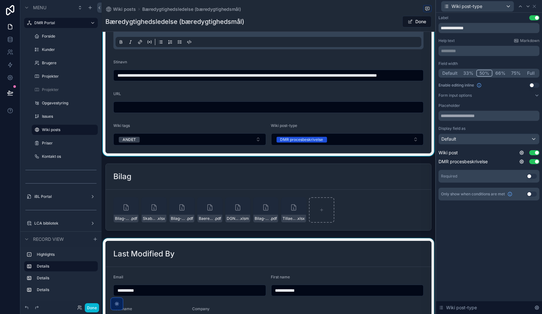
scroll to position [222, 0]
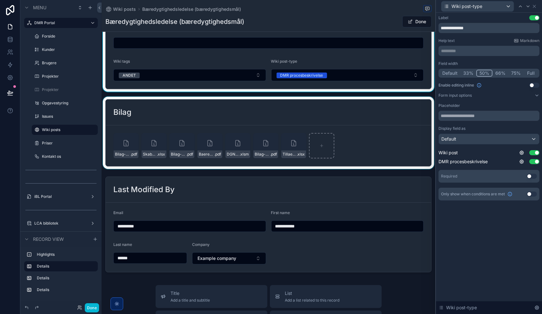
click at [259, 107] on div "scrollable content" at bounding box center [269, 133] width 334 height 72
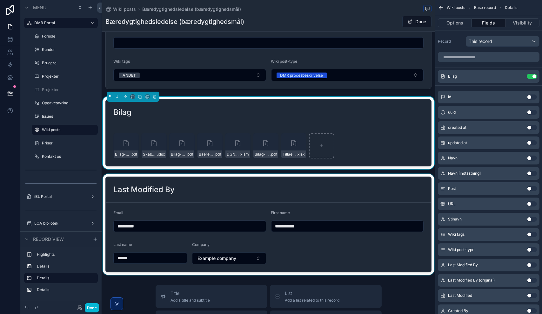
click at [233, 194] on div "scrollable content" at bounding box center [269, 224] width 334 height 101
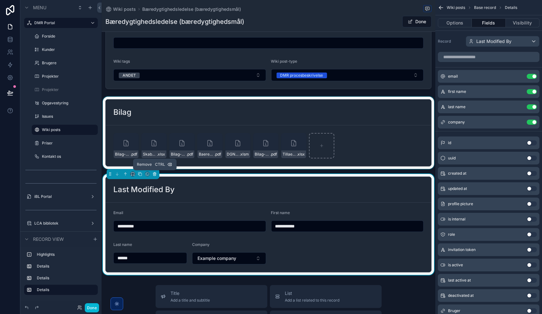
click at [154, 174] on icon "scrollable content" at bounding box center [154, 174] width 4 height 4
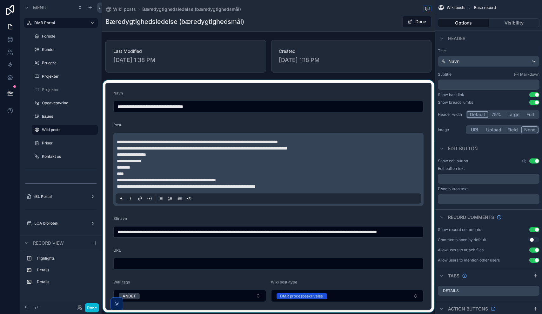
scroll to position [0, 0]
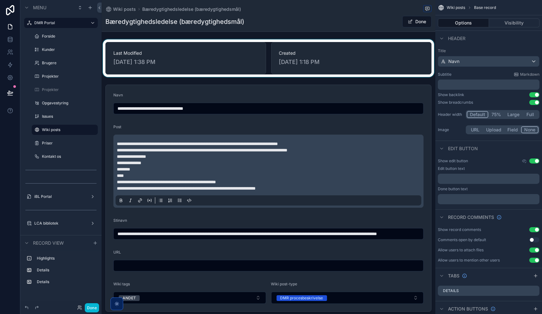
click at [165, 57] on div "scrollable content" at bounding box center [269, 57] width 334 height 37
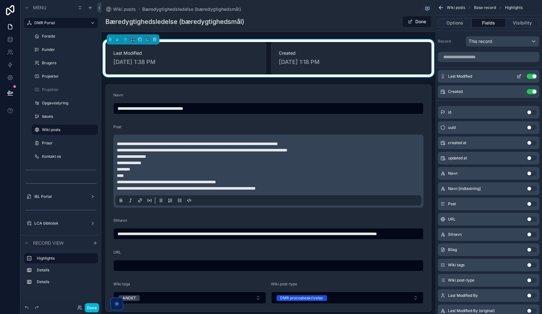
click at [520, 75] on icon "scrollable content" at bounding box center [520, 75] width 3 height 3
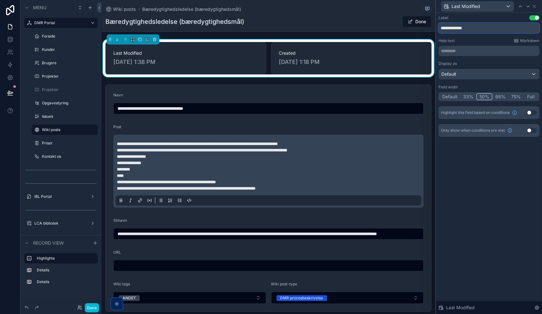
click at [453, 27] on input "**********" at bounding box center [489, 28] width 101 height 10
type input "**********"
click at [531, 7] on div at bounding box center [528, 7] width 8 height 8
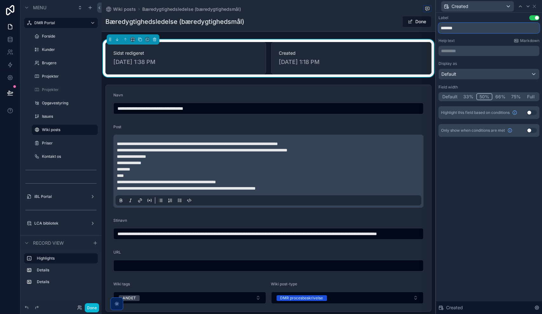
click at [456, 24] on input "*******" at bounding box center [489, 28] width 101 height 10
type input "********"
click at [462, 74] on div "Default" at bounding box center [489, 74] width 100 height 10
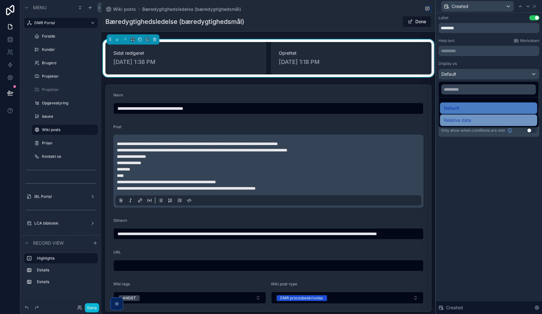
click at [459, 120] on span "Relative date" at bounding box center [457, 120] width 27 height 8
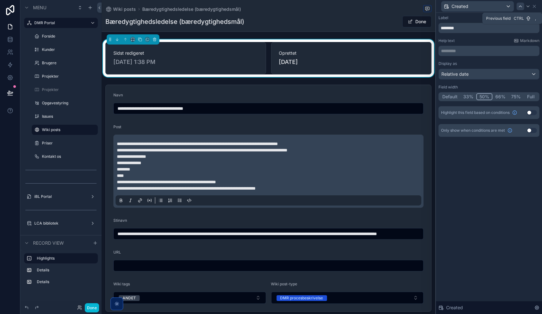
click at [521, 7] on icon at bounding box center [520, 6] width 5 height 5
click at [465, 75] on div "Default" at bounding box center [489, 74] width 100 height 10
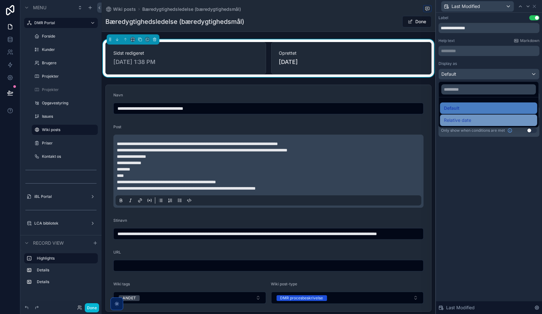
click at [464, 118] on span "Relative date" at bounding box center [457, 120] width 27 height 8
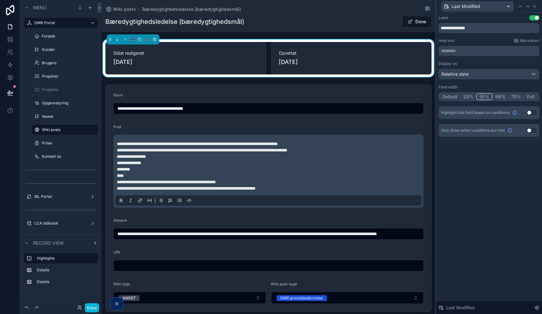
click at [480, 174] on div "**********" at bounding box center [489, 163] width 106 height 301
click at [535, 5] on icon at bounding box center [534, 6] width 3 height 3
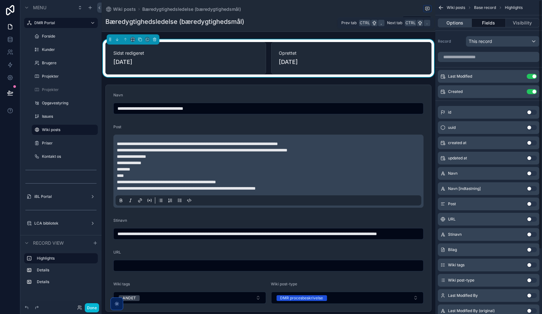
click at [462, 20] on button "Options" at bounding box center [455, 22] width 34 height 9
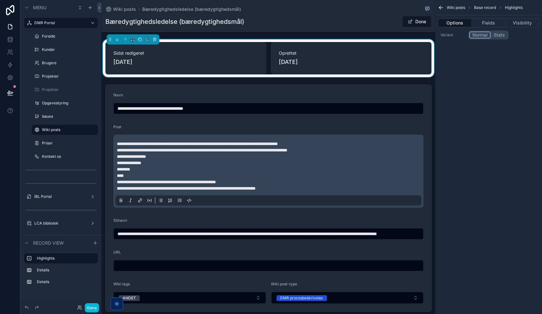
click at [340, 6] on div "Wiki posts Bæredygtighedsledelse (bæredygtighedsmål)" at bounding box center [268, 9] width 326 height 8
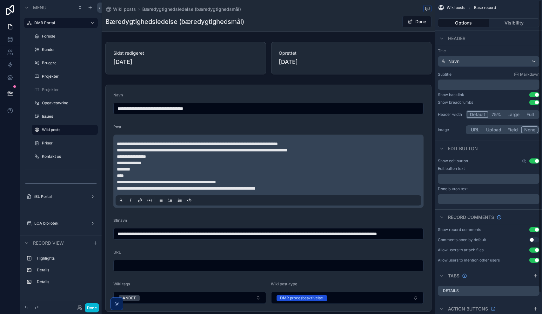
click at [468, 177] on p "﻿" at bounding box center [490, 178] width 98 height 5
click at [468, 199] on p "﻿" at bounding box center [490, 198] width 98 height 5
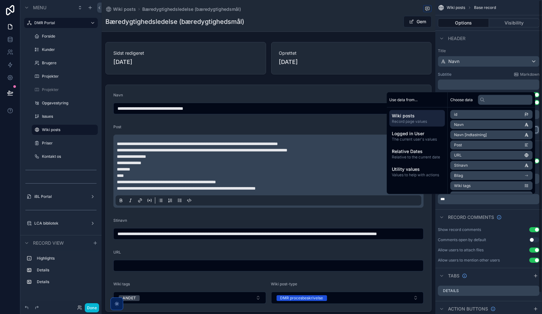
click at [504, 209] on div "Record comments" at bounding box center [488, 216] width 107 height 15
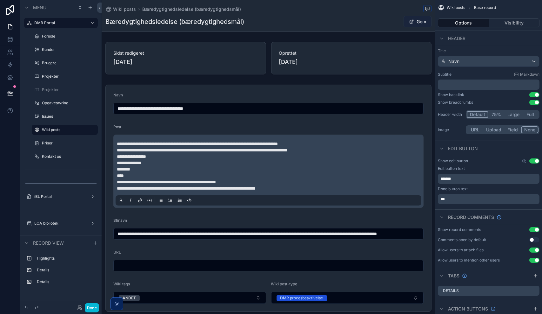
click at [417, 19] on button "Gem" at bounding box center [418, 21] width 28 height 11
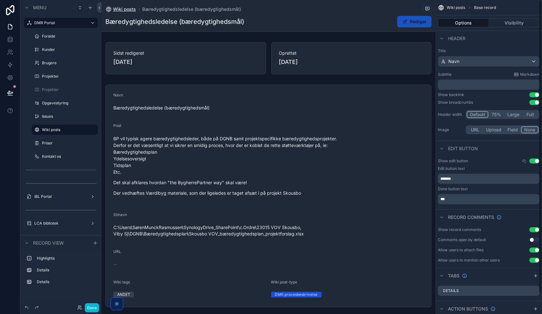
click at [119, 8] on span "Wiki posts" at bounding box center [124, 9] width 23 height 6
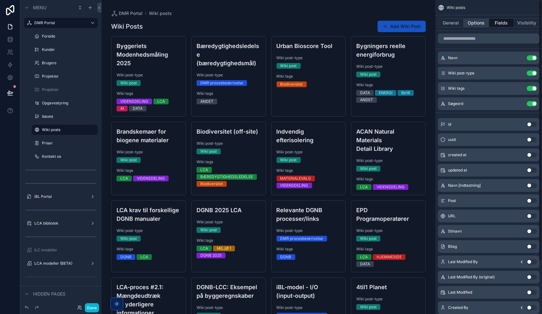
click at [477, 23] on button "Options" at bounding box center [476, 22] width 25 height 9
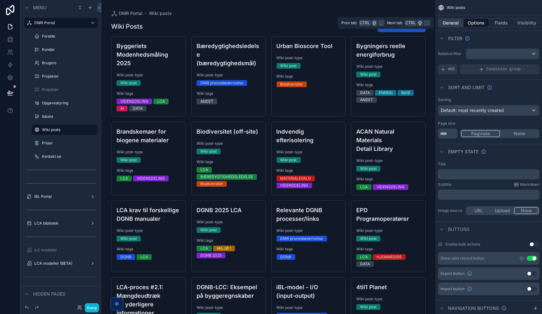
click at [449, 24] on button "General" at bounding box center [451, 22] width 26 height 9
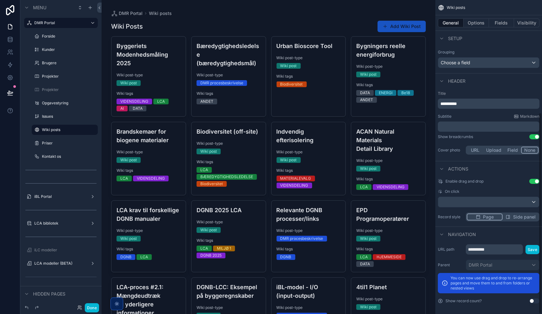
scroll to position [175, 0]
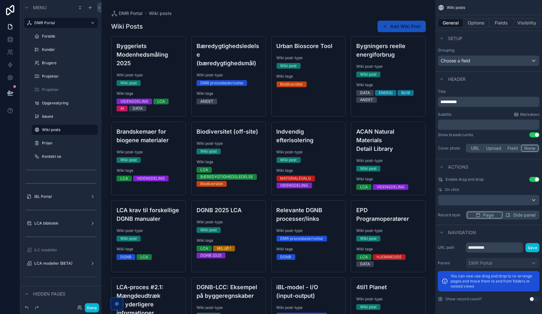
click at [523, 215] on span "Side panel" at bounding box center [524, 215] width 23 height 6
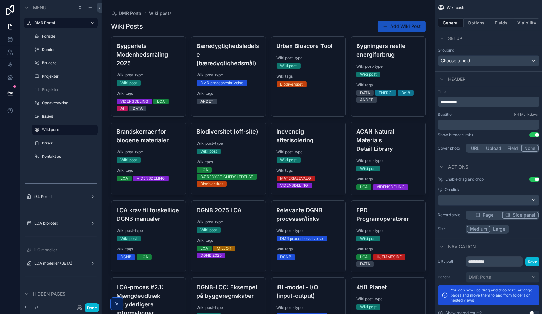
click at [496, 230] on button "Large" at bounding box center [499, 228] width 18 height 7
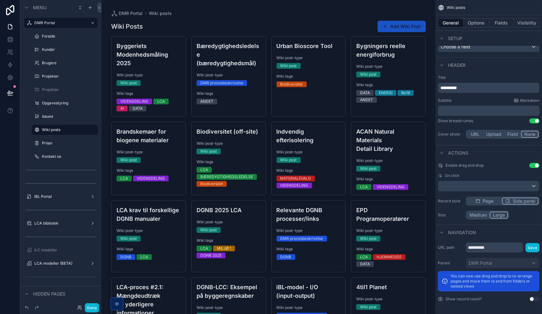
click at [534, 299] on button "Use setting" at bounding box center [535, 298] width 10 height 5
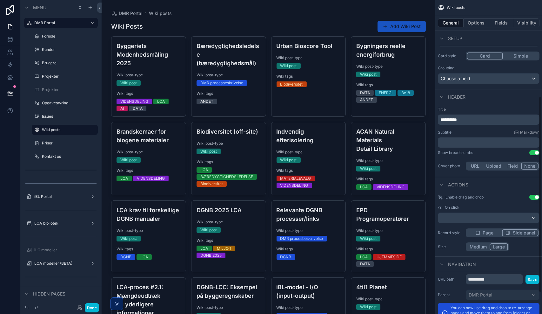
scroll to position [125, 0]
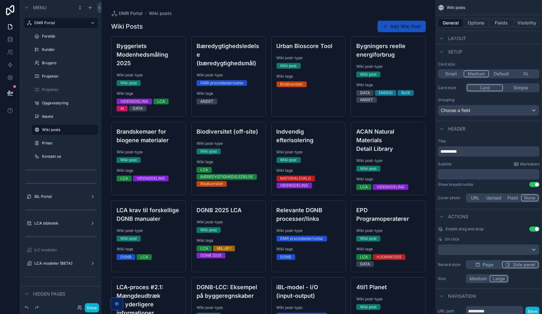
click at [505, 73] on button "Default" at bounding box center [501, 73] width 25 height 7
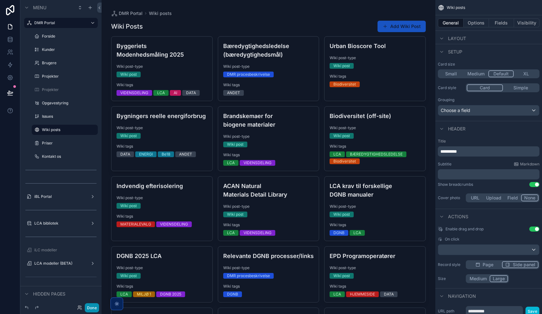
click at [93, 306] on button "Done" at bounding box center [92, 307] width 14 height 9
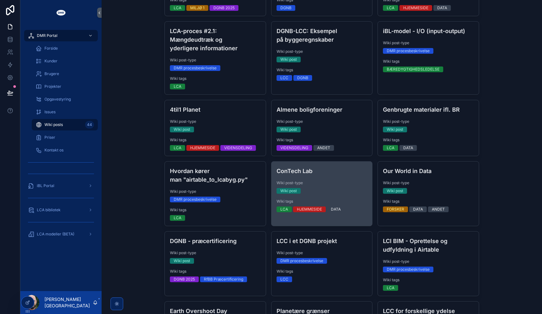
scroll to position [0, 0]
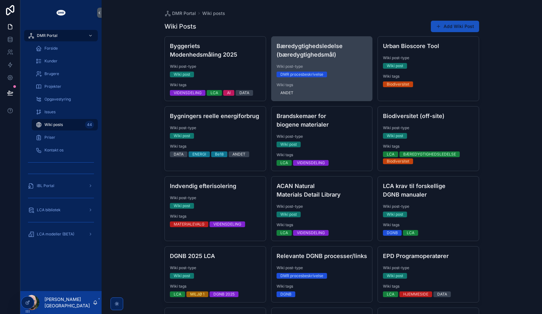
click at [331, 95] on div "ANDET" at bounding box center [322, 93] width 91 height 6
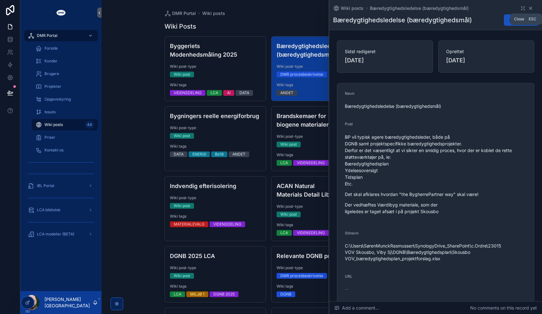
click at [530, 9] on icon "scrollable content" at bounding box center [531, 8] width 3 height 3
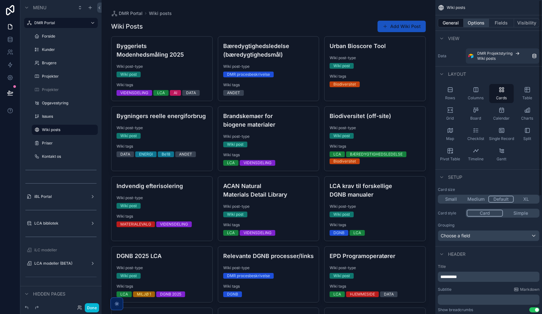
click at [480, 22] on button "Options" at bounding box center [476, 22] width 25 height 9
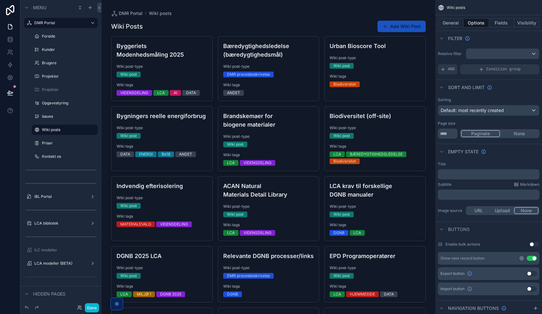
click at [522, 257] on icon "scrollable content" at bounding box center [521, 257] width 5 height 5
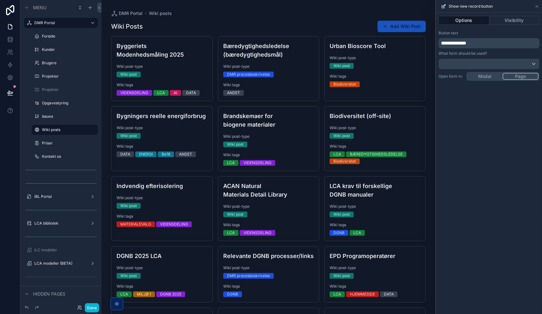
click at [444, 43] on span "**********" at bounding box center [453, 43] width 25 height 5
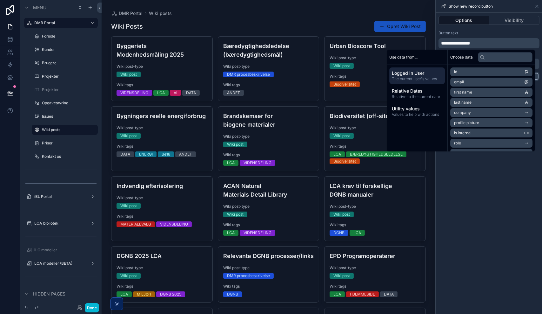
click at [454, 179] on div "**********" at bounding box center [489, 163] width 106 height 301
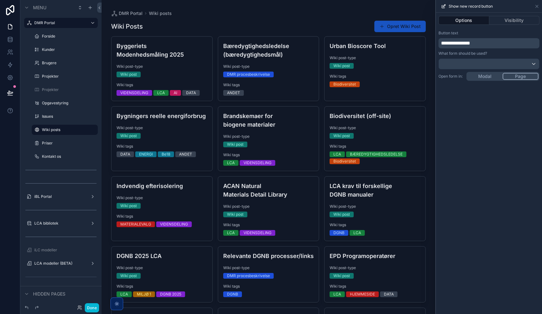
click at [406, 29] on button "Opret Wiki Post" at bounding box center [399, 26] width 51 height 11
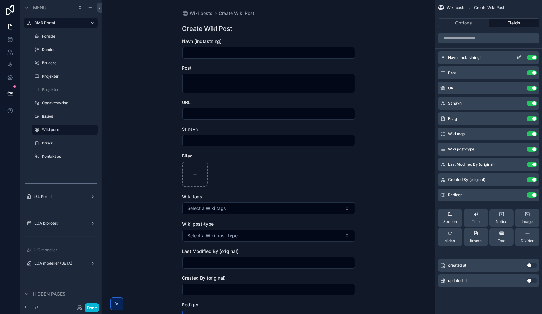
click at [520, 57] on icon "scrollable content" at bounding box center [519, 57] width 5 height 5
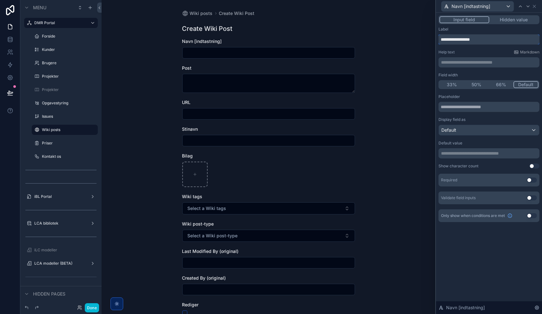
drag, startPoint x: 453, startPoint y: 39, endPoint x: 522, endPoint y: 44, distance: 68.5
click at [521, 44] on div "**********" at bounding box center [489, 124] width 101 height 195
type input "****"
click at [478, 62] on p "**********" at bounding box center [489, 62] width 97 height 6
click at [483, 49] on div "**********" at bounding box center [489, 124] width 101 height 195
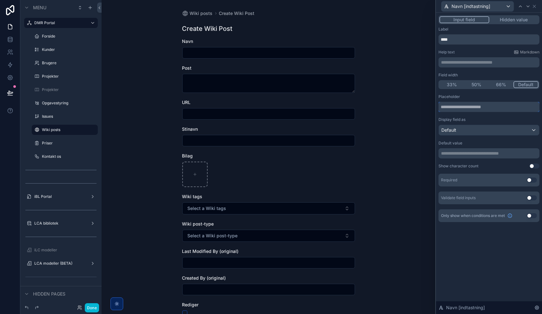
click at [466, 107] on input "text" at bounding box center [489, 107] width 101 height 10
type input "**********"
click at [528, 7] on icon at bounding box center [528, 6] width 5 height 5
click at [472, 132] on div "Default" at bounding box center [489, 130] width 100 height 10
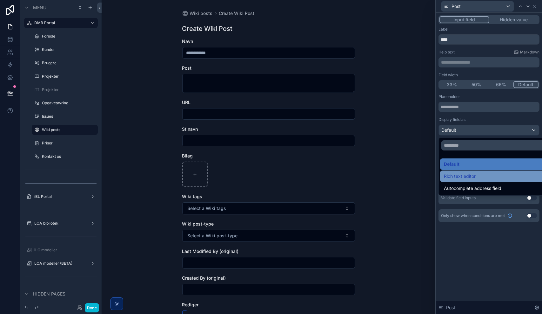
click at [469, 173] on span "Rich text editor" at bounding box center [460, 176] width 32 height 8
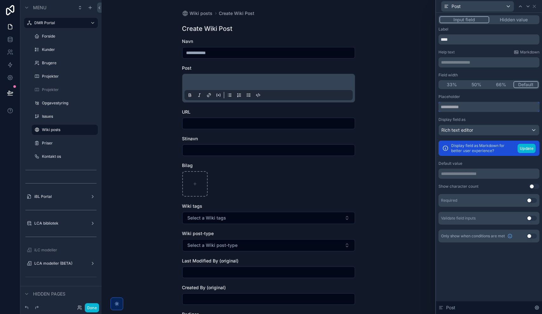
click at [460, 106] on input "text" at bounding box center [489, 107] width 101 height 10
type input "**********"
click at [530, 148] on button "Update" at bounding box center [527, 148] width 18 height 9
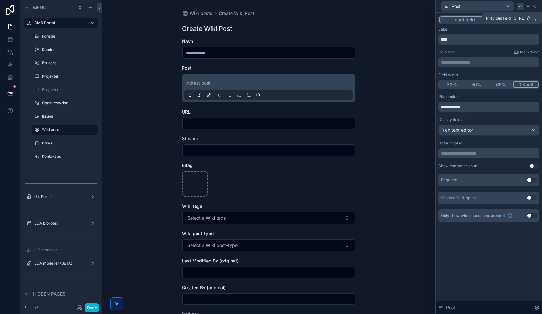
click at [520, 4] on icon at bounding box center [520, 6] width 5 height 5
click at [533, 179] on button "Use setting" at bounding box center [532, 179] width 10 height 5
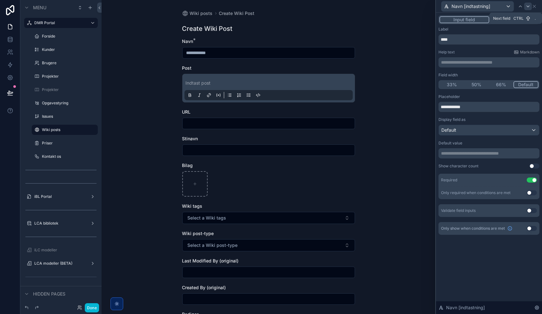
click at [529, 5] on icon at bounding box center [528, 6] width 5 height 5
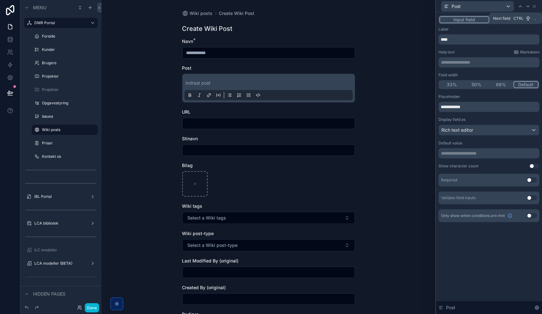
click at [529, 5] on icon at bounding box center [528, 6] width 5 height 5
click at [457, 108] on input "text" at bounding box center [489, 107] width 101 height 10
click at [450, 108] on input "text" at bounding box center [489, 107] width 101 height 10
type input "**********"
click at [528, 8] on icon at bounding box center [528, 6] width 5 height 5
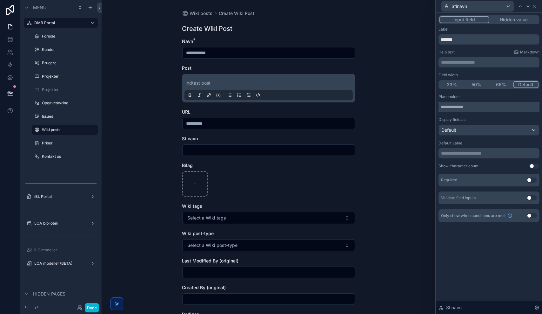
click at [455, 106] on input "text" at bounding box center [489, 107] width 101 height 10
type input "**********"
click at [529, 7] on icon at bounding box center [528, 6] width 5 height 5
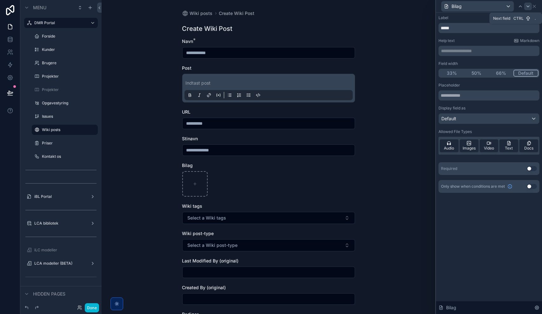
click at [528, 7] on icon at bounding box center [528, 6] width 5 height 5
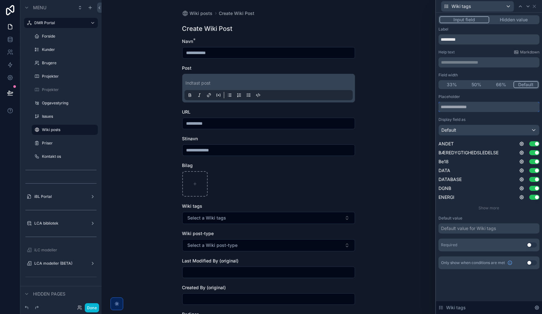
click at [463, 108] on input "text" at bounding box center [489, 107] width 101 height 10
type input "*********"
click at [488, 207] on span "Show more" at bounding box center [489, 207] width 21 height 5
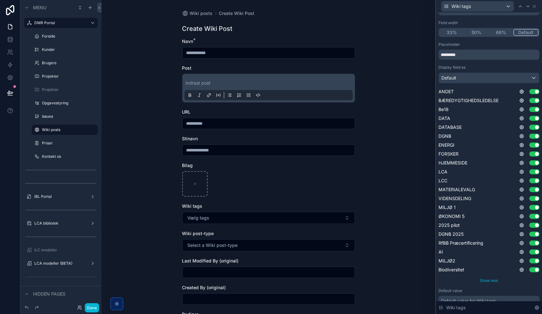
scroll to position [64, 0]
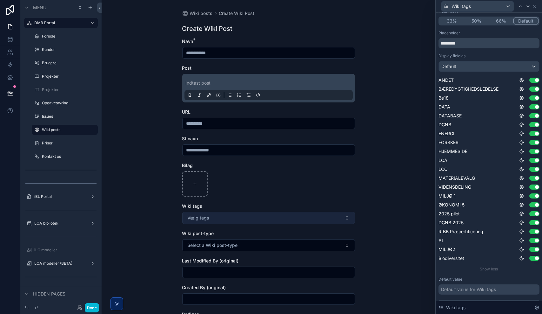
click at [208, 219] on button "Vælg tags" at bounding box center [268, 218] width 173 height 12
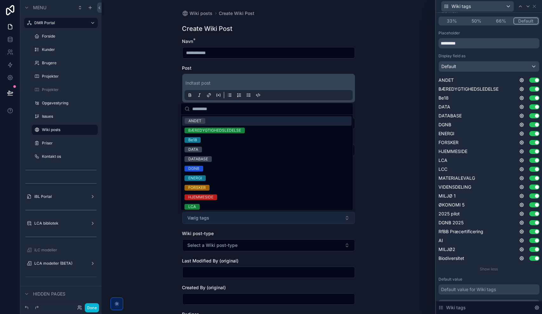
click at [208, 219] on button "Vælg tags" at bounding box center [268, 218] width 173 height 12
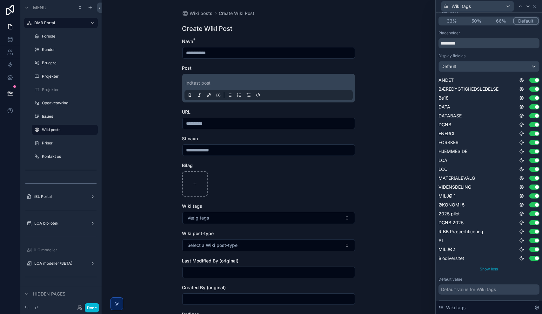
click at [487, 269] on span "Show less" at bounding box center [489, 268] width 18 height 5
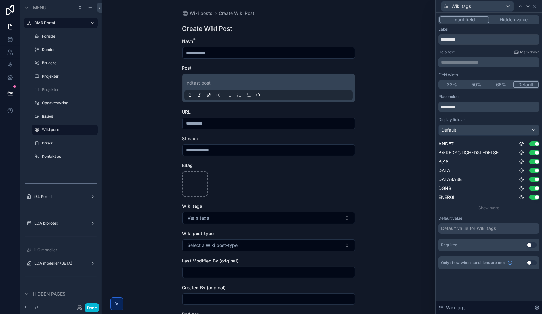
click at [492, 280] on div "**********" at bounding box center [489, 148] width 106 height 271
click at [532, 243] on button "Use setting" at bounding box center [532, 244] width 10 height 5
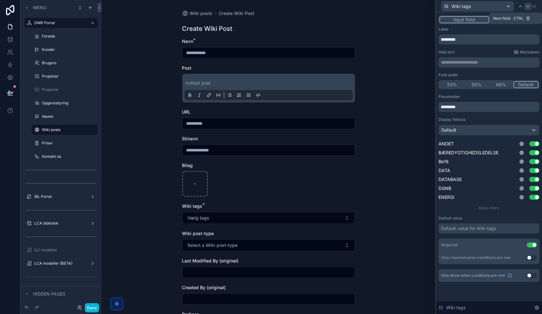
click at [530, 8] on icon at bounding box center [528, 6] width 5 height 5
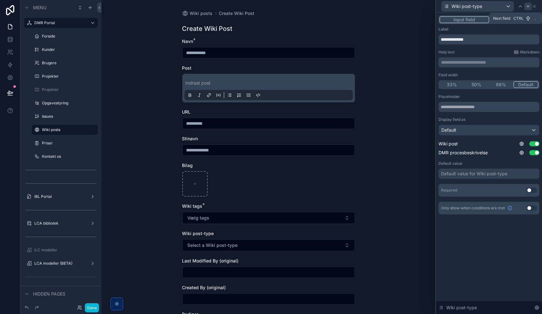
click at [527, 7] on icon at bounding box center [528, 6] width 5 height 5
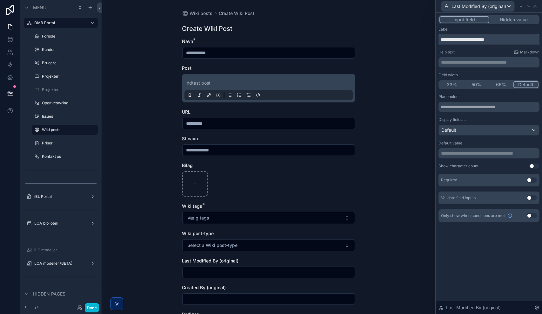
drag, startPoint x: 477, startPoint y: 39, endPoint x: 542, endPoint y: 46, distance: 65.6
click at [542, 46] on div "**********" at bounding box center [489, 125] width 106 height 224
click at [535, 4] on icon at bounding box center [535, 6] width 5 height 5
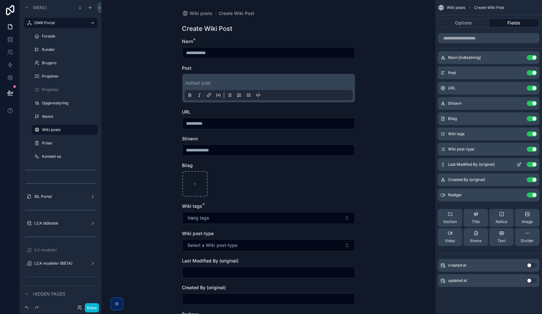
click at [531, 164] on button "Use setting" at bounding box center [532, 164] width 10 height 5
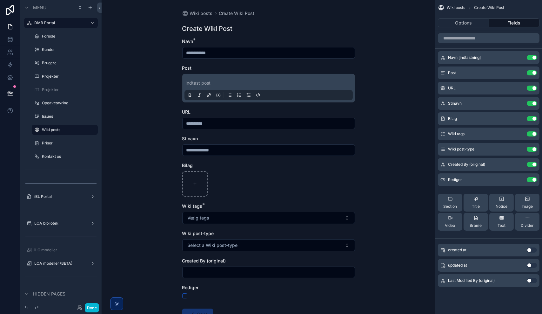
click at [531, 164] on button "Use setting" at bounding box center [532, 164] width 10 height 5
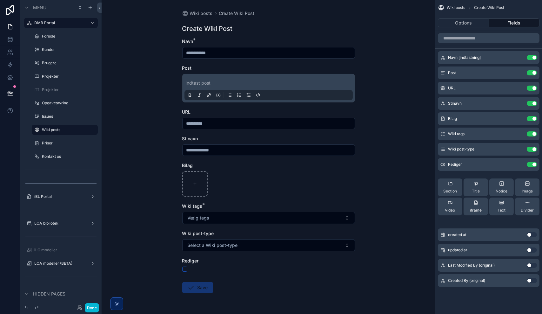
click at [531, 164] on button "Use setting" at bounding box center [532, 164] width 10 height 5
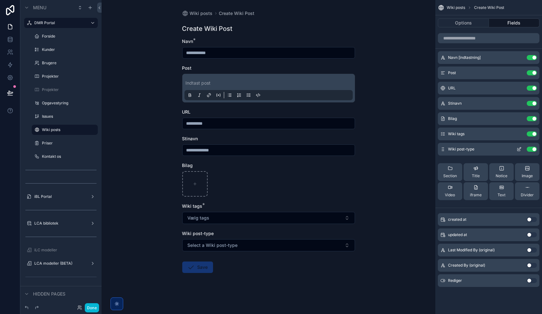
click at [518, 148] on icon "scrollable content" at bounding box center [519, 148] width 5 height 5
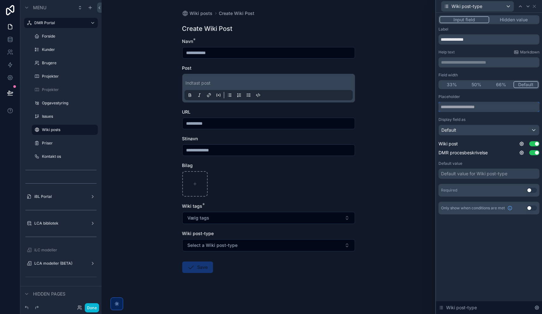
click at [481, 108] on input "text" at bounding box center [489, 107] width 101 height 10
type input "*********"
click at [248, 241] on button "Vælg type" at bounding box center [268, 245] width 173 height 12
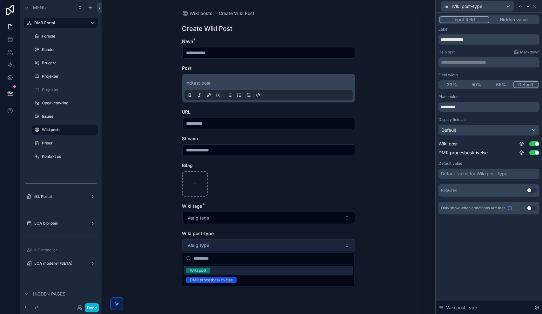
click at [254, 244] on button "Vælg type" at bounding box center [268, 245] width 173 height 12
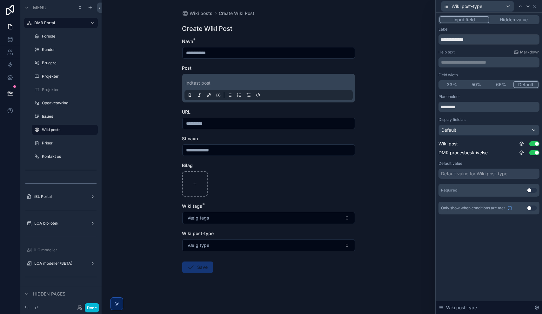
click at [533, 188] on button "Use setting" at bounding box center [532, 189] width 10 height 5
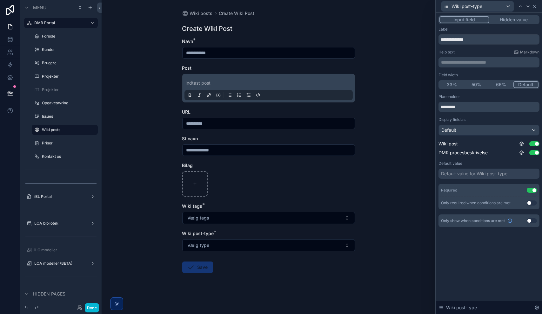
click at [536, 5] on icon at bounding box center [534, 6] width 5 height 5
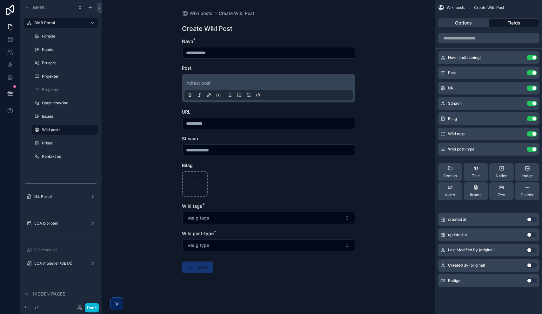
click at [467, 22] on button "Options" at bounding box center [463, 22] width 51 height 9
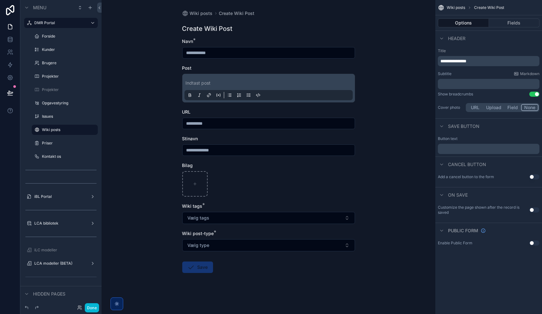
click at [473, 147] on p "﻿" at bounding box center [490, 148] width 98 height 5
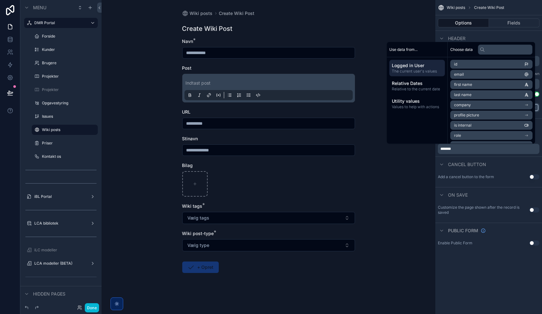
click at [532, 177] on button "Use setting" at bounding box center [535, 176] width 10 height 5
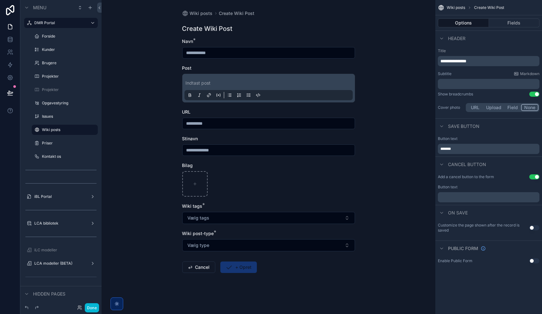
click at [469, 196] on p "﻿" at bounding box center [490, 196] width 98 height 5
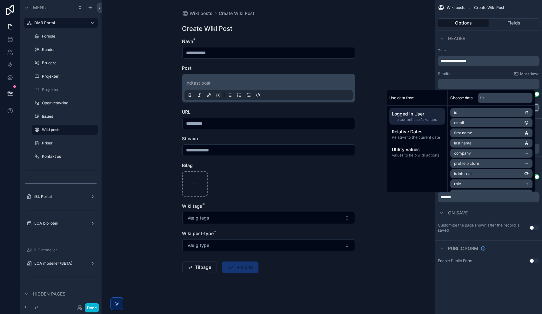
click at [470, 287] on div "**********" at bounding box center [488, 157] width 107 height 314
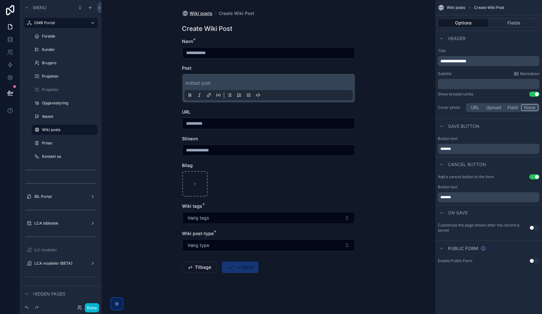
click at [199, 15] on span "Wiki posts" at bounding box center [201, 13] width 23 height 6
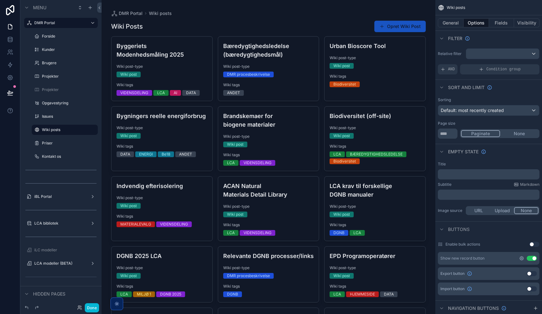
click at [521, 257] on icon "scrollable content" at bounding box center [521, 257] width 5 height 5
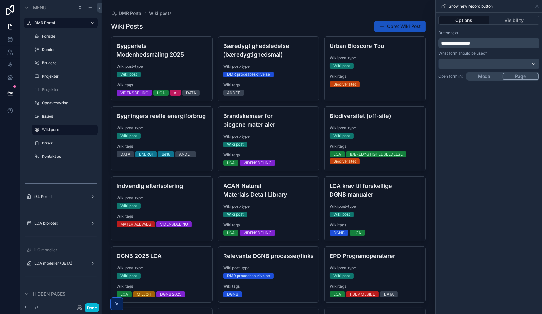
click at [486, 77] on div "**********" at bounding box center [489, 163] width 106 height 301
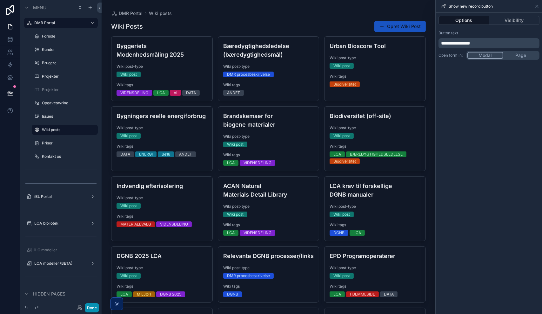
click at [89, 306] on button "Done" at bounding box center [92, 307] width 14 height 9
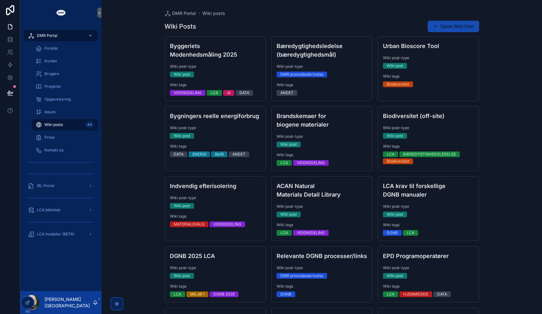
click at [474, 23] on button "Opret Wiki Post" at bounding box center [453, 26] width 51 height 11
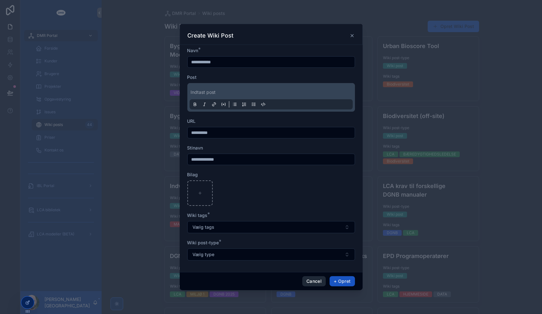
click at [313, 281] on button "Cancel" at bounding box center [314, 281] width 24 height 10
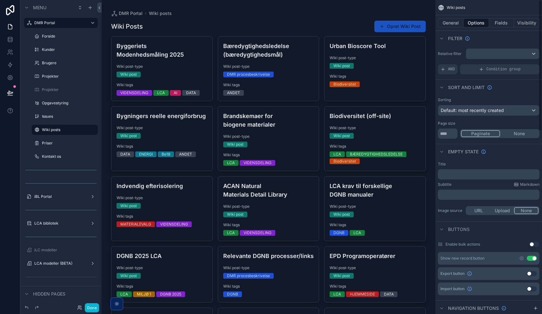
click at [398, 25] on button "Opret Wiki Post" at bounding box center [399, 26] width 51 height 11
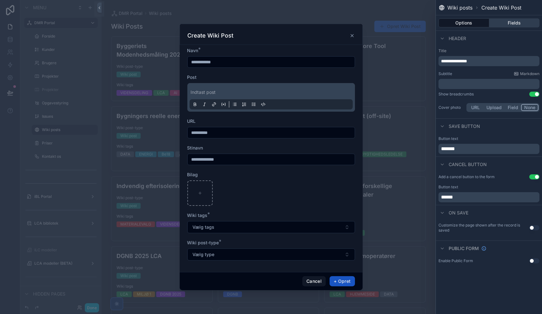
click at [511, 22] on button "Fields" at bounding box center [514, 22] width 51 height 9
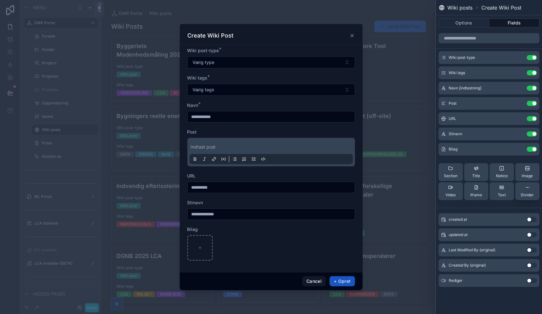
click at [534, 192] on button "Divider" at bounding box center [528, 191] width 24 height 18
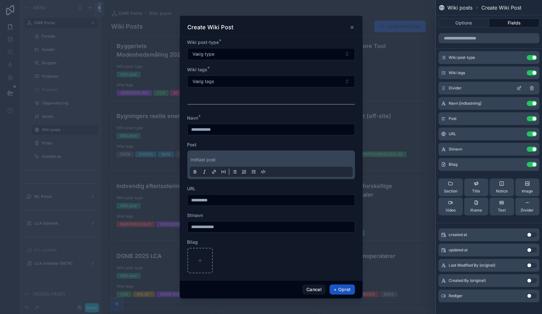
click at [533, 89] on icon at bounding box center [532, 87] width 5 height 5
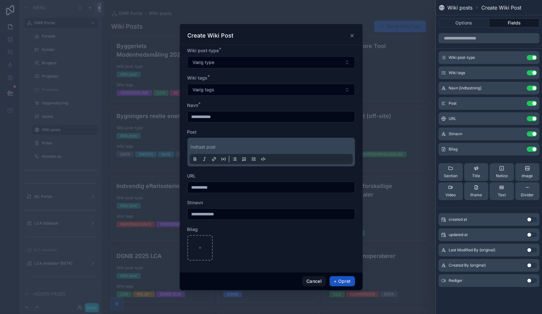
click at [456, 173] on div "Section" at bounding box center [451, 171] width 14 height 13
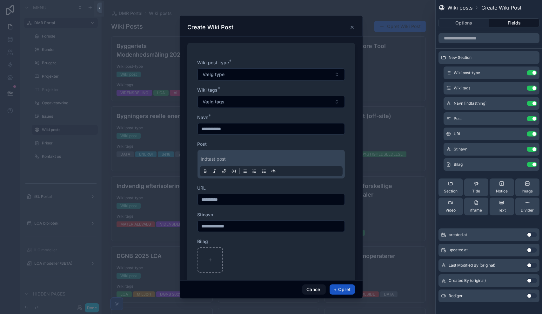
click at [453, 188] on div "Section" at bounding box center [451, 187] width 14 height 13
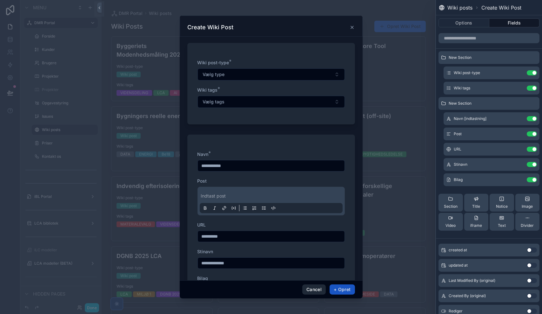
click at [318, 288] on button "Cancel" at bounding box center [314, 289] width 24 height 10
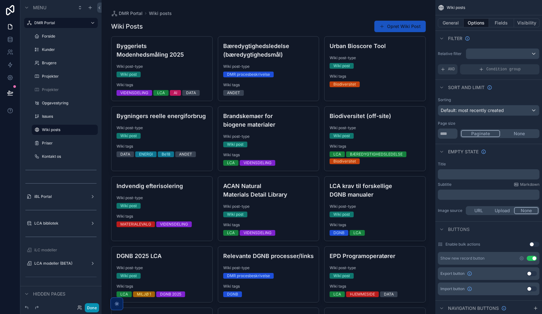
click at [93, 308] on button "Done" at bounding box center [92, 307] width 14 height 9
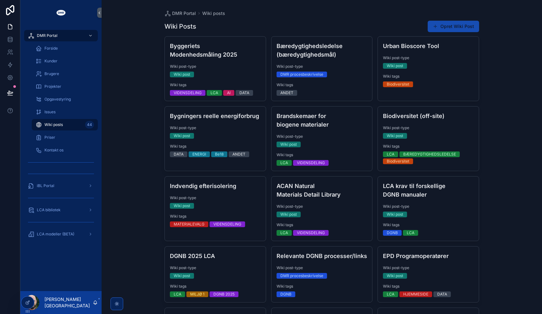
click at [467, 26] on button "Opret Wiki Post" at bounding box center [453, 26] width 51 height 11
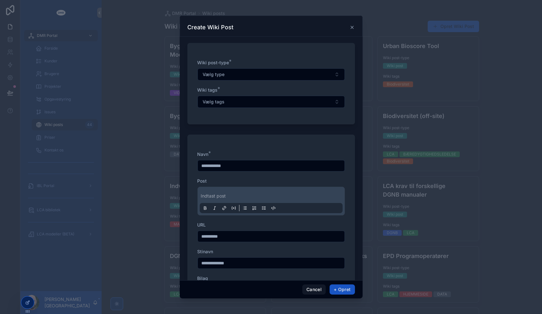
click at [310, 284] on div "Cancel + Opret" at bounding box center [271, 289] width 183 height 18
click at [315, 287] on button "Cancel" at bounding box center [314, 289] width 24 height 10
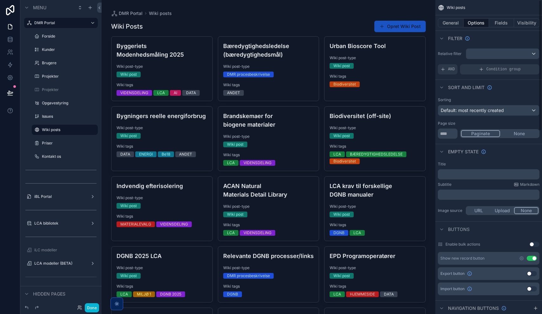
click at [389, 25] on button "Opret Wiki Post" at bounding box center [399, 26] width 51 height 11
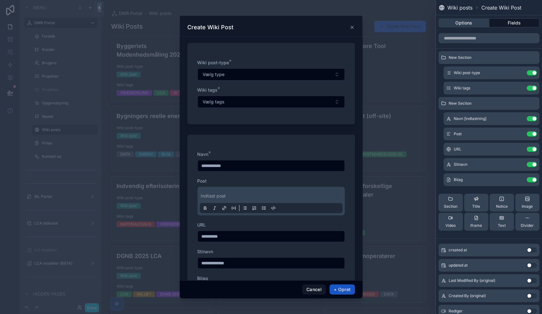
click at [469, 24] on button "Options" at bounding box center [464, 22] width 51 height 9
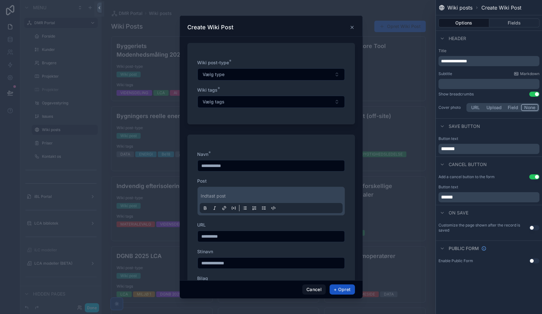
click at [449, 60] on span "**********" at bounding box center [454, 61] width 26 height 4
click at [487, 60] on p "**********" at bounding box center [489, 61] width 97 height 6
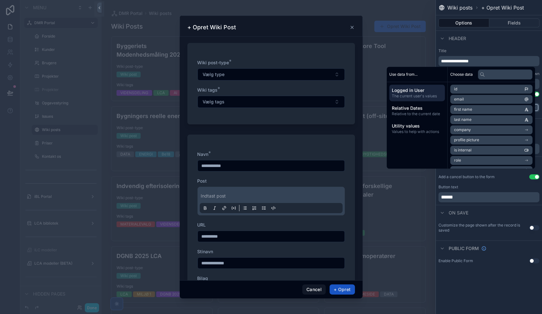
click at [490, 48] on div "**********" at bounding box center [489, 81] width 106 height 70
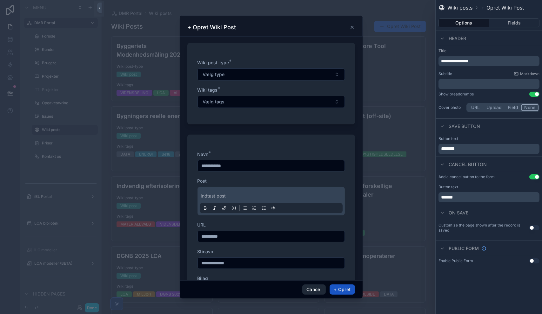
click at [313, 290] on button "Cancel" at bounding box center [314, 289] width 24 height 10
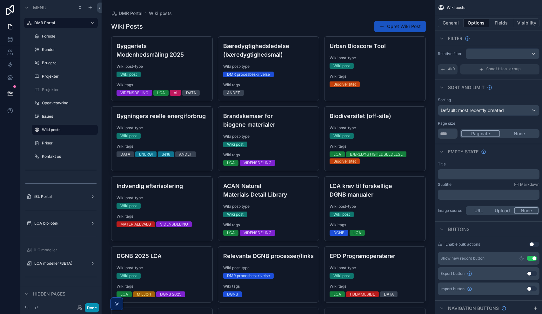
click at [90, 305] on button "Done" at bounding box center [92, 307] width 14 height 9
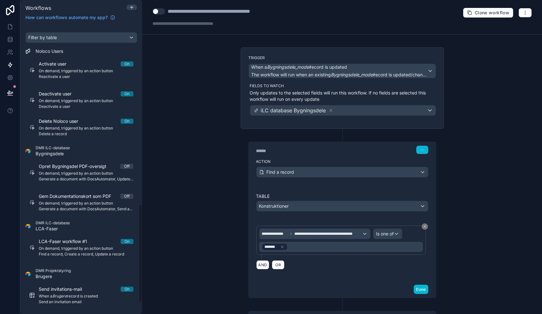
scroll to position [530, 0]
